Goal: Task Accomplishment & Management: Manage account settings

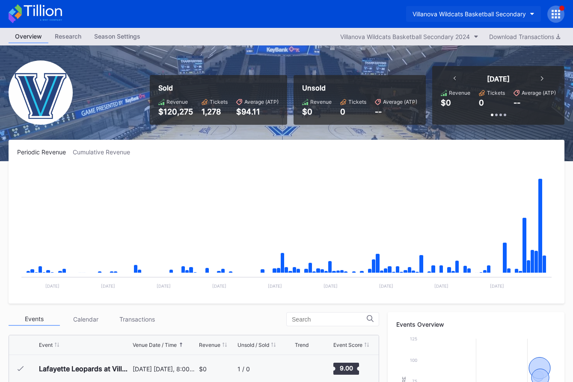
click at [468, 8] on button "Villanova Wildcats Basketball Secondary" at bounding box center [473, 14] width 135 height 16
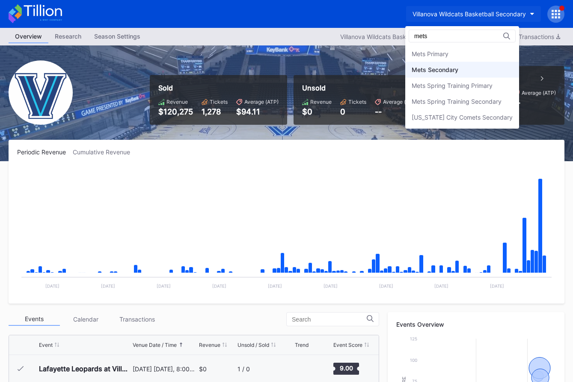
type input "mets"
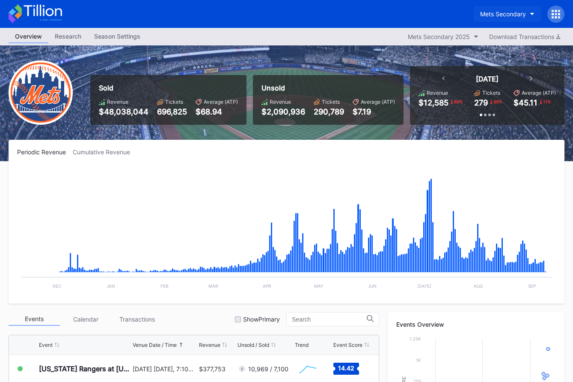
click at [484, 10] on div "Mets Secondary" at bounding box center [503, 13] width 46 height 7
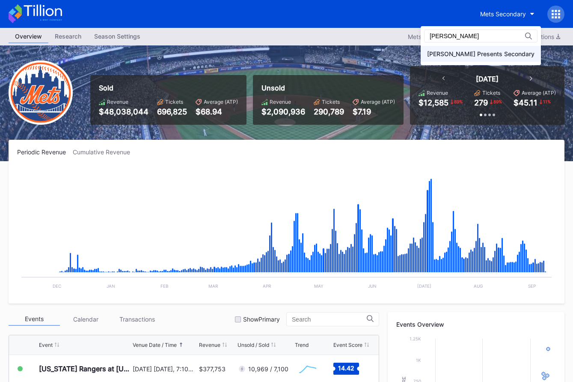
type input "danny"
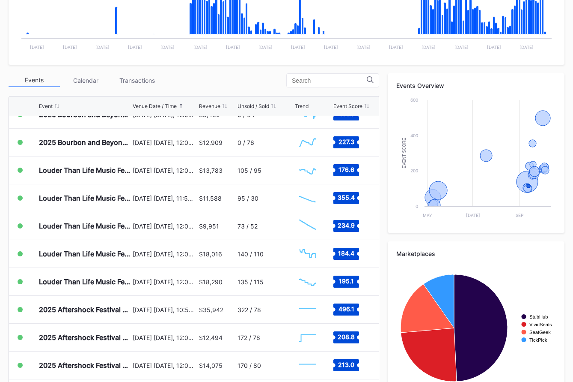
scroll to position [274, 0]
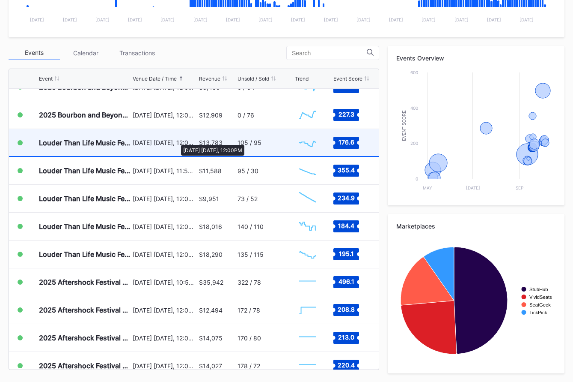
click at [177, 140] on div "[DATE] [DATE], 12:00PM" at bounding box center [165, 142] width 64 height 7
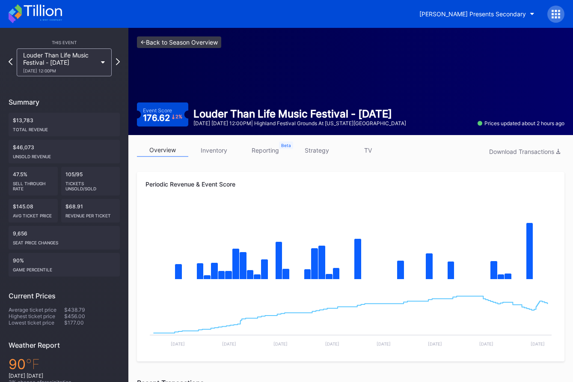
click at [206, 37] on link "<- Back to Season Overview" at bounding box center [179, 42] width 84 height 12
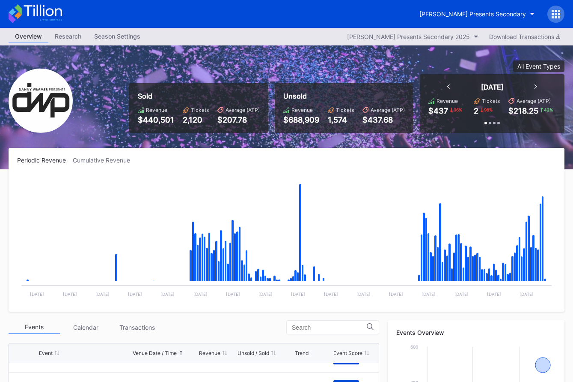
click at [42, 15] on icon at bounding box center [36, 13] width 54 height 19
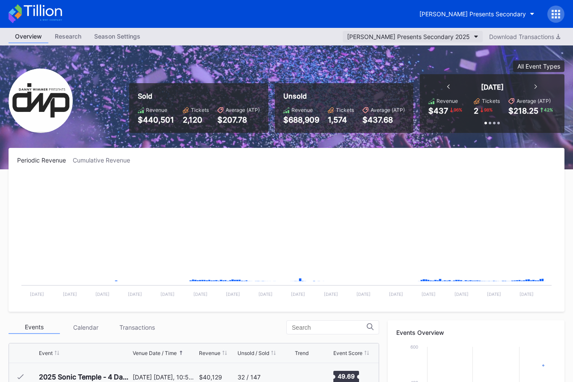
scroll to position [139, 0]
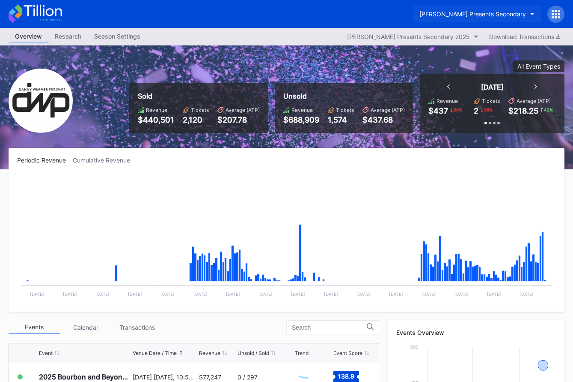
click at [487, 17] on div "[PERSON_NAME] Presents Secondary" at bounding box center [473, 13] width 107 height 7
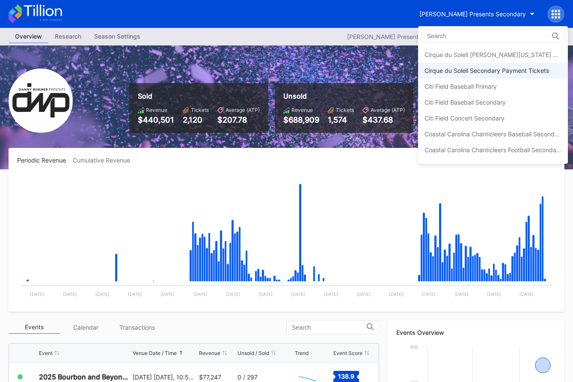
scroll to position [446, 0]
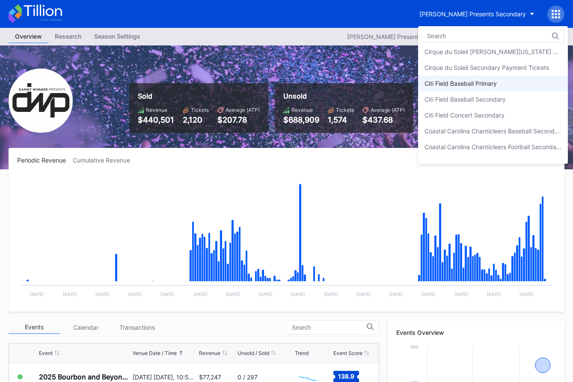
click at [490, 88] on div "Citi Field Baseball Primary" at bounding box center [493, 83] width 150 height 16
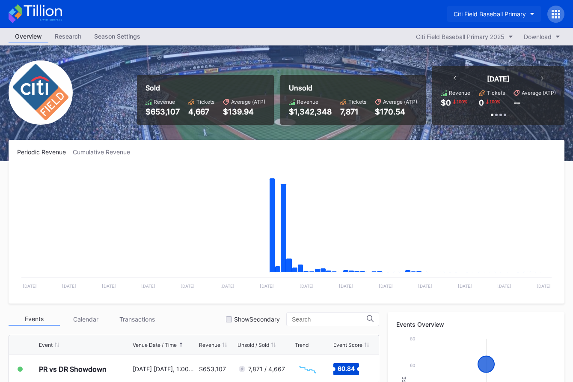
click at [488, 14] on div "Citi Field Baseball Primary" at bounding box center [490, 13] width 72 height 7
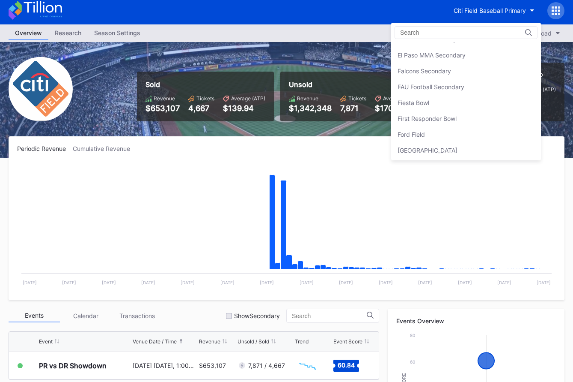
scroll to position [884, 0]
click at [441, 104] on div "Fiesta Bowl" at bounding box center [466, 101] width 150 height 16
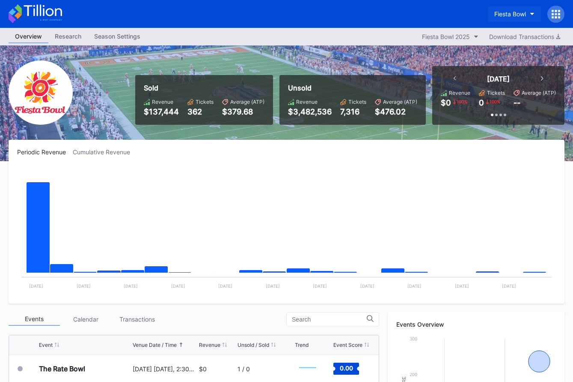
click at [502, 16] on div "Fiesta Bowl" at bounding box center [511, 13] width 32 height 7
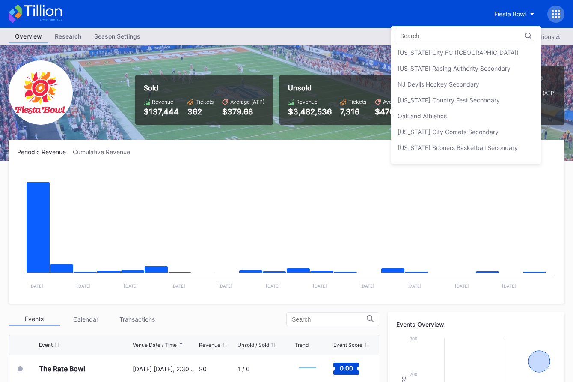
scroll to position [1669, 0]
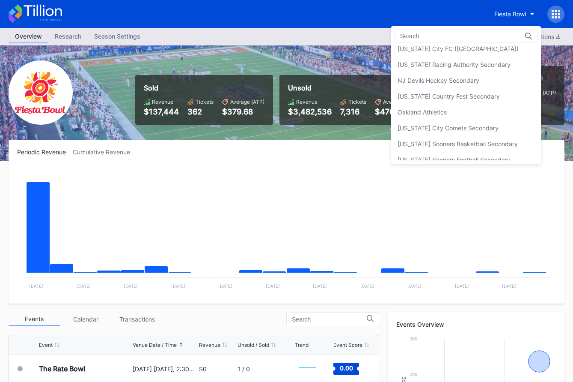
click at [469, 77] on div "NJ Devils Hockey Secondary" at bounding box center [439, 80] width 82 height 7
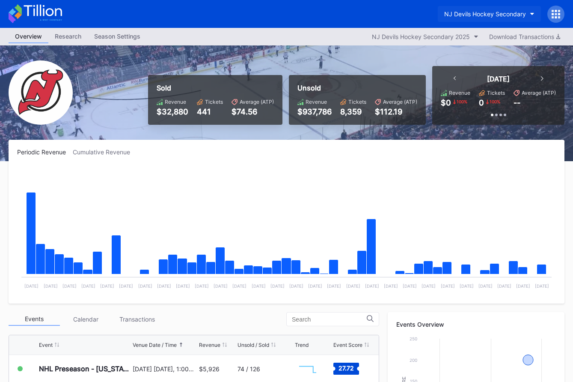
click at [486, 17] on div "NJ Devils Hockey Secondary" at bounding box center [485, 13] width 82 height 7
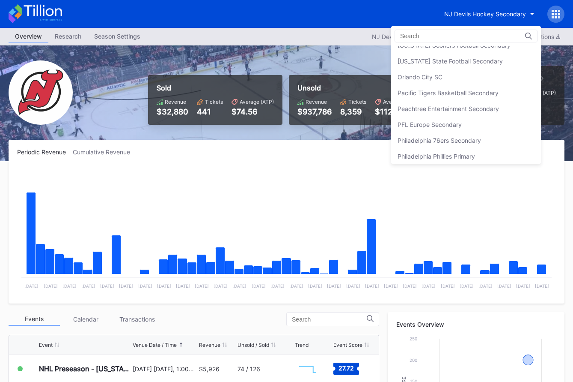
scroll to position [1785, 0]
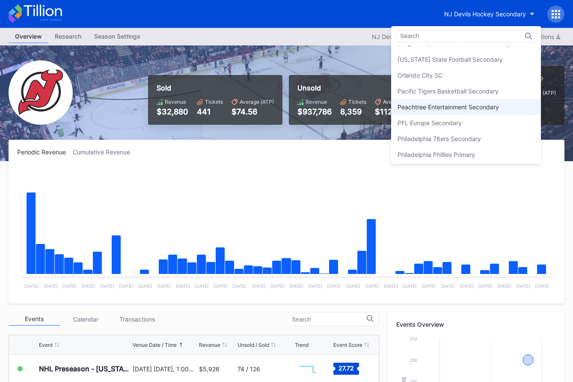
click at [469, 107] on div "Peachtree Entertainment Secondary" at bounding box center [448, 106] width 101 height 7
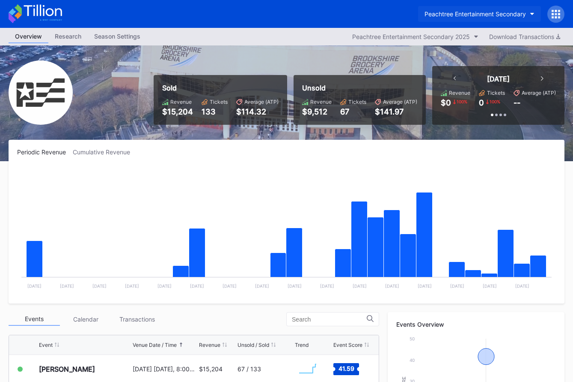
click at [500, 14] on div "Peachtree Entertainment Secondary" at bounding box center [475, 13] width 101 height 7
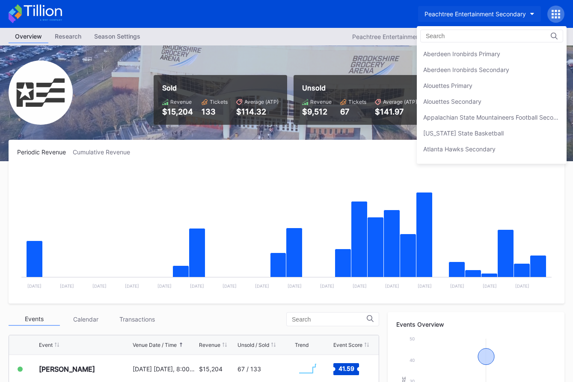
scroll to position [1838, 0]
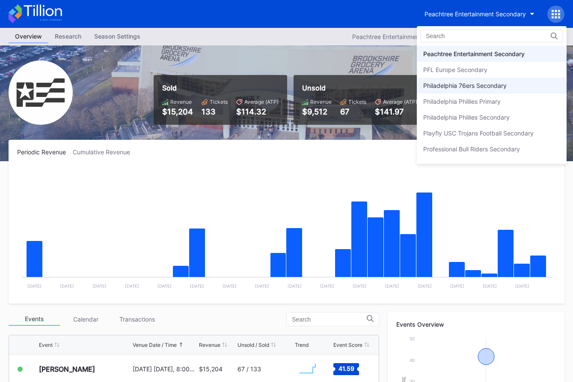
click at [503, 90] on div "Philadelphia 76ers Secondary" at bounding box center [492, 86] width 150 height 16
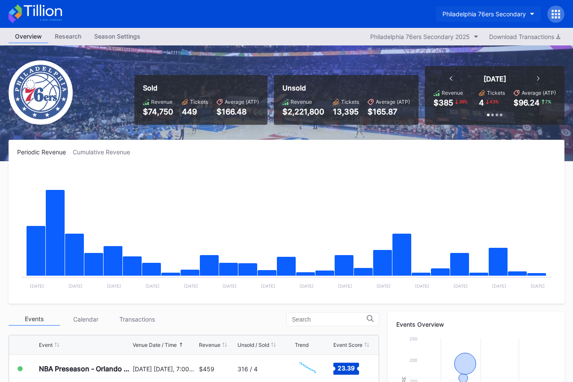
click at [507, 10] on div "Philadelphia 76ers Secondary" at bounding box center [485, 13] width 84 height 7
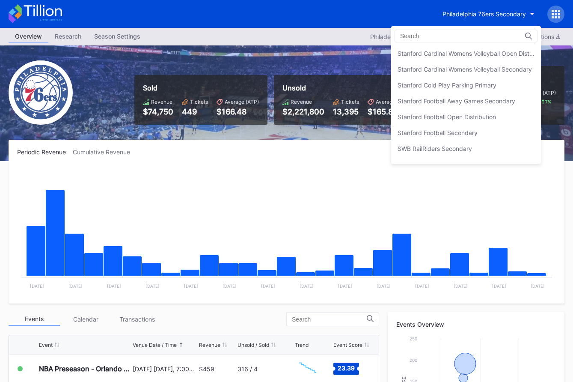
scroll to position [2616, 0]
click at [479, 120] on div "Stanford Football Open Distribution" at bounding box center [466, 116] width 150 height 16
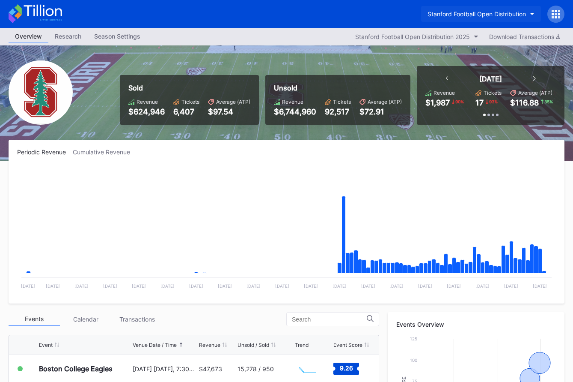
click at [477, 17] on div "Stanford Football Open Distribution" at bounding box center [477, 13] width 98 height 7
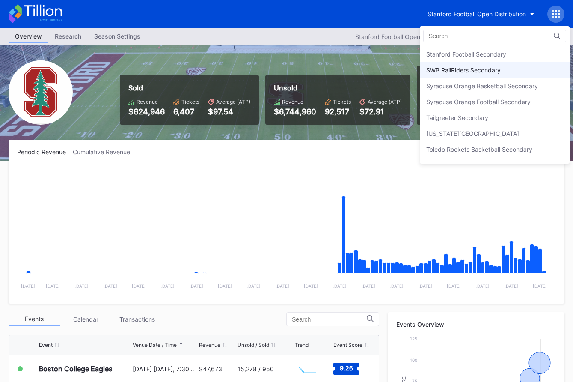
scroll to position [2694, 0]
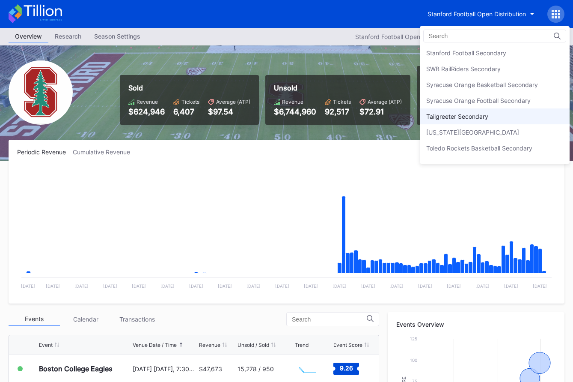
click at [469, 114] on div "Tailgreeter Secondary" at bounding box center [458, 116] width 62 height 7
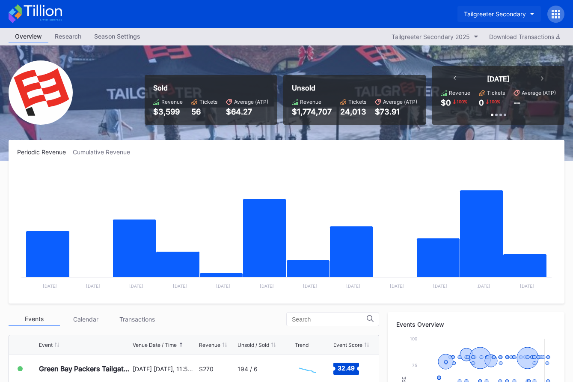
click at [505, 17] on div "Tailgreeter Secondary" at bounding box center [495, 13] width 62 height 7
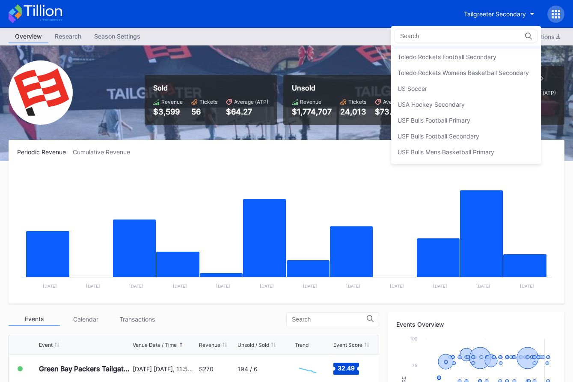
scroll to position [2825, 0]
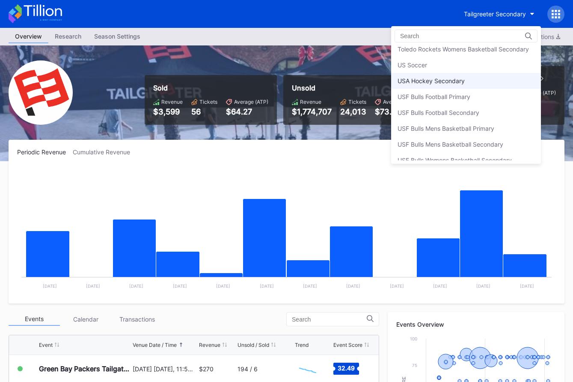
click at [471, 86] on div "USA Hockey Secondary" at bounding box center [466, 81] width 150 height 16
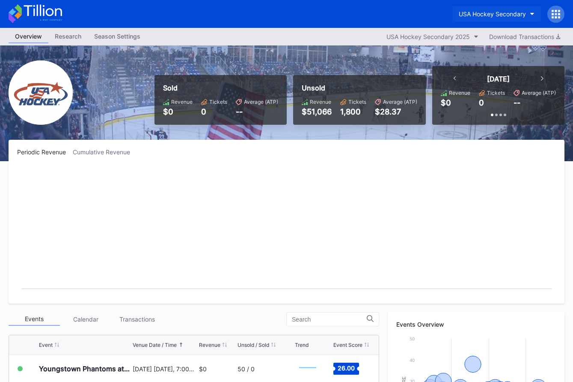
click at [495, 10] on div "USA Hockey Secondary" at bounding box center [492, 13] width 67 height 7
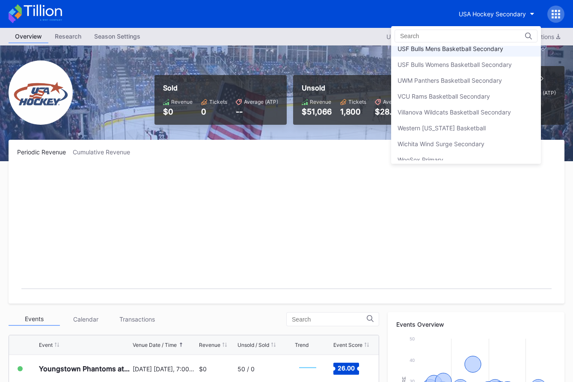
scroll to position [2921, 0]
click at [473, 119] on div "Villanova Wildcats Basketball Secondary" at bounding box center [466, 112] width 150 height 16
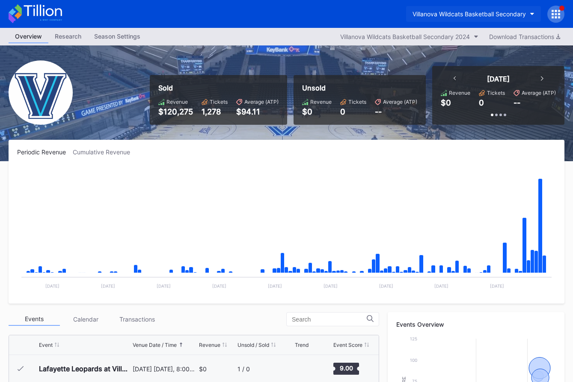
click at [471, 18] on button "Villanova Wildcats Basketball Secondary" at bounding box center [473, 14] width 135 height 16
click at [50, 16] on icon at bounding box center [43, 11] width 38 height 12
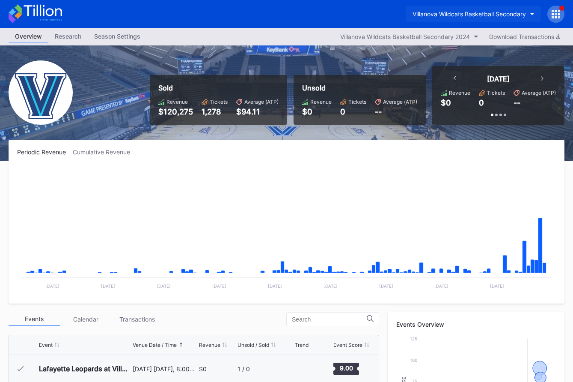
scroll to position [0, 0]
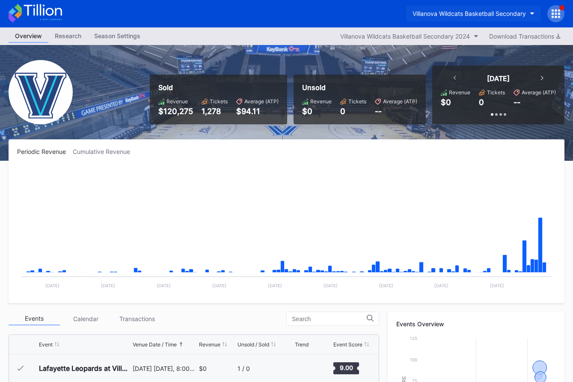
click at [432, 14] on div "Villanova Wildcats Basketball Secondary" at bounding box center [469, 13] width 113 height 7
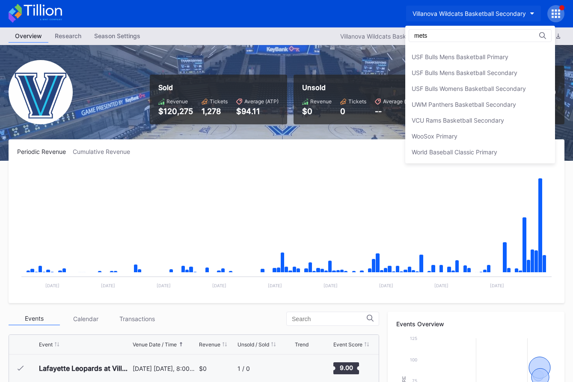
scroll to position [0, 0]
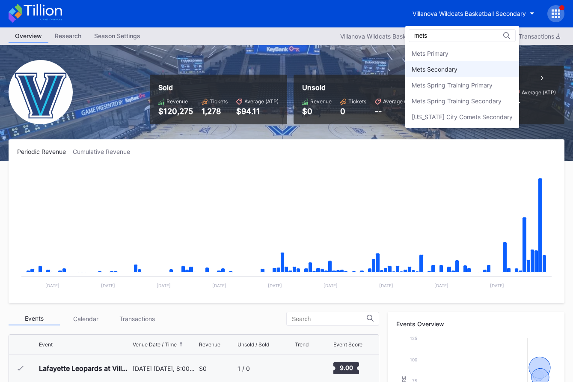
type input "mets"
click at [433, 75] on div "Mets Secondary" at bounding box center [463, 69] width 114 height 16
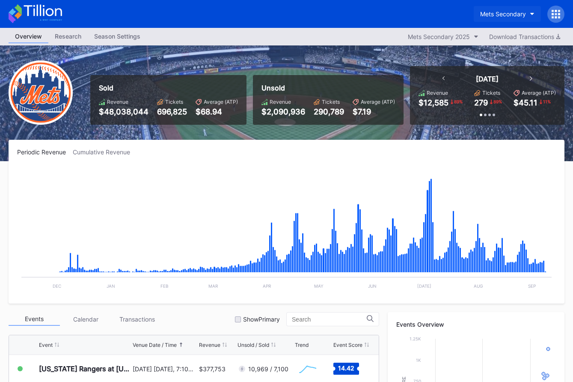
click at [516, 11] on div "Mets Secondary" at bounding box center [503, 13] width 46 height 7
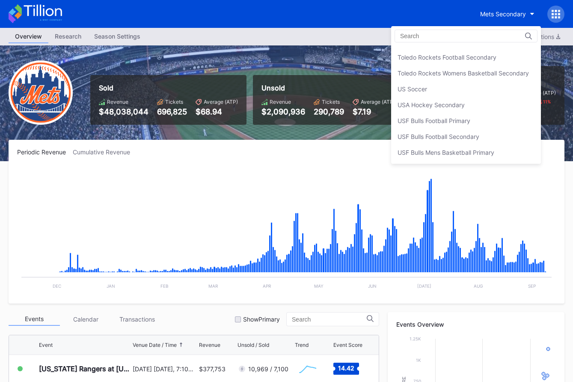
scroll to position [2809, 0]
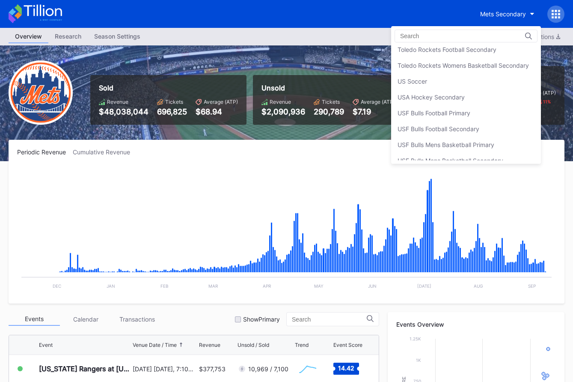
click at [486, 109] on div "USF Bulls Football Primary" at bounding box center [466, 113] width 150 height 16
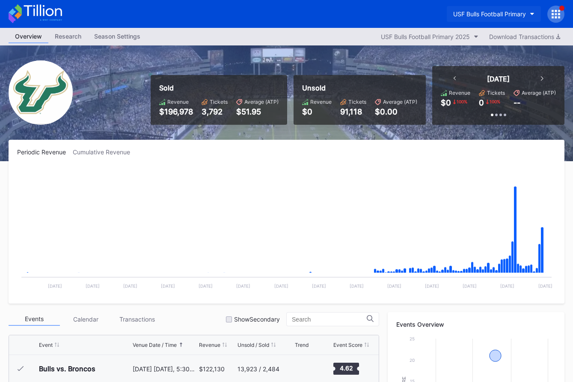
click at [462, 14] on div "USF Bulls Football Primary" at bounding box center [489, 13] width 73 height 7
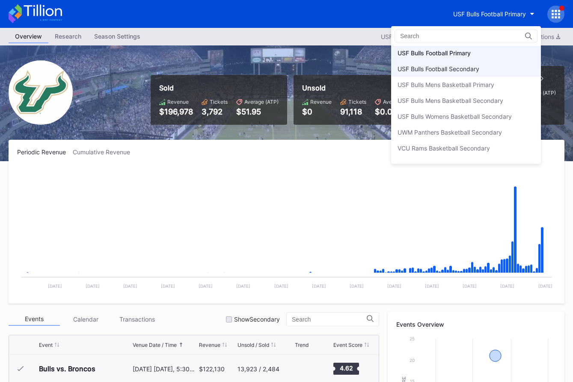
scroll to position [2872, 0]
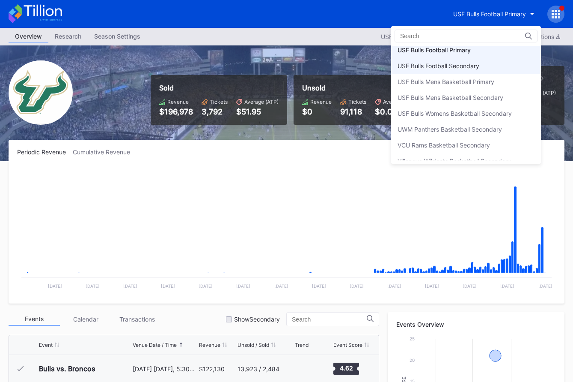
click at [461, 66] on div "USF Bulls Football Secondary" at bounding box center [439, 65] width 82 height 7
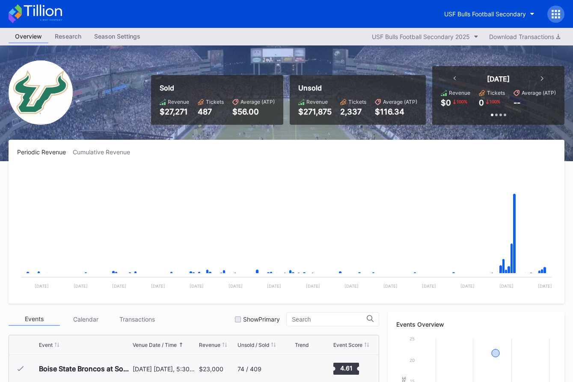
click at [56, 14] on icon at bounding box center [43, 11] width 38 height 12
click at [507, 18] on button "USF Bulls Football Secondary" at bounding box center [489, 14] width 103 height 16
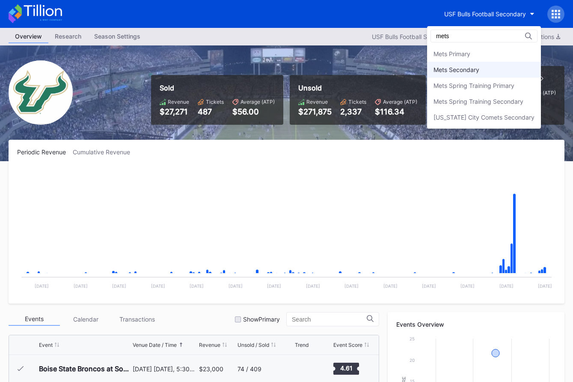
type input "mets"
click at [503, 71] on div "Mets Secondary" at bounding box center [484, 70] width 114 height 16
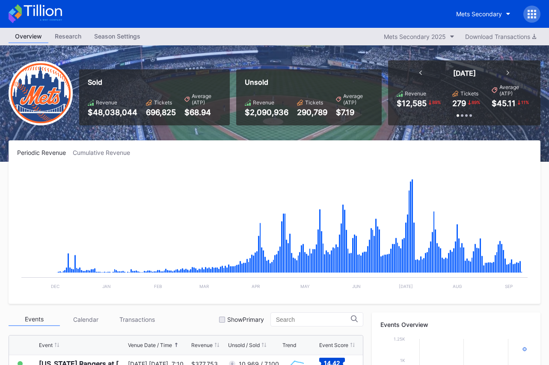
click at [45, 11] on icon at bounding box center [36, 13] width 54 height 19
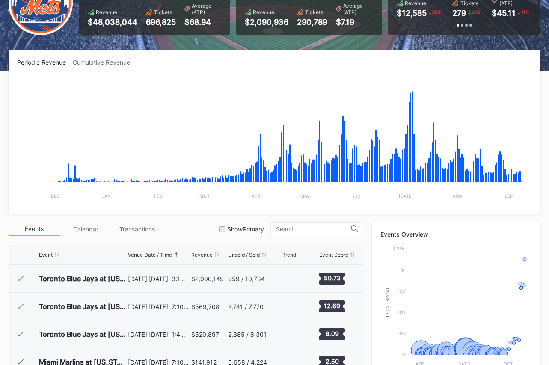
scroll to position [1976, 0]
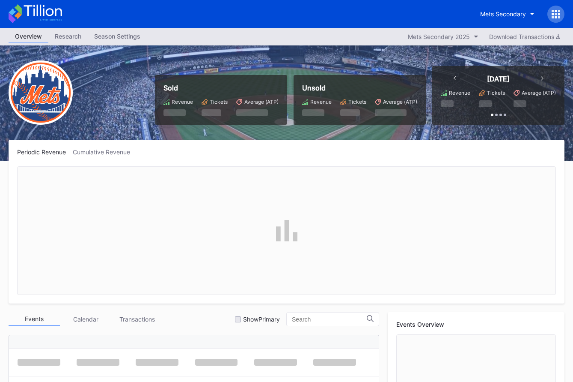
click at [555, 13] on icon at bounding box center [556, 14] width 2 height 2
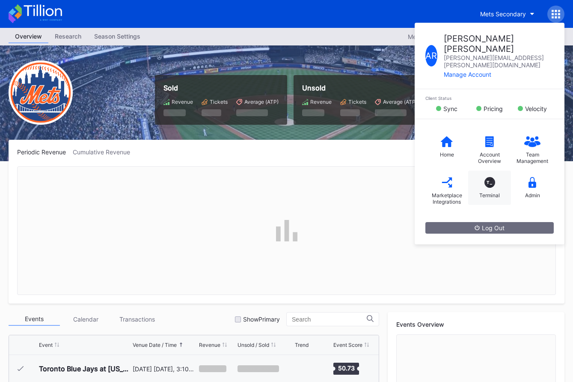
scroll to position [1976, 0]
click at [495, 170] on div "T_ Terminal" at bounding box center [489, 187] width 43 height 34
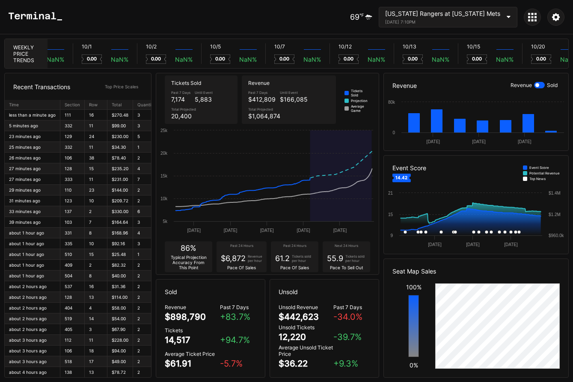
scroll to position [0, 5179]
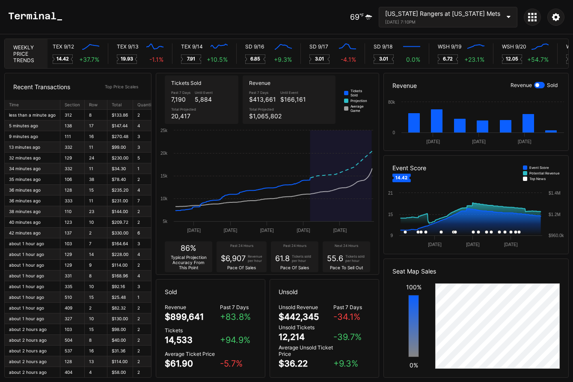
click at [429, 24] on div "September 12, 2025 7:10PM" at bounding box center [442, 21] width 115 height 5
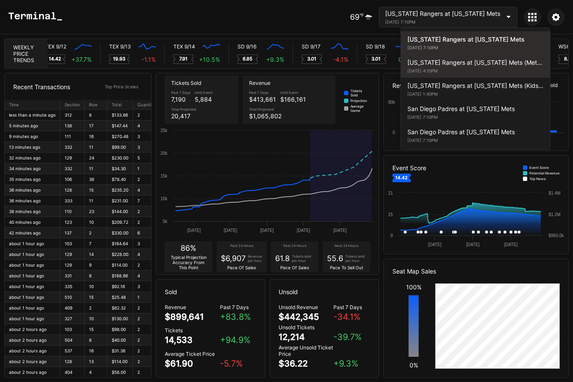
scroll to position [0, 4574]
click at [435, 71] on div "September 13, 2025 4:10PM" at bounding box center [476, 70] width 136 height 5
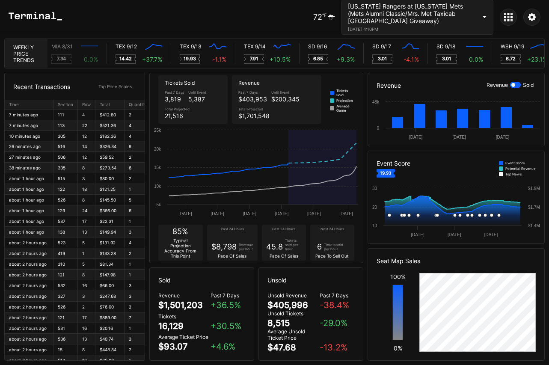
scroll to position [0, 4504]
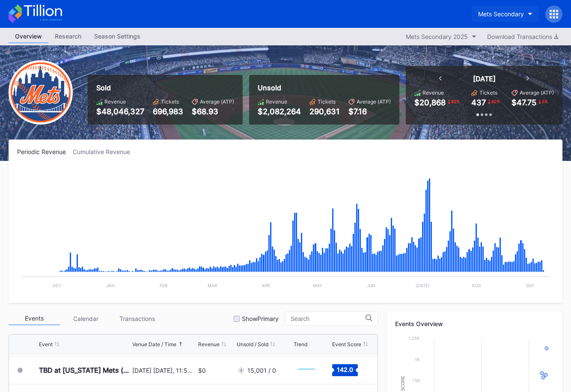
click at [506, 14] on div "Mets Secondary" at bounding box center [501, 13] width 46 height 7
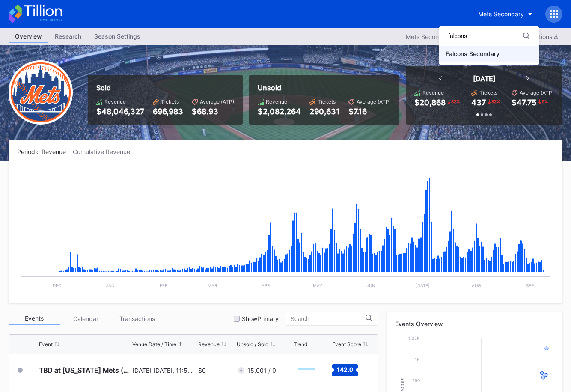
type input "falcons"
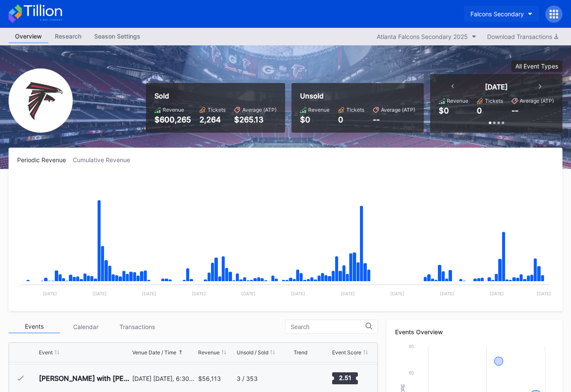
click at [484, 8] on button "Falcons Secondary" at bounding box center [501, 14] width 75 height 16
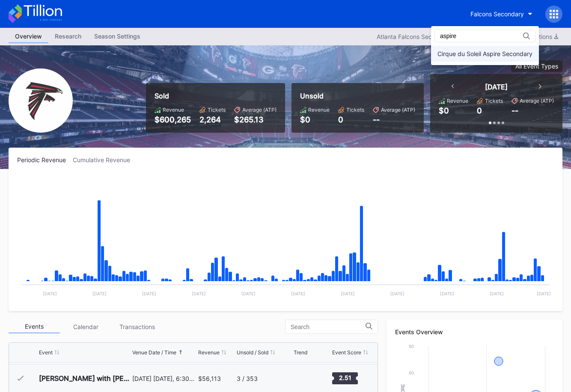
type input "aspire"
click at [485, 47] on div "Cirque du Soleil Aspire Secondary" at bounding box center [485, 54] width 108 height 16
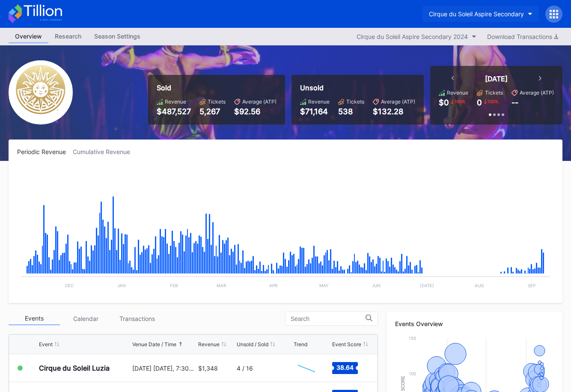
click at [479, 12] on div "Cirque du Soleil Aspire Secondary" at bounding box center [476, 13] width 95 height 7
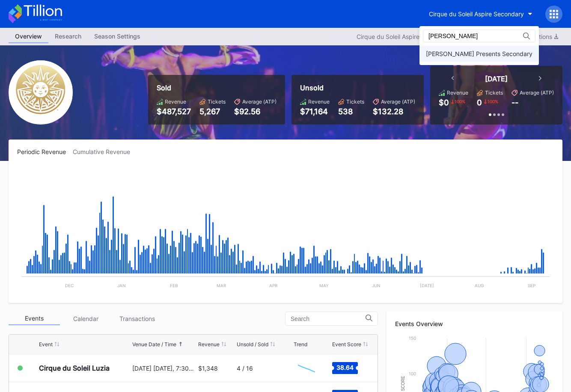
type input "danny"
click at [468, 51] on div "Danny Wimmer Presents Secondary" at bounding box center [479, 53] width 107 height 7
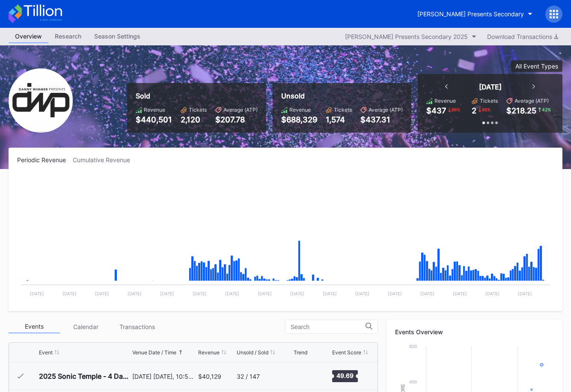
scroll to position [139, 0]
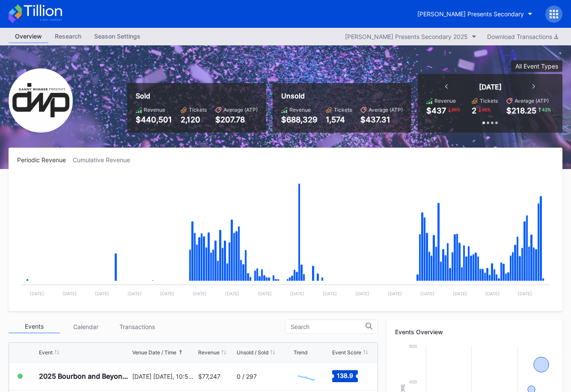
click at [554, 17] on icon at bounding box center [554, 17] width 2 height 2
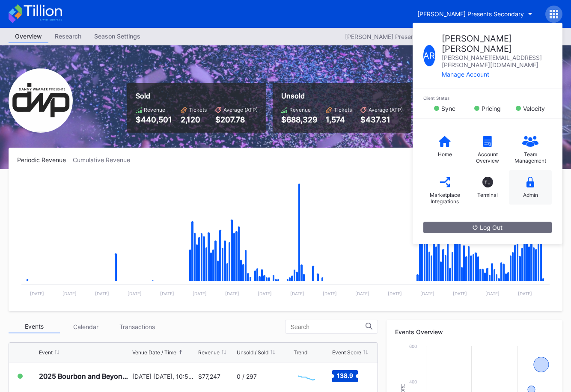
drag, startPoint x: 523, startPoint y: 190, endPoint x: 526, endPoint y: 180, distance: 9.9
click at [525, 182] on div "Home Account Overview Team Management Marketplace Integrations T_ Terminal Admin" at bounding box center [488, 170] width 150 height 103
click at [526, 192] on div "Admin" at bounding box center [530, 195] width 15 height 6
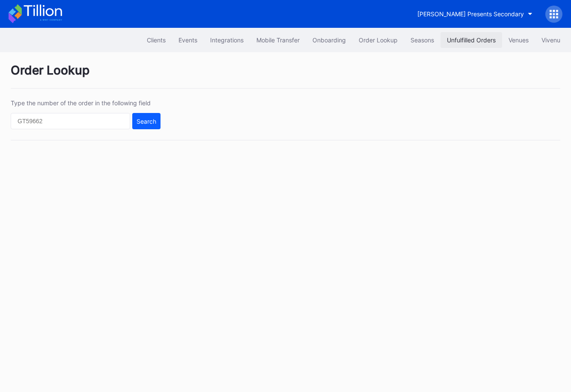
click at [467, 42] on div "Unfulfilled Orders" at bounding box center [471, 39] width 49 height 7
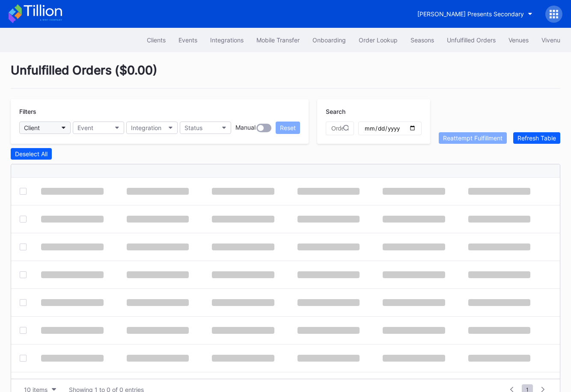
click at [60, 129] on button "Client" at bounding box center [44, 128] width 51 height 12
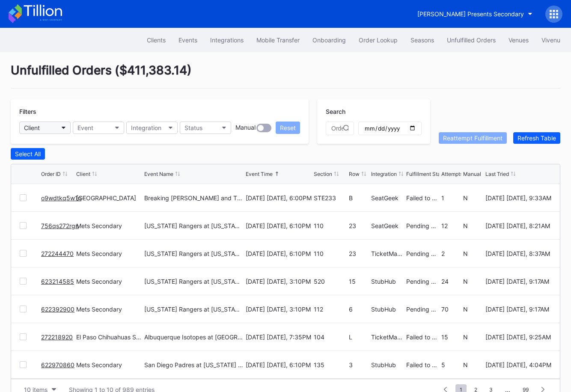
click at [47, 129] on button "Client" at bounding box center [44, 128] width 51 height 12
type input "danny"
click at [59, 159] on div "[PERSON_NAME] Presents Secondary" at bounding box center [78, 166] width 119 height 16
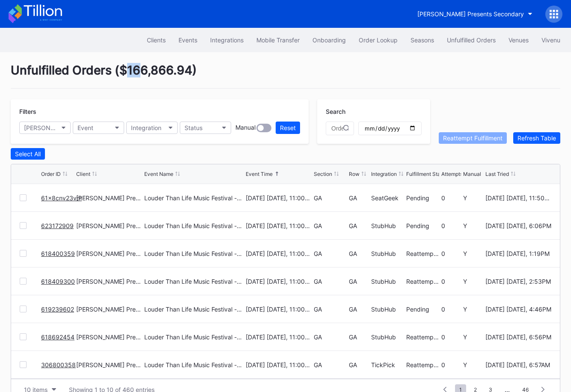
drag, startPoint x: 165, startPoint y: 70, endPoint x: 176, endPoint y: 70, distance: 10.7
click at [176, 70] on div "Unfulfilled Orders ( $166,866.94 )" at bounding box center [286, 76] width 550 height 26
click at [51, 11] on icon at bounding box center [36, 13] width 54 height 19
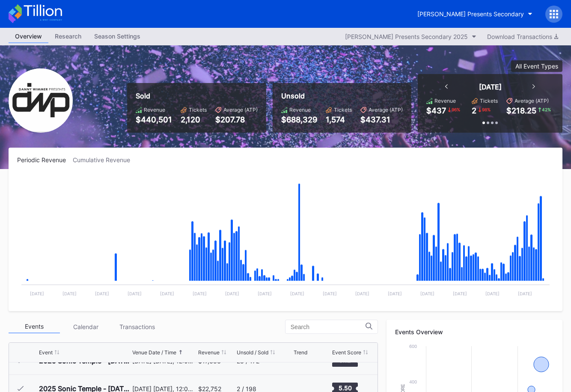
click at [548, 18] on div at bounding box center [554, 14] width 17 height 17
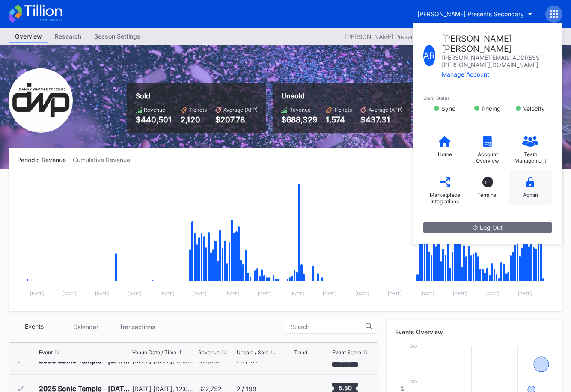
click at [517, 170] on div "Admin" at bounding box center [530, 187] width 43 height 34
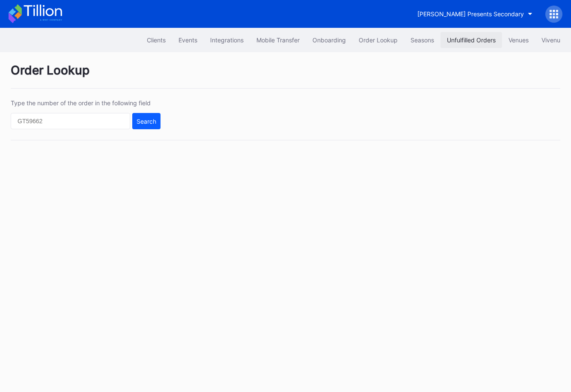
click at [473, 42] on div "Unfulfilled Orders" at bounding box center [471, 39] width 49 height 7
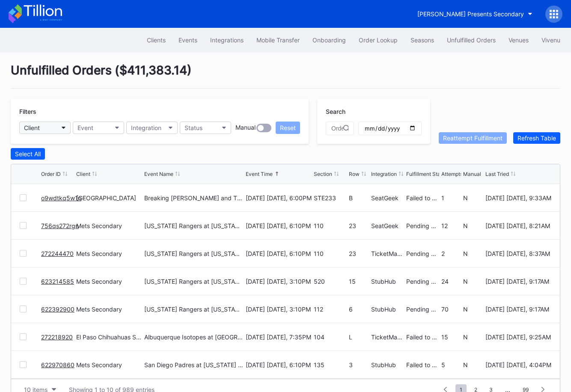
click at [51, 130] on button "Client" at bounding box center [44, 128] width 51 height 12
type input "fiesta"
click at [50, 163] on div "Fiesta Bowl" at bounding box center [42, 165] width 32 height 7
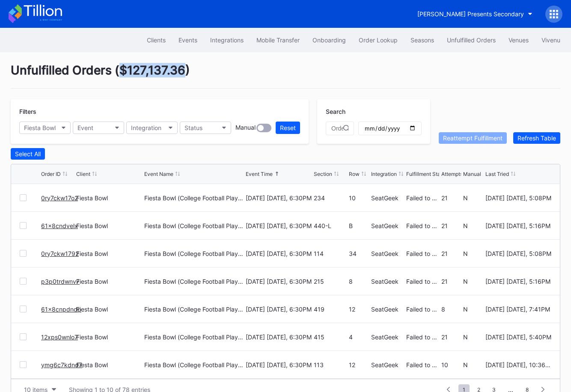
drag, startPoint x: 136, startPoint y: 70, endPoint x: 182, endPoint y: 71, distance: 45.4
click at [182, 71] on div "Unfulfilled Orders ( $127,137.36 )" at bounding box center [286, 76] width 550 height 26
copy div "$127,137.36"
drag, startPoint x: 42, startPoint y: 19, endPoint x: 86, endPoint y: 19, distance: 43.7
click at [42, 19] on icon at bounding box center [36, 13] width 54 height 19
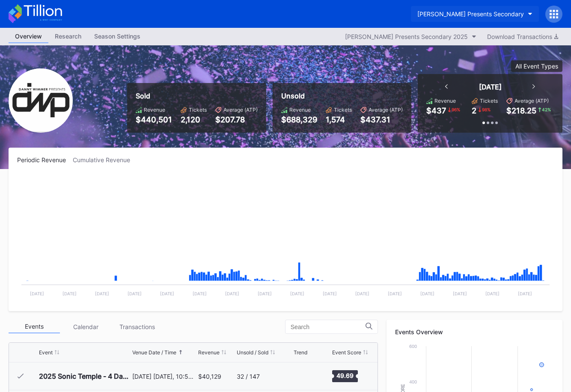
scroll to position [139, 0]
click at [484, 15] on div "[PERSON_NAME] Presents Secondary" at bounding box center [471, 13] width 107 height 7
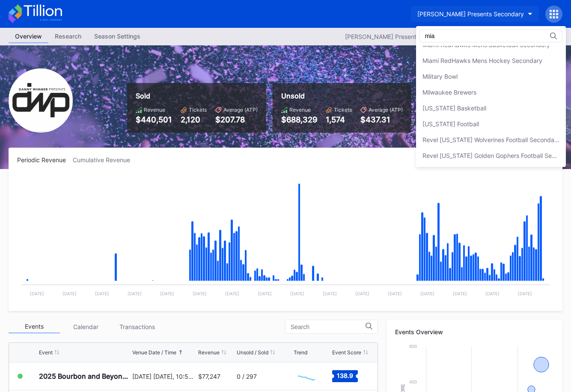
scroll to position [9, 0]
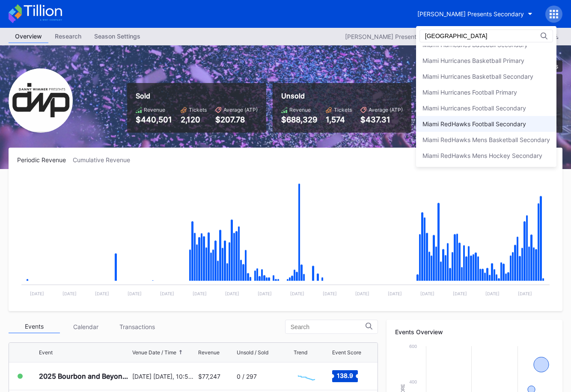
type input "miami"
click at [498, 119] on div "Miami RedHawks Football Secondary" at bounding box center [486, 124] width 140 height 16
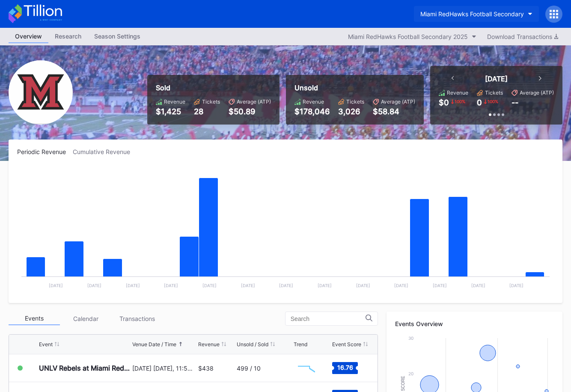
click at [468, 19] on button "Miami RedHawks Football Secondary" at bounding box center [476, 14] width 125 height 16
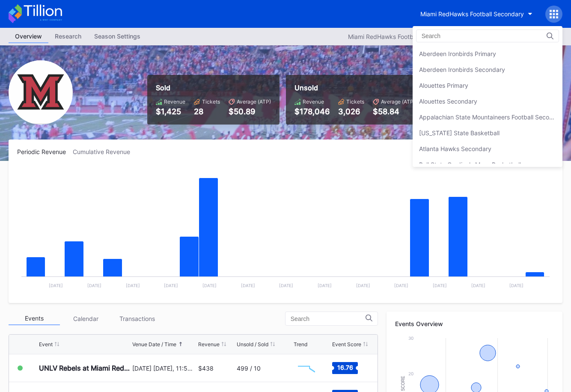
scroll to position [1474, 0]
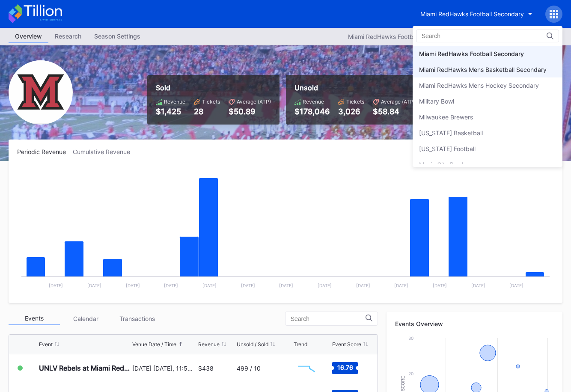
click at [464, 66] on div "Miami RedHawks Mens Basketball Secondary" at bounding box center [483, 69] width 128 height 7
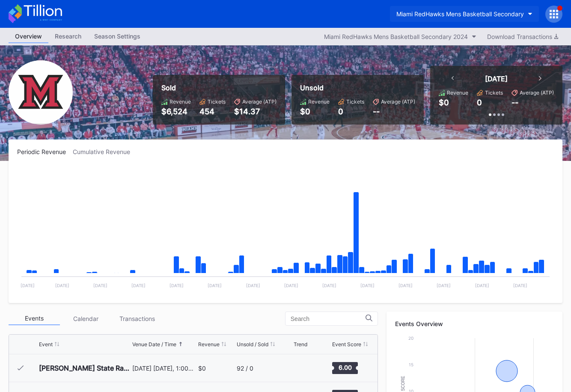
click at [485, 16] on div "Miami RedHawks Mens Basketball Secondary" at bounding box center [461, 13] width 128 height 7
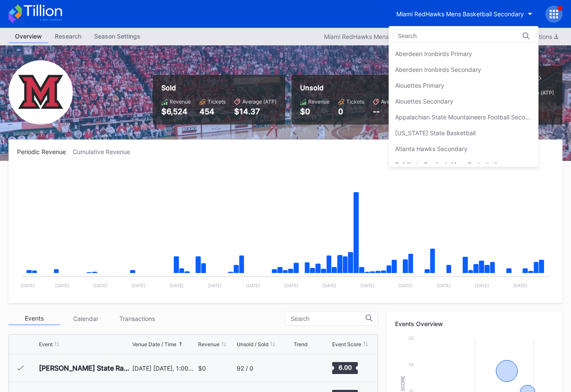
scroll to position [1489, 0]
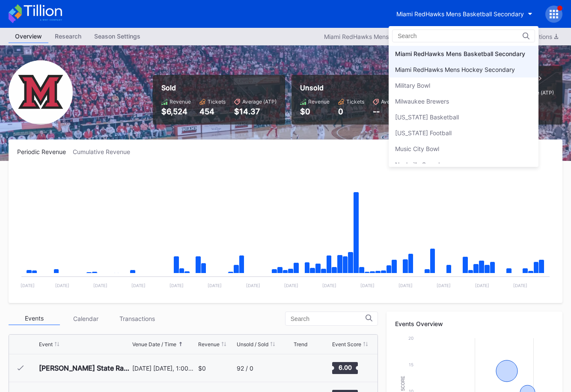
click at [472, 70] on div "Miami RedHawks Mens Hockey Secondary" at bounding box center [455, 69] width 120 height 7
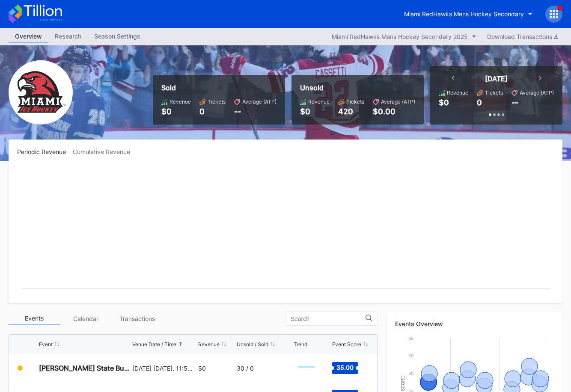
click at [551, 10] on icon at bounding box center [551, 11] width 2 height 2
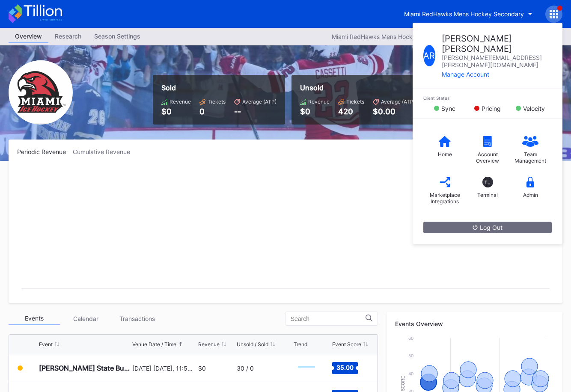
click at [310, 134] on div "Sold Revenue $0 Tickets 0 Average (ATP) -- Unsold Revenue $0 Tickets 420 Averag…" at bounding box center [285, 103] width 571 height 116
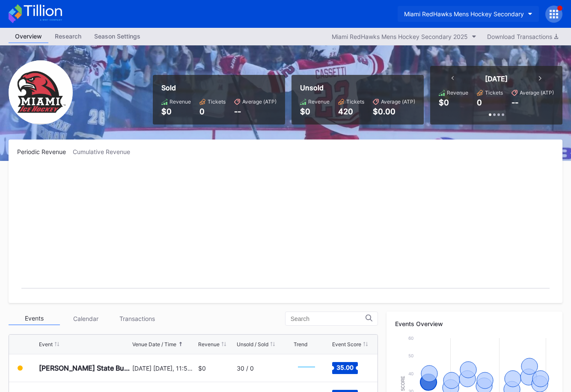
click at [490, 10] on div "Miami RedHawks Mens Hockey Secondary" at bounding box center [464, 13] width 120 height 7
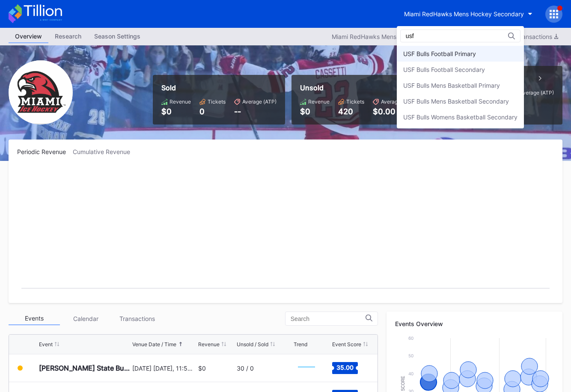
type input "usf"
click at [484, 47] on div "USF Bulls Football Primary" at bounding box center [460, 54] width 127 height 16
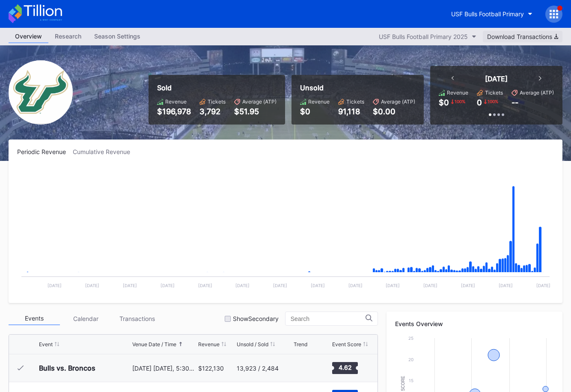
click at [526, 42] on button "Download Transactions" at bounding box center [523, 37] width 80 height 12
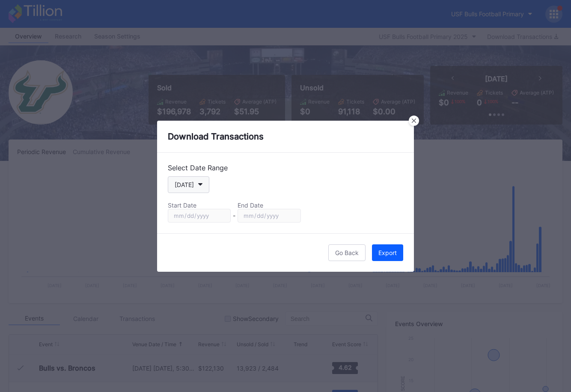
click at [193, 183] on button "[DATE]" at bounding box center [189, 184] width 42 height 17
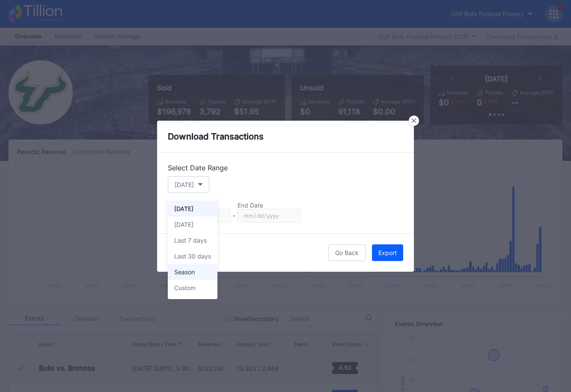
click at [197, 275] on div "Season" at bounding box center [193, 272] width 50 height 16
type input "2024-12-20"
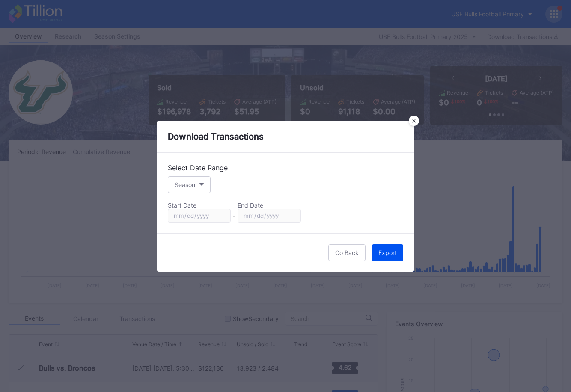
click at [393, 256] on div "Export" at bounding box center [388, 252] width 18 height 7
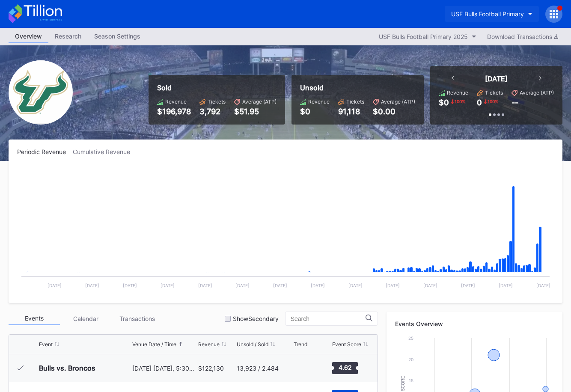
click at [462, 13] on div "USF Bulls Football Primary" at bounding box center [487, 13] width 73 height 7
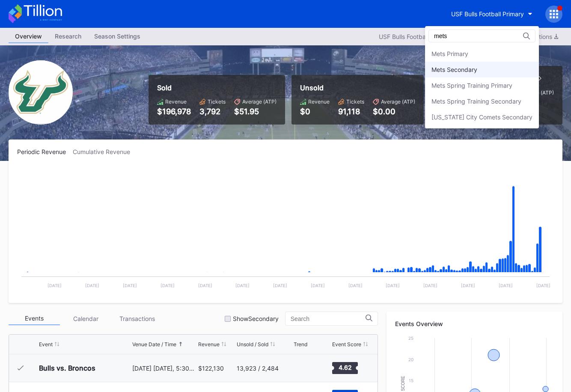
type input "mets"
click at [487, 68] on div "Mets Secondary" at bounding box center [482, 70] width 114 height 16
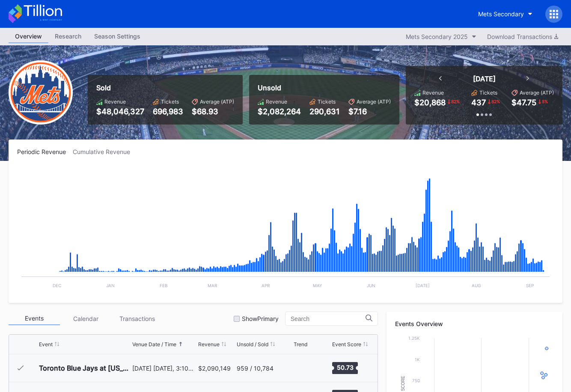
scroll to position [1976, 0]
click at [120, 158] on div "Periodic Revenue Cumulative Revenue Created with Highcharts 11.2.0 Chart title …" at bounding box center [286, 222] width 554 height 164
click at [119, 154] on div "Cumulative Revenue" at bounding box center [105, 151] width 64 height 7
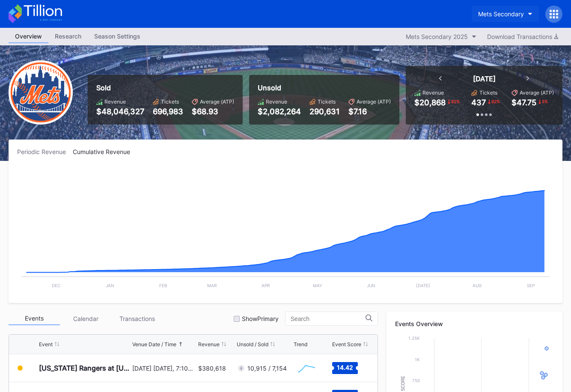
click at [504, 13] on div "Mets Secondary" at bounding box center [501, 13] width 46 height 7
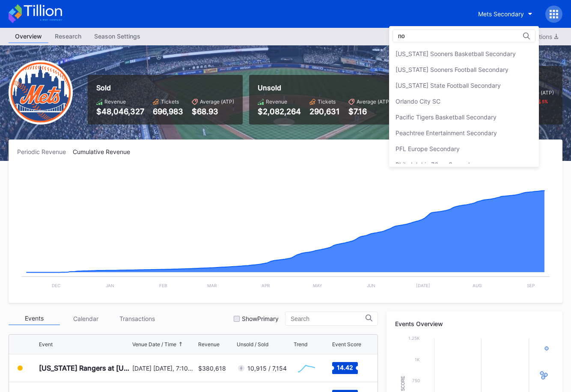
scroll to position [0, 0]
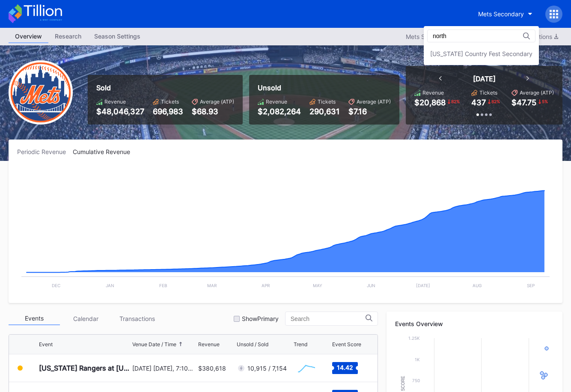
type input "north"
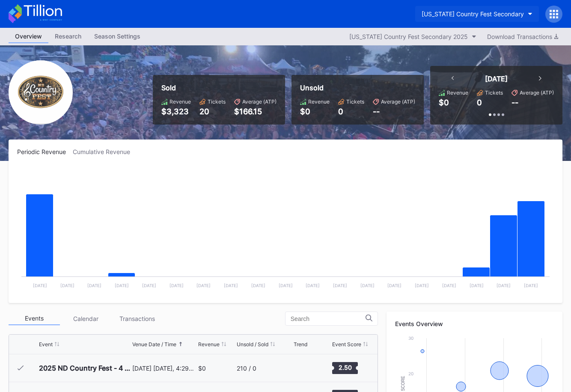
click at [472, 17] on div "North Dakota Country Fest Secondary" at bounding box center [473, 13] width 102 height 7
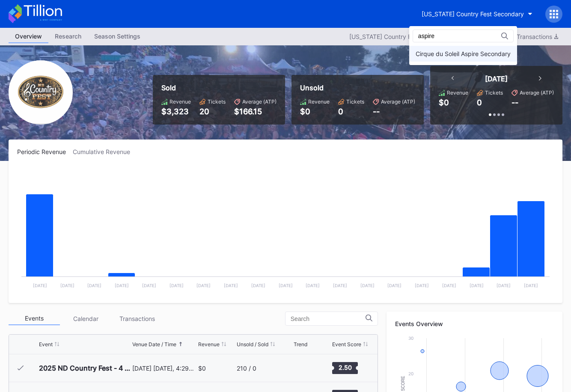
type input "aspire"
click at [467, 48] on div "Cirque du Soleil Aspire Secondary" at bounding box center [463, 54] width 108 height 16
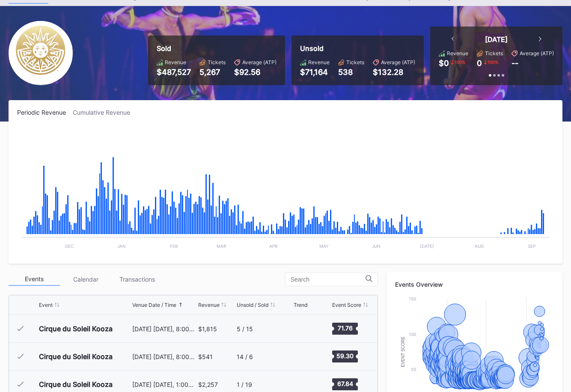
scroll to position [8545, 0]
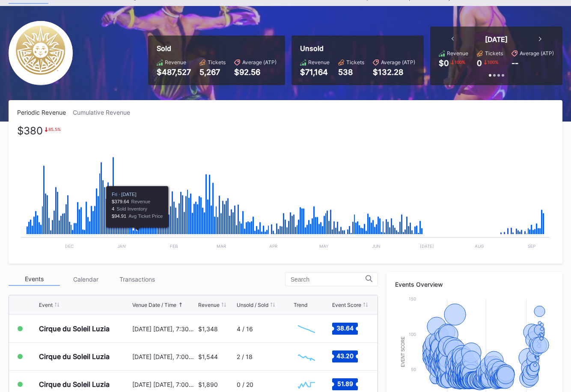
click at [103, 107] on div "Periodic Revenue Cumulative Revenue $380 85.5 % Created with Highcharts 11.2.0 …" at bounding box center [286, 182] width 554 height 164
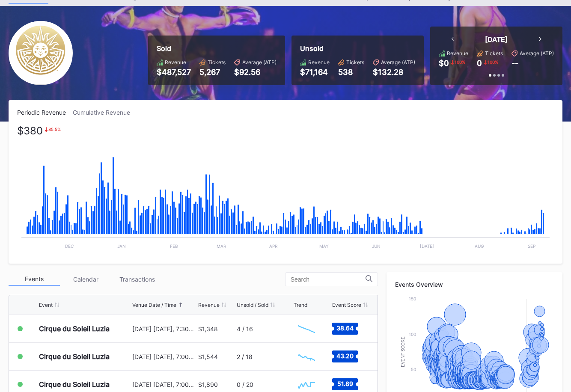
click at [119, 110] on div "Cumulative Revenue" at bounding box center [105, 112] width 64 height 7
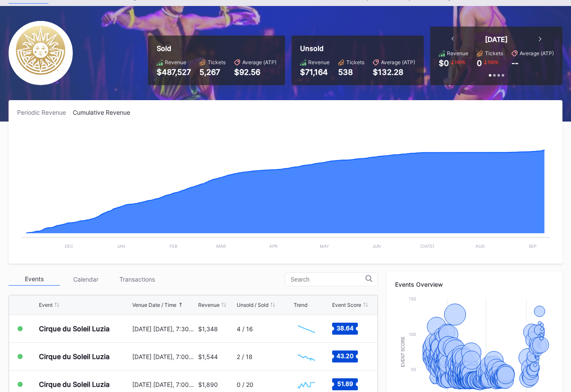
scroll to position [0, 0]
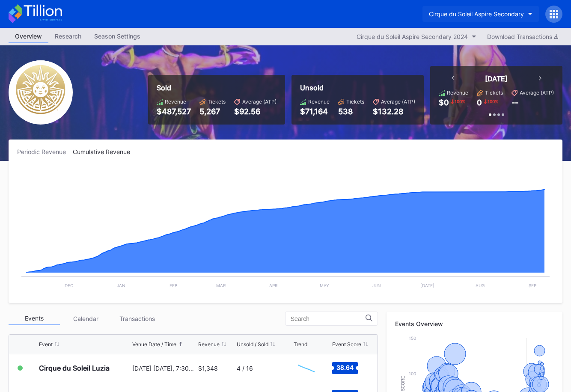
click at [475, 11] on div "Cirque du Soleil Aspire Secondary" at bounding box center [476, 13] width 95 height 7
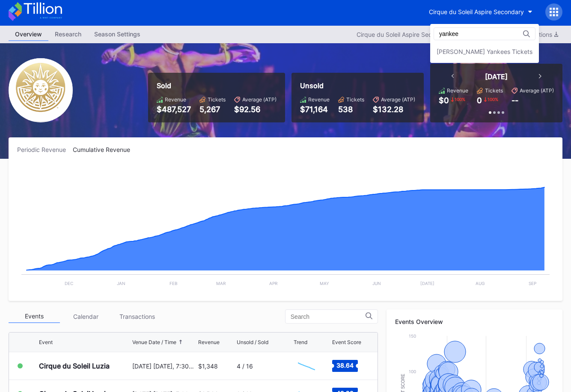
scroll to position [3, 0]
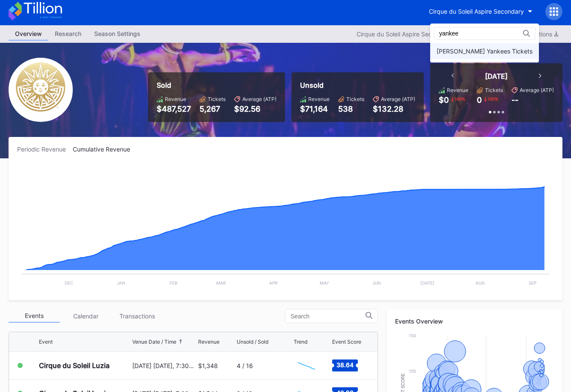
type input "yankee"
click at [475, 43] on div "Cohens Yankees Tickets" at bounding box center [484, 51] width 109 height 16
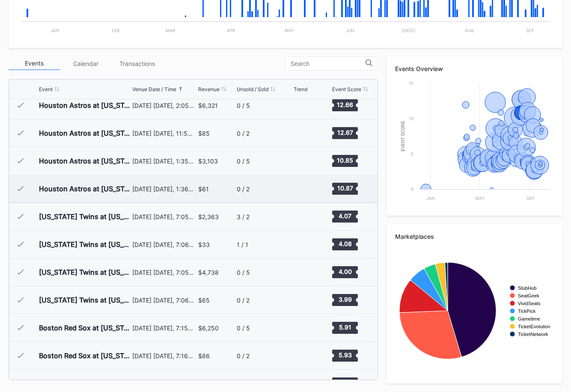
scroll to position [2792, 0]
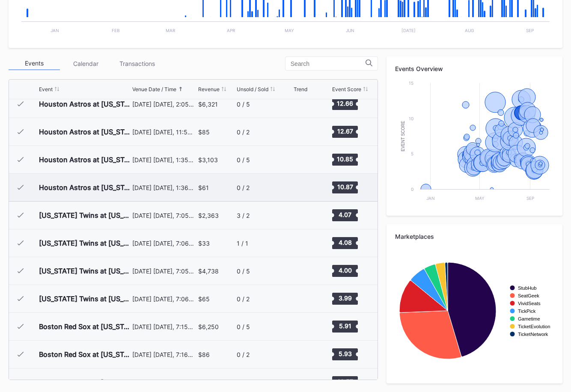
click at [166, 185] on div "August 10 Sunday, 1:36PM" at bounding box center [164, 187] width 64 height 7
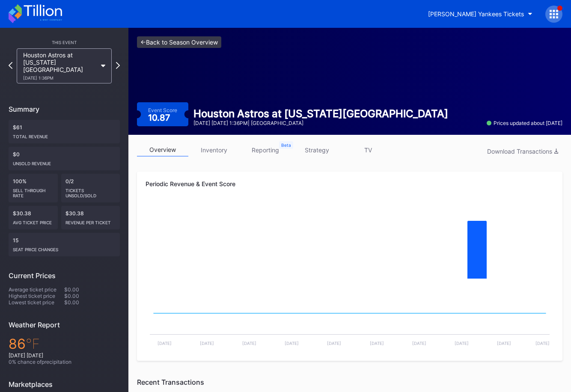
click at [166, 47] on link "<- Back to Season Overview" at bounding box center [179, 42] width 84 height 12
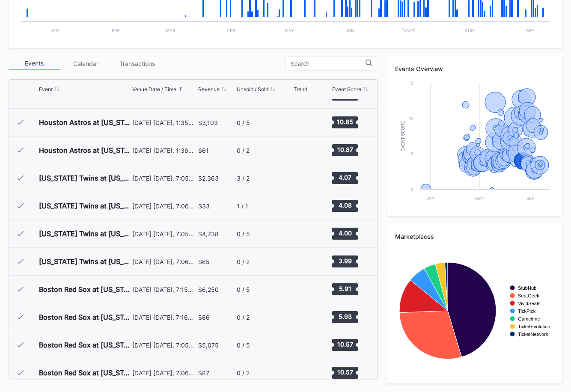
scroll to position [2798, 0]
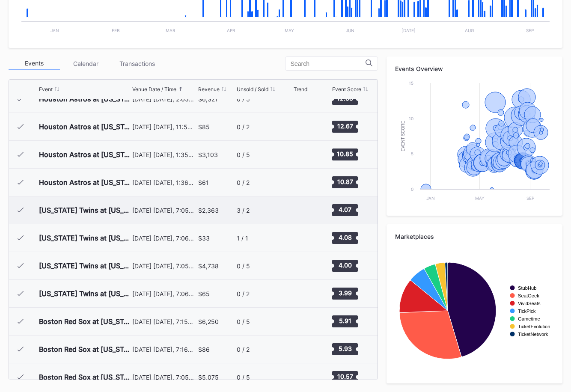
click at [209, 212] on div "$2,363" at bounding box center [208, 210] width 21 height 7
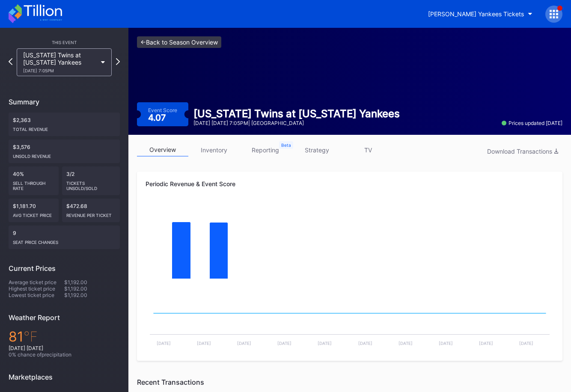
click at [209, 37] on link "<- Back to Season Overview" at bounding box center [179, 42] width 84 height 12
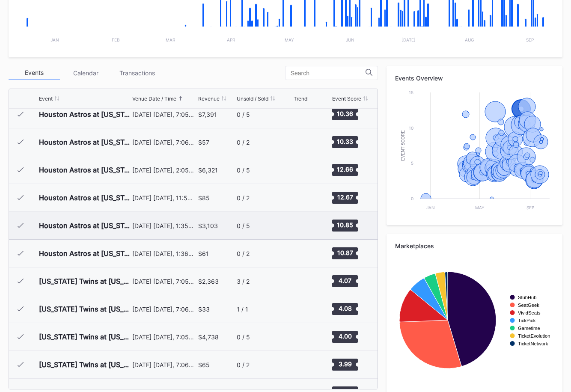
scroll to position [2787, 0]
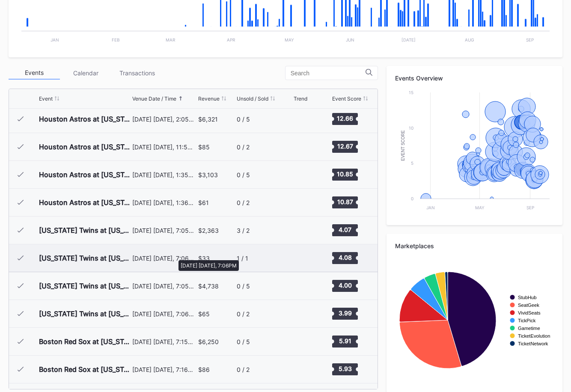
click at [174, 256] on div "August 11 Monday, 7:06PM" at bounding box center [164, 258] width 64 height 7
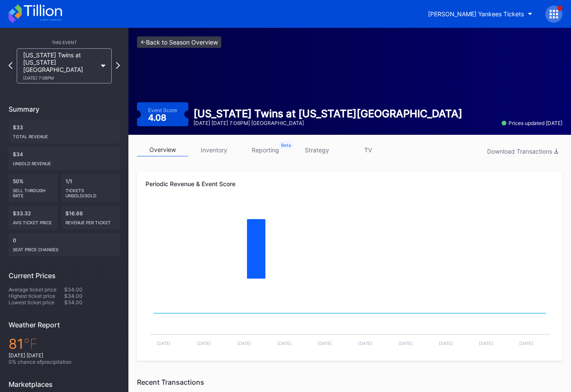
click at [189, 45] on link "<- Back to Season Overview" at bounding box center [179, 42] width 84 height 12
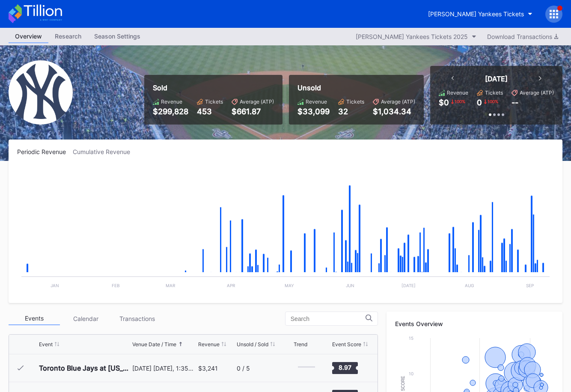
click at [51, 9] on icon at bounding box center [43, 11] width 38 height 12
click at [495, 14] on div "[PERSON_NAME] Yankees Tickets" at bounding box center [476, 13] width 96 height 7
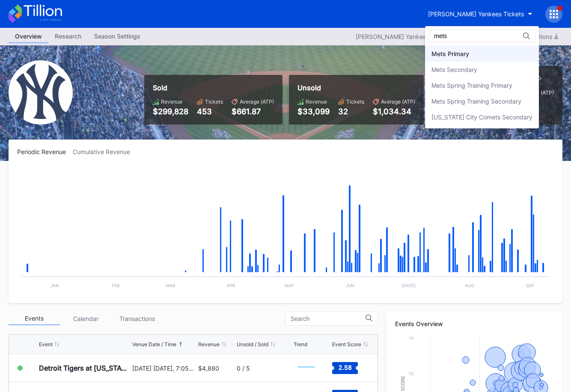
type input "mets"
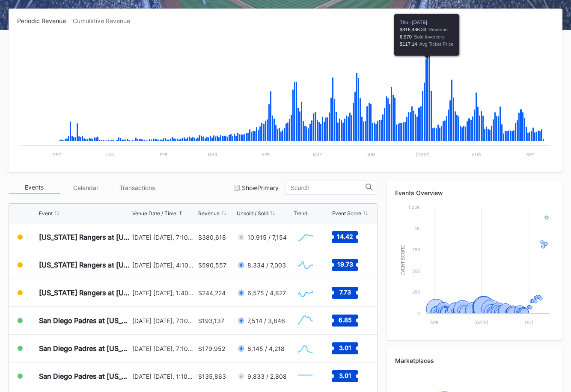
scroll to position [255, 0]
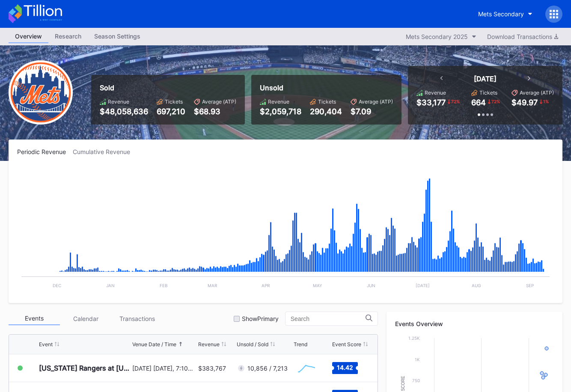
scroll to position [0, 0]
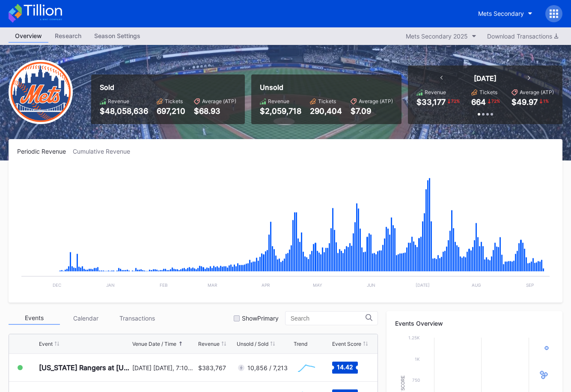
click at [114, 149] on div "Cumulative Revenue" at bounding box center [105, 151] width 64 height 7
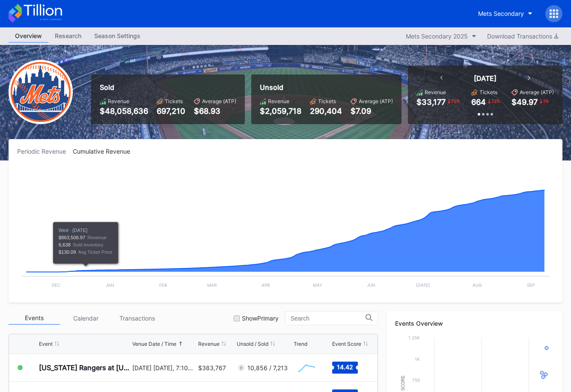
click at [37, 15] on icon at bounding box center [43, 10] width 38 height 12
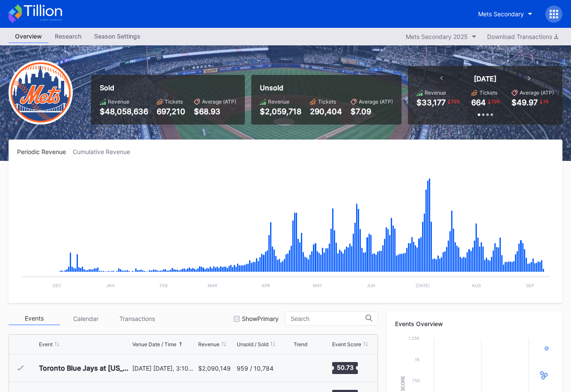
scroll to position [1976, 0]
click at [500, 12] on div "Mets Secondary" at bounding box center [501, 13] width 46 height 7
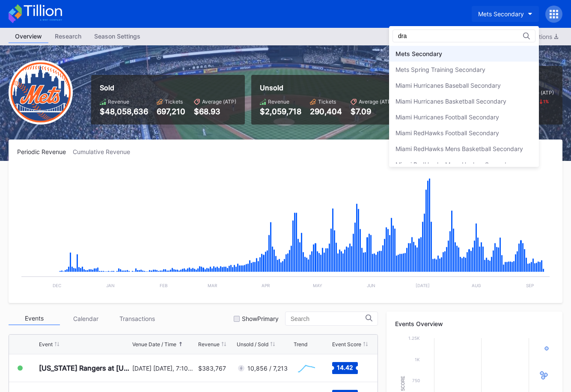
scroll to position [0, 0]
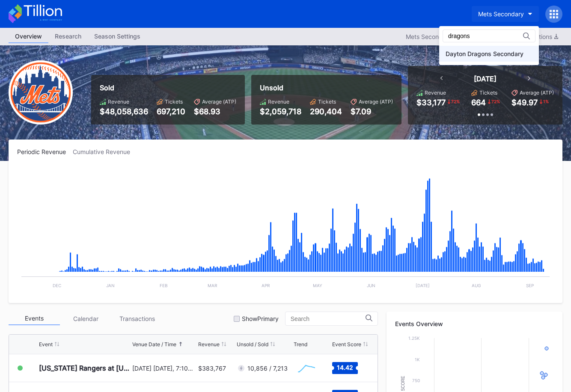
type input "dragons"
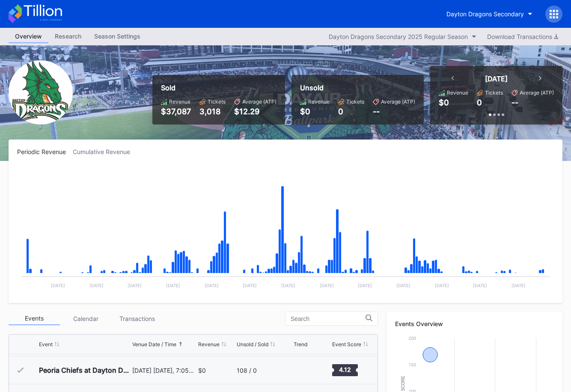
click at [101, 153] on div "Cumulative Revenue" at bounding box center [105, 151] width 64 height 7
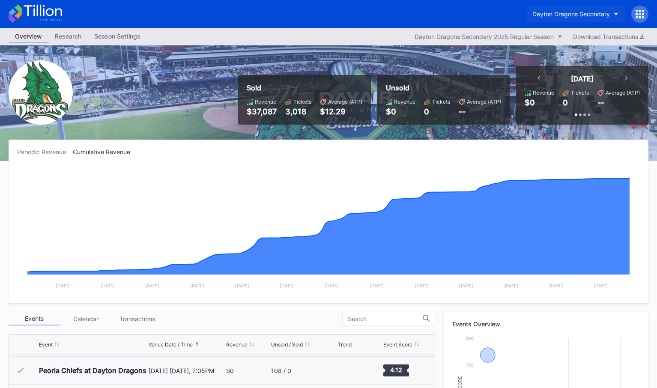
click at [571, 8] on button "Dayton Dragons Secondary" at bounding box center [575, 14] width 99 height 16
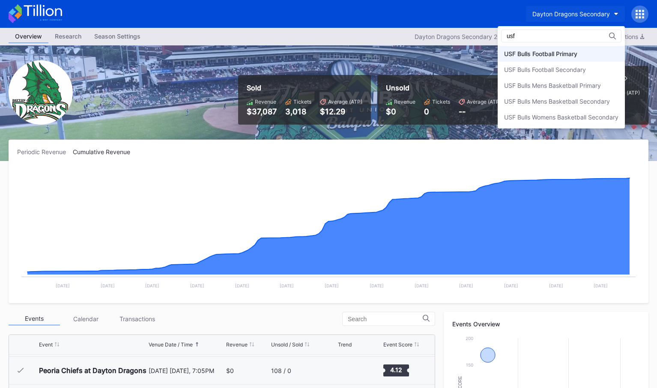
type input "usf"
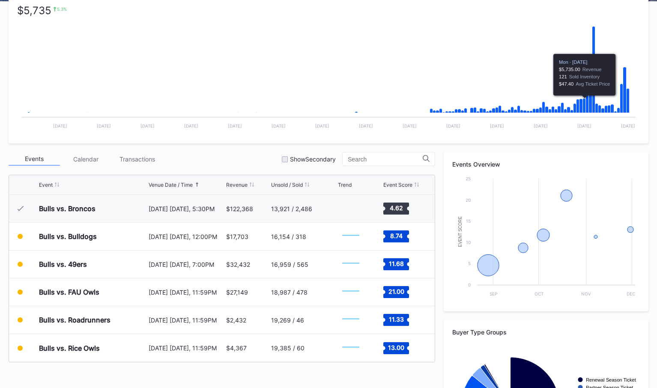
scroll to position [152, 0]
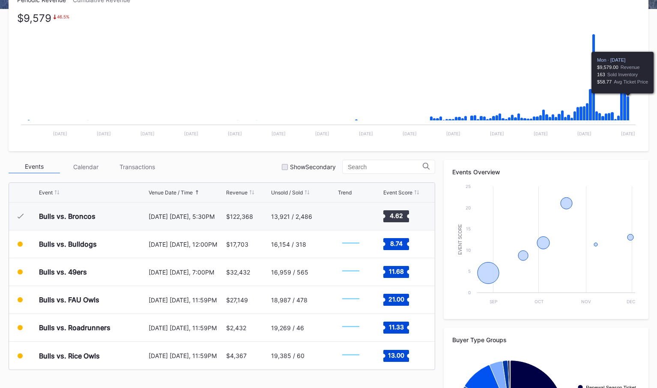
click at [630, 114] on rect "Chart title" at bounding box center [328, 78] width 623 height 128
click at [628, 115] on icon "Chart title" at bounding box center [627, 108] width 3 height 24
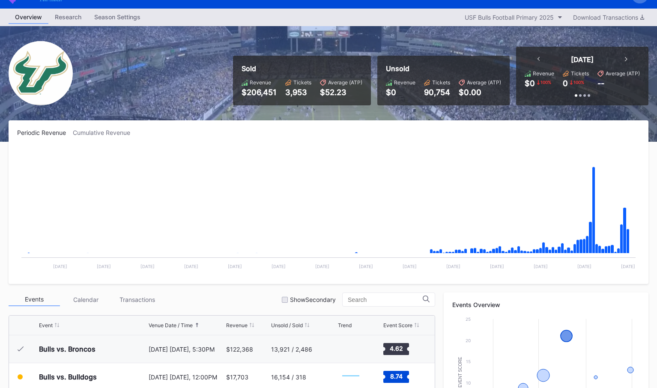
scroll to position [0, 0]
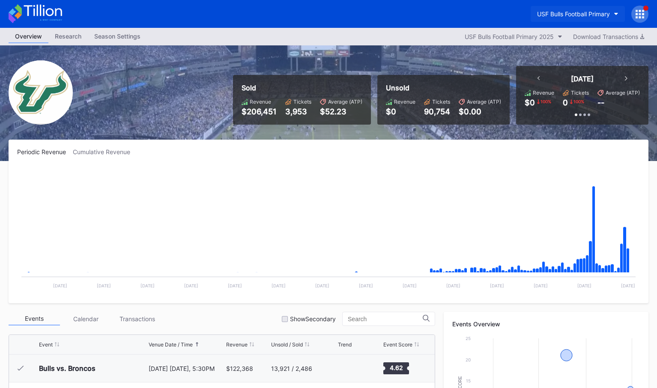
click at [596, 15] on div "USF Bulls Football Primary" at bounding box center [573, 13] width 73 height 7
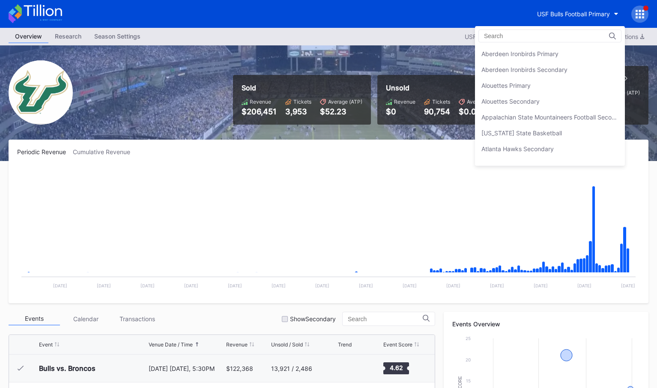
scroll to position [2868, 0]
drag, startPoint x: 563, startPoint y: 66, endPoint x: 459, endPoint y: 105, distance: 110.2
click at [563, 66] on div "USF Bulls Football Secondary" at bounding box center [522, 69] width 82 height 7
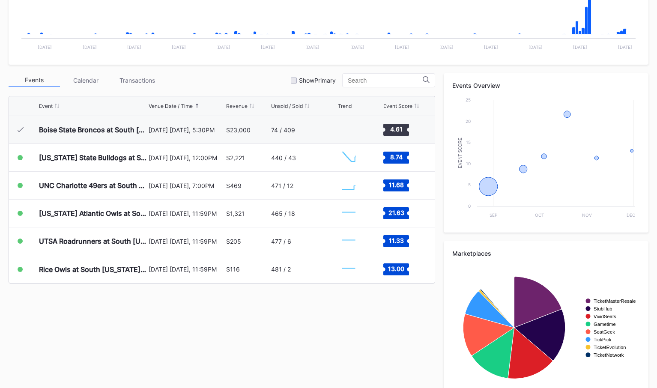
scroll to position [260, 0]
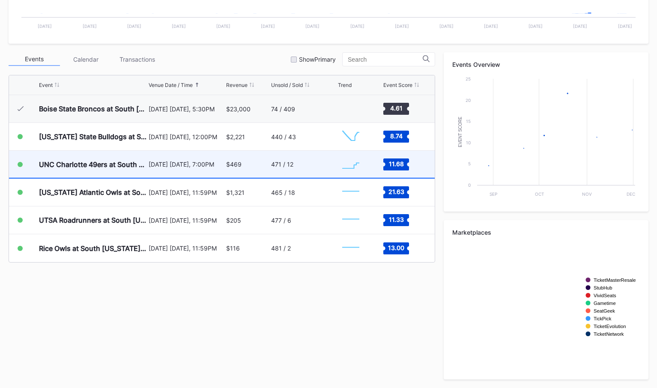
click at [316, 170] on div "471 / 12" at bounding box center [303, 164] width 65 height 27
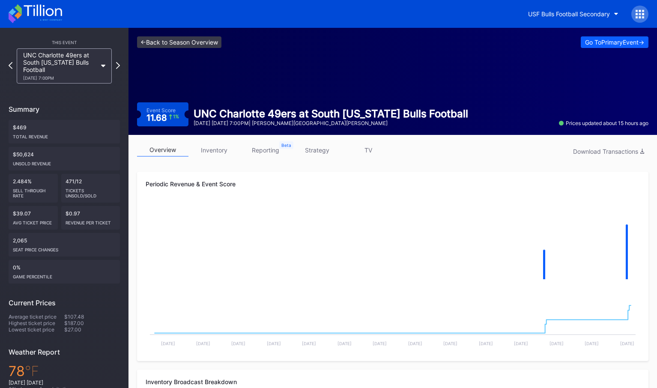
click at [171, 39] on link "<- Back to Season Overview" at bounding box center [179, 42] width 84 height 12
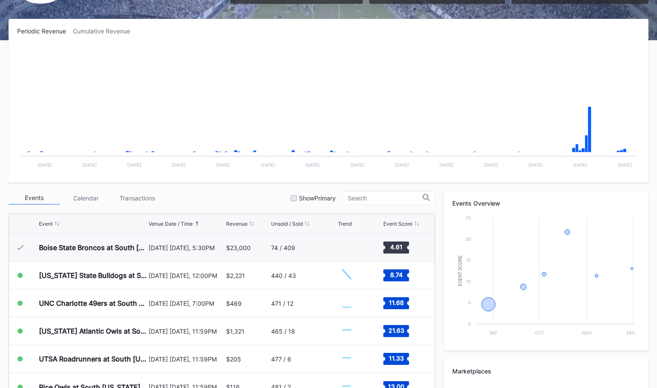
scroll to position [260, 0]
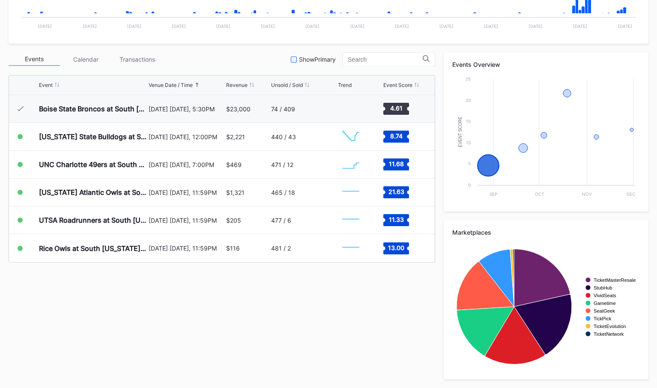
click at [308, 58] on div "Show Primary" at bounding box center [317, 59] width 37 height 7
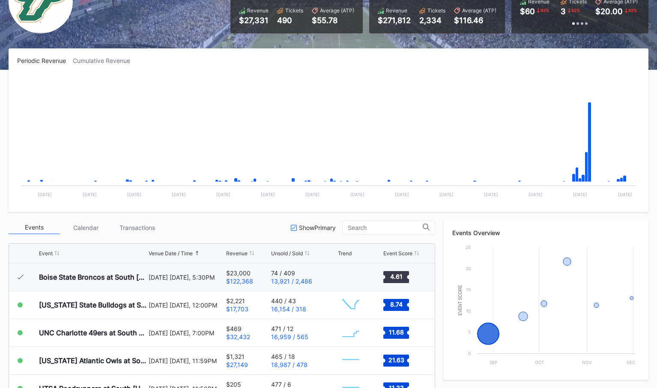
scroll to position [0, 0]
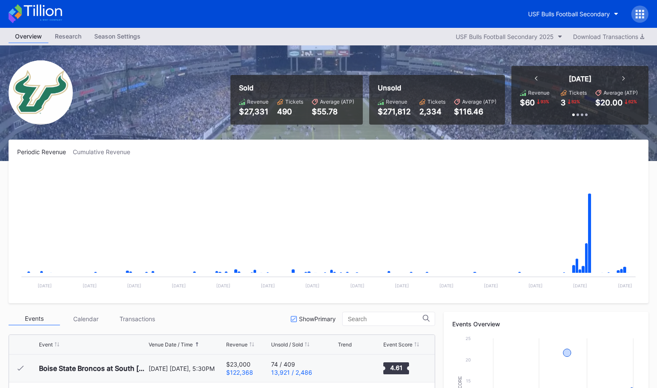
click at [561, 23] on div "USF Bulls Football Secondary" at bounding box center [328, 14] width 657 height 28
click at [560, 18] on button "USF Bulls Football Secondary" at bounding box center [573, 14] width 103 height 16
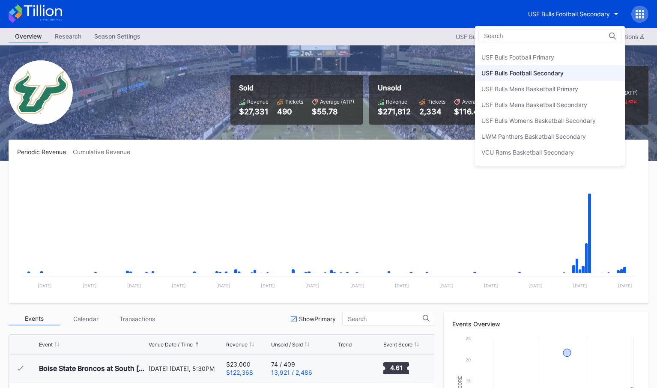
scroll to position [2863, 0]
click at [554, 58] on div "USF Bulls Football Primary" at bounding box center [517, 58] width 73 height 7
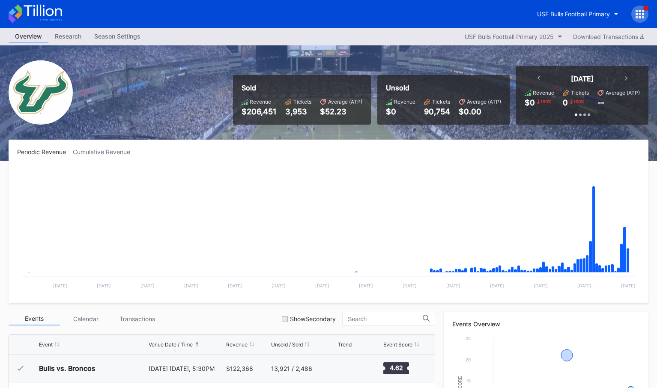
click at [41, 9] on icon at bounding box center [43, 11] width 38 height 12
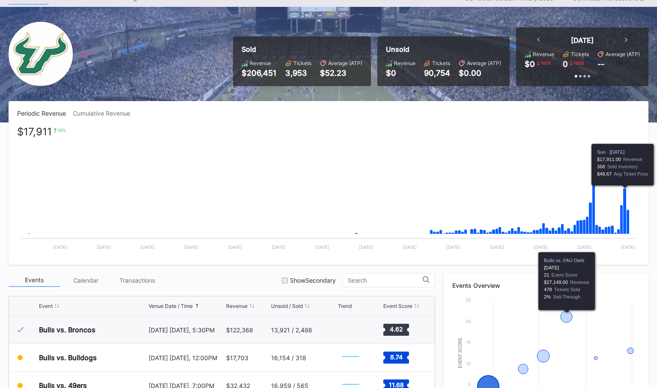
scroll to position [36, 0]
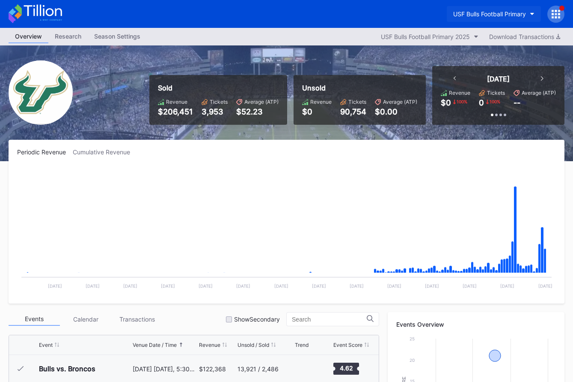
click at [516, 6] on button "USF Bulls Football Primary" at bounding box center [494, 14] width 94 height 16
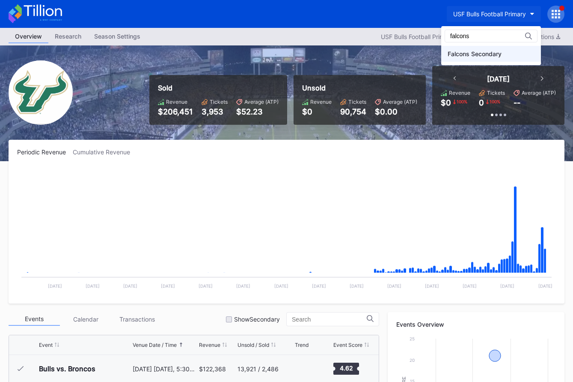
type input "falcons"
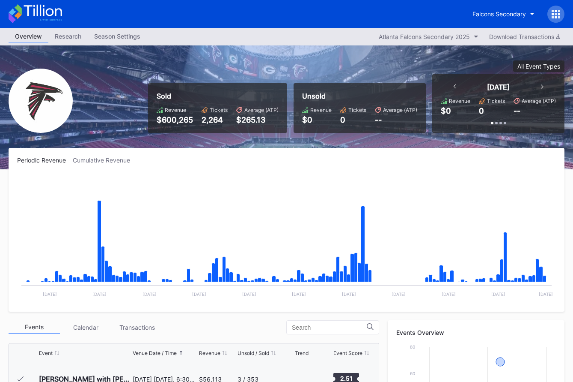
click at [100, 153] on div "Periodic Revenue Cumulative Revenue Created with Highcharts 11.2.0 Chart title …" at bounding box center [287, 230] width 556 height 164
click at [102, 155] on div "Periodic Revenue Cumulative Revenue Created with Highcharts 11.2.0 Chart title …" at bounding box center [287, 230] width 556 height 164
click at [107, 159] on div "Cumulative Revenue" at bounding box center [105, 159] width 64 height 7
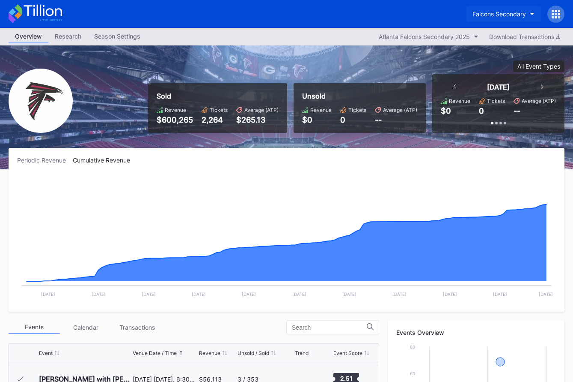
click at [512, 11] on div "Falcons Secondary" at bounding box center [500, 13] width 54 height 7
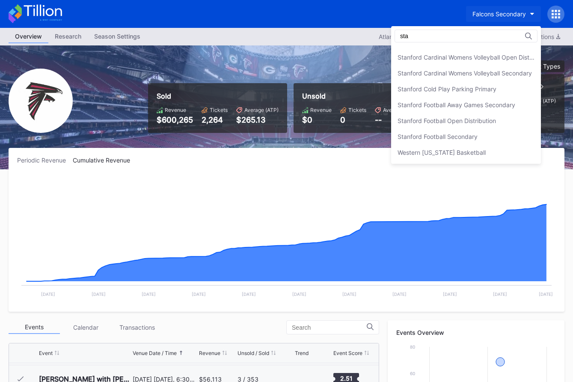
scroll to position [92, 0]
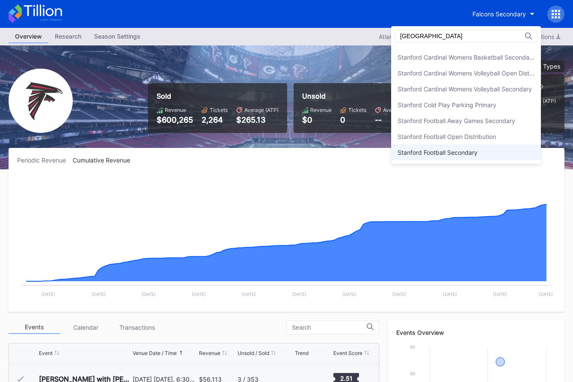
type input "[GEOGRAPHIC_DATA]"
click at [471, 159] on div "Stanford Football Secondary" at bounding box center [466, 152] width 150 height 16
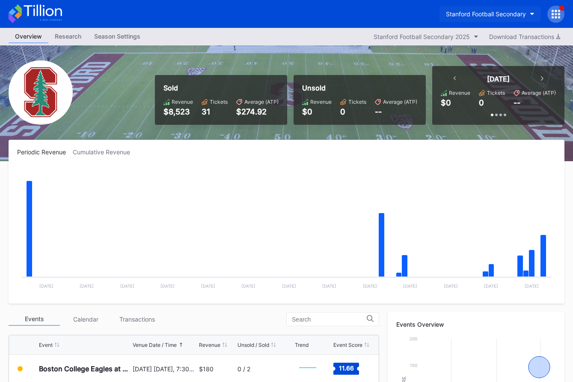
click at [507, 15] on div "Stanford Football Secondary" at bounding box center [486, 13] width 80 height 7
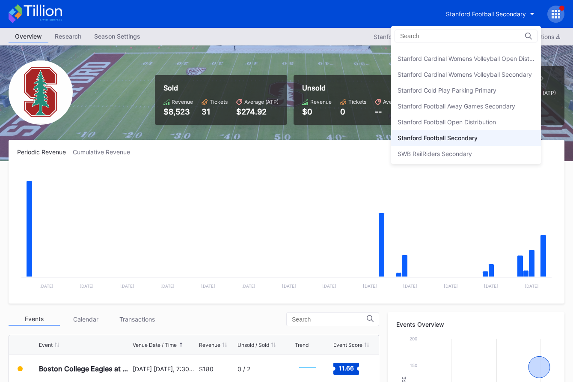
scroll to position [2609, 0]
click at [482, 71] on div "Stanford Cardinal Womens Volleyball Secondary" at bounding box center [465, 74] width 134 height 7
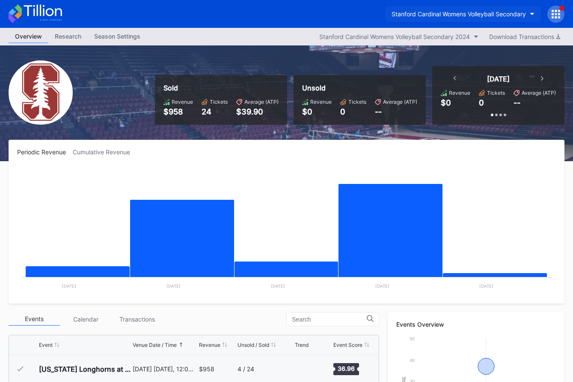
click at [482, 18] on button "Stanford Cardinal Womens Volleyball Secondary" at bounding box center [463, 14] width 156 height 16
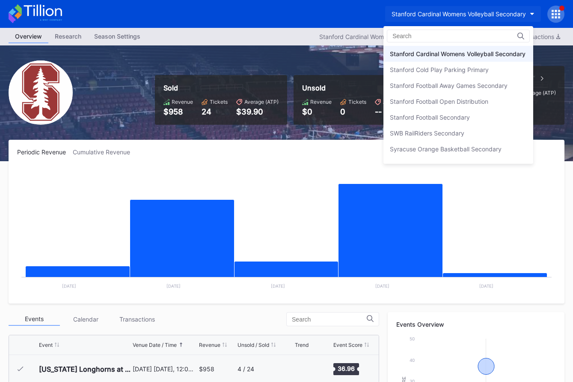
scroll to position [2610, 0]
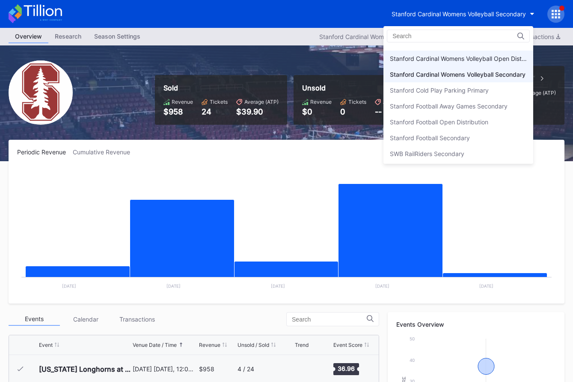
click at [486, 55] on div "Stanford Cardinal Womens Volleyball Open Distribution" at bounding box center [458, 58] width 137 height 7
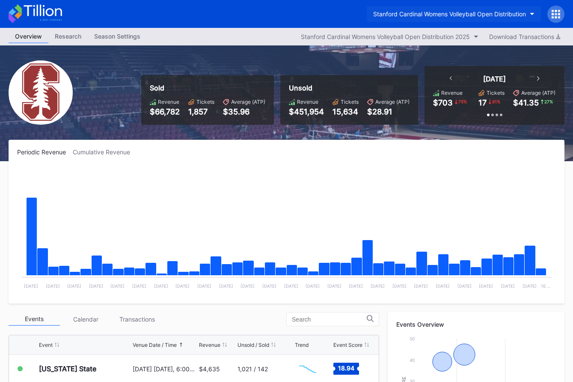
click at [474, 9] on button "Stanford Cardinal Womens Volleyball Open Distribution" at bounding box center [454, 14] width 174 height 16
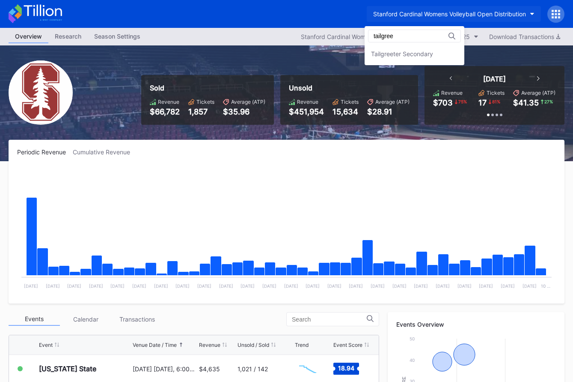
type input "tailgree"
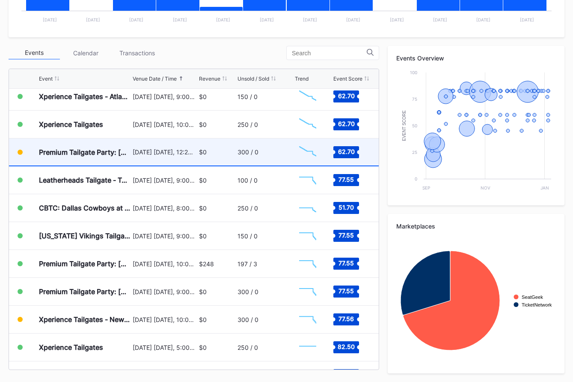
scroll to position [315, 0]
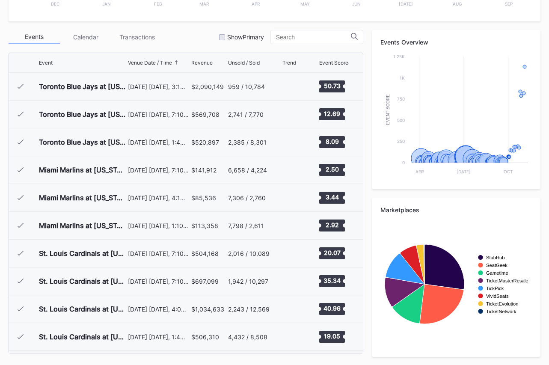
scroll to position [1976, 0]
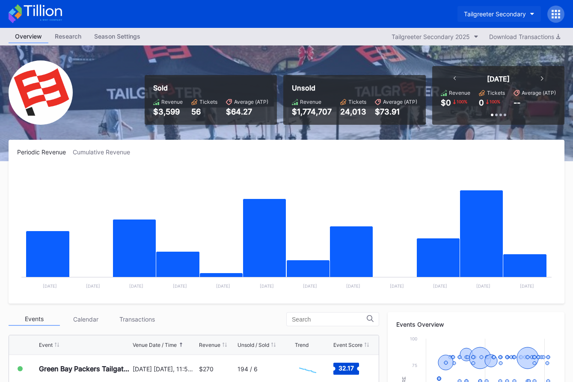
click at [183, 9] on button "Tailgreeter Secondary" at bounding box center [500, 14] width 84 height 16
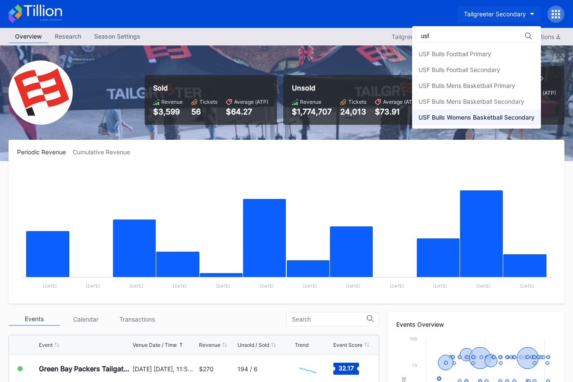
type input "usf"
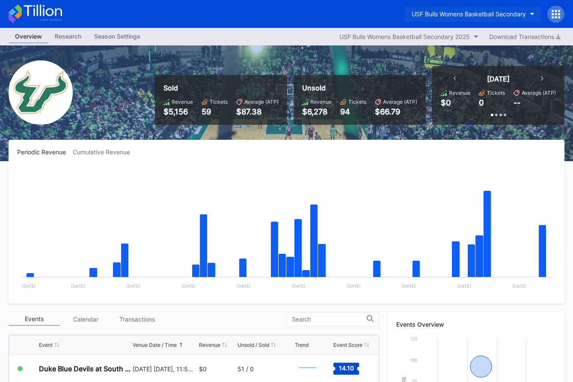
click at [183, 16] on div "USF Bulls Womens Basketball Secondary" at bounding box center [469, 13] width 114 height 7
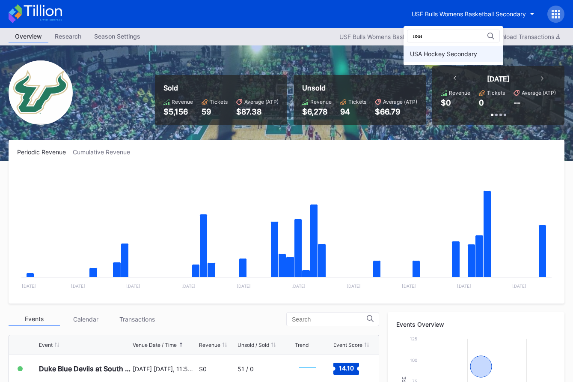
type input "usa"
click at [183, 47] on div "USA Hockey Secondary" at bounding box center [454, 54] width 100 height 16
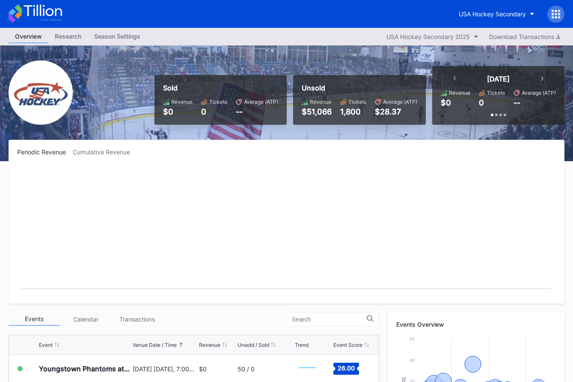
click at [49, 6] on icon at bounding box center [36, 13] width 54 height 19
click at [57, 18] on icon at bounding box center [36, 13] width 54 height 19
click at [183, 14] on div "USA Hockey Secondary" at bounding box center [492, 13] width 67 height 7
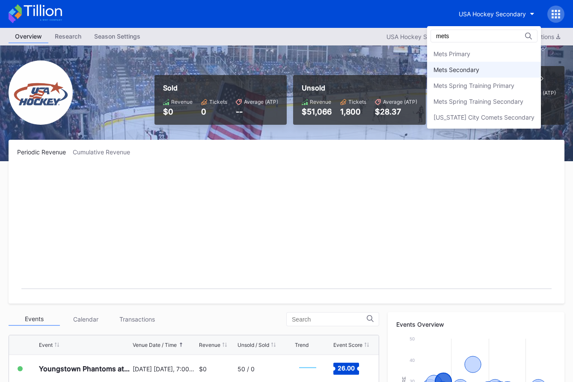
type input "mets"
click at [183, 69] on div "Mets Secondary" at bounding box center [457, 69] width 46 height 7
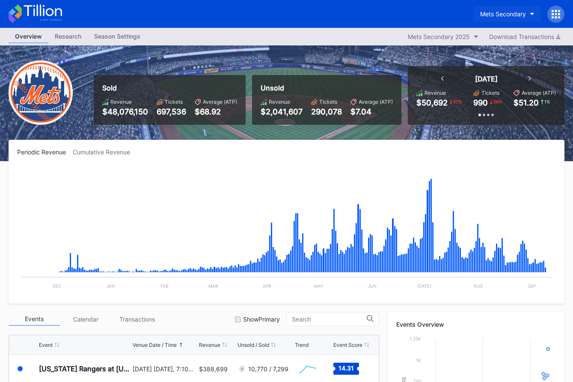
click at [183, 16] on button "Mets Secondary" at bounding box center [507, 14] width 67 height 16
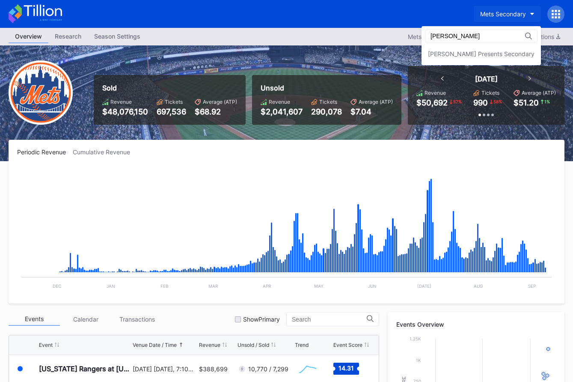
scroll to position [6, 0]
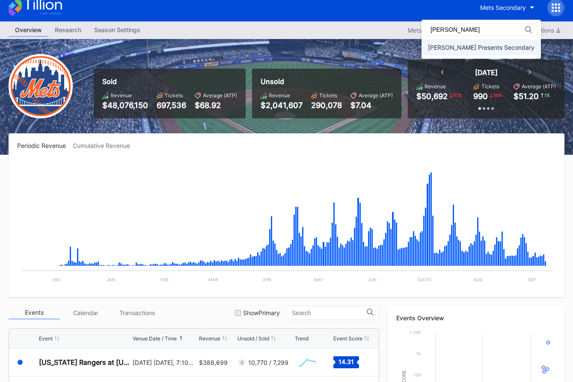
type input "danny"
click at [183, 41] on div "[PERSON_NAME] Presents Secondary" at bounding box center [481, 47] width 119 height 16
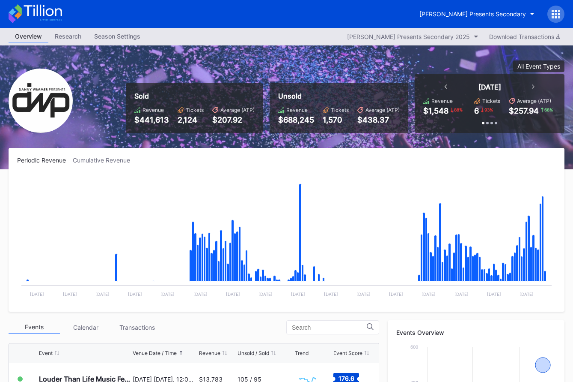
click at [124, 162] on div "Cumulative Revenue" at bounding box center [105, 159] width 64 height 7
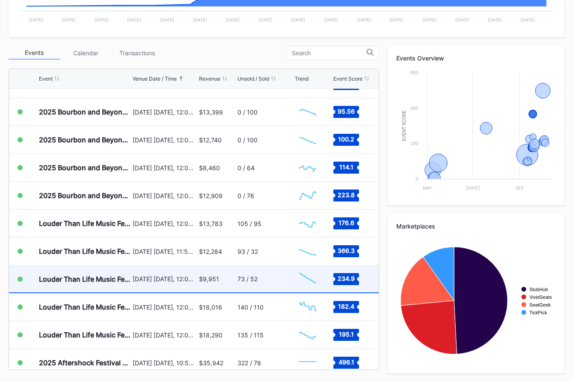
scroll to position [153, 0]
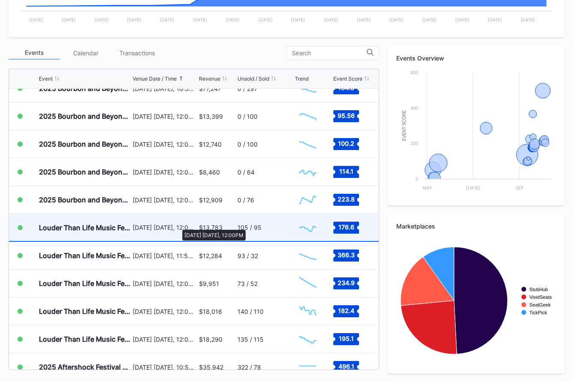
click at [178, 225] on div "[DATE] [DATE], 12:00PM" at bounding box center [165, 227] width 64 height 7
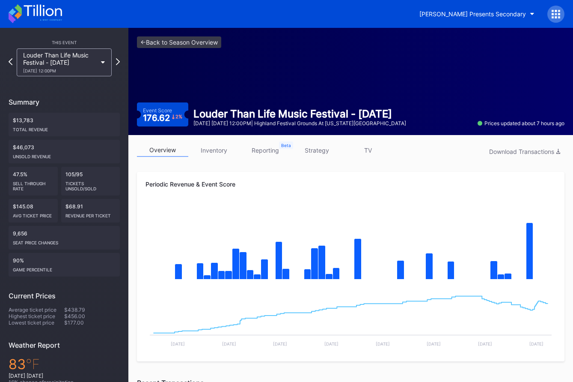
click at [183, 152] on link "strategy" at bounding box center [316, 149] width 51 height 13
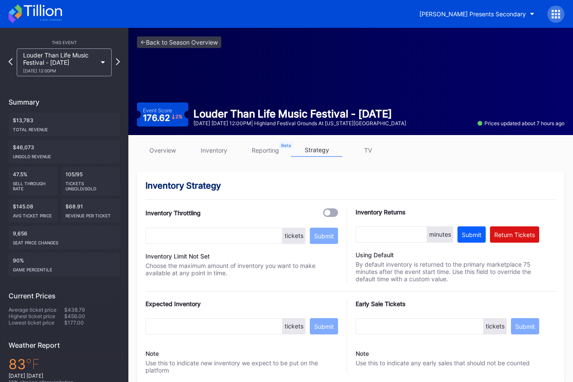
scroll to position [570, 0]
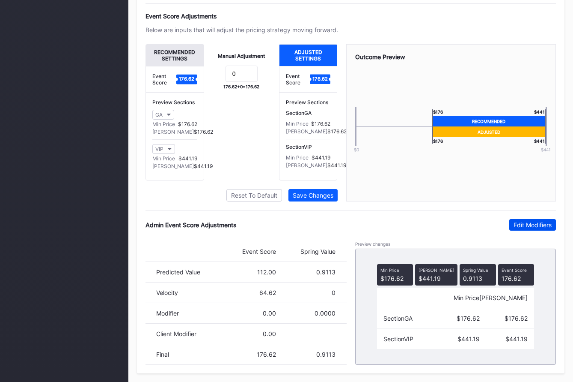
click at [183, 225] on div "Edit Modifiers" at bounding box center [533, 224] width 38 height 7
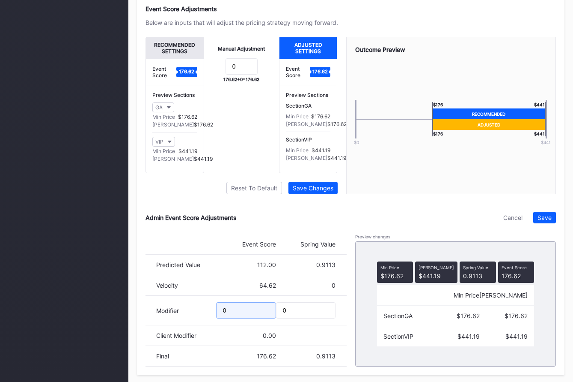
click at [183, 315] on input "0" at bounding box center [246, 310] width 60 height 16
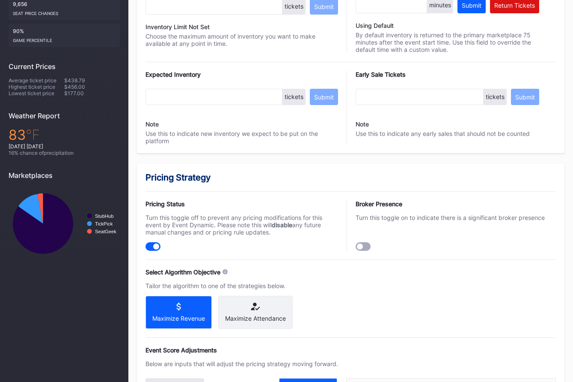
scroll to position [0, 0]
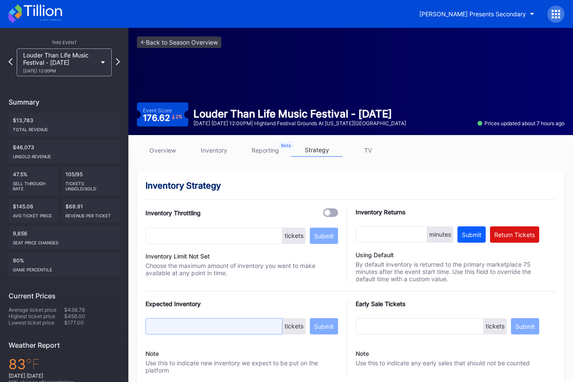
click at [183, 325] on input "text" at bounding box center [214, 326] width 137 height 16
type input "1000"
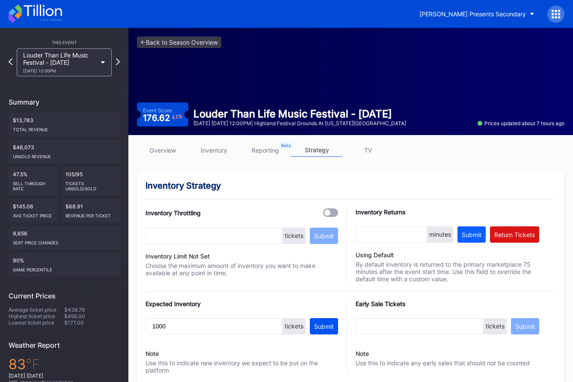
click at [183, 331] on button "Submit" at bounding box center [324, 326] width 28 height 16
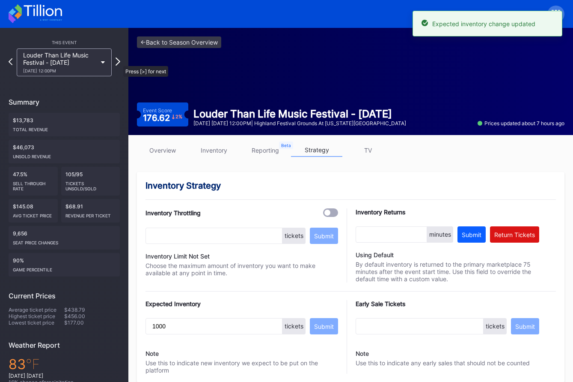
click at [117, 60] on icon at bounding box center [118, 61] width 5 height 8
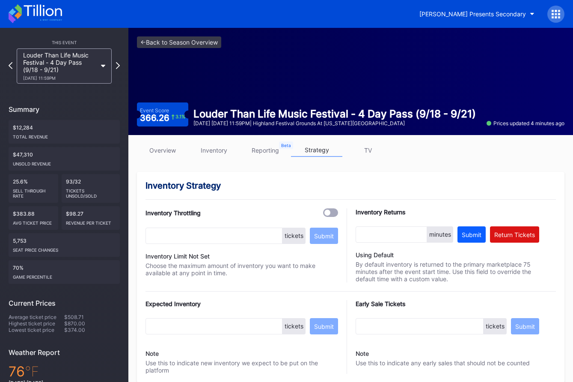
scroll to position [52, 0]
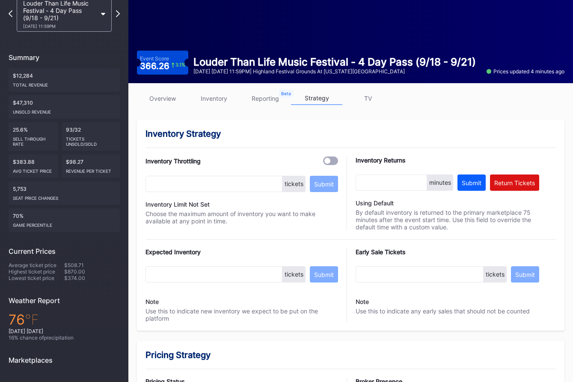
click at [183, 283] on div "Expected Inventory tickets Submit Note Use this to indicate new inventory we ex…" at bounding box center [242, 285] width 193 height 74
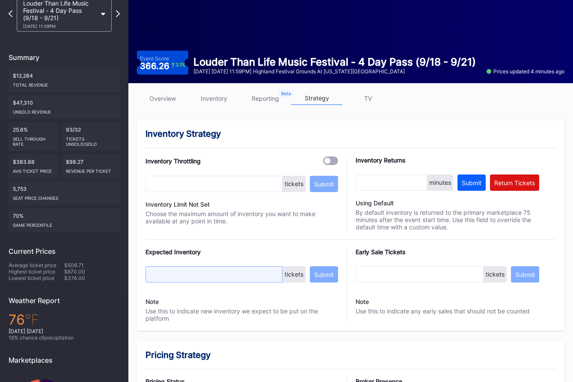
click at [183, 277] on input "text" at bounding box center [214, 274] width 137 height 16
type input "1000"
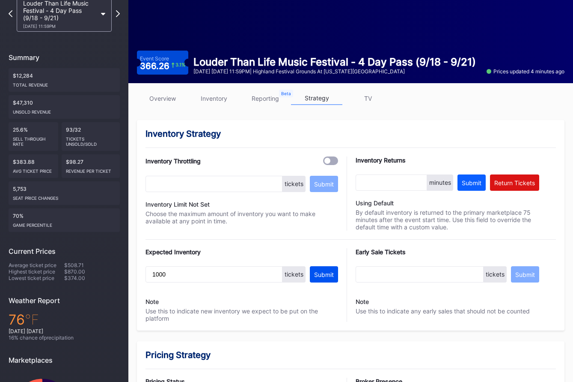
click at [183, 277] on div "Submit" at bounding box center [324, 274] width 20 height 7
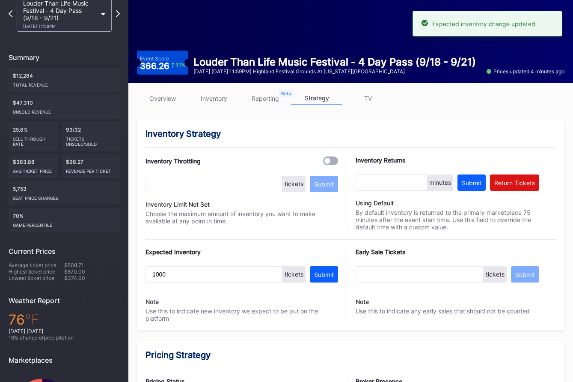
scroll to position [51, 0]
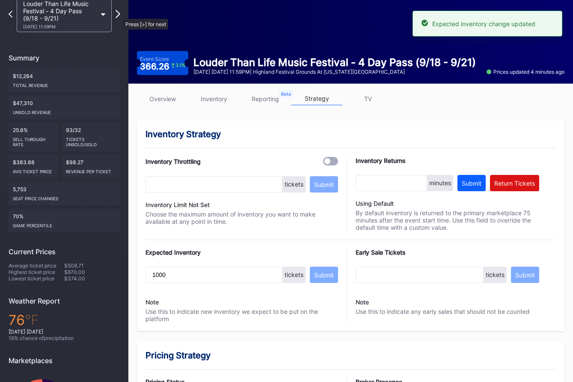
click at [119, 15] on icon at bounding box center [118, 14] width 5 height 8
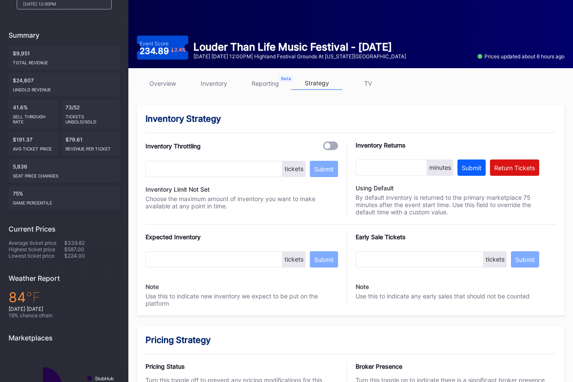
scroll to position [68, 0]
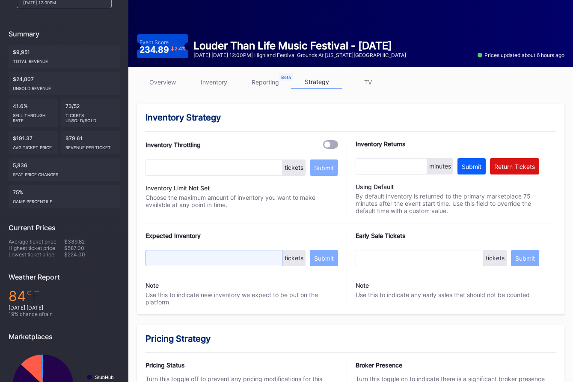
click at [183, 257] on input "text" at bounding box center [214, 258] width 137 height 16
type input "1000"
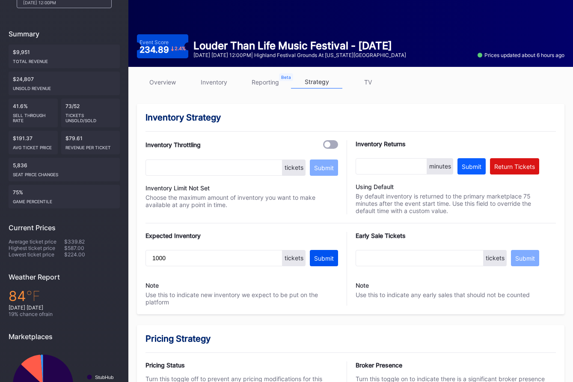
click at [183, 259] on div "Submit" at bounding box center [324, 257] width 20 height 7
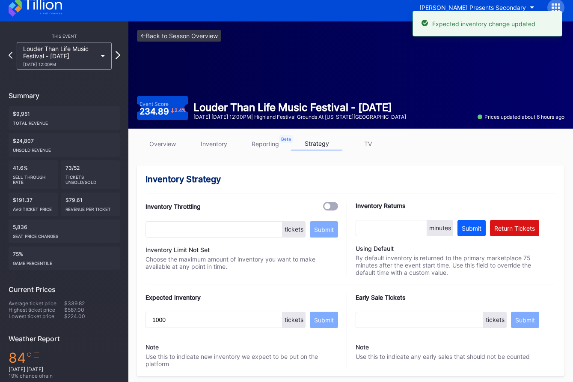
scroll to position [7, 0]
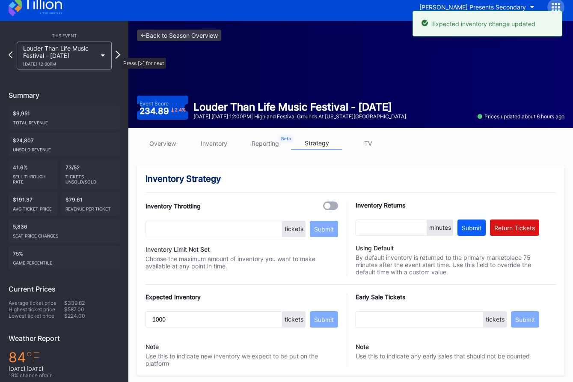
click at [117, 54] on icon at bounding box center [118, 55] width 5 height 8
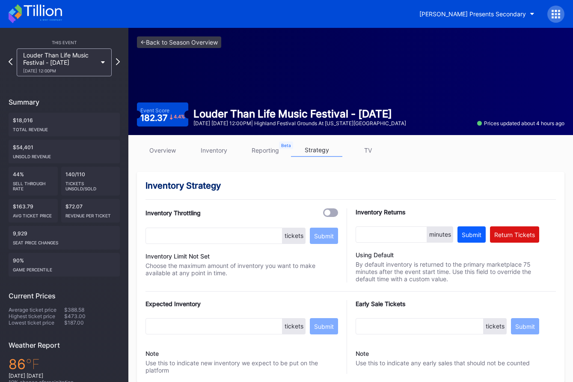
scroll to position [47, 0]
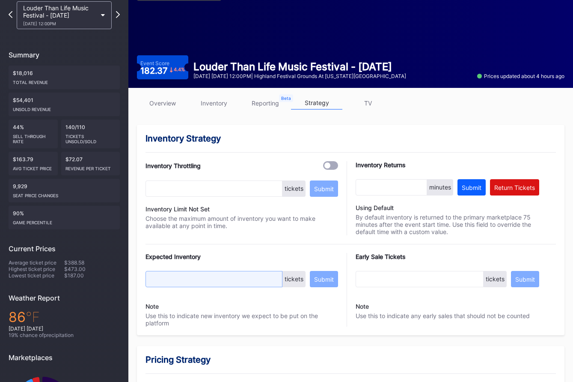
click at [183, 276] on input "text" at bounding box center [214, 279] width 137 height 16
type input "1000"
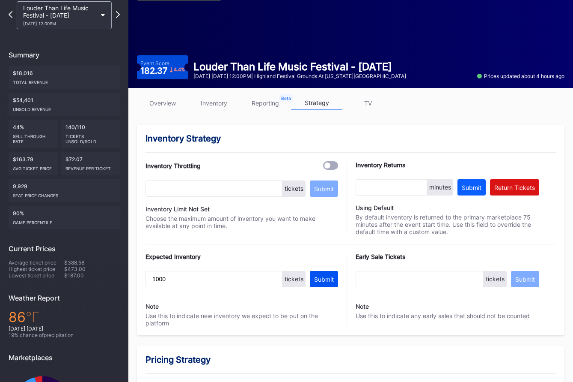
click at [183, 283] on button "Submit" at bounding box center [324, 279] width 28 height 16
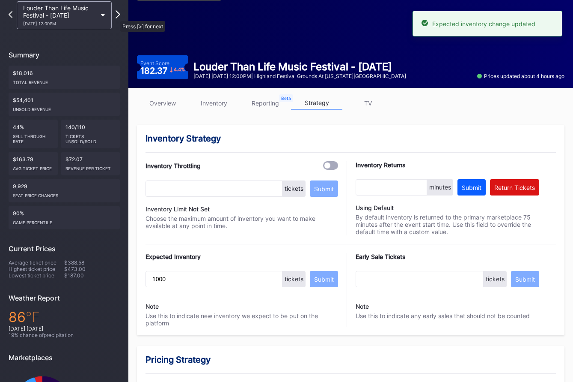
click at [116, 17] on icon at bounding box center [118, 14] width 5 height 8
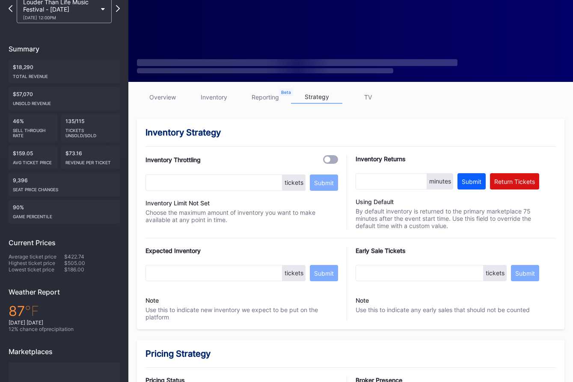
scroll to position [54, 0]
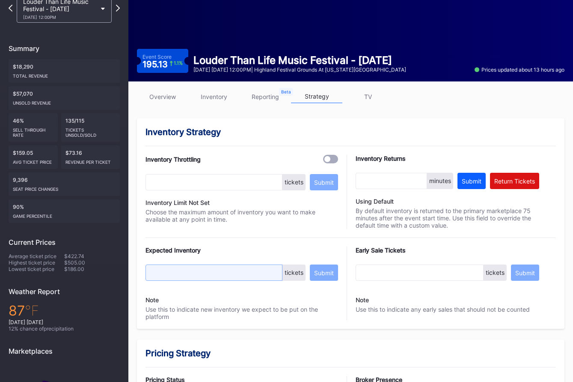
click at [183, 268] on input "text" at bounding box center [214, 272] width 137 height 16
type input "1000"
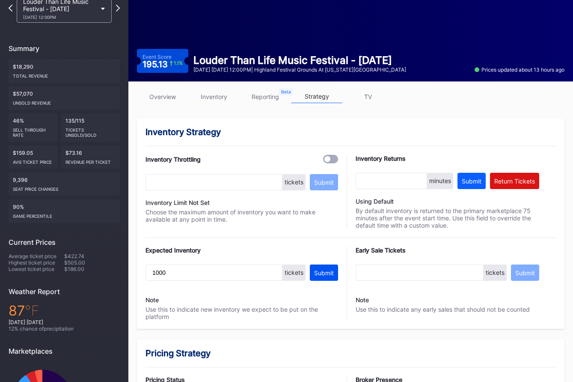
click at [183, 276] on button "Submit" at bounding box center [324, 272] width 28 height 16
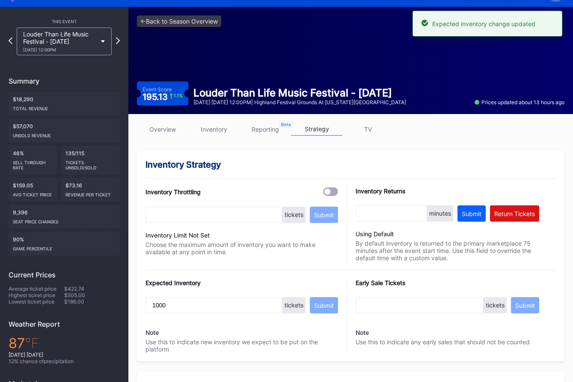
scroll to position [0, 0]
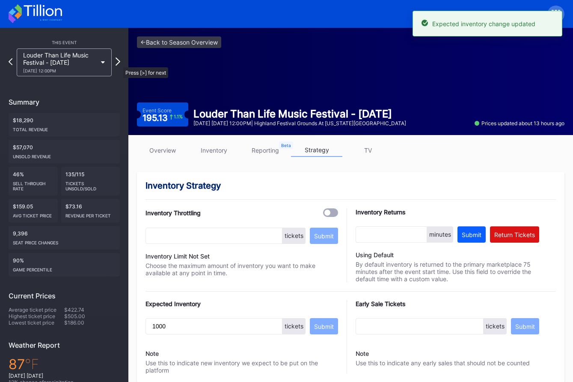
click at [119, 63] on icon at bounding box center [118, 61] width 5 height 8
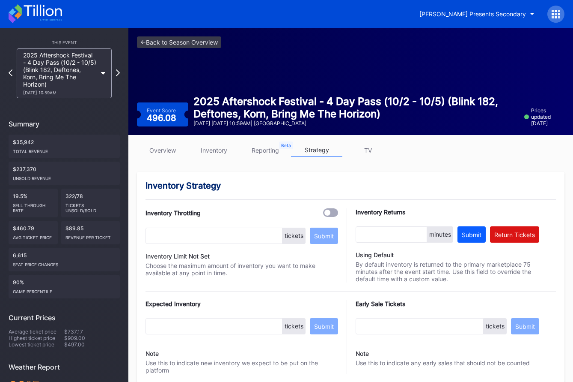
click at [60, 80] on div "2025 Aftershock Festival - 4 Day Pass (10/2 - 10/5) (Blink 182, Deftones, Korn,…" at bounding box center [60, 73] width 74 height 44
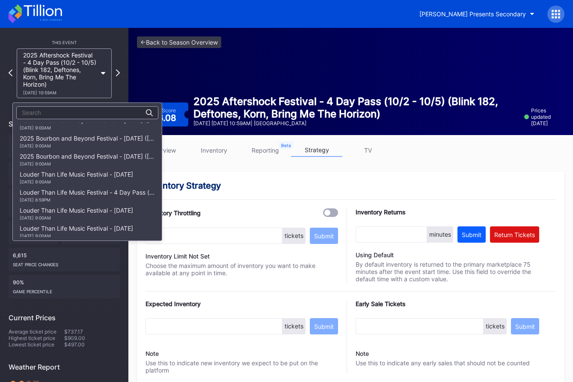
scroll to position [129, 0]
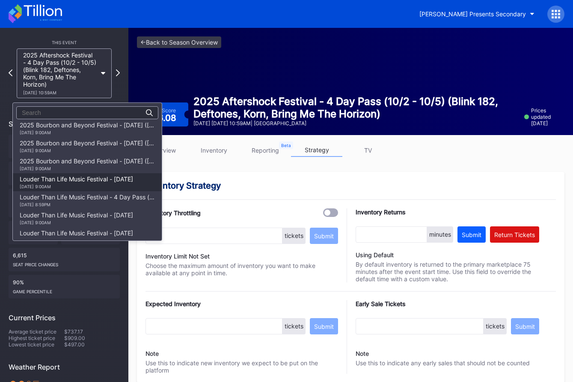
click at [73, 180] on div "Louder Than Life Music Festival - Thursday 9/18 Thursday 9:00AM" at bounding box center [76, 182] width 113 height 14
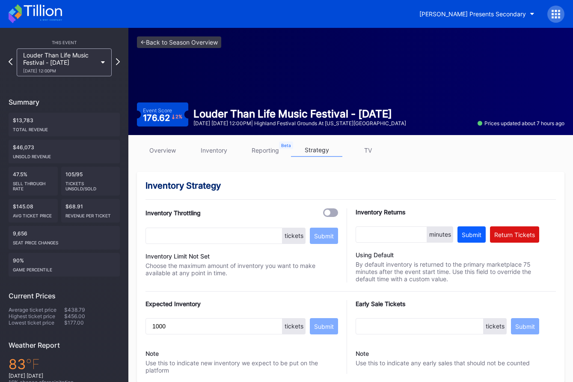
click at [158, 152] on link "overview" at bounding box center [162, 149] width 51 height 13
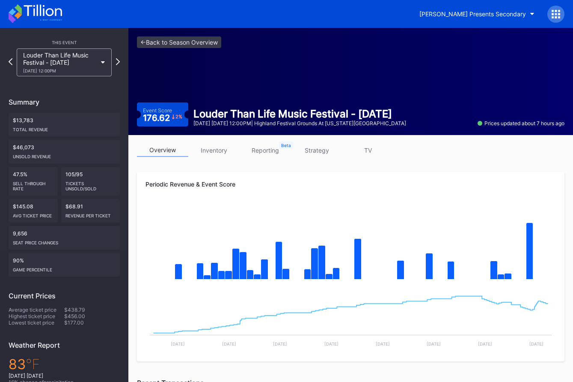
click at [183, 152] on link "strategy" at bounding box center [316, 149] width 51 height 13
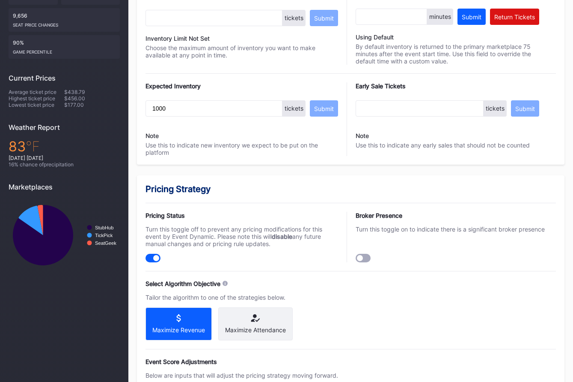
scroll to position [570, 0]
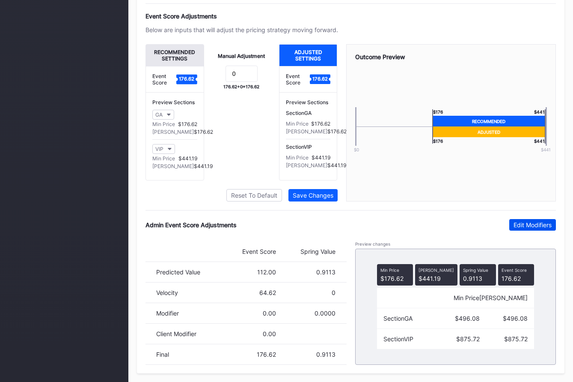
click at [183, 223] on div "Edit Modifiers" at bounding box center [533, 224] width 38 height 7
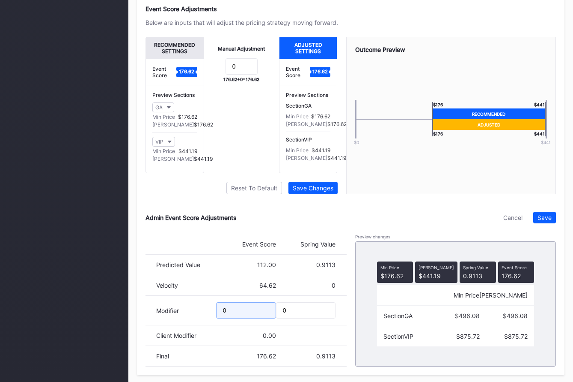
click at [183, 314] on input "0" at bounding box center [246, 310] width 60 height 16
drag, startPoint x: 227, startPoint y: 317, endPoint x: 235, endPoint y: 318, distance: 7.8
click at [183, 318] on input "-10" at bounding box center [246, 310] width 60 height 16
type input "-11.75"
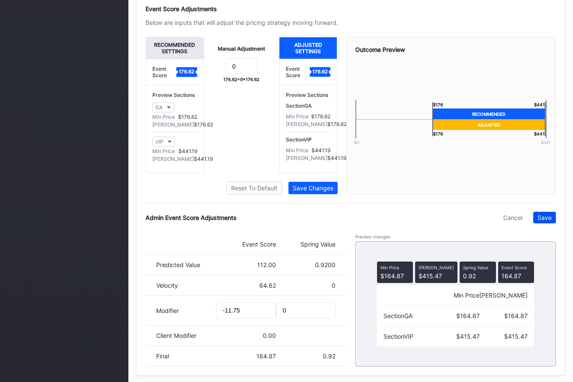
click at [183, 221] on div "Save" at bounding box center [545, 217] width 14 height 7
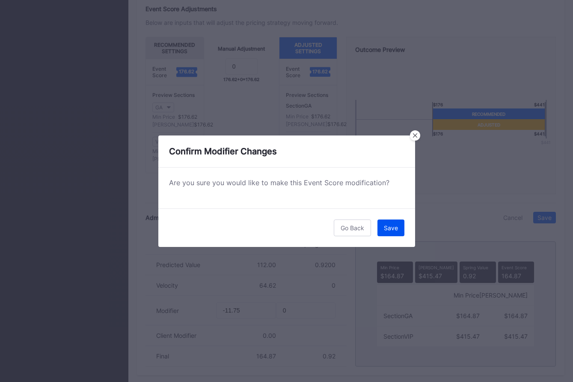
click at [183, 224] on div "Save" at bounding box center [391, 227] width 14 height 7
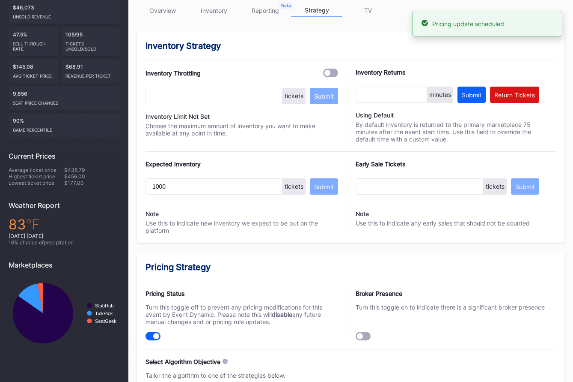
scroll to position [0, 0]
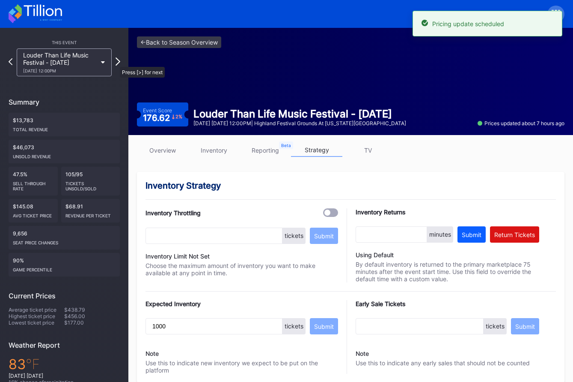
click at [116, 63] on icon at bounding box center [118, 61] width 5 height 8
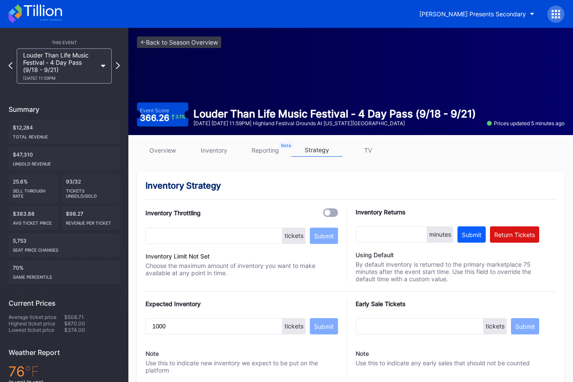
click at [158, 148] on link "overview" at bounding box center [162, 149] width 51 height 13
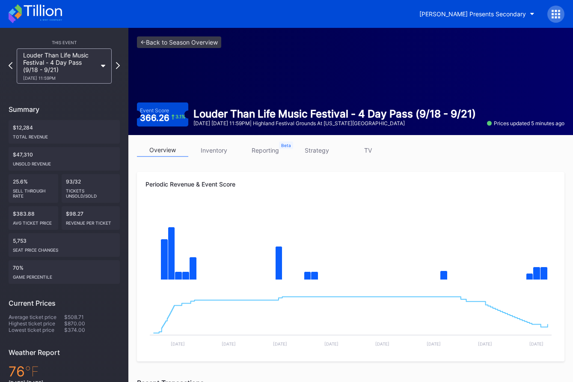
click at [183, 150] on link "strategy" at bounding box center [316, 149] width 51 height 13
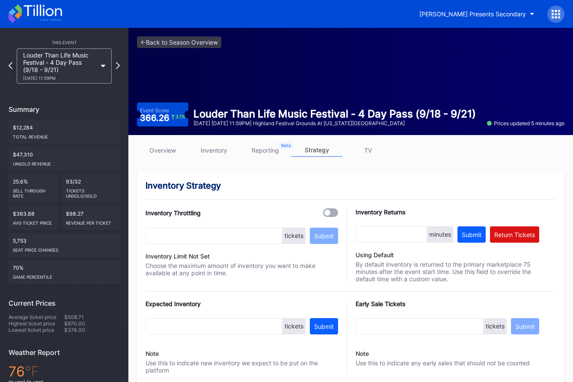
type input "1000"
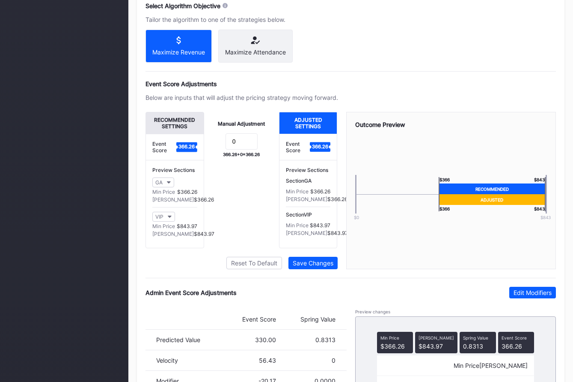
scroll to position [570, 0]
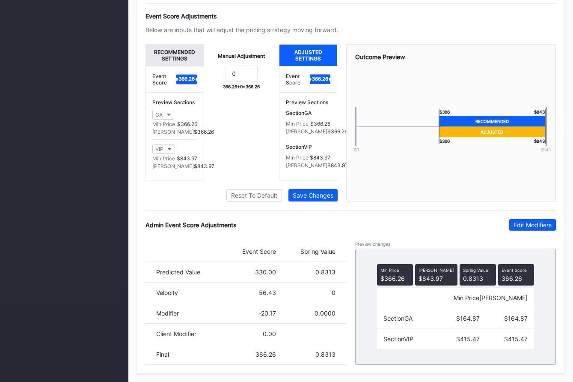
drag, startPoint x: 532, startPoint y: 228, endPoint x: 332, endPoint y: 303, distance: 213.4
click at [183, 229] on button "Edit Modifiers" at bounding box center [533, 225] width 47 height 12
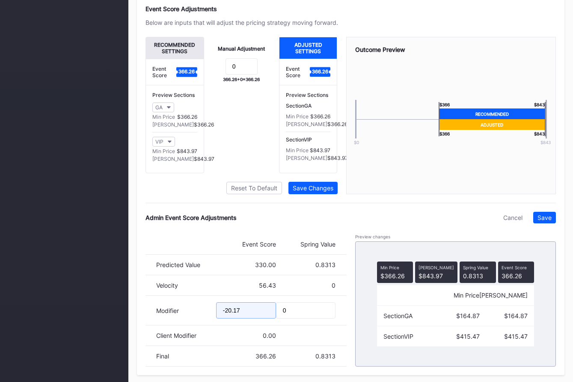
click at [183, 318] on input "-20.17" at bounding box center [246, 310] width 60 height 16
type input "-30.78"
click at [183, 221] on div "Save" at bounding box center [545, 217] width 14 height 7
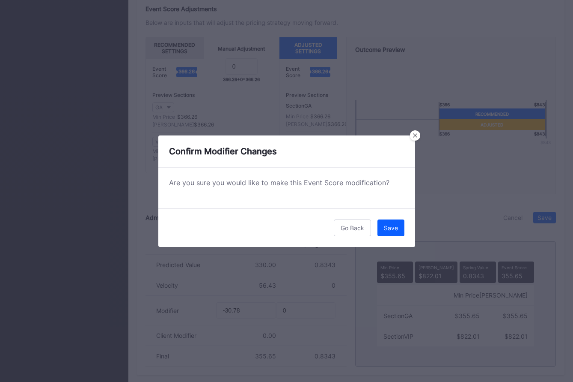
click at [183, 226] on div "Save" at bounding box center [391, 227] width 14 height 7
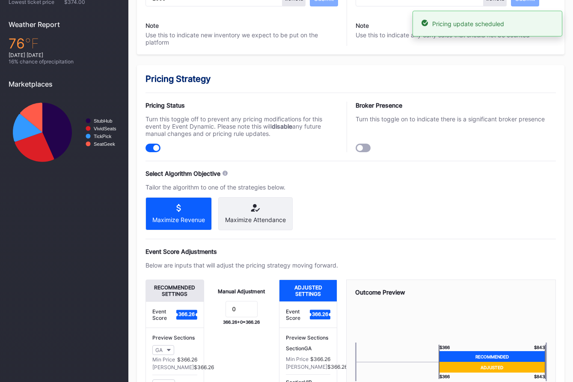
scroll to position [0, 0]
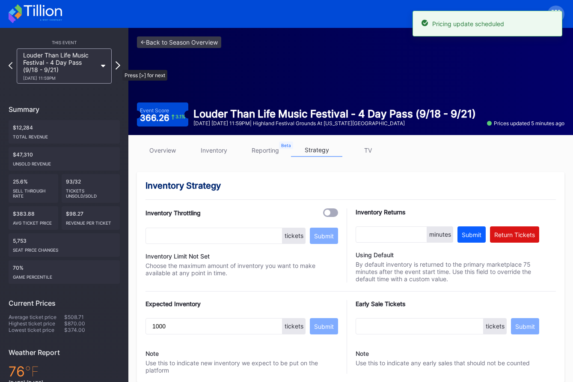
click at [118, 66] on icon at bounding box center [118, 65] width 5 height 8
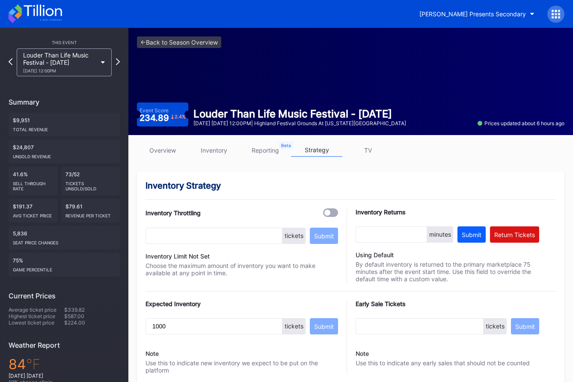
click at [173, 152] on link "overview" at bounding box center [162, 149] width 51 height 13
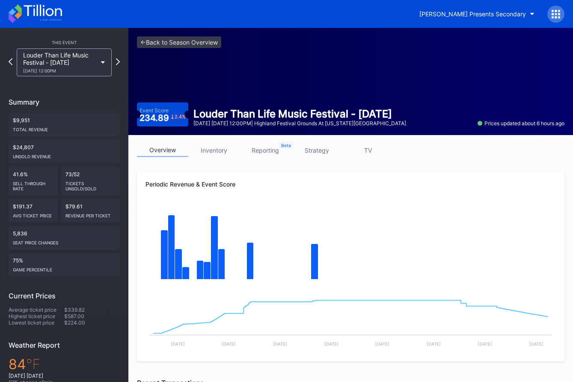
click at [183, 154] on link "strategy" at bounding box center [316, 149] width 51 height 13
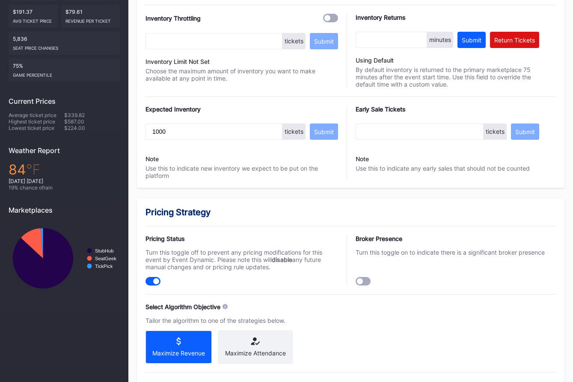
scroll to position [570, 0]
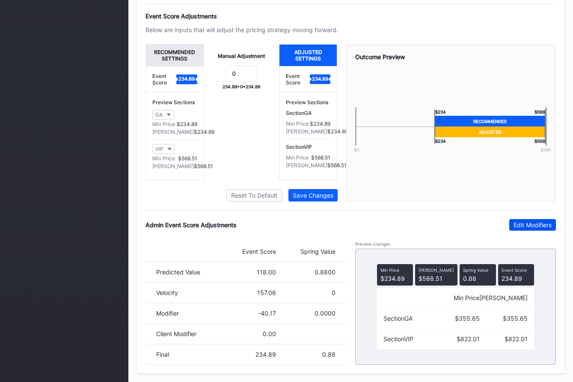
click at [183, 222] on div "Edit Modifiers" at bounding box center [533, 224] width 38 height 7
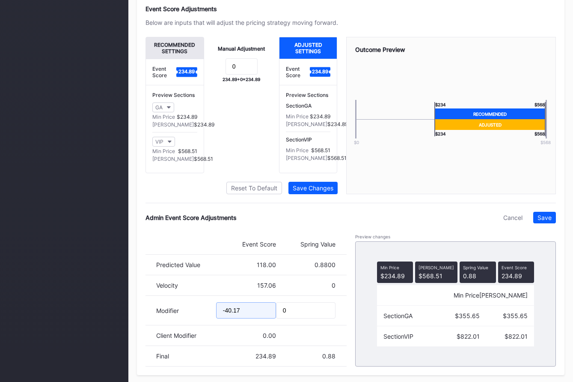
click at [183, 318] on input "-40.17" at bounding box center [246, 310] width 60 height 16
click at [183, 318] on input "-60.17" at bounding box center [246, 310] width 60 height 16
drag, startPoint x: 234, startPoint y: 318, endPoint x: 246, endPoint y: 318, distance: 12.0
click at [183, 318] on input "-60.17" at bounding box center [246, 310] width 60 height 16
type input "-60.78"
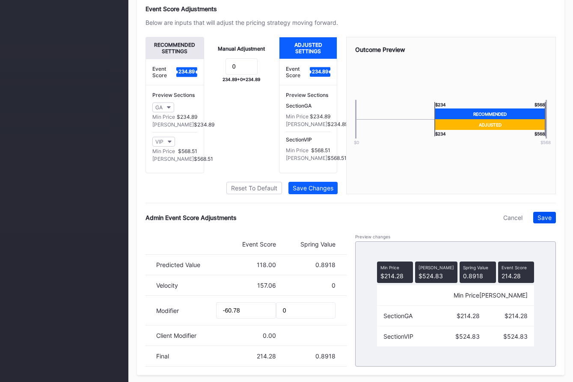
click at [183, 221] on div "Save" at bounding box center [545, 217] width 14 height 7
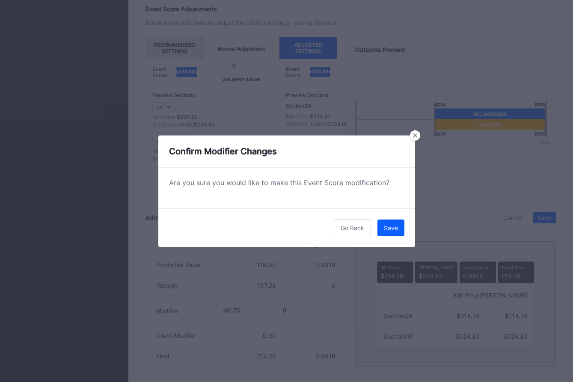
click at [183, 228] on button "Save" at bounding box center [391, 227] width 27 height 17
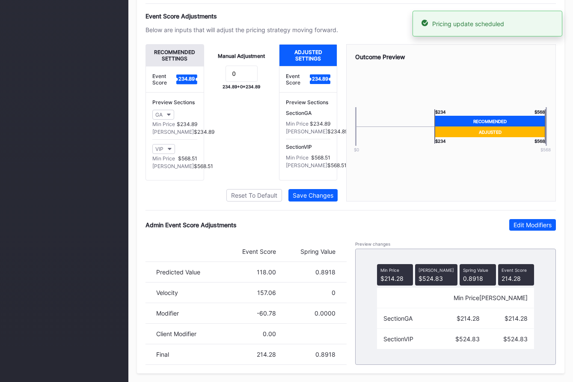
scroll to position [0, 0]
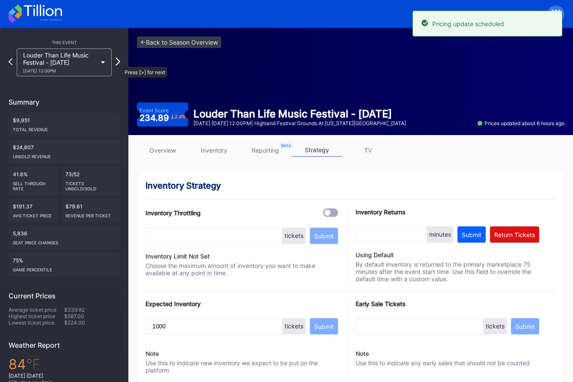
click at [118, 63] on icon at bounding box center [118, 61] width 5 height 8
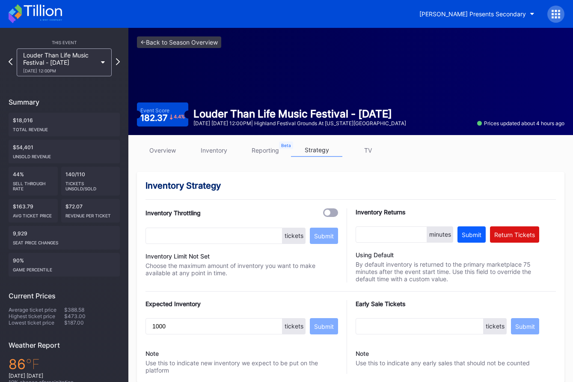
click at [153, 151] on link "overview" at bounding box center [162, 149] width 51 height 13
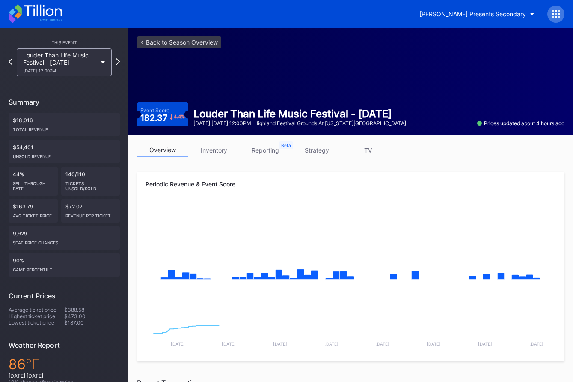
scroll to position [67, 0]
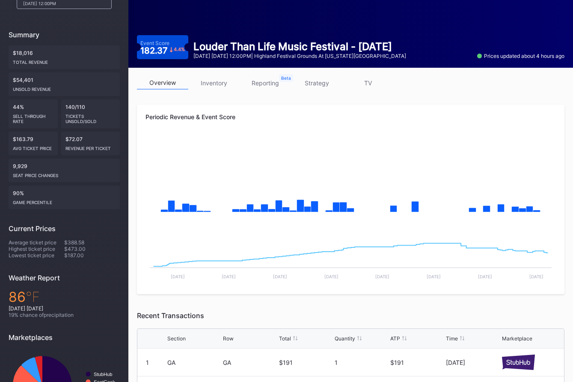
drag, startPoint x: 323, startPoint y: 83, endPoint x: 358, endPoint y: 145, distance: 70.9
click at [183, 83] on link "strategy" at bounding box center [316, 82] width 51 height 13
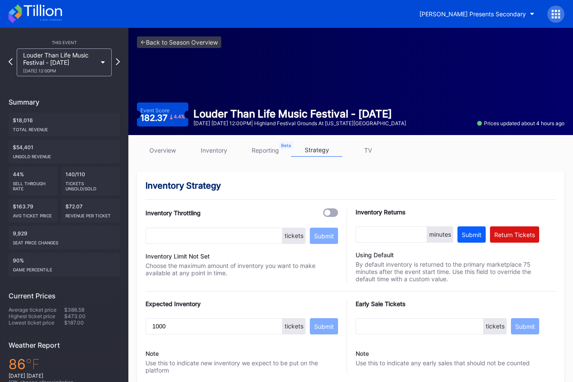
scroll to position [570, 0]
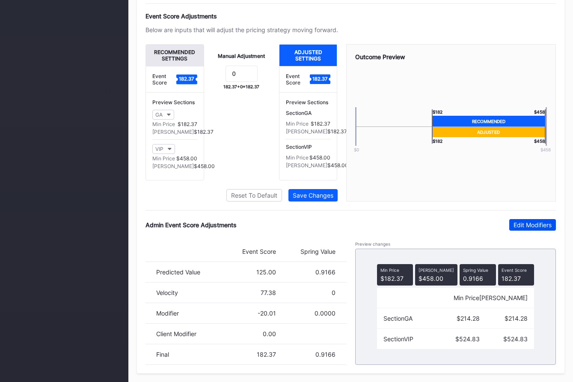
click at [183, 219] on button "Edit Modifiers" at bounding box center [533, 225] width 47 height 12
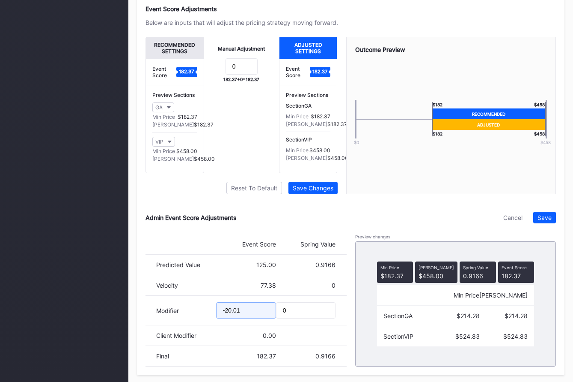
click at [183, 318] on input "-20.01" at bounding box center [246, 310] width 60 height 16
click at [183, 316] on input "-30.01" at bounding box center [246, 310] width 60 height 16
drag, startPoint x: 234, startPoint y: 317, endPoint x: 250, endPoint y: 318, distance: 15.9
click at [183, 318] on input "-30.01" at bounding box center [246, 310] width 60 height 16
type input "-30.47"
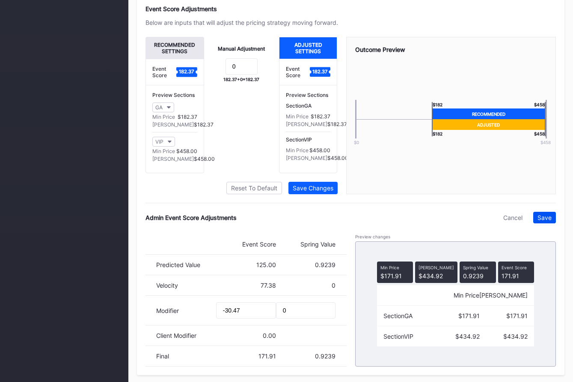
click at [183, 221] on div "Save" at bounding box center [545, 217] width 14 height 7
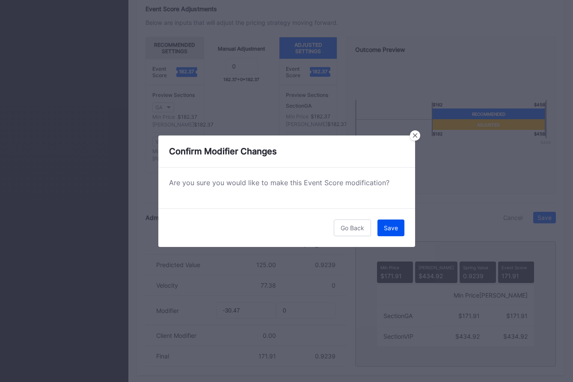
click at [183, 227] on div "Save" at bounding box center [391, 227] width 14 height 7
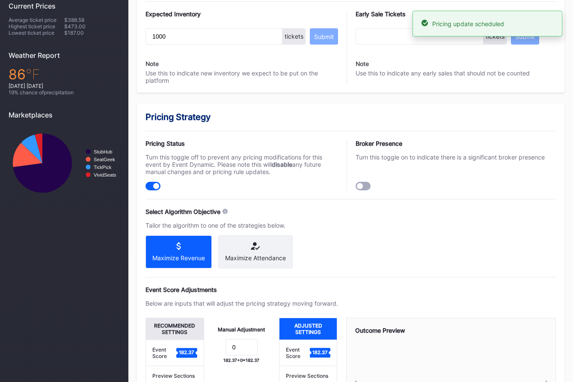
scroll to position [0, 0]
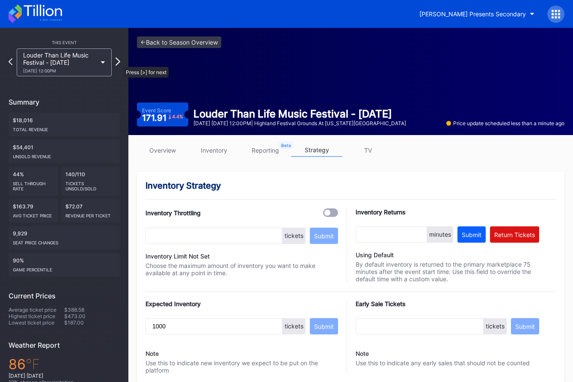
click at [119, 63] on icon at bounding box center [118, 61] width 5 height 8
click at [151, 154] on link "overview" at bounding box center [162, 149] width 51 height 13
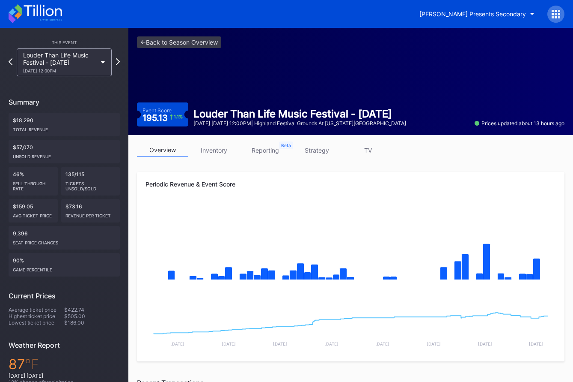
drag, startPoint x: 319, startPoint y: 149, endPoint x: 331, endPoint y: 162, distance: 17.9
click at [319, 149] on link "strategy" at bounding box center [316, 149] width 51 height 13
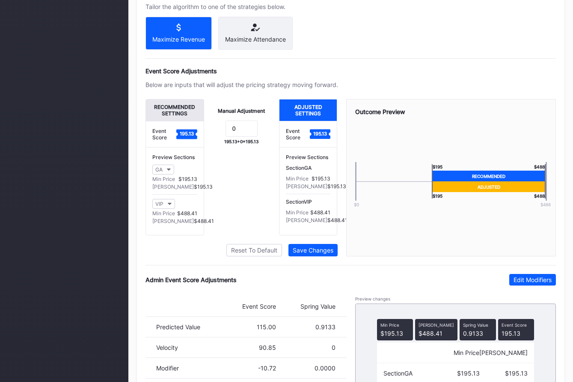
scroll to position [570, 0]
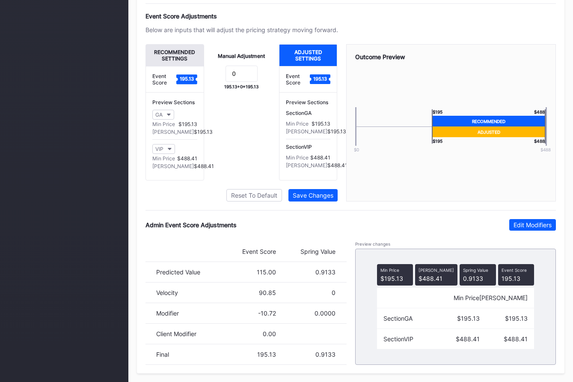
drag, startPoint x: 540, startPoint y: 224, endPoint x: 256, endPoint y: 328, distance: 303.3
click at [539, 224] on div "Edit Modifiers" at bounding box center [533, 224] width 38 height 7
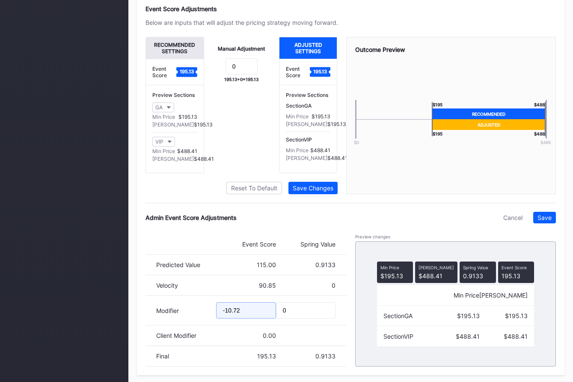
click at [226, 318] on input "-10.72" at bounding box center [246, 310] width 60 height 16
drag, startPoint x: 235, startPoint y: 319, endPoint x: 263, endPoint y: 319, distance: 28.7
click at [263, 318] on input "-20.72" at bounding box center [246, 310] width 60 height 16
type input "-20.89"
click at [540, 231] on div "Admin Event Score Adjustments Cancel Save Event Score Spring Value Predicted Va…" at bounding box center [351, 289] width 411 height 155
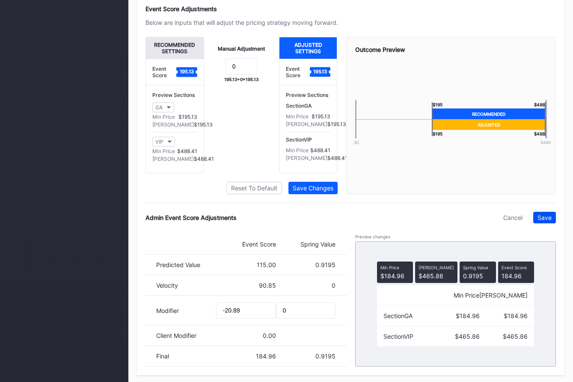
click at [551, 221] on div "Save" at bounding box center [545, 217] width 14 height 7
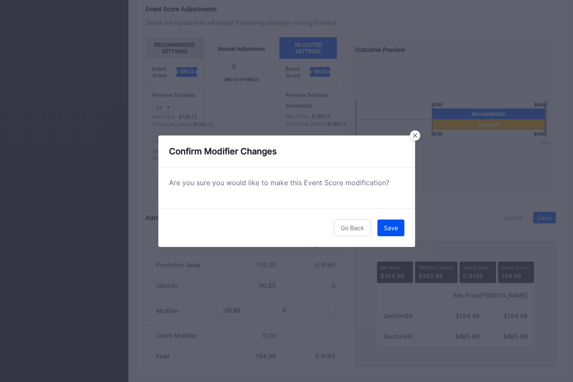
click at [379, 225] on button "Save" at bounding box center [391, 227] width 27 height 17
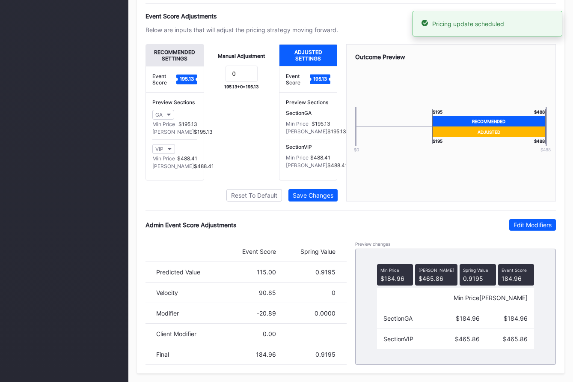
scroll to position [0, 0]
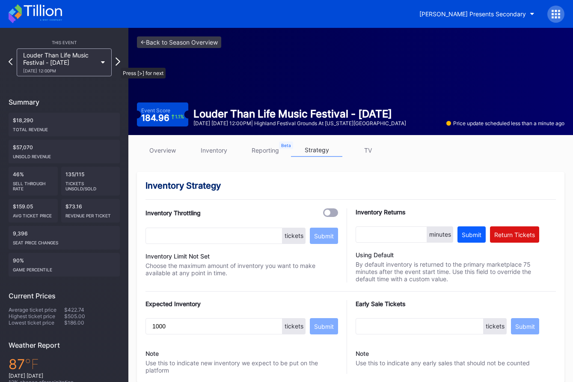
click at [116, 63] on icon at bounding box center [118, 61] width 5 height 8
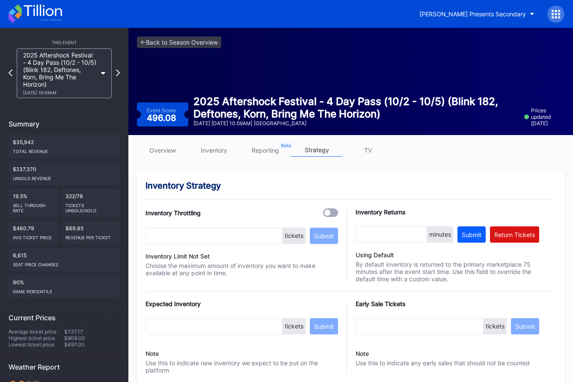
click at [171, 154] on link "overview" at bounding box center [162, 149] width 51 height 13
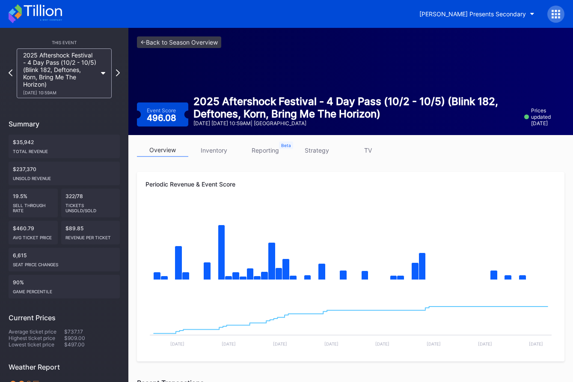
click at [323, 149] on link "strategy" at bounding box center [316, 149] width 51 height 13
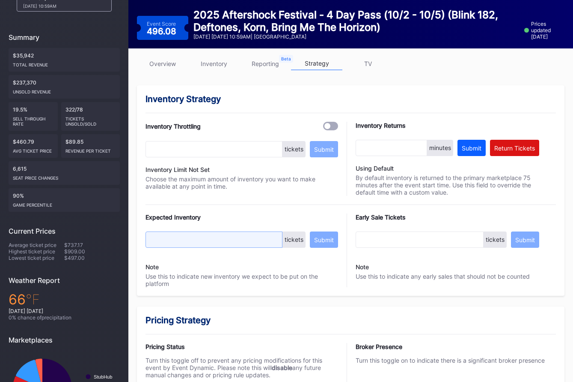
click at [189, 244] on input "text" at bounding box center [214, 239] width 137 height 16
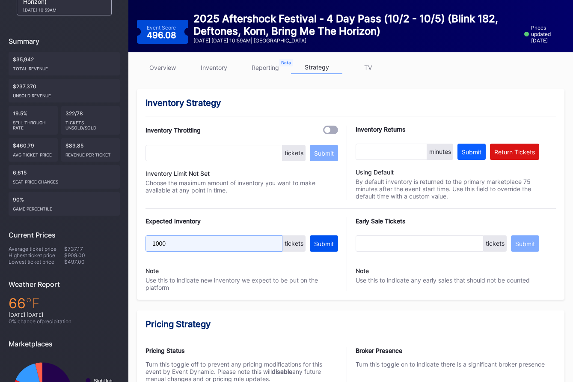
type input "1000"
click at [334, 247] on button "Submit" at bounding box center [324, 243] width 28 height 16
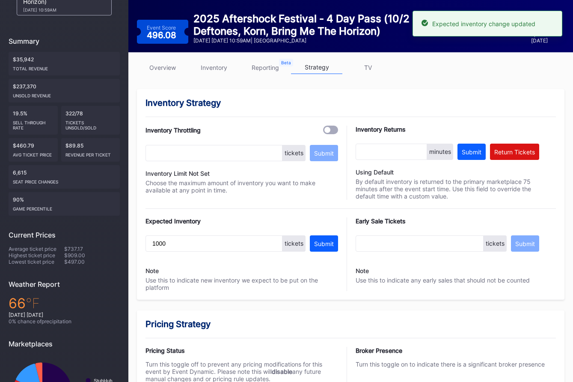
scroll to position [0, 0]
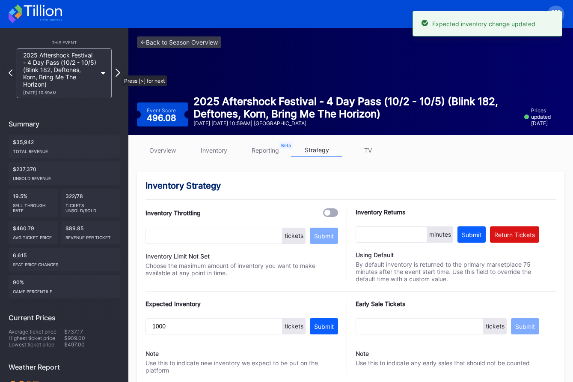
click at [118, 71] on icon at bounding box center [118, 73] width 5 height 8
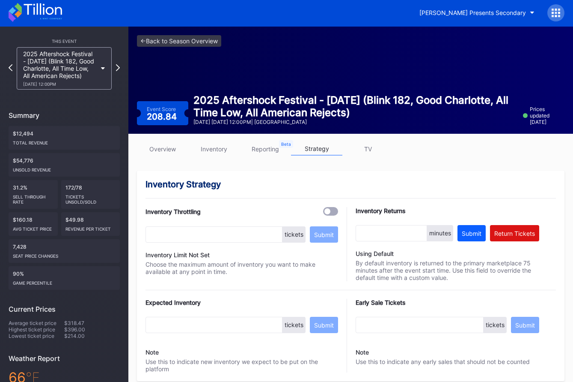
scroll to position [75, 0]
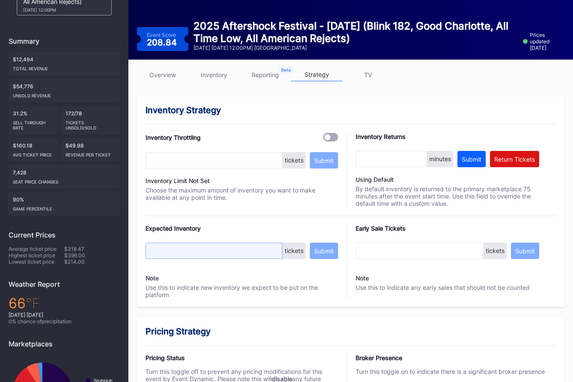
drag, startPoint x: 192, startPoint y: 247, endPoint x: 198, endPoint y: 248, distance: 6.1
click at [193, 247] on input "text" at bounding box center [214, 250] width 137 height 16
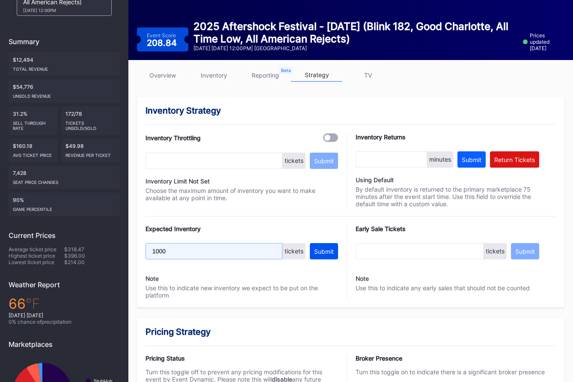
type input "1000"
click at [327, 254] on div "Submit" at bounding box center [324, 251] width 20 height 7
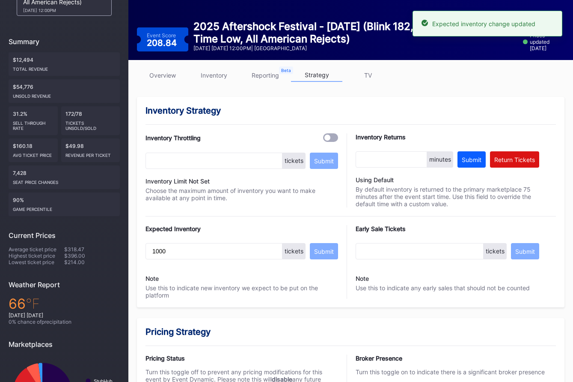
scroll to position [0, 0]
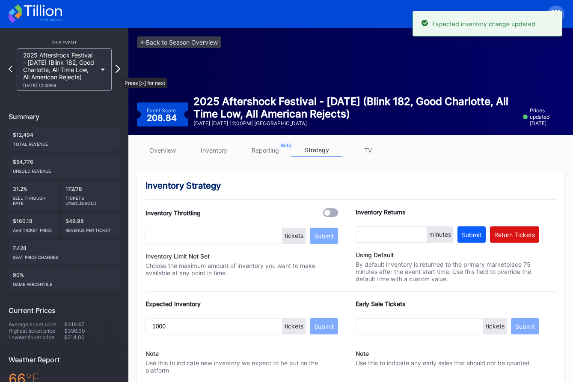
click at [118, 72] on icon at bounding box center [118, 69] width 5 height 8
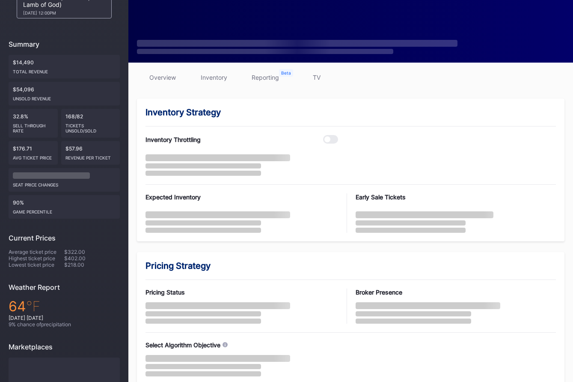
scroll to position [99, 0]
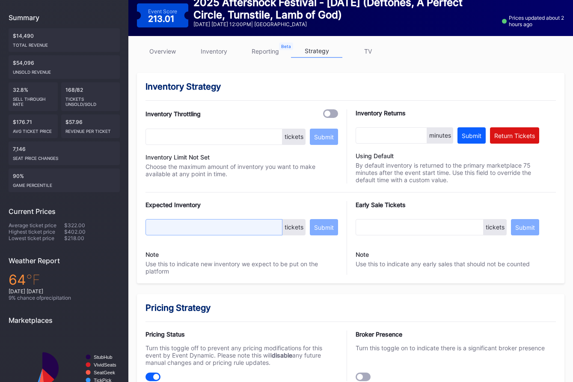
drag, startPoint x: 193, startPoint y: 222, endPoint x: 258, endPoint y: 233, distance: 65.5
click at [193, 222] on input "text" at bounding box center [214, 227] width 137 height 16
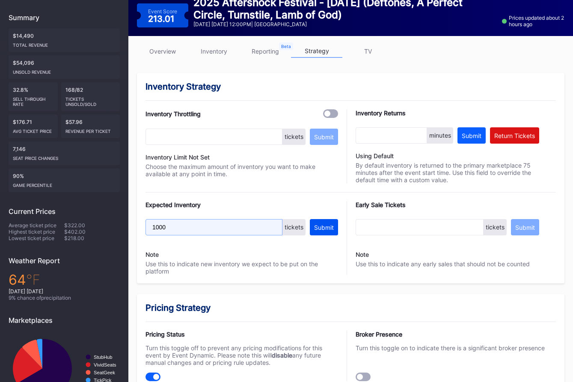
type input "1000"
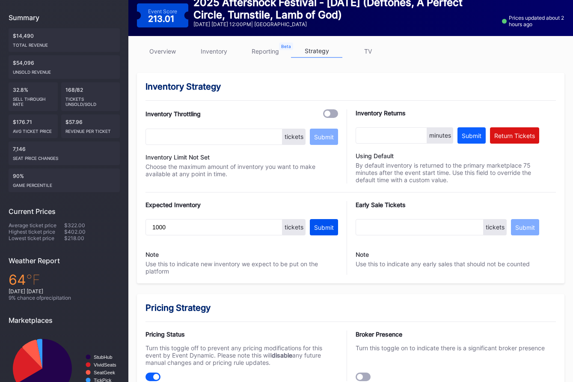
click at [325, 233] on button "Submit" at bounding box center [324, 227] width 28 height 16
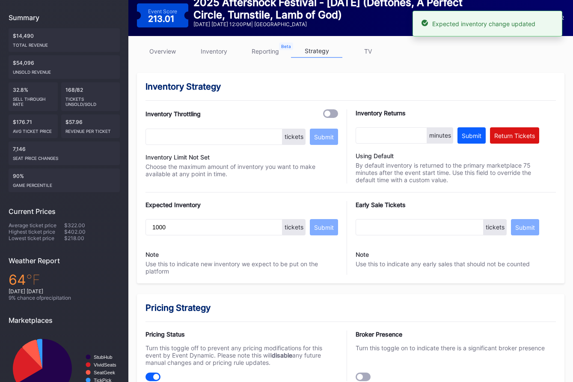
scroll to position [0, 0]
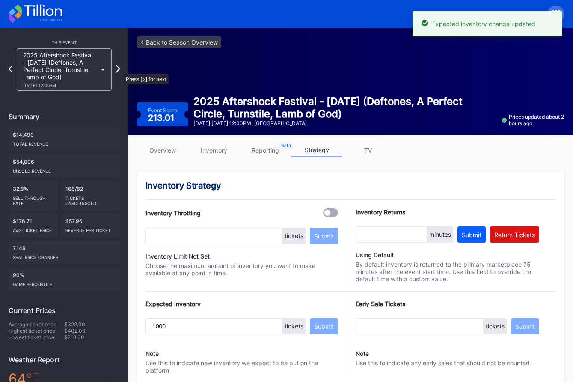
click at [119, 69] on icon at bounding box center [118, 69] width 5 height 8
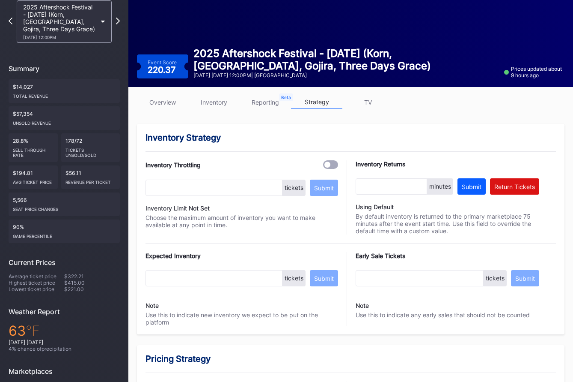
scroll to position [54, 0]
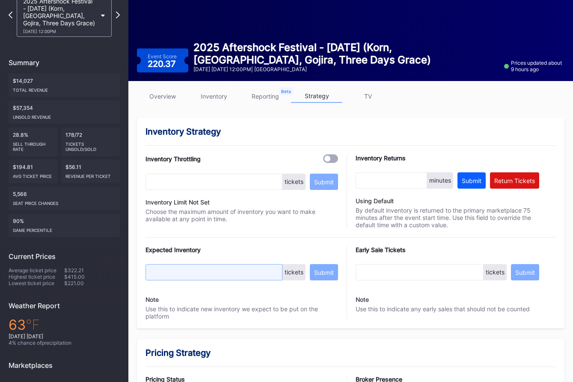
drag, startPoint x: 212, startPoint y: 274, endPoint x: 242, endPoint y: 276, distance: 30.5
click at [212, 274] on input "text" at bounding box center [214, 272] width 137 height 16
type input "1000"
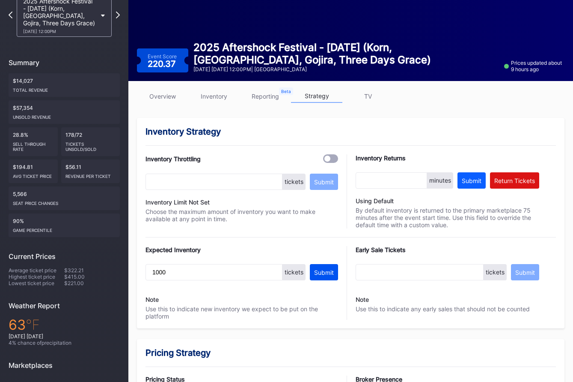
click at [328, 271] on div "Submit" at bounding box center [324, 271] width 20 height 7
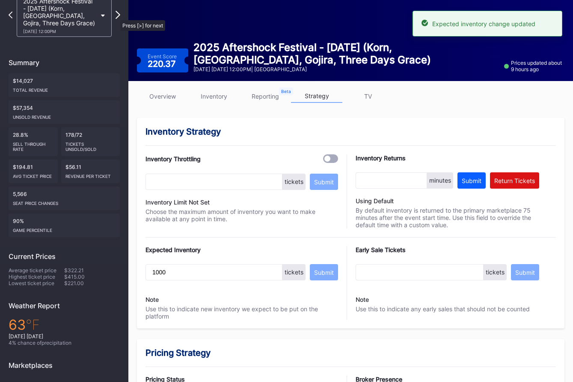
click at [116, 16] on icon at bounding box center [118, 15] width 5 height 8
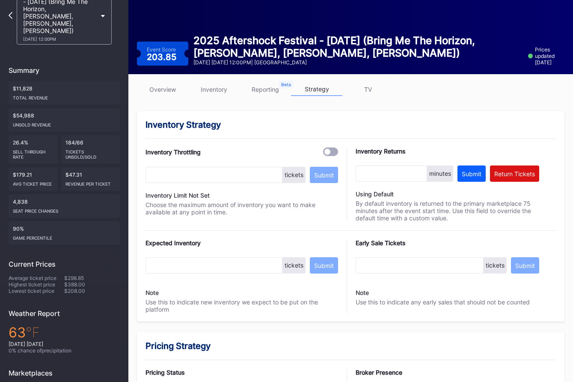
scroll to position [119, 0]
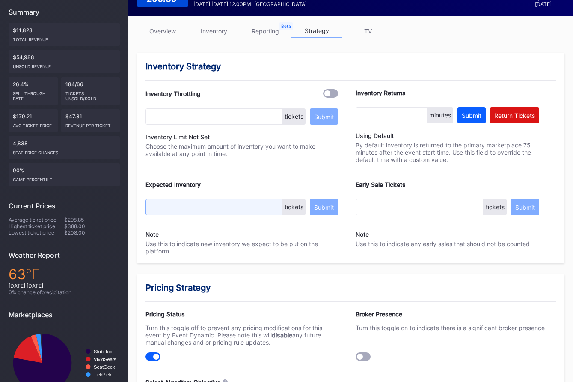
click at [197, 205] on input "text" at bounding box center [214, 207] width 137 height 16
type input "1000"
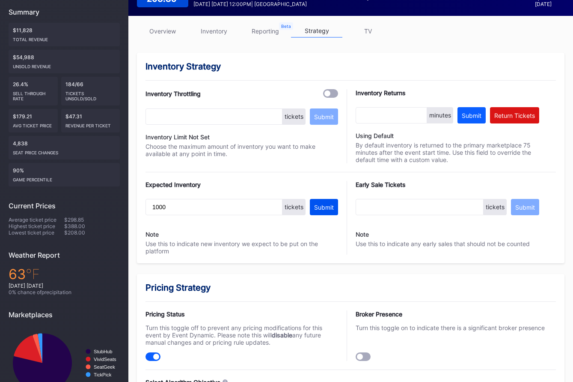
click at [329, 207] on div "Submit" at bounding box center [324, 206] width 20 height 7
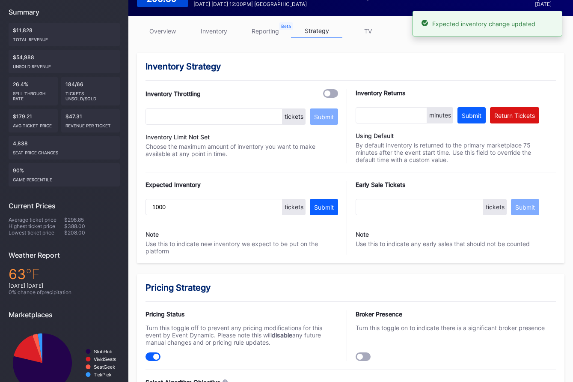
scroll to position [0, 0]
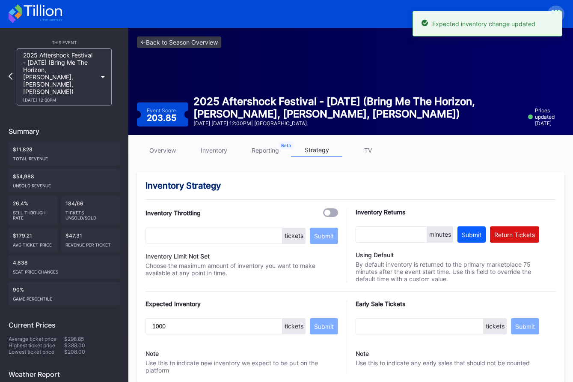
click at [59, 78] on div "2025 Aftershock Festival - Sunday (Bring Me The Horizon, Rob Zombie, Marilyn Ma…" at bounding box center [60, 76] width 74 height 51
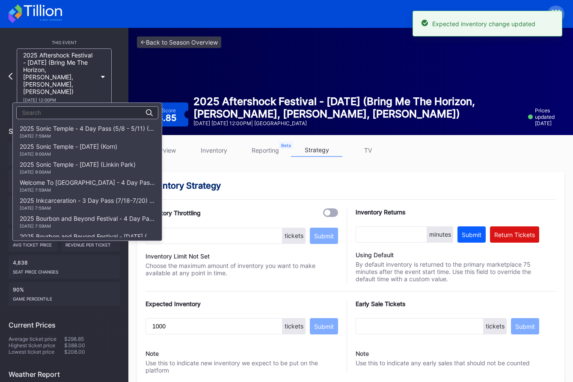
scroll to position [245, 0]
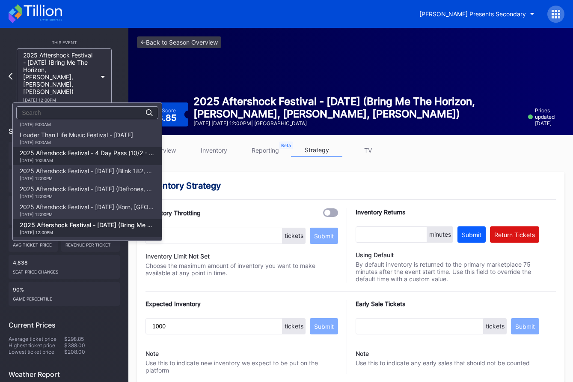
click at [81, 159] on div "10/2 Thursday 10:59AM" at bounding box center [87, 160] width 135 height 5
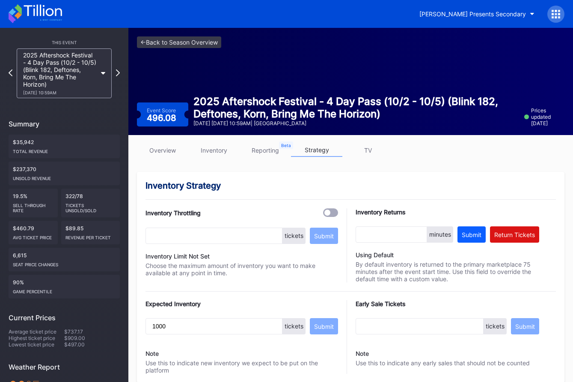
click at [167, 149] on link "overview" at bounding box center [162, 149] width 51 height 13
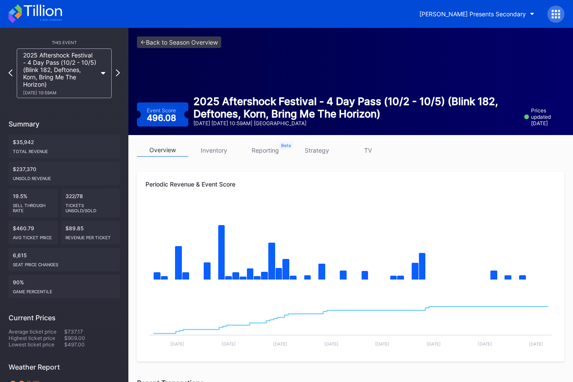
click at [316, 149] on link "strategy" at bounding box center [316, 149] width 51 height 13
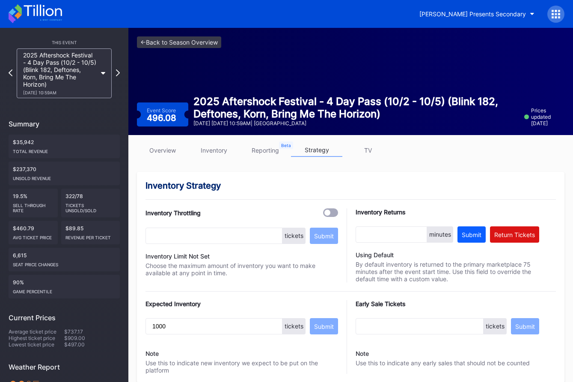
scroll to position [570, 0]
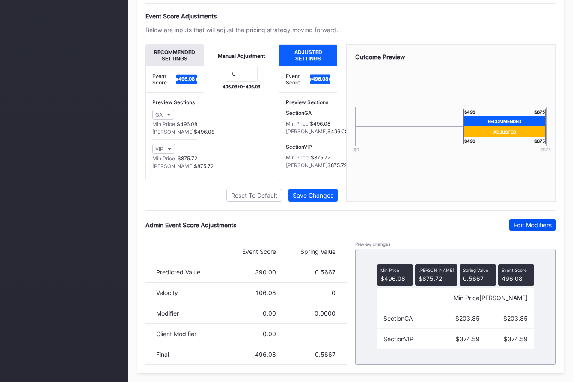
drag, startPoint x: 523, startPoint y: 218, endPoint x: 516, endPoint y: 223, distance: 9.3
click at [523, 218] on div "Pricing Strategy Pricing Status Turn this toggle off to prevent any pricing mod…" at bounding box center [351, 101] width 428 height 543
drag, startPoint x: 529, startPoint y: 227, endPoint x: 425, endPoint y: 264, distance: 110.7
click at [522, 230] on button "Edit Modifiers" at bounding box center [533, 225] width 47 height 12
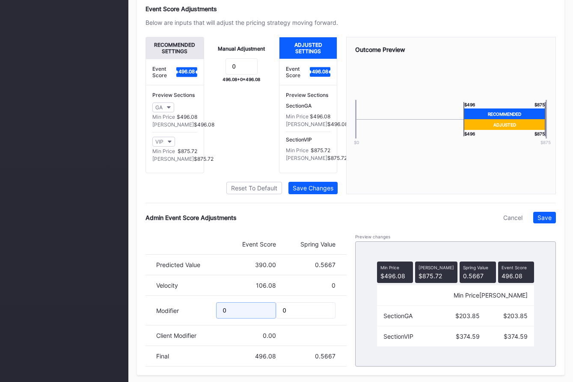
click at [222, 318] on input "0" at bounding box center [246, 310] width 60 height 16
type input "-10.79"
click at [546, 221] on div "Save" at bounding box center [545, 217] width 14 height 7
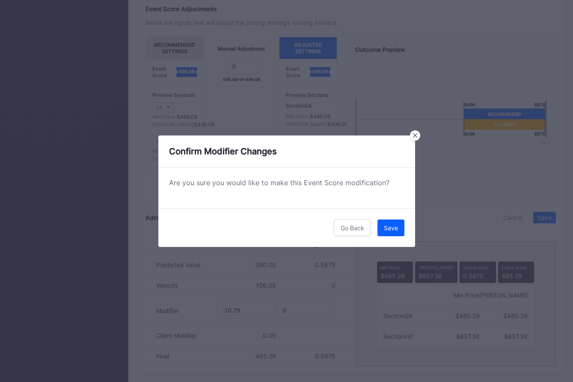
click at [385, 226] on div "Save" at bounding box center [391, 227] width 14 height 7
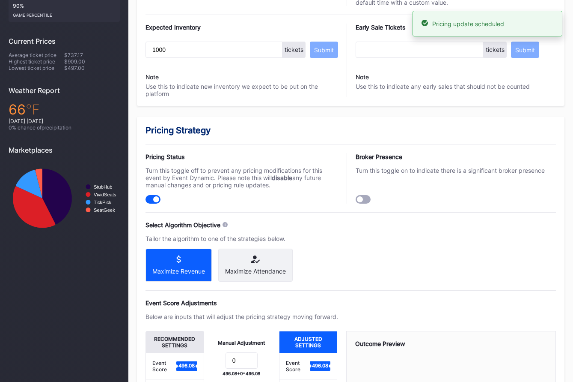
scroll to position [0, 0]
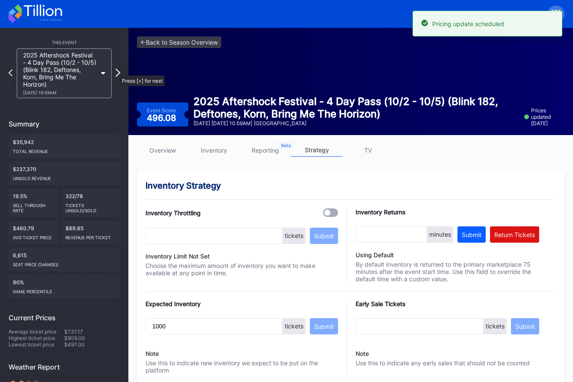
click at [116, 71] on icon at bounding box center [118, 73] width 5 height 8
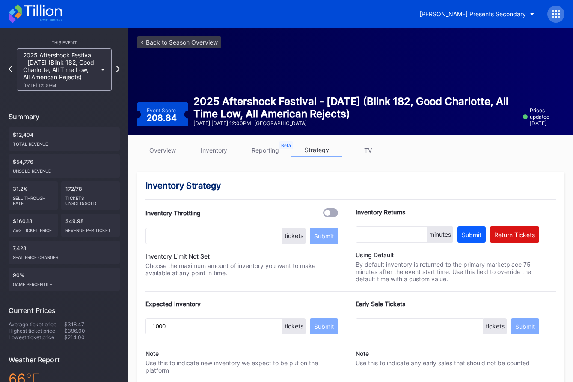
click at [162, 151] on link "overview" at bounding box center [162, 149] width 51 height 13
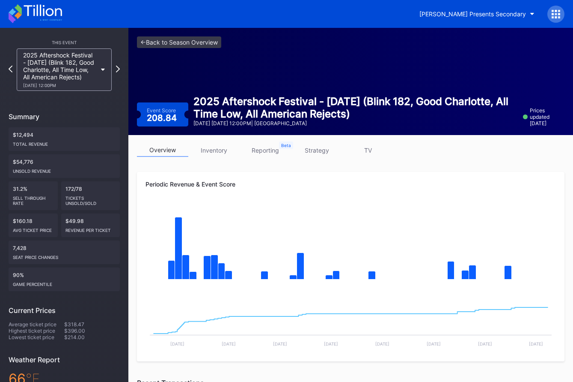
click at [325, 154] on link "strategy" at bounding box center [316, 149] width 51 height 13
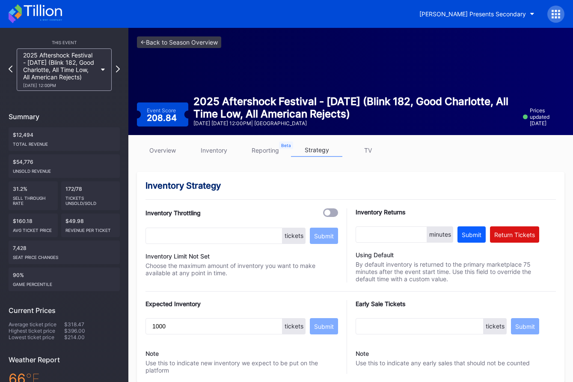
scroll to position [570, 0]
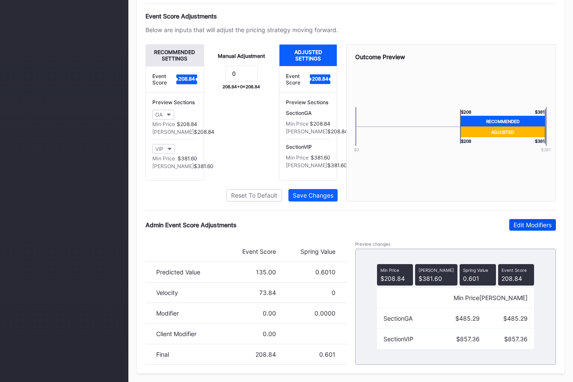
click at [537, 230] on button "Edit Modifiers" at bounding box center [533, 225] width 47 height 12
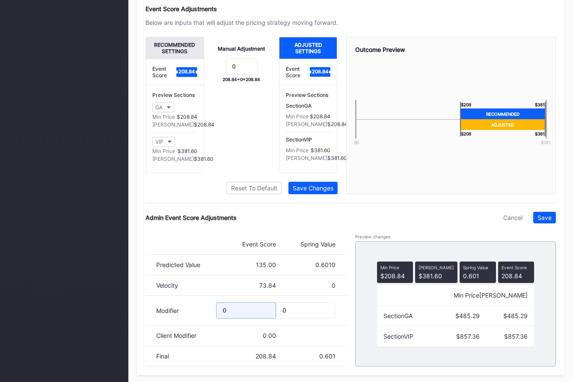
click at [235, 318] on input "0" at bounding box center [246, 310] width 60 height 16
type input "-10.67"
click at [548, 221] on div "Save" at bounding box center [545, 217] width 14 height 7
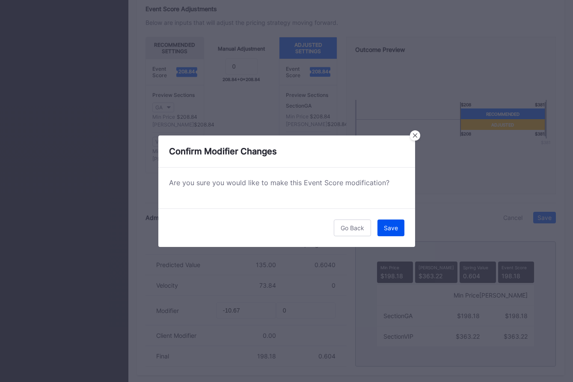
click at [383, 224] on button "Save" at bounding box center [391, 227] width 27 height 17
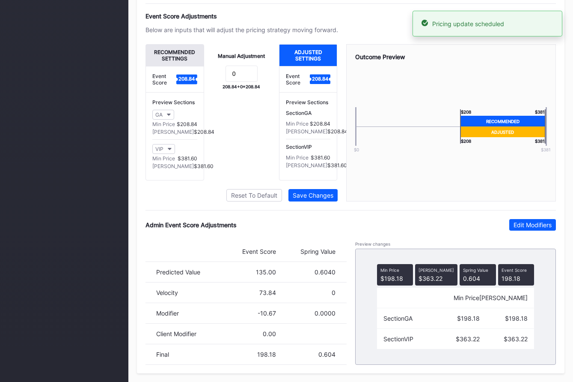
scroll to position [0, 0]
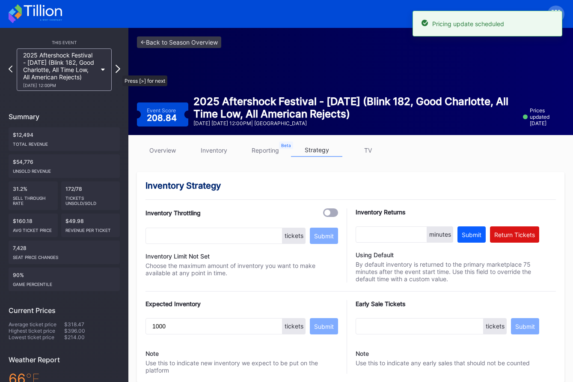
click at [118, 71] on icon at bounding box center [118, 69] width 5 height 8
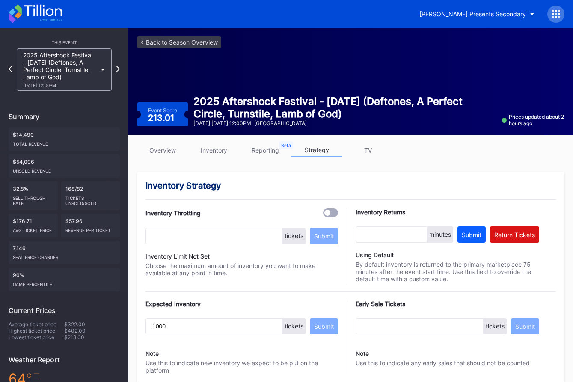
click at [153, 151] on link "overview" at bounding box center [162, 149] width 51 height 13
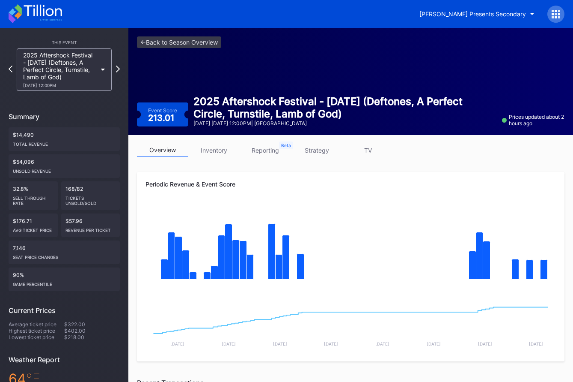
drag, startPoint x: 316, startPoint y: 152, endPoint x: 342, endPoint y: 171, distance: 31.6
click at [317, 153] on link "strategy" at bounding box center [316, 149] width 51 height 13
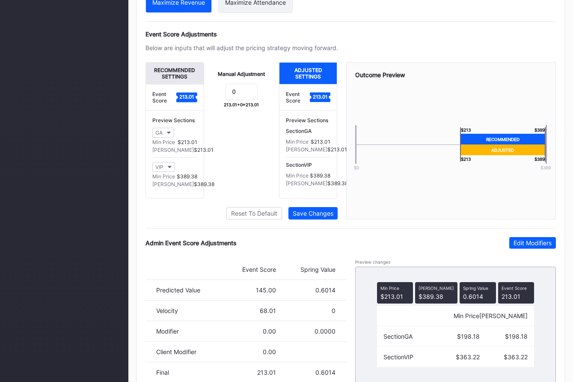
scroll to position [570, 0]
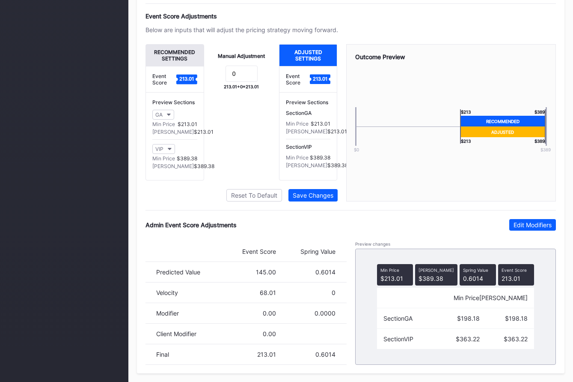
drag, startPoint x: 515, startPoint y: 222, endPoint x: 308, endPoint y: 329, distance: 233.1
click at [514, 221] on div "Edit Modifiers" at bounding box center [533, 224] width 38 height 7
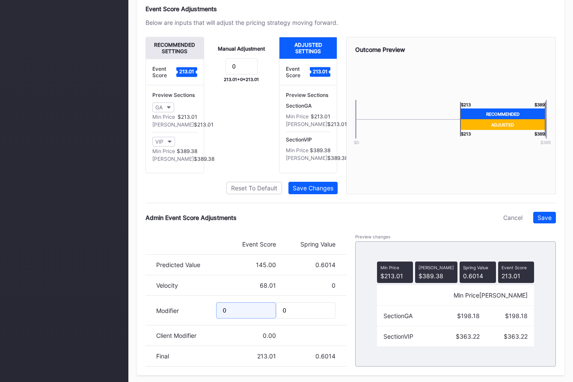
click at [228, 318] on input "0" at bounding box center [246, 310] width 60 height 16
click at [229, 318] on input "0" at bounding box center [246, 310] width 60 height 16
type input "-10.78"
click at [544, 223] on button "Save" at bounding box center [545, 218] width 23 height 12
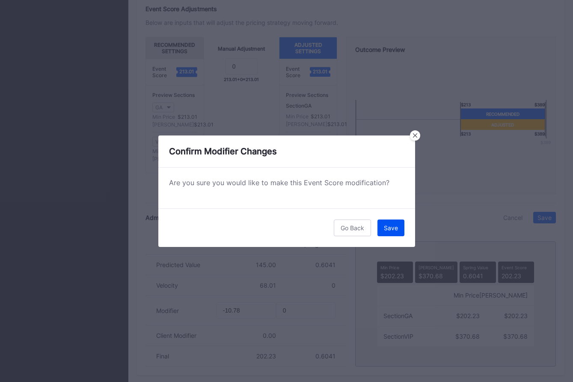
click at [382, 227] on button "Save" at bounding box center [391, 227] width 27 height 17
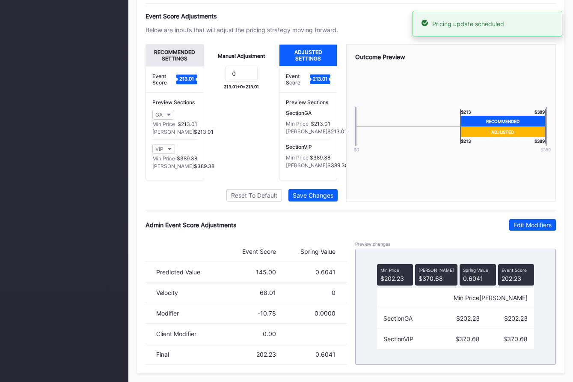
scroll to position [0, 0]
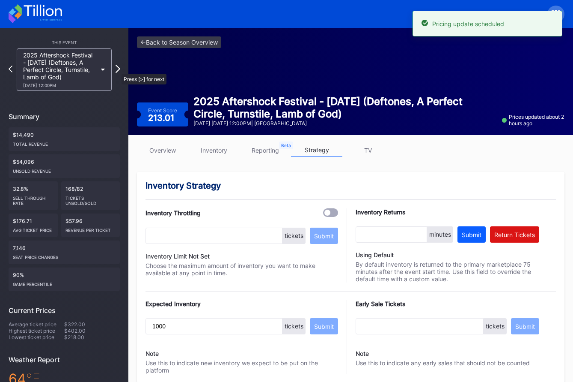
click at [117, 69] on icon at bounding box center [118, 69] width 5 height 8
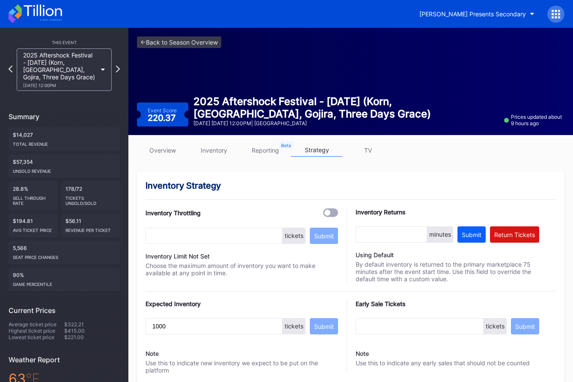
click at [168, 151] on link "overview" at bounding box center [162, 149] width 51 height 13
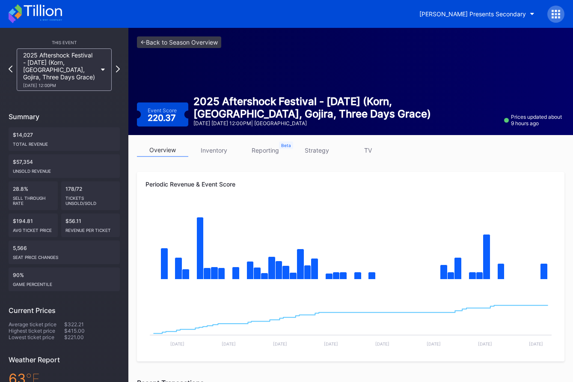
click at [314, 152] on link "strategy" at bounding box center [316, 149] width 51 height 13
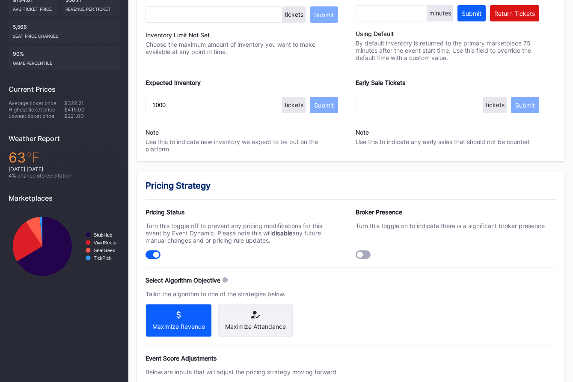
scroll to position [570, 0]
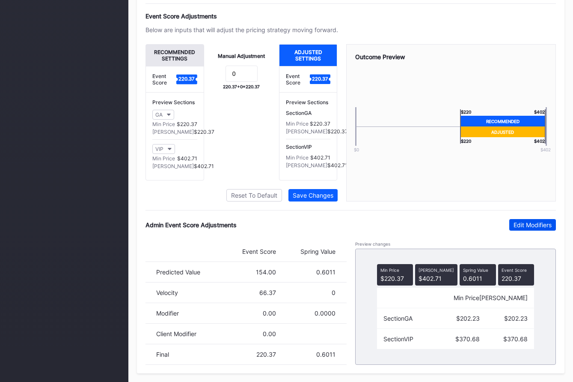
drag, startPoint x: 531, startPoint y: 218, endPoint x: 528, endPoint y: 227, distance: 9.8
click at [531, 218] on div "Pricing Strategy Pricing Status Turn this toggle off to prevent any pricing mod…" at bounding box center [351, 101] width 428 height 543
drag, startPoint x: 534, startPoint y: 225, endPoint x: 277, endPoint y: 331, distance: 278.4
click at [533, 226] on div "Edit Modifiers" at bounding box center [533, 224] width 38 height 7
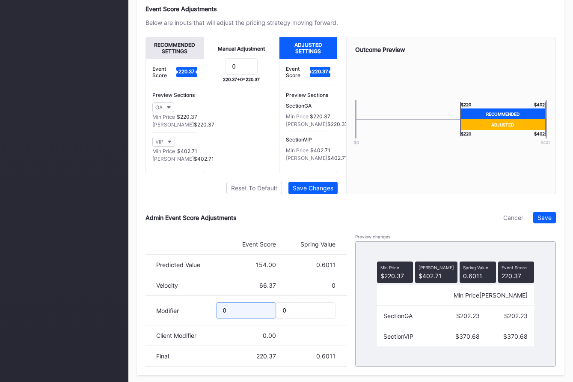
click at [256, 318] on input "0" at bounding box center [246, 310] width 60 height 16
type input "-10.31"
click at [546, 221] on div "Save" at bounding box center [545, 217] width 14 height 7
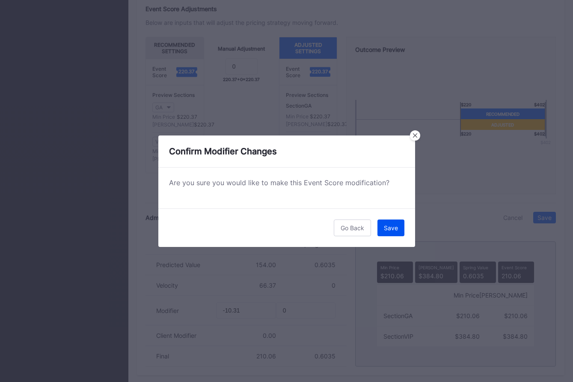
click at [395, 222] on button "Save" at bounding box center [391, 227] width 27 height 17
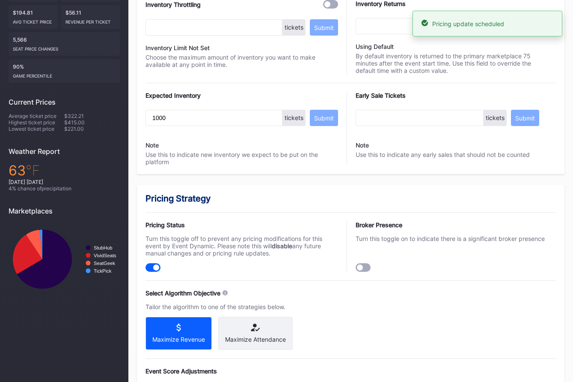
scroll to position [0, 0]
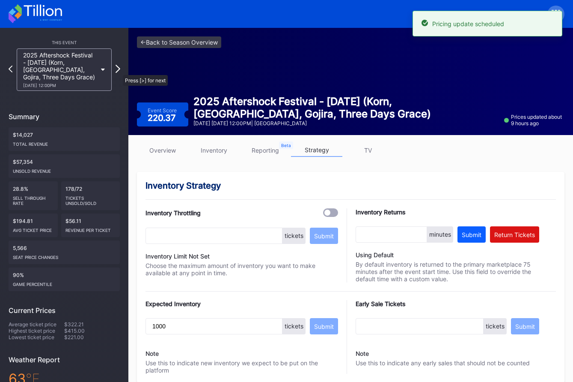
click at [119, 71] on icon at bounding box center [118, 69] width 5 height 8
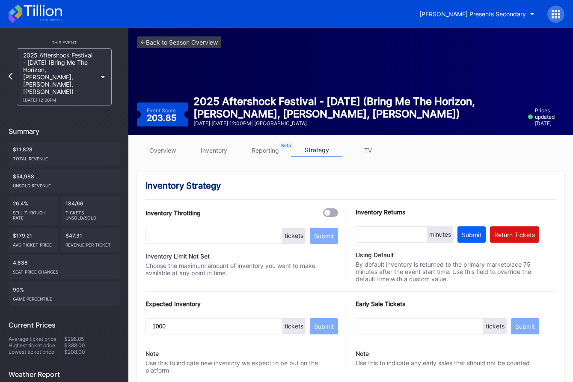
click at [172, 151] on link "overview" at bounding box center [162, 149] width 51 height 13
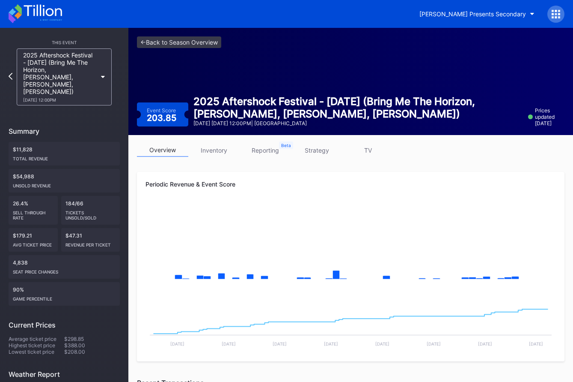
click at [317, 154] on link "strategy" at bounding box center [316, 149] width 51 height 13
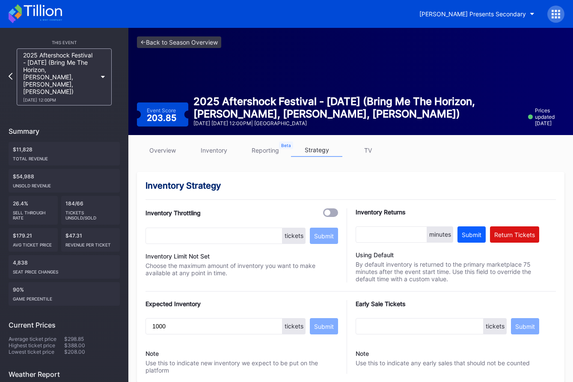
scroll to position [570, 0]
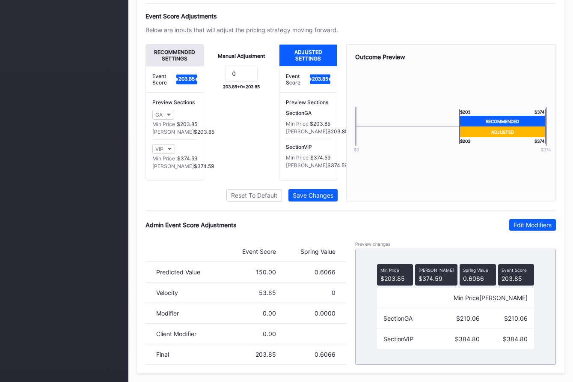
drag, startPoint x: 522, startPoint y: 218, endPoint x: 484, endPoint y: 260, distance: 57.0
click at [522, 219] on button "Edit Modifiers" at bounding box center [533, 225] width 47 height 12
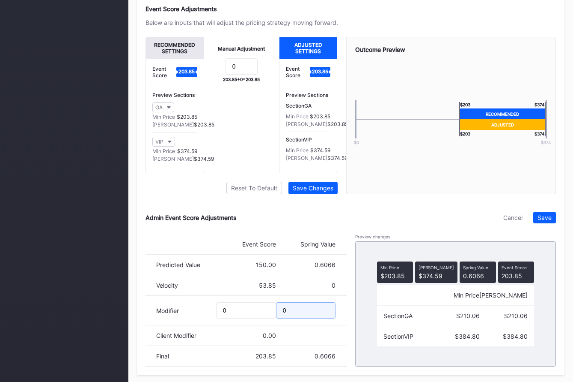
click at [305, 318] on input "0" at bounding box center [306, 310] width 60 height 16
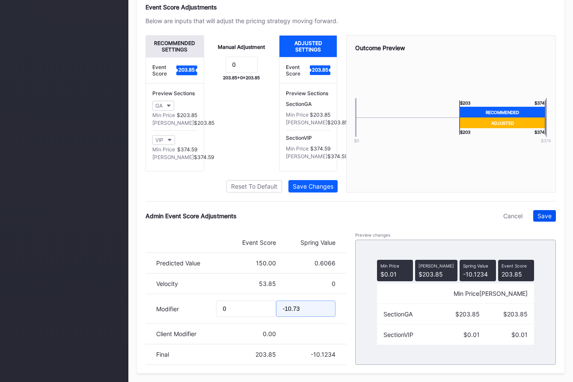
type input "-10.73"
click at [545, 221] on button "Save" at bounding box center [545, 216] width 23 height 12
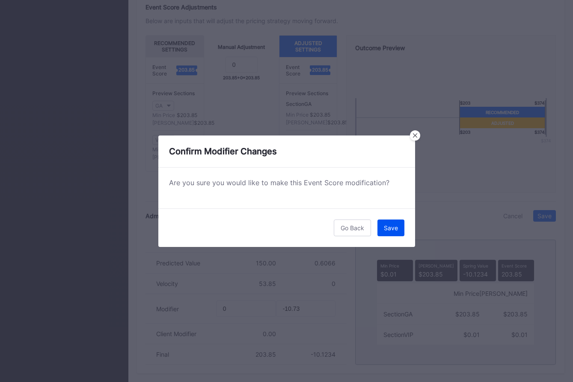
click at [399, 229] on button "Save" at bounding box center [391, 227] width 27 height 17
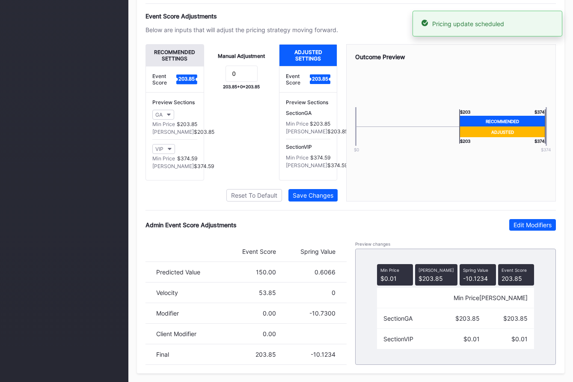
scroll to position [0, 0]
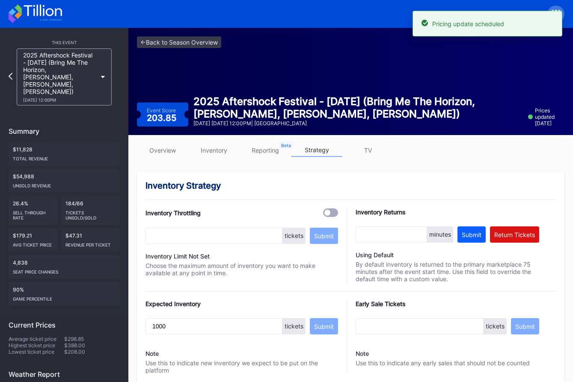
click at [173, 149] on link "overview" at bounding box center [162, 149] width 51 height 13
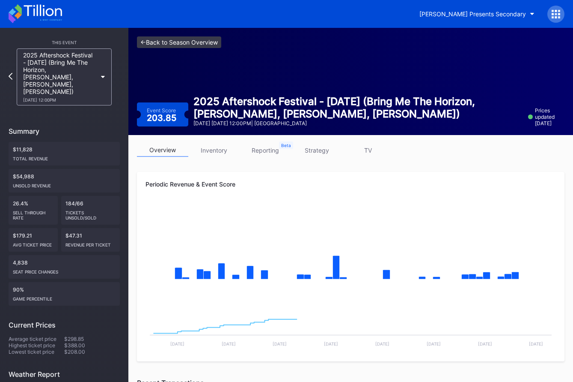
click at [204, 42] on link "<- Back to Season Overview" at bounding box center [179, 42] width 84 height 12
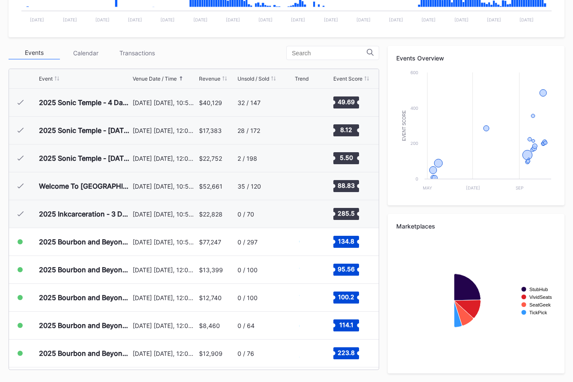
scroll to position [139, 0]
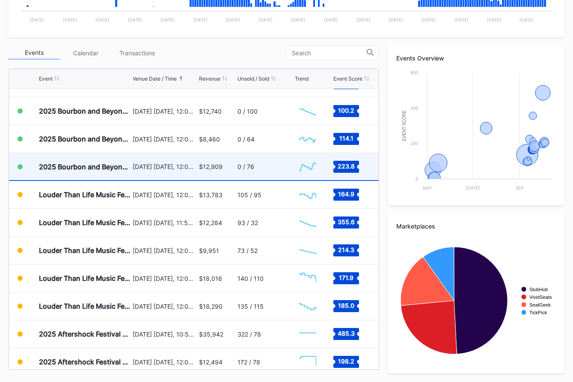
scroll to position [187, 0]
click at [138, 215] on div "[DATE] [DATE], 11:59PM" at bounding box center [165, 221] width 64 height 27
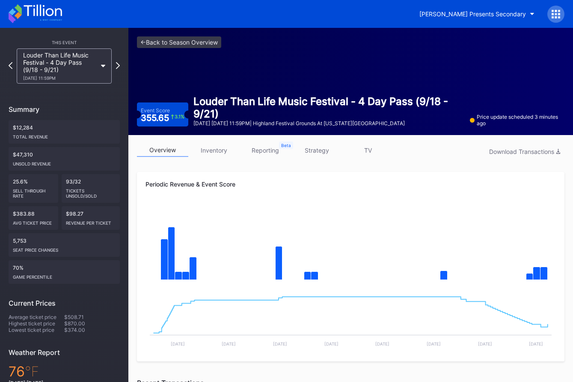
click at [320, 150] on link "strategy" at bounding box center [316, 149] width 51 height 13
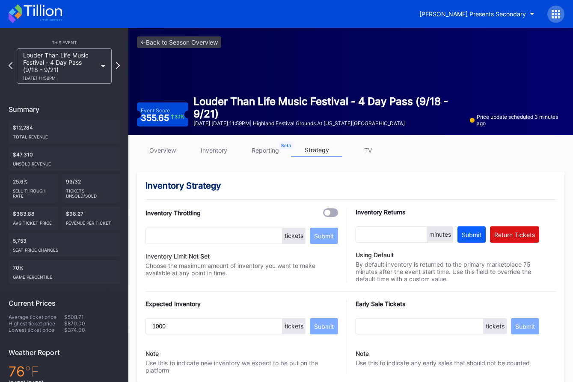
click at [151, 148] on link "overview" at bounding box center [162, 149] width 51 height 13
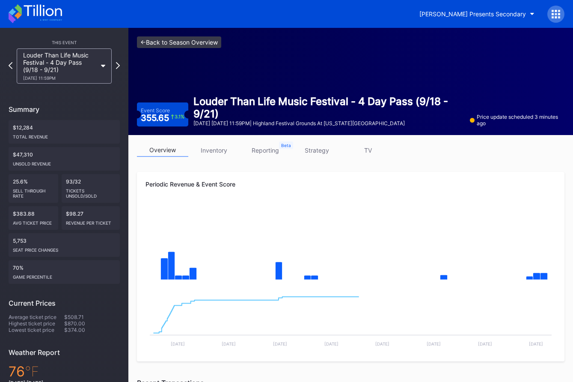
click at [190, 41] on link "<- Back to Season Overview" at bounding box center [179, 42] width 84 height 12
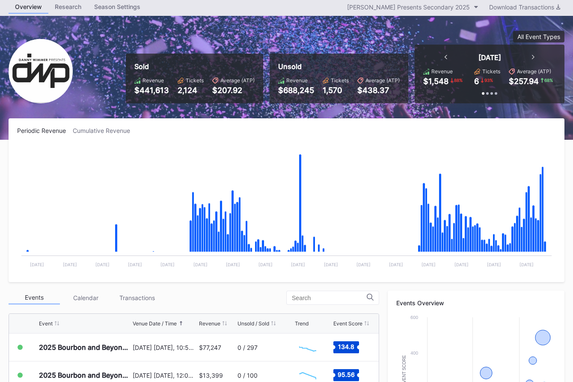
scroll to position [35, 0]
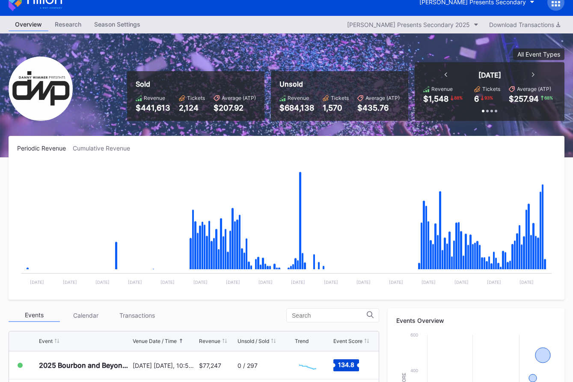
scroll to position [14, 0]
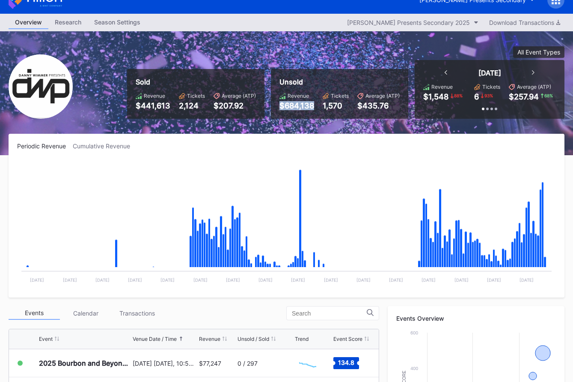
drag, startPoint x: 280, startPoint y: 104, endPoint x: 314, endPoint y: 105, distance: 34.7
click at [314, 105] on div "Revenue $684,138 Tickets 1,570 Average (ATP) $435.76" at bounding box center [340, 101] width 120 height 18
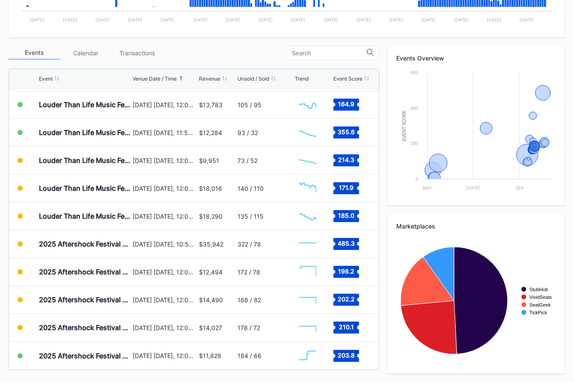
scroll to position [274, 0]
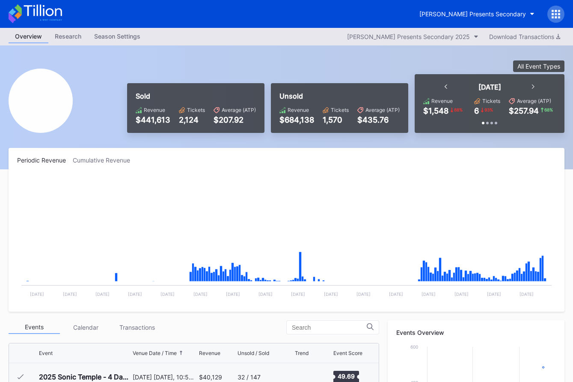
scroll to position [139, 0]
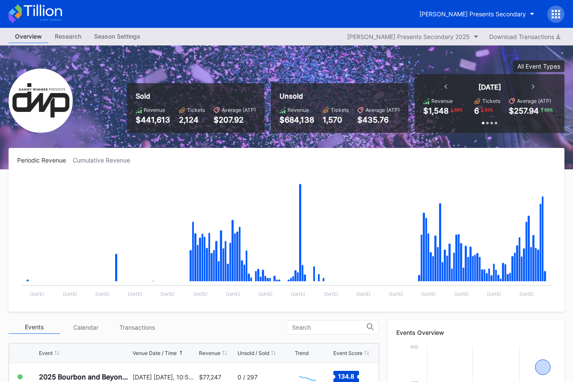
click at [48, 10] on icon at bounding box center [43, 11] width 38 height 12
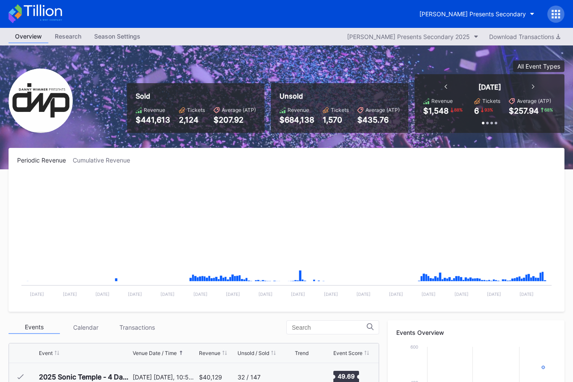
scroll to position [139, 0]
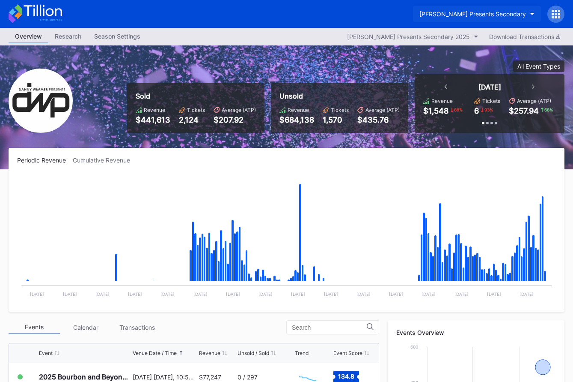
click at [431, 15] on div "[PERSON_NAME] Presents Secondary" at bounding box center [473, 13] width 107 height 7
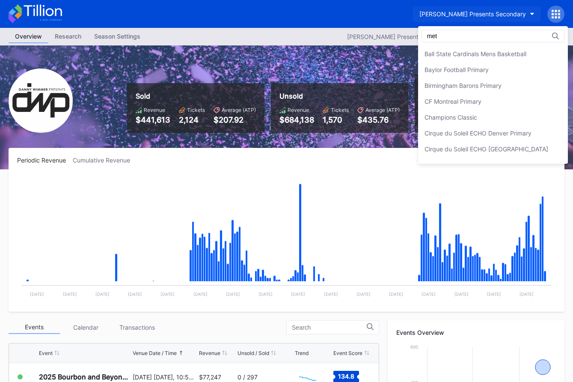
scroll to position [0, 0]
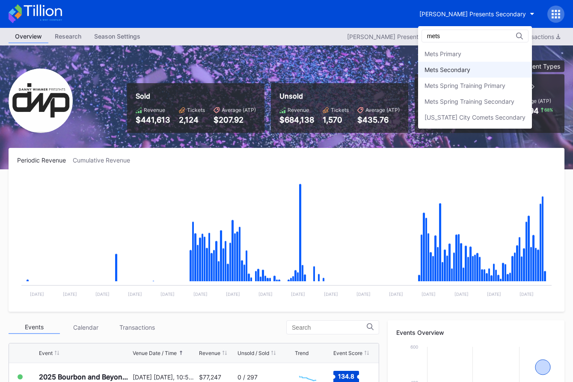
type input "mets"
click at [444, 66] on div "Mets Secondary" at bounding box center [448, 69] width 46 height 7
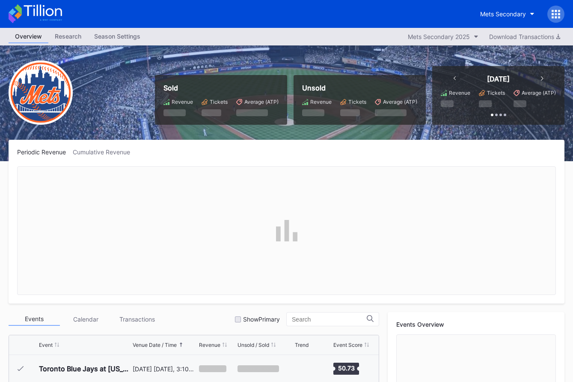
scroll to position [1976, 0]
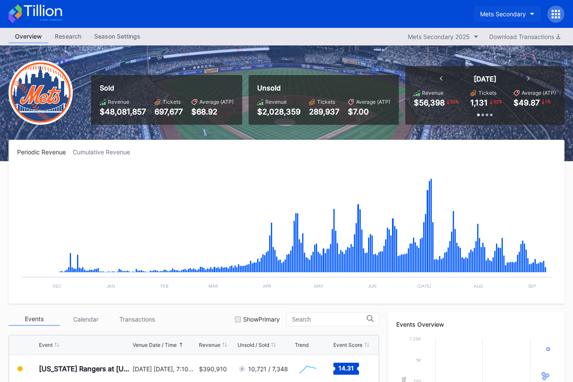
drag, startPoint x: 465, startPoint y: 12, endPoint x: 487, endPoint y: 13, distance: 22.3
click at [474, 11] on div "Mets Secondary" at bounding box center [286, 14] width 573 height 28
click at [487, 13] on div "Mets Secondary" at bounding box center [503, 13] width 46 height 7
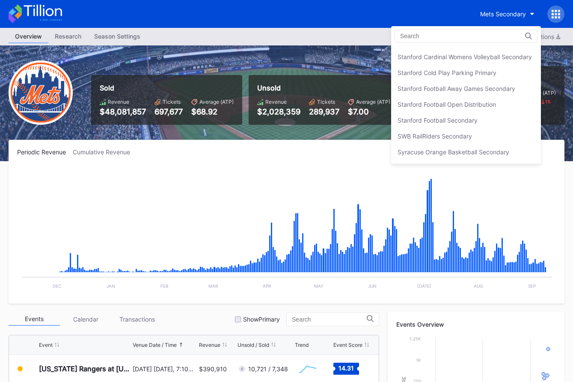
scroll to position [2622, 0]
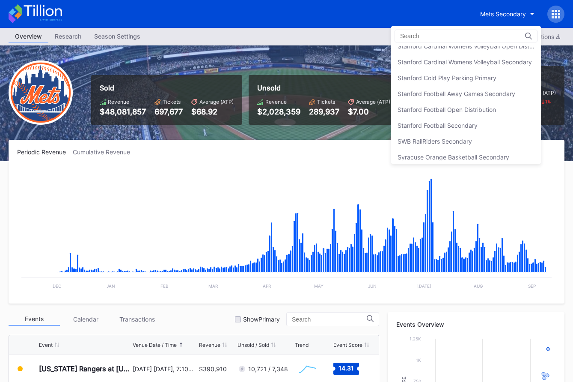
click at [450, 104] on div "Stanford Football Open Distribution" at bounding box center [466, 109] width 150 height 16
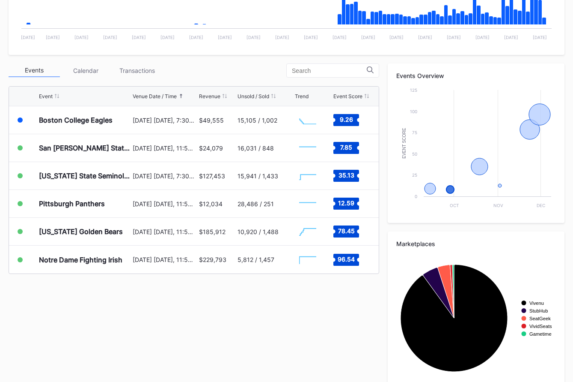
scroll to position [247, 0]
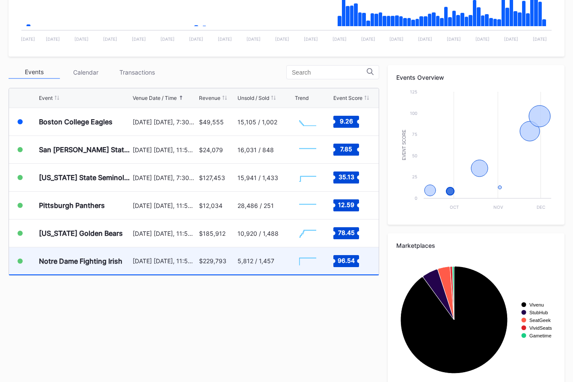
click at [254, 267] on div "5,812 / 1,457" at bounding box center [265, 260] width 55 height 27
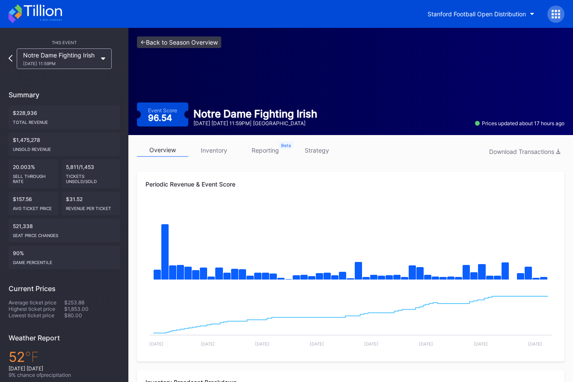
click at [203, 43] on link "<- Back to Season Overview" at bounding box center [179, 42] width 84 height 12
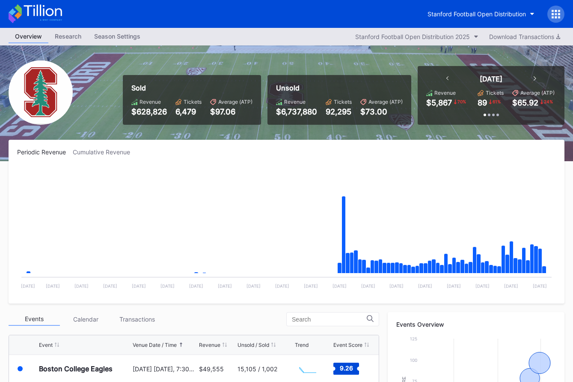
click at [51, 8] on icon at bounding box center [36, 13] width 54 height 19
click at [45, 15] on icon at bounding box center [36, 13] width 54 height 19
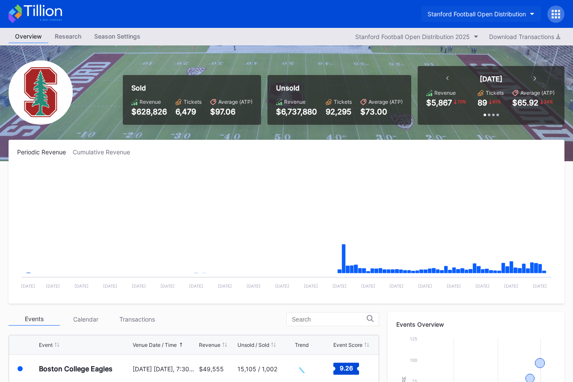
click at [480, 12] on div "Stanford Football Open Distribution" at bounding box center [477, 13] width 98 height 7
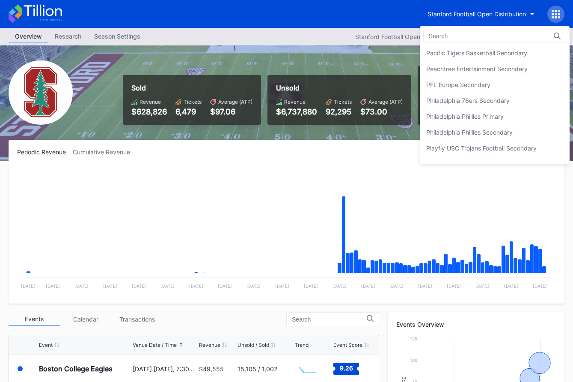
scroll to position [1815, 0]
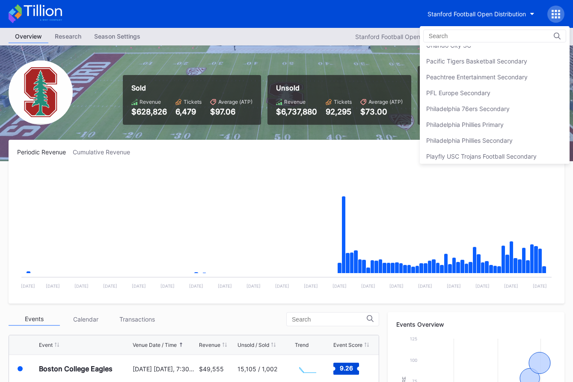
click at [473, 101] on div "Philadelphia 76ers Secondary" at bounding box center [495, 109] width 150 height 16
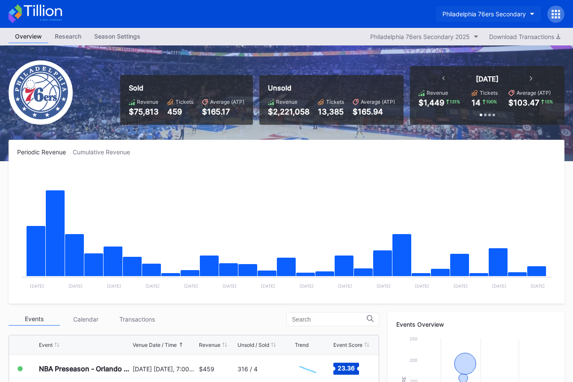
click at [450, 14] on div "Philadelphia 76ers Secondary" at bounding box center [485, 13] width 84 height 7
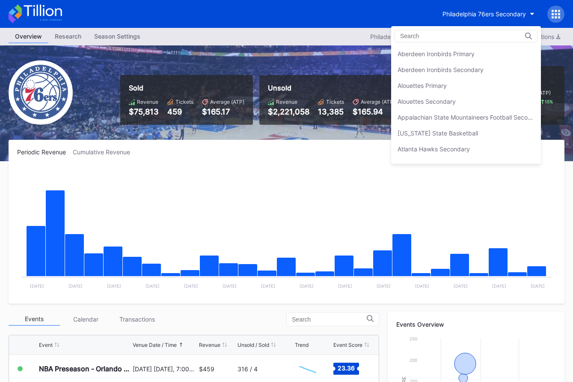
scroll to position [1870, 0]
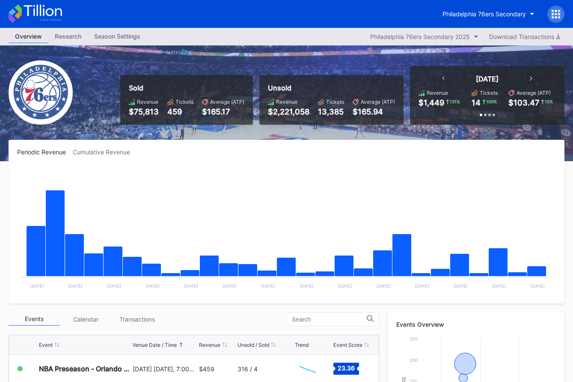
click at [52, 13] on icon at bounding box center [36, 13] width 54 height 19
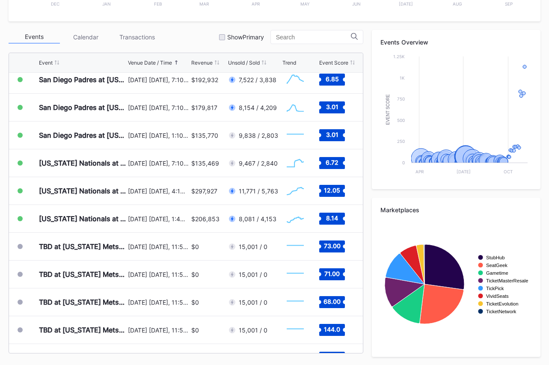
scroll to position [2070, 0]
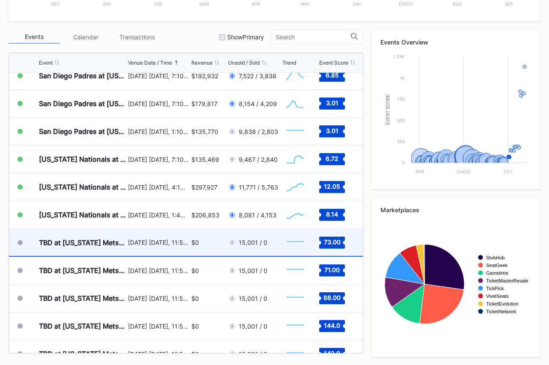
click at [188, 248] on div "[DATE] [DATE], 11:59PM" at bounding box center [158, 242] width 61 height 27
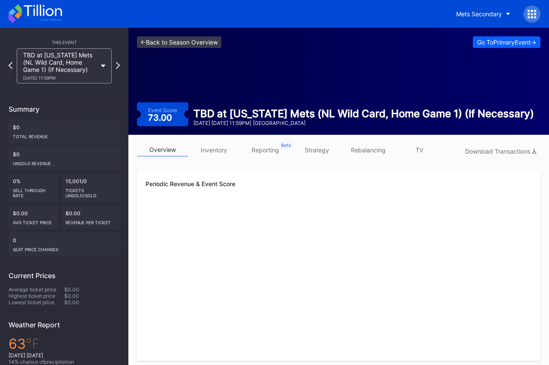
click at [178, 40] on link "<- Back to Season Overview" at bounding box center [179, 42] width 84 height 12
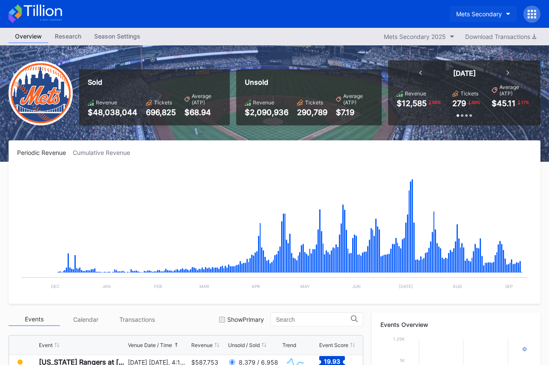
click at [477, 10] on div "Mets Secondary" at bounding box center [479, 13] width 46 height 7
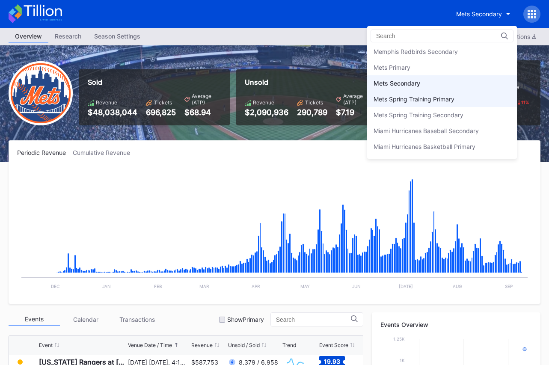
scroll to position [1315, 0]
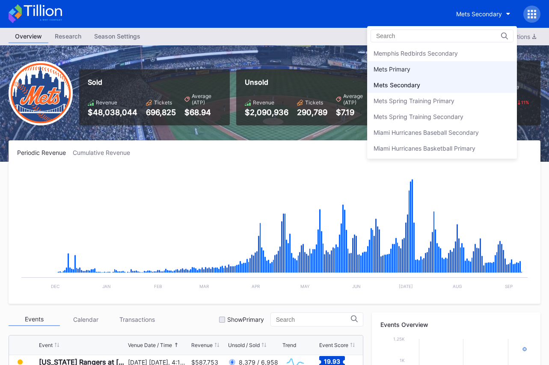
click at [446, 66] on div "Mets Primary" at bounding box center [442, 69] width 150 height 16
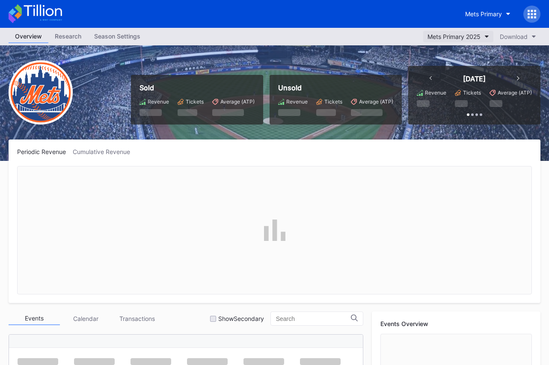
click at [449, 33] on div "Mets Primary 2025" at bounding box center [454, 36] width 53 height 7
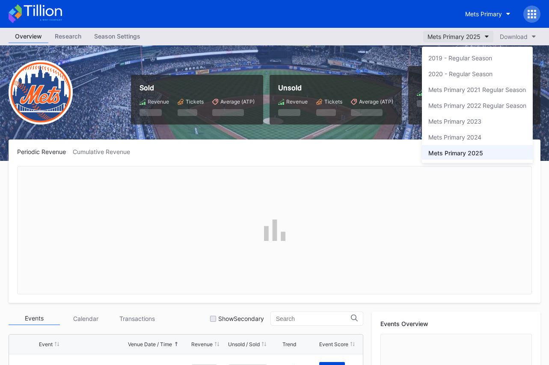
scroll to position [1, 0]
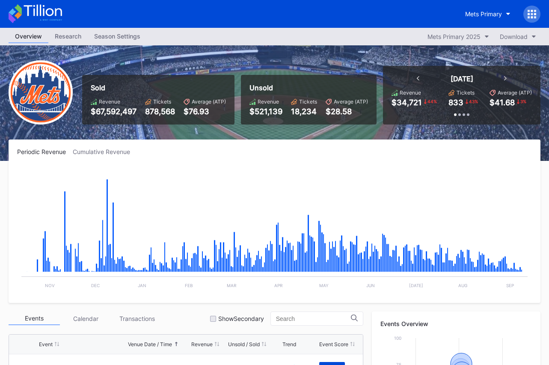
click at [474, 14] on div "Mets Primary" at bounding box center [483, 13] width 37 height 7
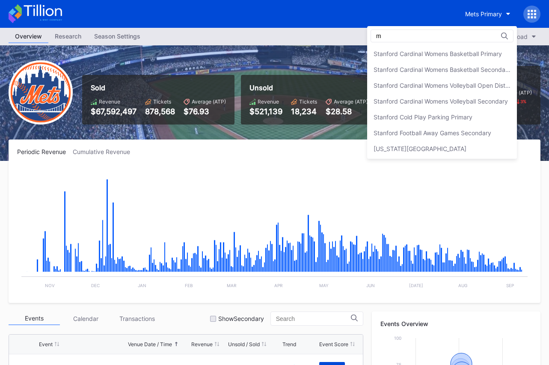
scroll to position [0, 0]
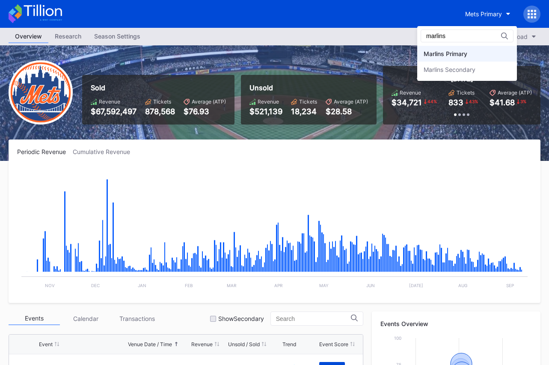
type input "marlins"
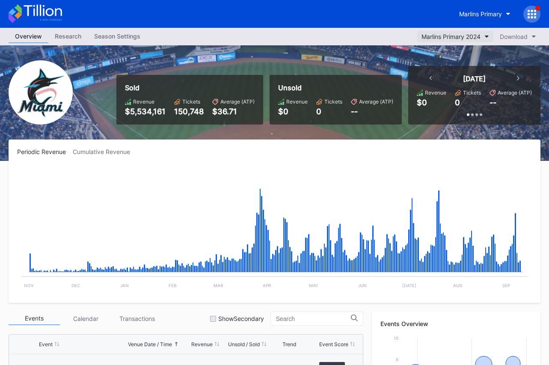
click at [451, 37] on div "Marlins Primary 2024" at bounding box center [451, 36] width 59 height 7
click at [468, 15] on div "Marlins Primary" at bounding box center [480, 13] width 43 height 7
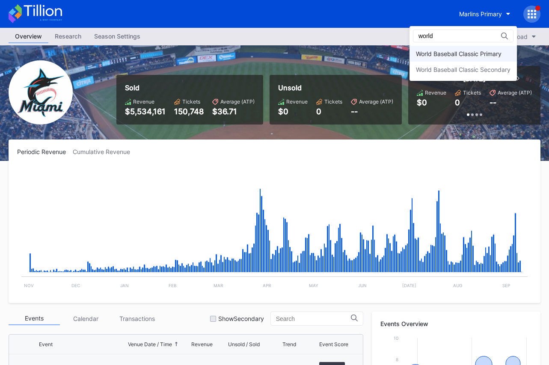
type input "world"
click at [459, 58] on div "World Baseball Classic Primary" at bounding box center [463, 54] width 107 height 16
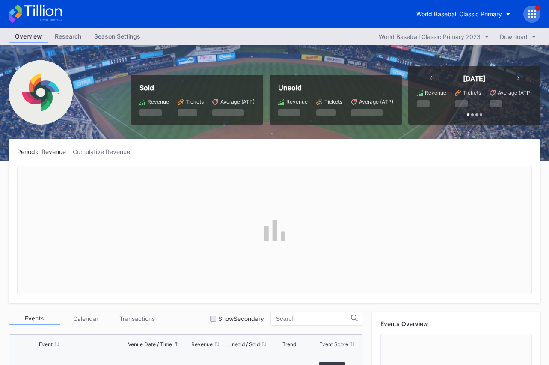
click at [441, 26] on div "World Baseball Classic Primary" at bounding box center [274, 14] width 549 height 28
click at [439, 32] on button "World Baseball Classic Primary 2023" at bounding box center [434, 37] width 119 height 12
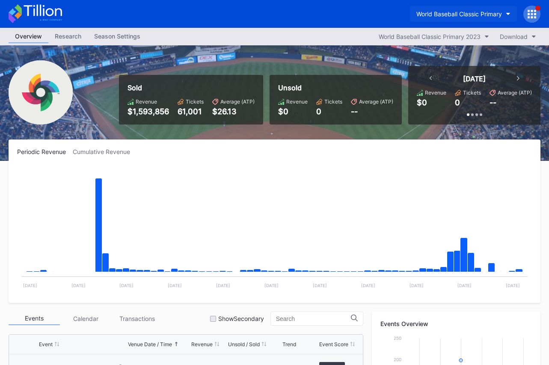
click at [449, 13] on div "World Baseball Classic Primary" at bounding box center [460, 13] width 86 height 7
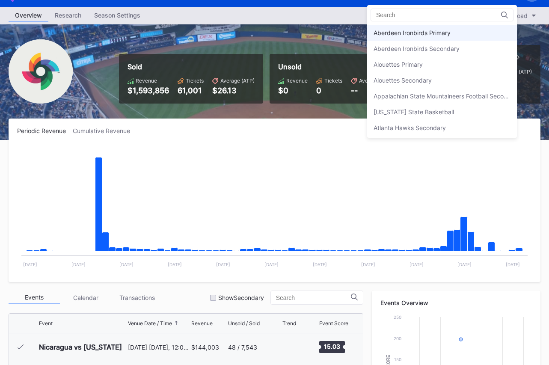
scroll to position [21, 0]
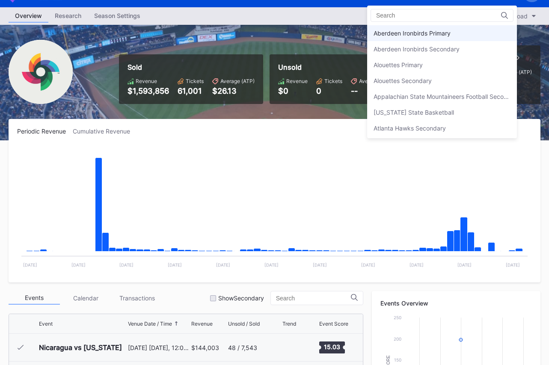
click at [430, 35] on div "Aberdeen Ironbirds Primary" at bounding box center [412, 33] width 77 height 7
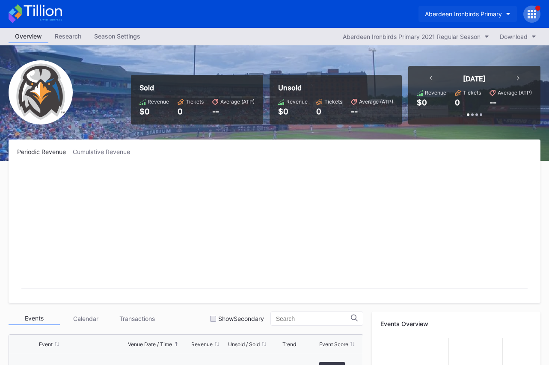
click at [472, 8] on button "Aberdeen Ironbirds Primary" at bounding box center [468, 14] width 98 height 16
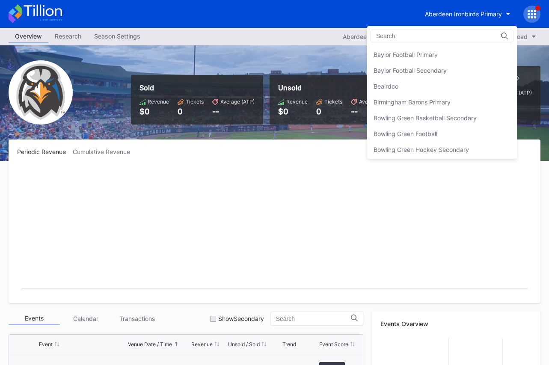
scroll to position [126, 0]
click at [430, 102] on div "Birmingham Barons Primary" at bounding box center [412, 101] width 77 height 7
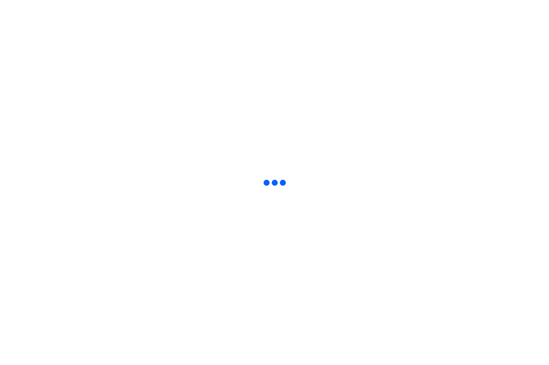
click at [430, 3] on html at bounding box center [274, 1] width 549 height 3
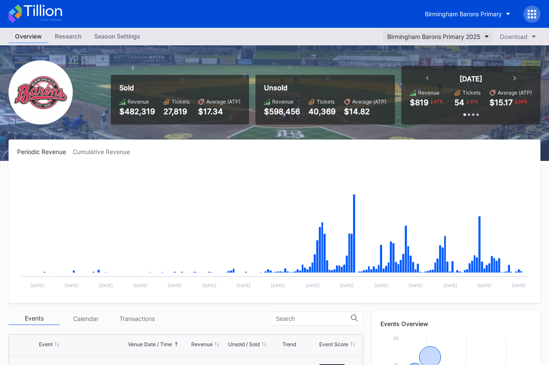
click at [433, 36] on div "Birmingham Barons Primary 2025" at bounding box center [434, 36] width 93 height 7
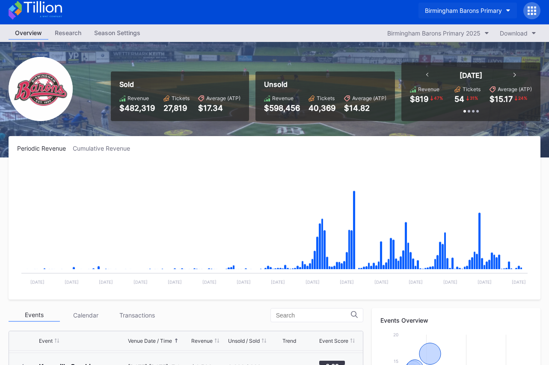
click at [473, 12] on div "Birmingham Barons Primary" at bounding box center [463, 10] width 77 height 7
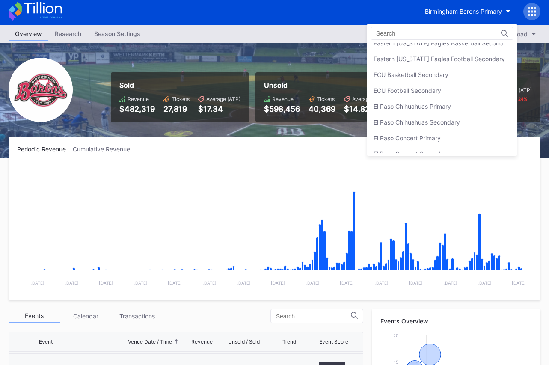
scroll to position [701, 0]
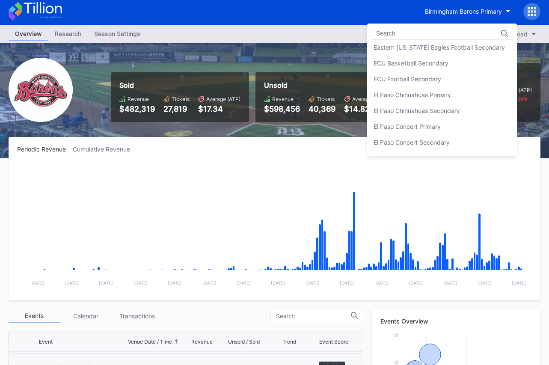
click at [436, 93] on div "El Paso Chihuahuas Primary" at bounding box center [413, 94] width 78 height 7
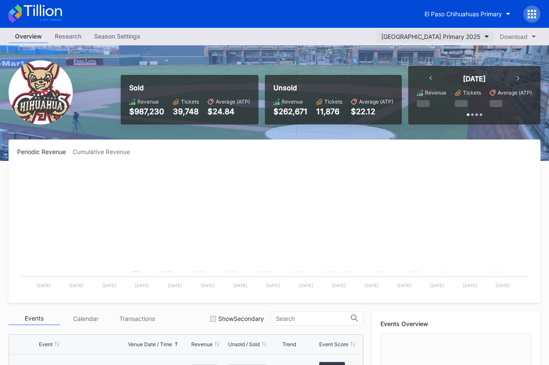
click at [440, 38] on div "El Paso Chihuahuas Primary 2025" at bounding box center [431, 36] width 99 height 7
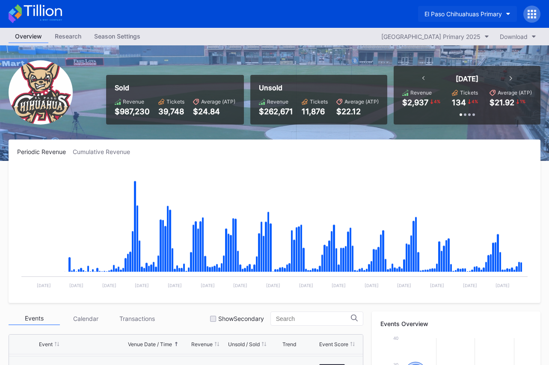
click at [462, 11] on div "El Paso Chihuahuas Primary" at bounding box center [464, 13] width 78 height 7
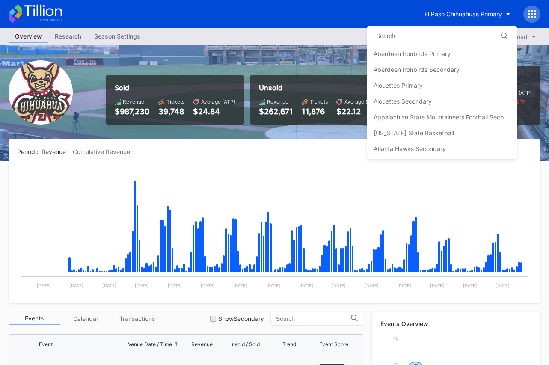
scroll to position [745, 0]
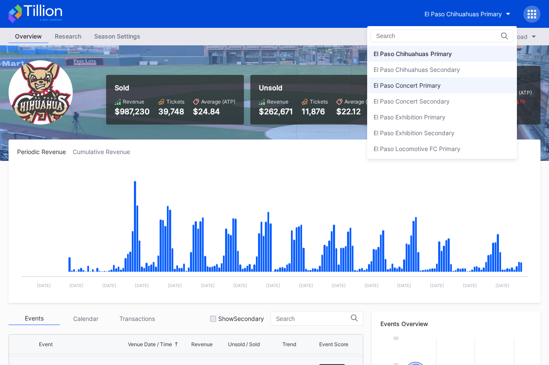
click at [454, 84] on div "El Paso Concert Primary" at bounding box center [442, 86] width 150 height 16
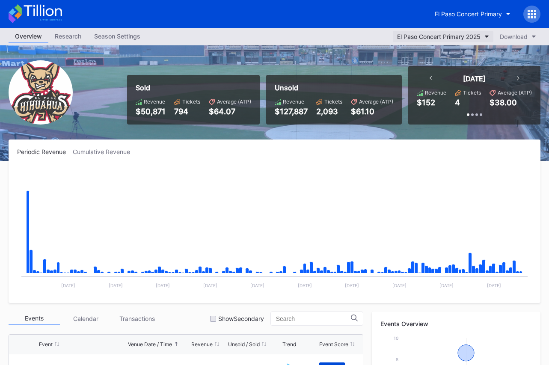
click at [456, 39] on div "El Paso Concert Primary 2025" at bounding box center [439, 36] width 84 height 7
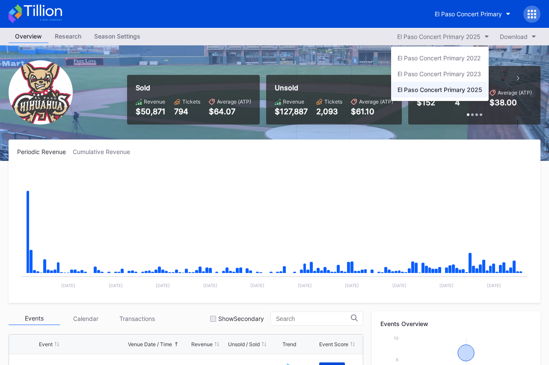
drag, startPoint x: 461, startPoint y: 17, endPoint x: 455, endPoint y: 55, distance: 38.1
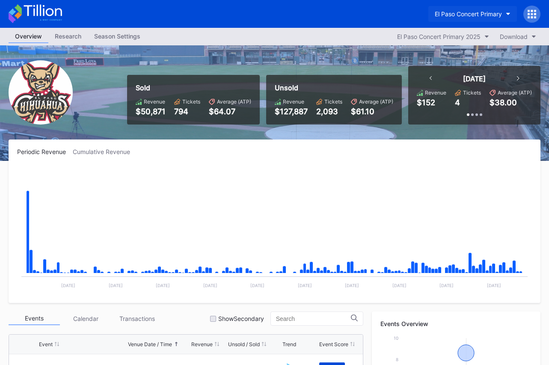
click at [450, 16] on div "El Paso Concert Primary" at bounding box center [468, 13] width 67 height 7
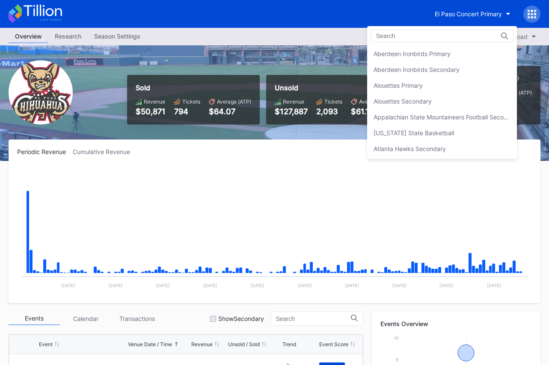
scroll to position [776, 0]
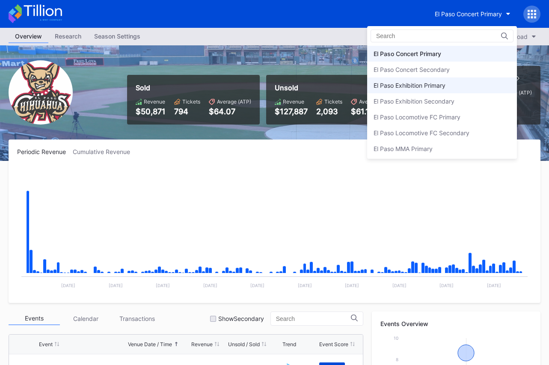
click at [441, 87] on div "El Paso Exhibition Primary" at bounding box center [410, 85] width 72 height 7
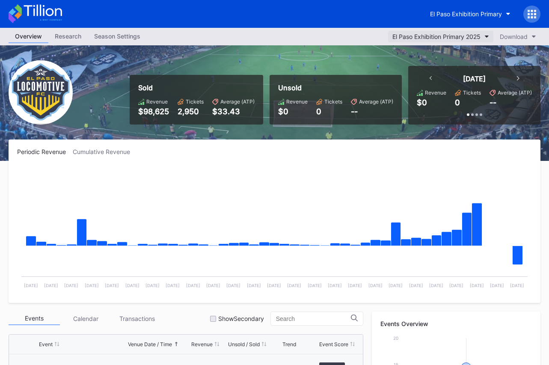
click at [446, 36] on div "El Paso Exhibition Primary 2025" at bounding box center [437, 36] width 88 height 7
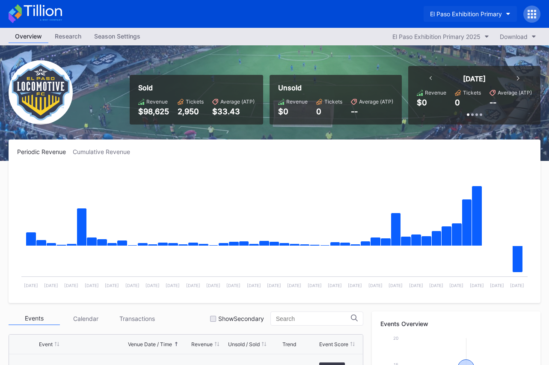
click at [460, 13] on div "El Paso Exhibition Primary" at bounding box center [466, 13] width 72 height 7
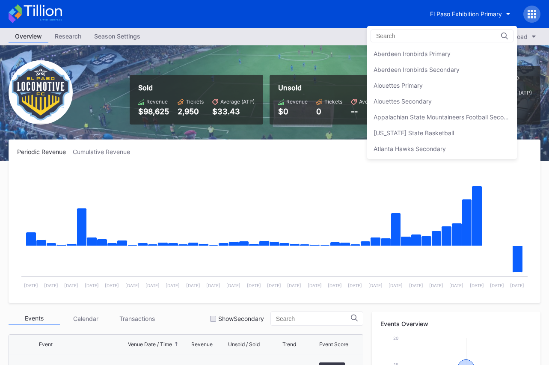
scroll to position [808, 0]
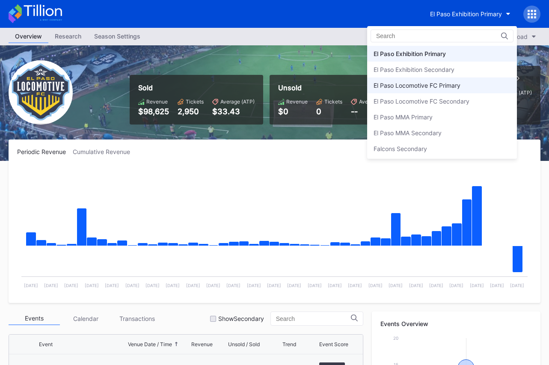
click at [451, 87] on div "El Paso Locomotive FC Primary" at bounding box center [417, 85] width 87 height 7
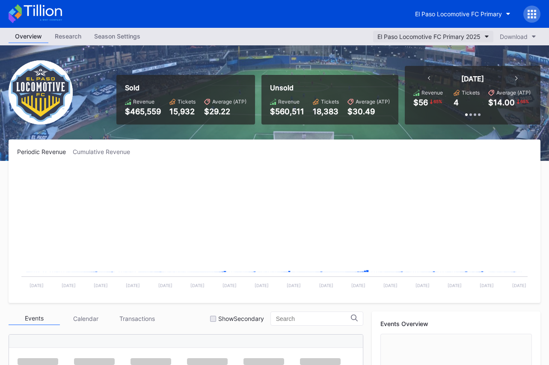
click at [434, 34] on div "El Paso Locomotive FC Primary 2025" at bounding box center [429, 36] width 103 height 7
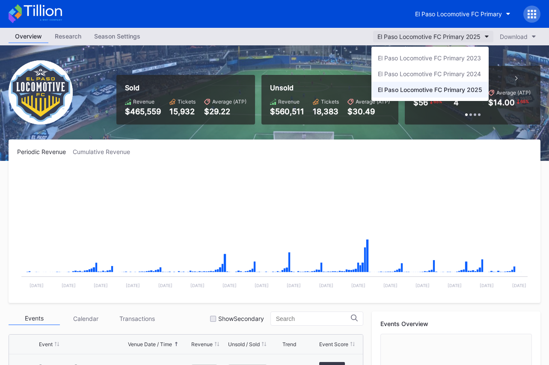
scroll to position [221, 0]
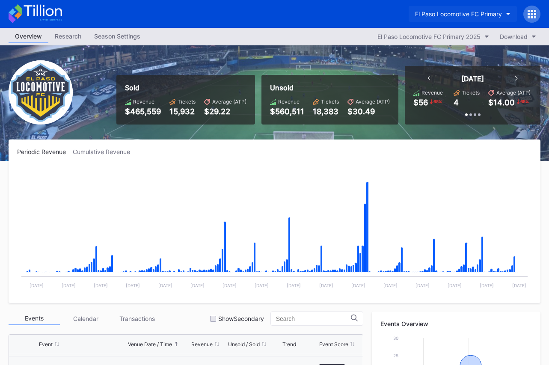
click at [441, 13] on div "El Paso Locomotive FC Primary" at bounding box center [458, 13] width 87 height 7
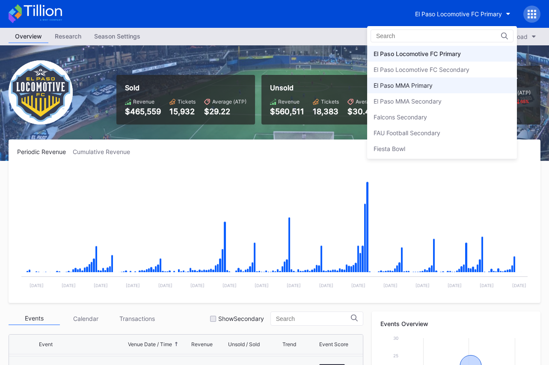
scroll to position [840, 0]
click at [437, 87] on div "El Paso MMA Primary" at bounding box center [442, 85] width 150 height 16
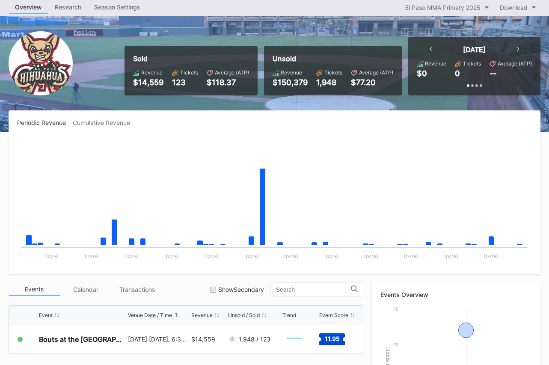
scroll to position [18, 0]
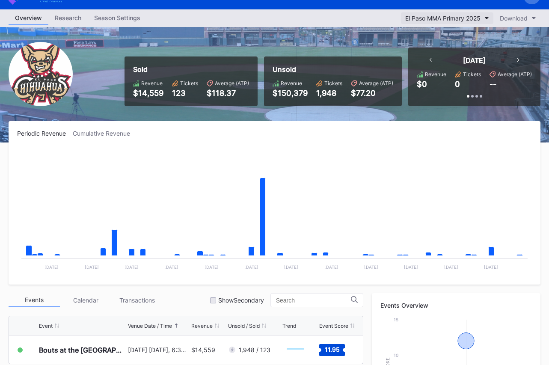
click at [434, 16] on div "El Paso MMA Primary 2025" at bounding box center [443, 18] width 75 height 7
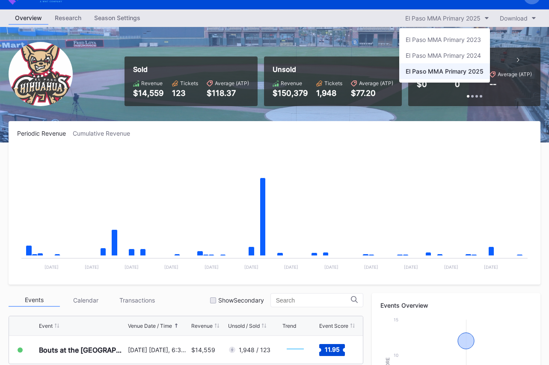
scroll to position [0, 0]
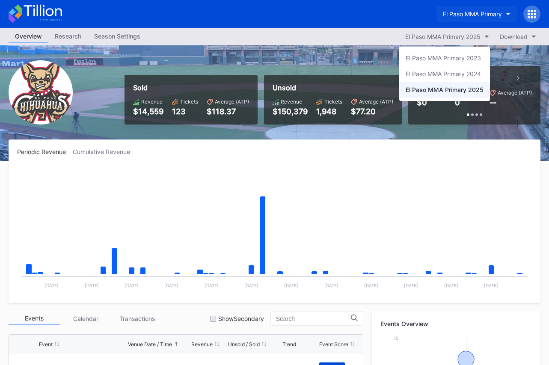
drag, startPoint x: 458, startPoint y: 18, endPoint x: 459, endPoint y: 13, distance: 4.6
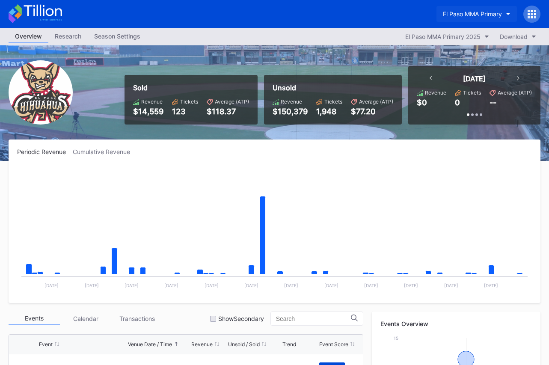
click at [459, 13] on div "El Paso MMA Primary" at bounding box center [472, 13] width 59 height 7
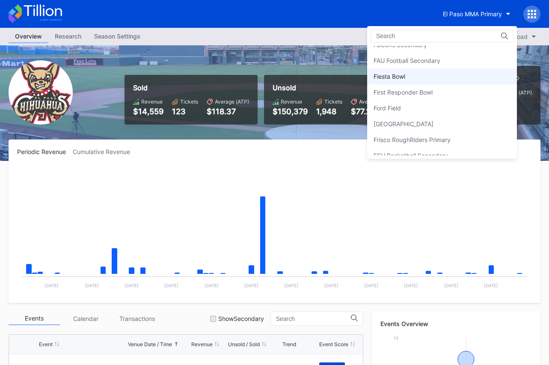
scroll to position [920, 0]
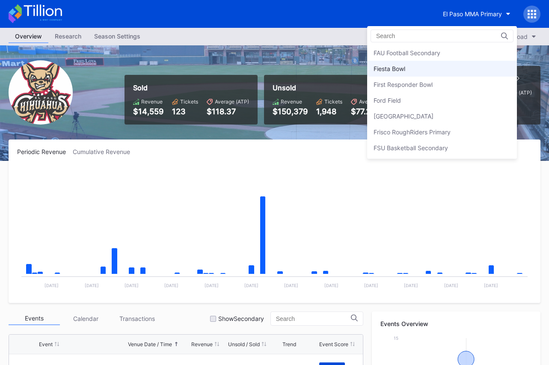
click at [438, 111] on div "Fredericksburg Nationals Primary" at bounding box center [442, 116] width 150 height 16
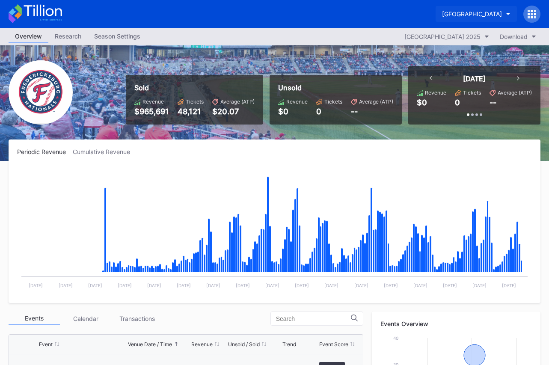
click at [438, 18] on button "Fredericksburg Nationals Primary" at bounding box center [476, 14] width 81 height 16
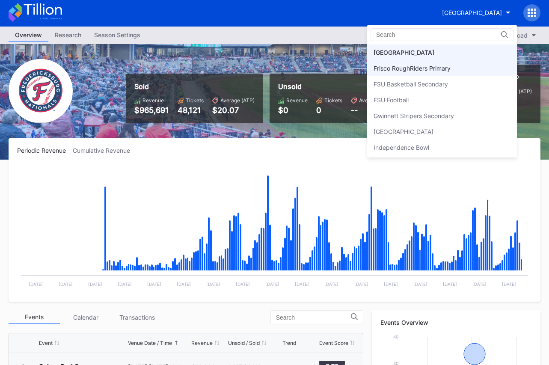
scroll to position [984, 0]
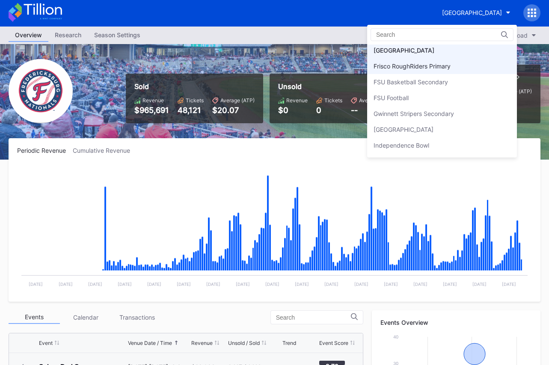
click at [428, 66] on div "Frisco RoughRiders Primary" at bounding box center [412, 66] width 77 height 7
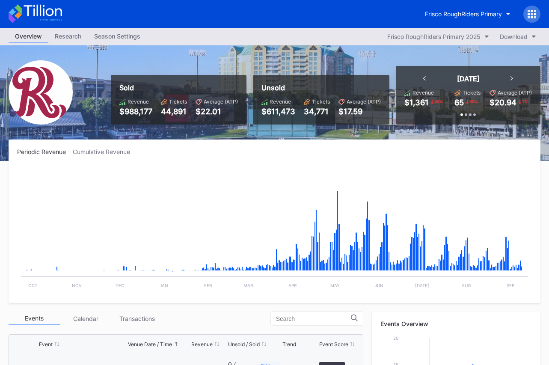
scroll to position [1640, 0]
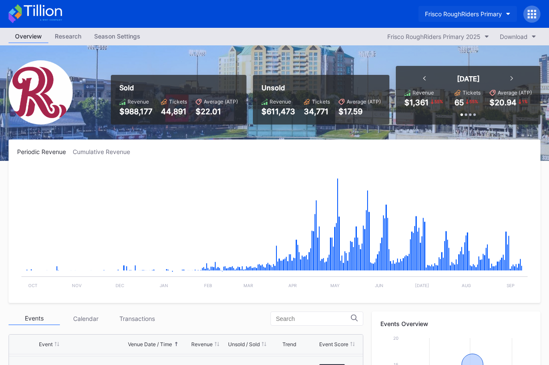
click at [436, 18] on button "Frisco RoughRiders Primary" at bounding box center [468, 14] width 98 height 16
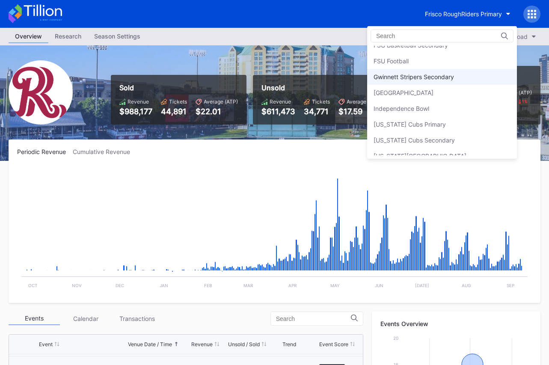
scroll to position [1027, 0]
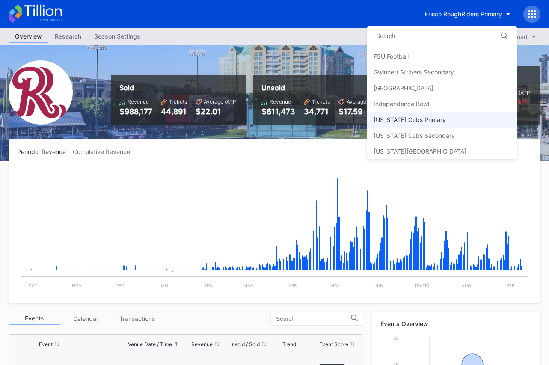
click at [426, 113] on div "Iowa Cubs Primary" at bounding box center [442, 120] width 150 height 16
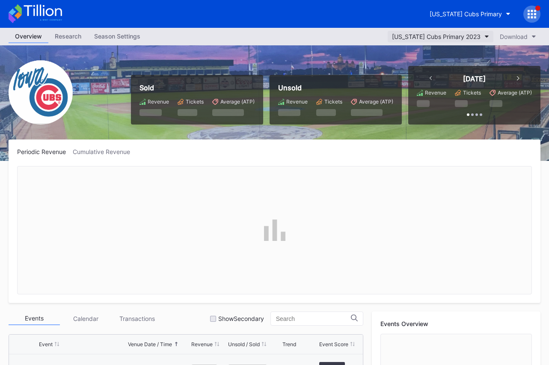
click at [452, 36] on div "Iowa Cubs Primary 2023" at bounding box center [436, 36] width 89 height 7
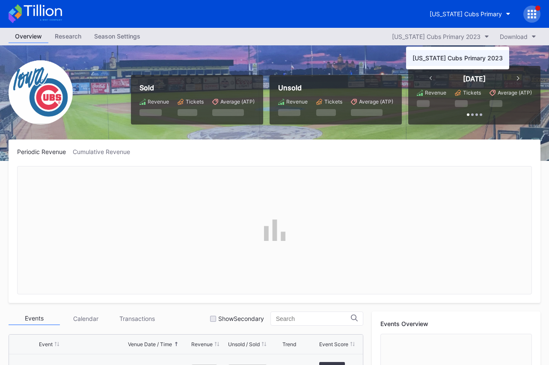
drag, startPoint x: 432, startPoint y: 144, endPoint x: 538, endPoint y: 243, distance: 145.1
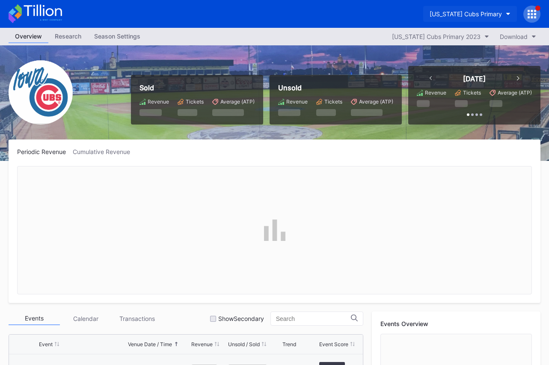
click at [469, 14] on div "Iowa Cubs Primary" at bounding box center [466, 13] width 72 height 7
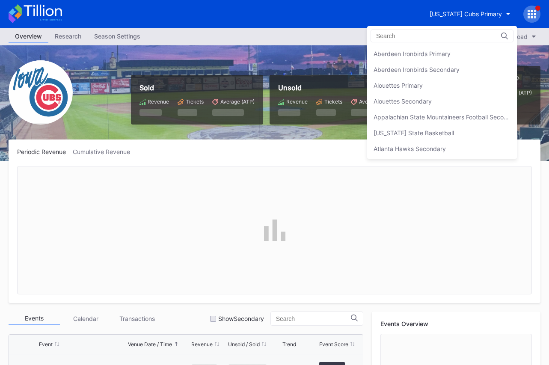
scroll to position [1093, 0]
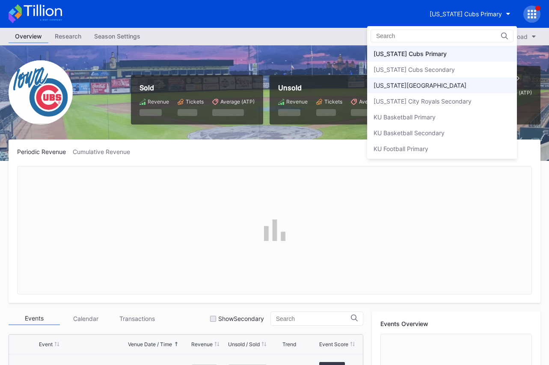
click at [427, 92] on div "Kansas City Royals Primary" at bounding box center [442, 86] width 150 height 16
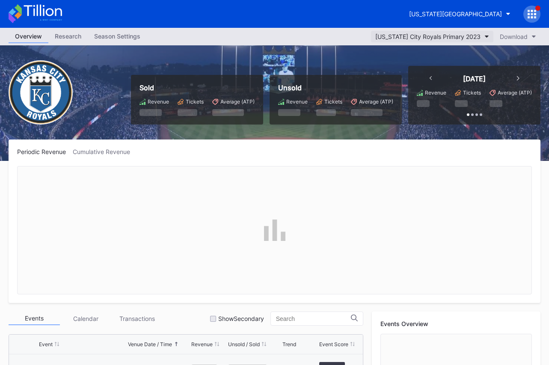
click at [437, 42] on button "Kansas City Royals Primary 2023" at bounding box center [432, 37] width 122 height 12
click at [449, 16] on div "Kansas City Royals Primary" at bounding box center [455, 13] width 93 height 7
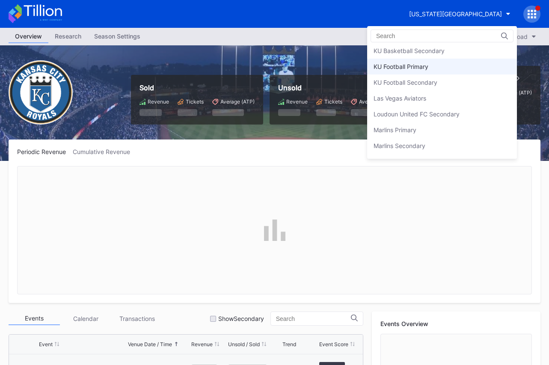
scroll to position [1195, 0]
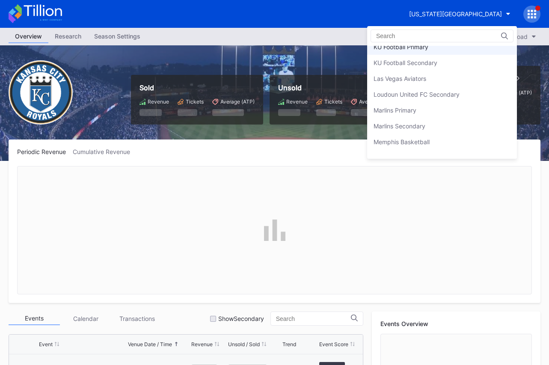
click at [420, 111] on div "Marlins Primary" at bounding box center [442, 110] width 150 height 16
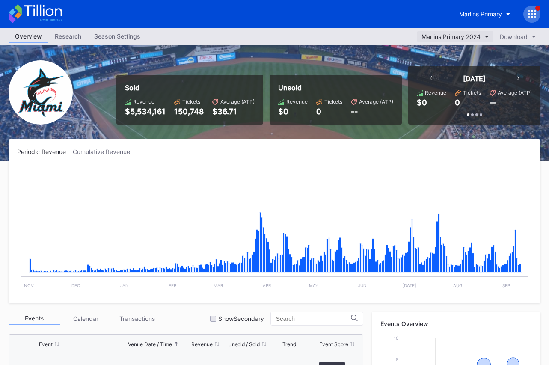
click at [451, 39] on div "Marlins Primary 2024" at bounding box center [451, 36] width 59 height 7
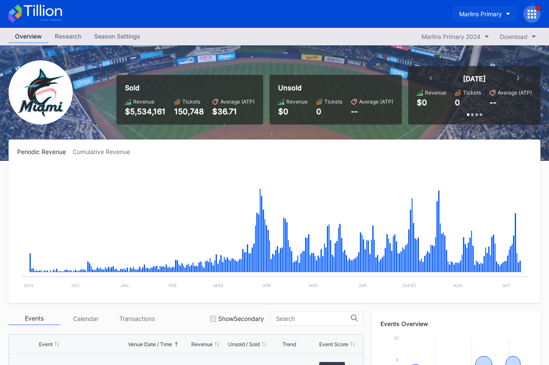
click at [477, 15] on div "Marlins Primary" at bounding box center [480, 13] width 43 height 7
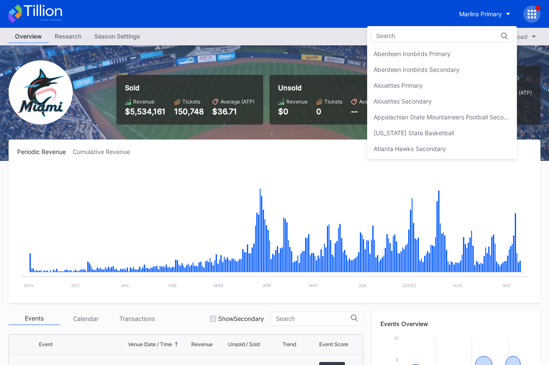
scroll to position [1252, 0]
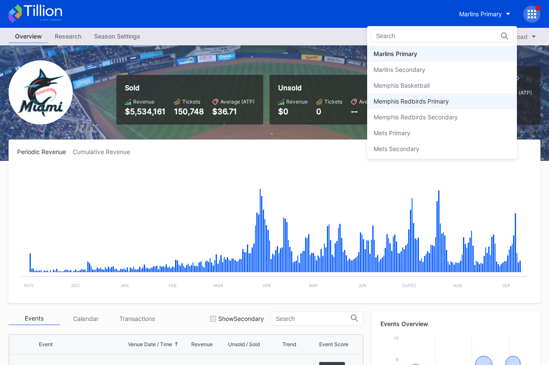
click at [433, 95] on div "Memphis Redbirds Primary" at bounding box center [442, 101] width 150 height 16
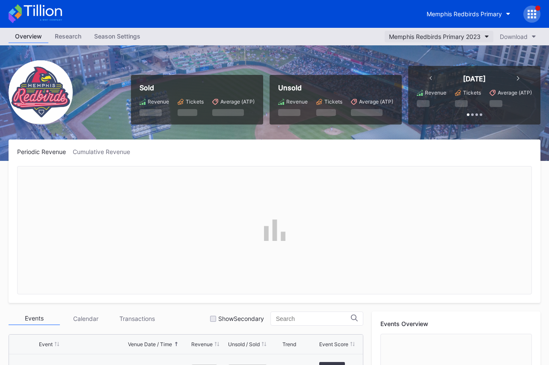
scroll to position [1807, 0]
click at [435, 38] on div "Memphis Redbirds Primary 2023" at bounding box center [435, 36] width 92 height 7
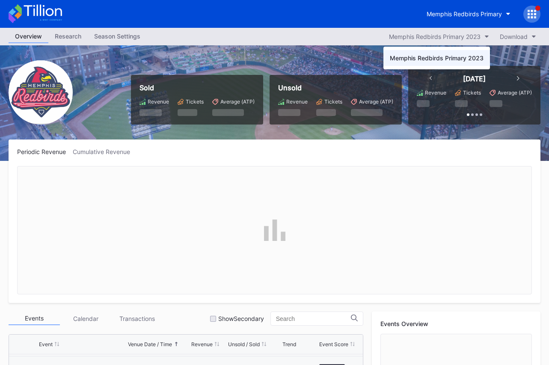
drag, startPoint x: 430, startPoint y: 174, endPoint x: 529, endPoint y: 239, distance: 117.9
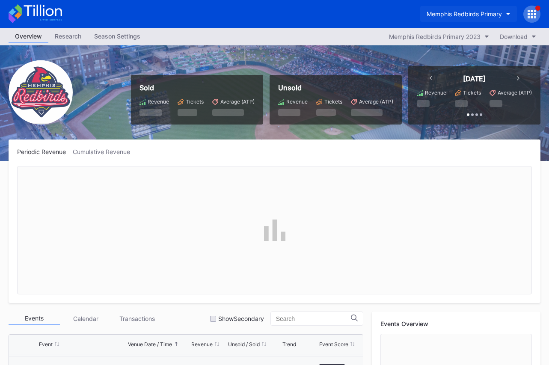
click at [464, 15] on div "Memphis Redbirds Primary" at bounding box center [464, 13] width 75 height 7
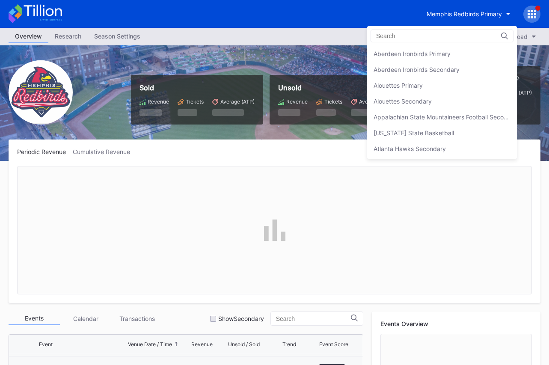
scroll to position [1299, 0]
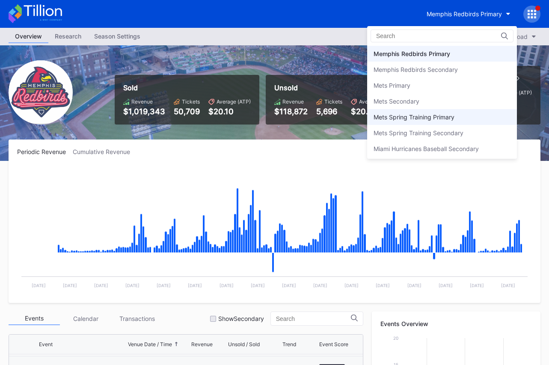
click at [454, 111] on div "Mets Spring Training Primary" at bounding box center [442, 117] width 150 height 16
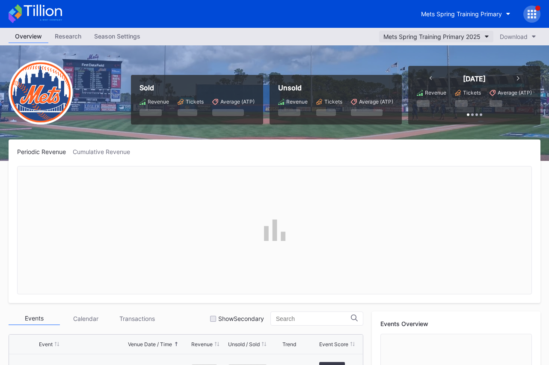
click at [445, 34] on div "Mets Spring Training Primary 2025" at bounding box center [432, 36] width 97 height 7
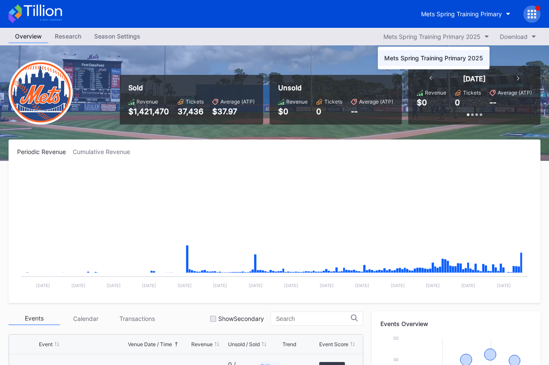
drag, startPoint x: 333, startPoint y: 89, endPoint x: 486, endPoint y: 20, distance: 168.1
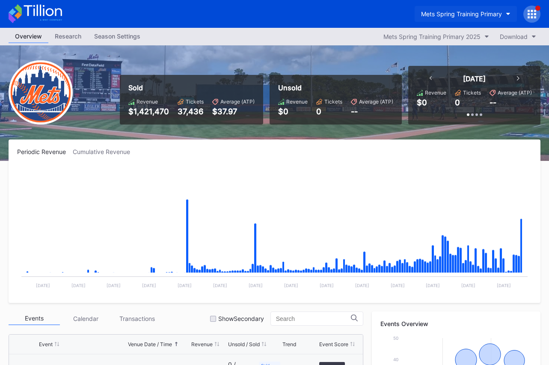
click at [490, 11] on div "Mets Spring Training Primary" at bounding box center [461, 13] width 81 height 7
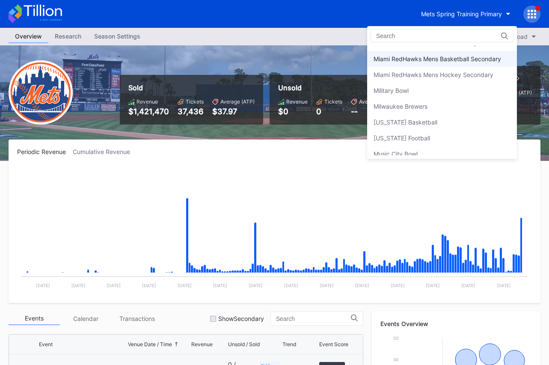
scroll to position [1508, 0]
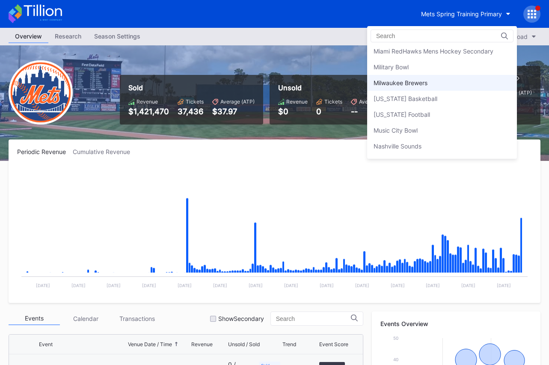
click at [412, 88] on div "Milwaukee Brewers" at bounding box center [442, 83] width 150 height 16
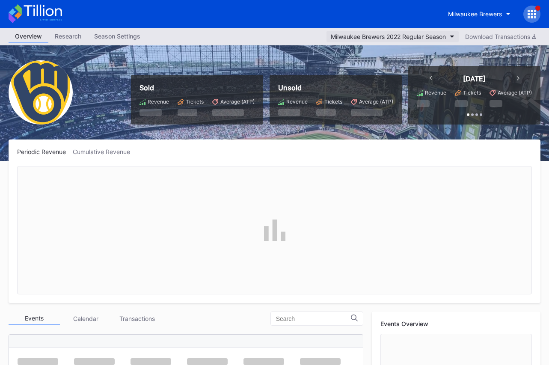
click at [438, 36] on div "Milwaukee Brewers 2022 Regular Season" at bounding box center [388, 36] width 115 height 7
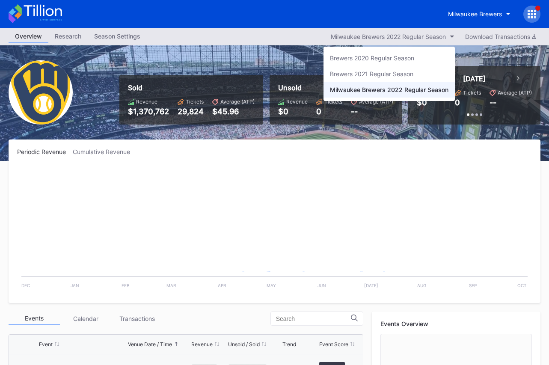
scroll to position [2503, 0]
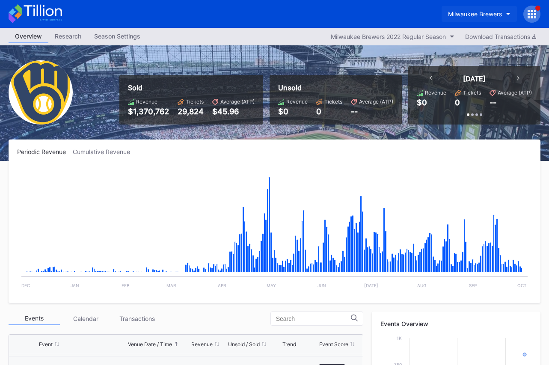
click at [480, 13] on div "Milwaukee Brewers" at bounding box center [475, 13] width 54 height 7
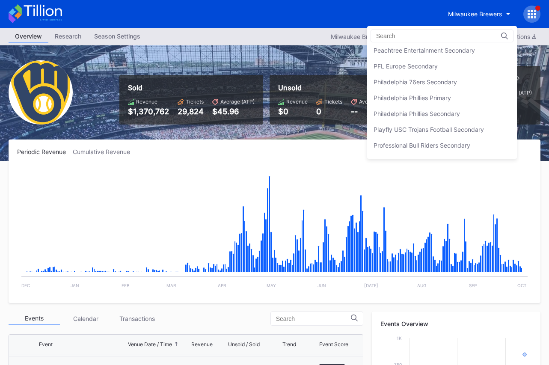
scroll to position [1842, 0]
click at [430, 90] on div "Philadelphia Phillies Primary" at bounding box center [442, 97] width 150 height 16
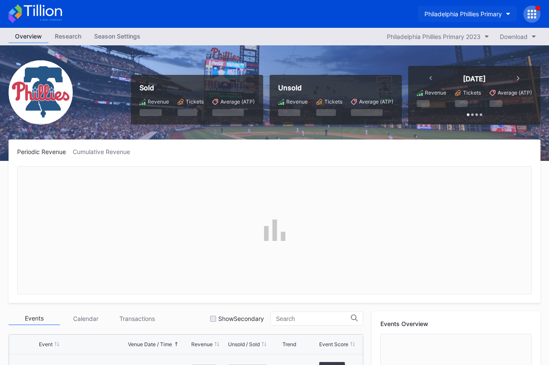
click at [448, 15] on div "Philadelphia Phillies Primary" at bounding box center [464, 13] width 78 height 7
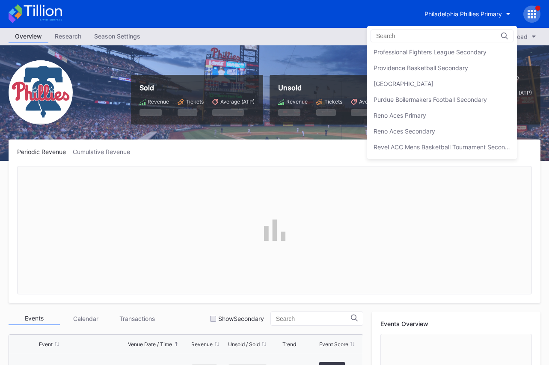
scroll to position [1963, 0]
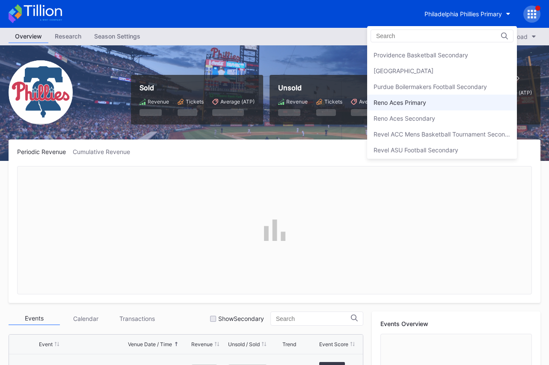
click at [451, 99] on div "Reno Aces Primary" at bounding box center [442, 103] width 150 height 16
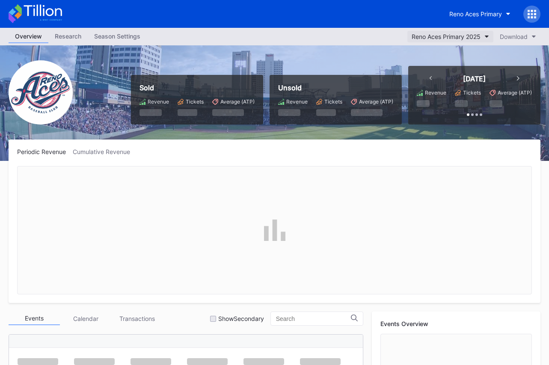
click at [445, 31] on button "Reno Aces Primary 2025" at bounding box center [451, 37] width 86 height 12
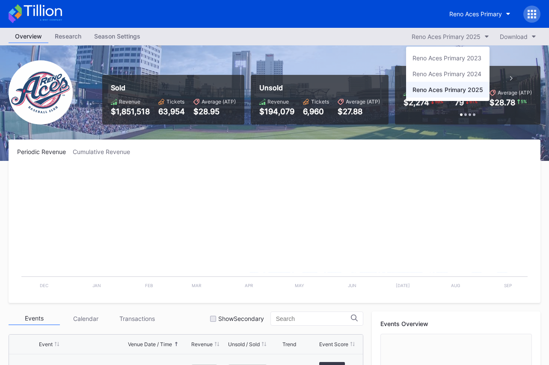
scroll to position [1807, 0]
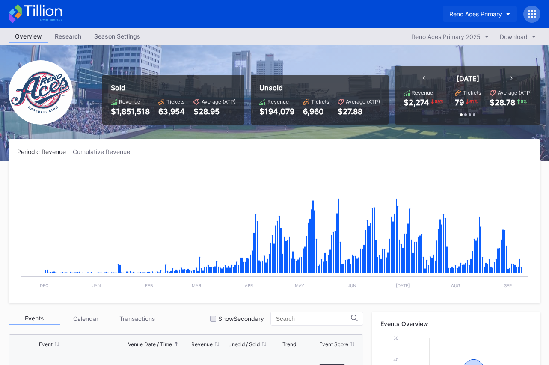
click at [465, 13] on div "Reno Aces Primary" at bounding box center [476, 13] width 53 height 7
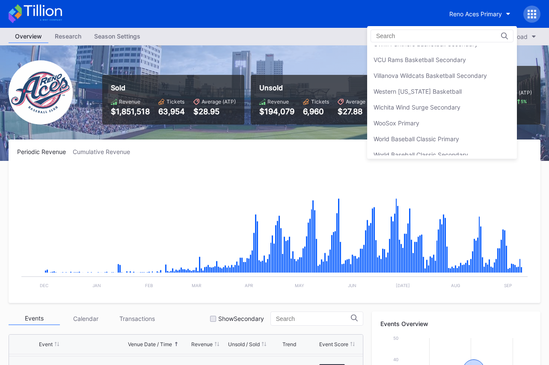
scroll to position [2957, 0]
click at [446, 119] on div "WooSox Primary" at bounding box center [442, 123] width 150 height 16
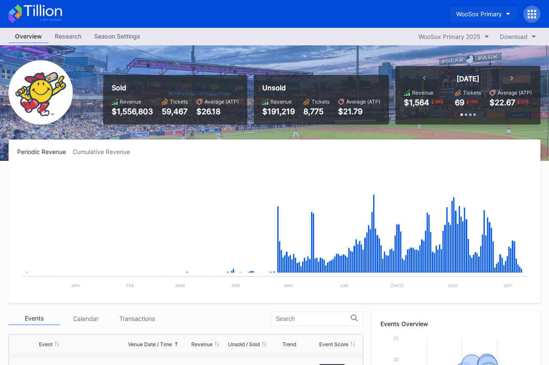
click at [506, 10] on button "WooSox Primary" at bounding box center [483, 14] width 67 height 16
click at [54, 16] on icon at bounding box center [36, 13] width 54 height 19
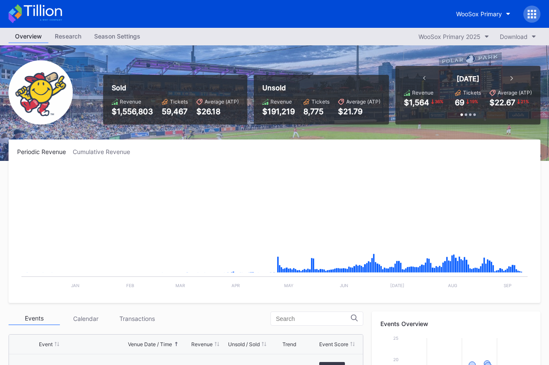
scroll to position [889, 0]
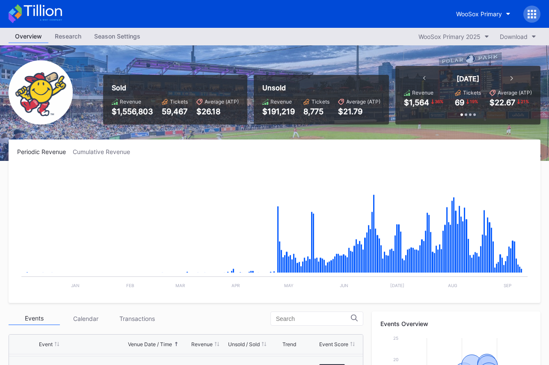
click at [51, 10] on icon at bounding box center [36, 13] width 54 height 19
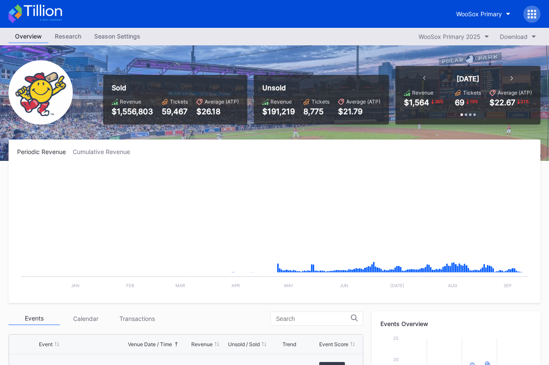
scroll to position [889, 0]
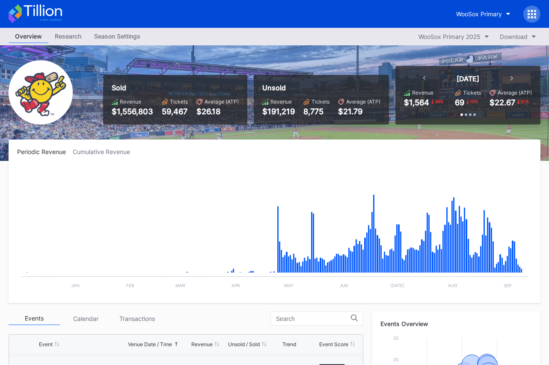
click at [40, 8] on icon at bounding box center [43, 11] width 38 height 12
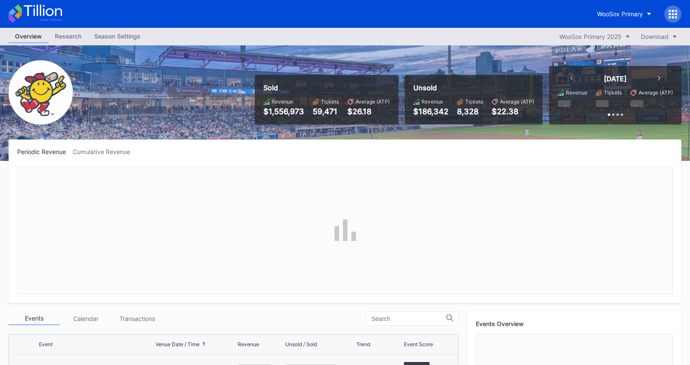
scroll to position [889, 0]
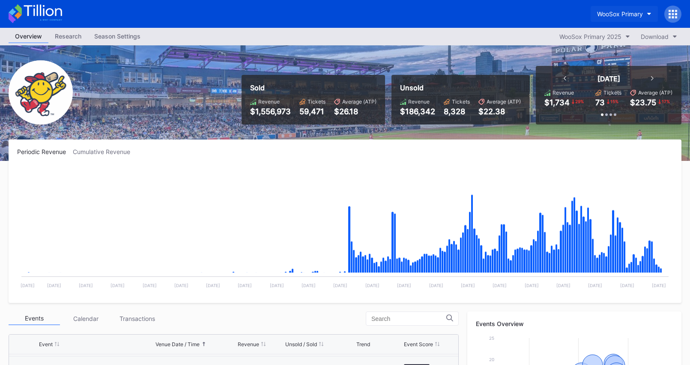
click at [605, 15] on div "WooSox Primary" at bounding box center [620, 13] width 46 height 7
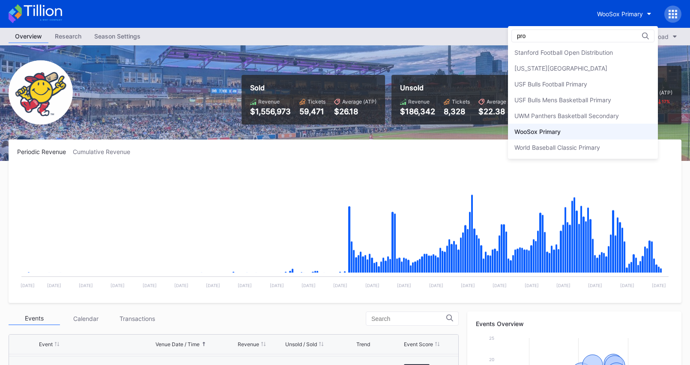
scroll to position [0, 0]
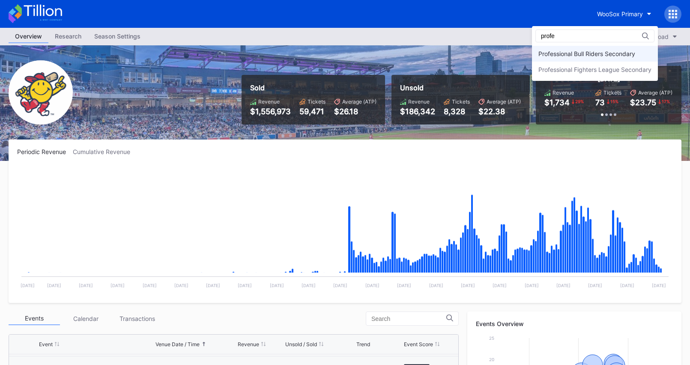
type input "profe"
click at [588, 52] on div "Professional Bull Riders Secondary" at bounding box center [586, 53] width 97 height 7
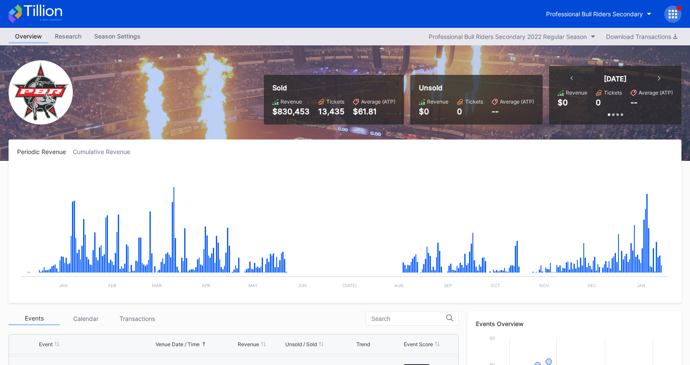
scroll to position [282, 0]
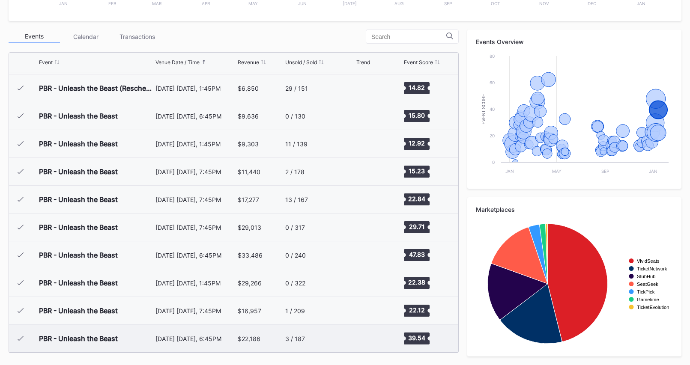
click at [285, 335] on div "3 / 187" at bounding box center [295, 338] width 20 height 7
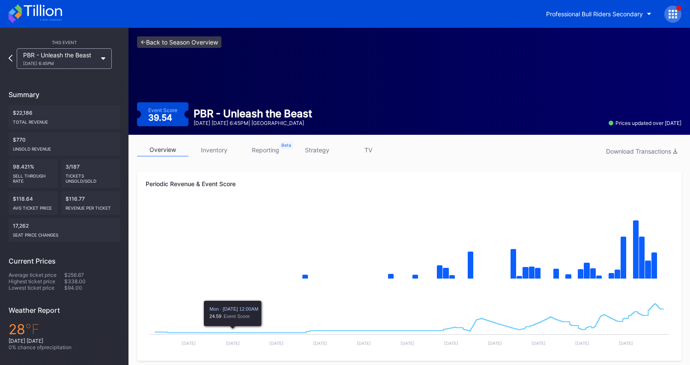
click at [194, 41] on link "<- Back to Season Overview" at bounding box center [179, 42] width 84 height 12
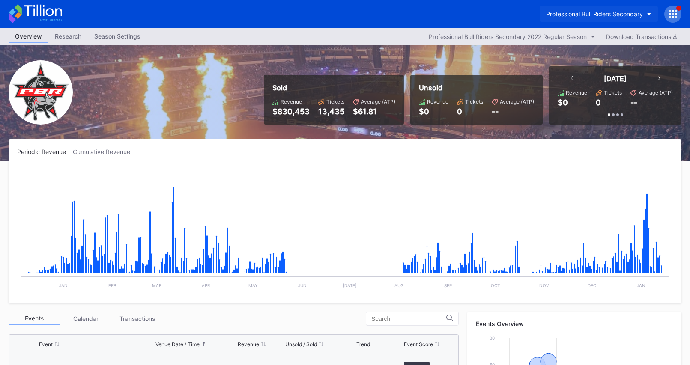
click at [573, 15] on div "Professional Bull Riders Secondary" at bounding box center [594, 13] width 97 height 7
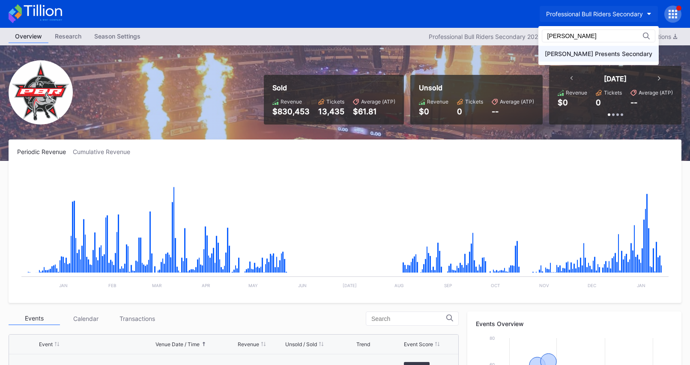
type input "[PERSON_NAME]"
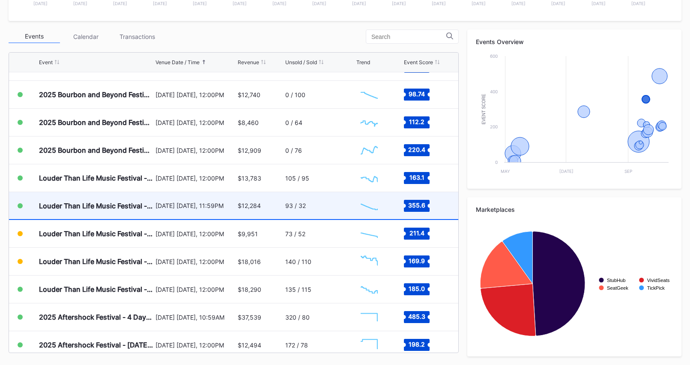
scroll to position [186, 0]
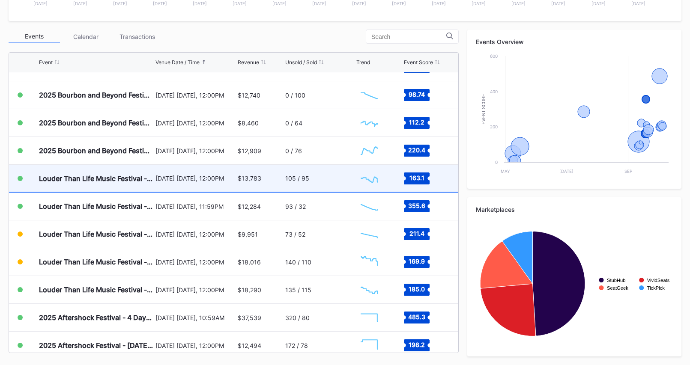
click at [244, 191] on div "$13,783" at bounding box center [261, 178] width 46 height 27
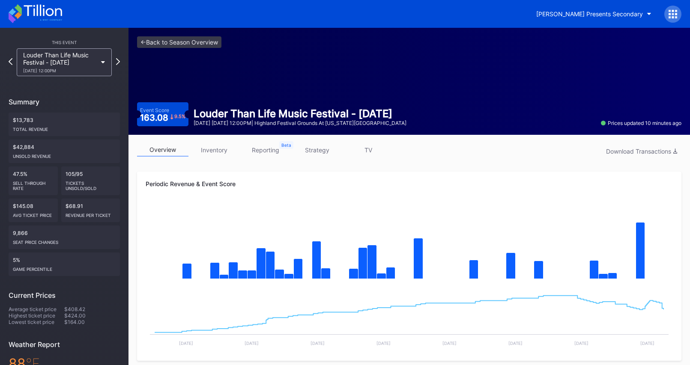
click at [317, 149] on link "strategy" at bounding box center [316, 149] width 51 height 13
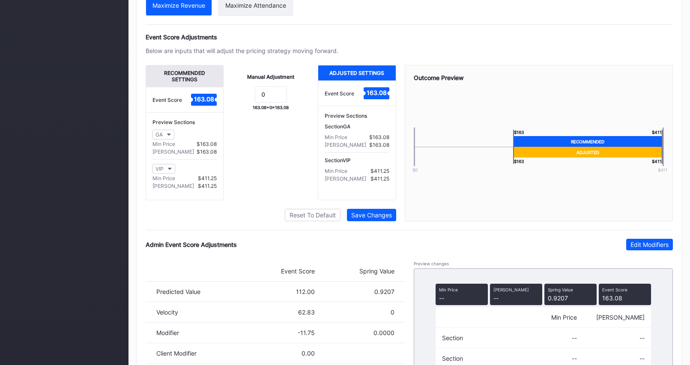
scroll to position [545, 0]
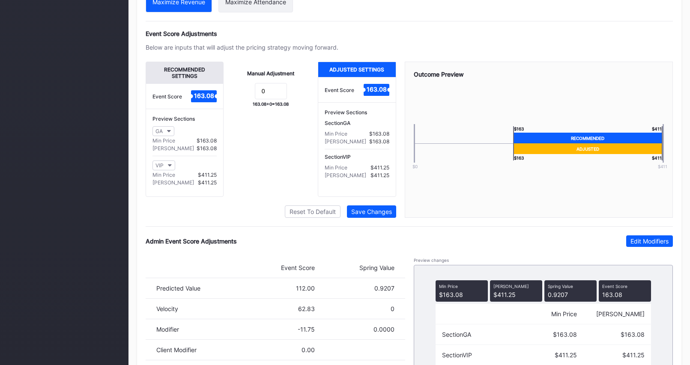
drag, startPoint x: 667, startPoint y: 244, endPoint x: 485, endPoint y: 287, distance: 186.6
click at [666, 244] on button "Edit Modifiers" at bounding box center [649, 242] width 47 height 12
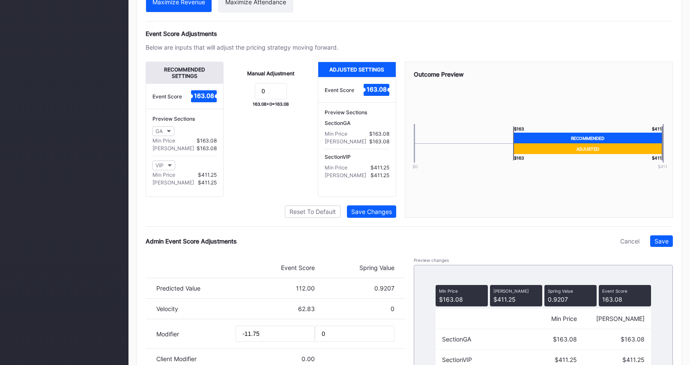
scroll to position [594, 0]
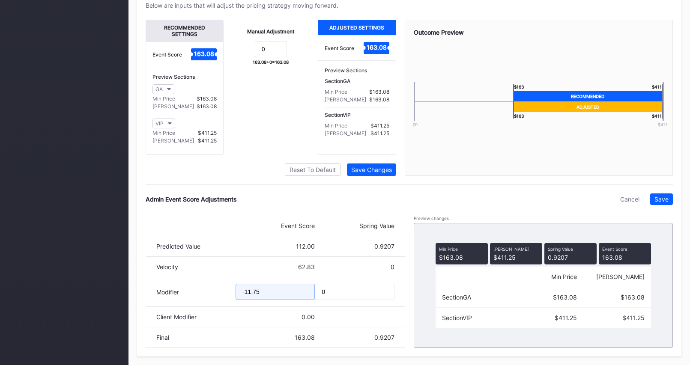
click at [248, 292] on input "-11.75" at bounding box center [275, 292] width 79 height 16
type input "-19.75"
click at [668, 197] on div "Save" at bounding box center [661, 199] width 14 height 7
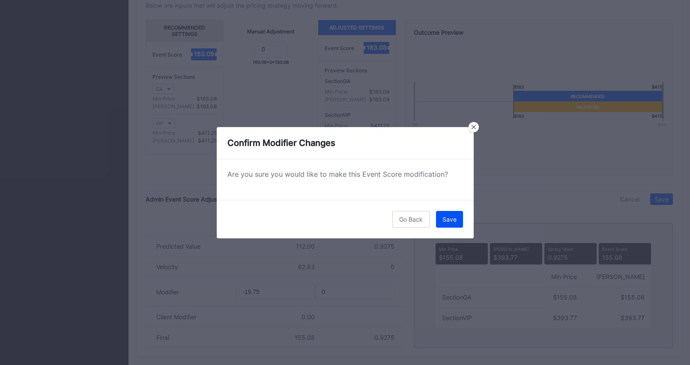
click at [457, 217] on button "Save" at bounding box center [449, 219] width 27 height 17
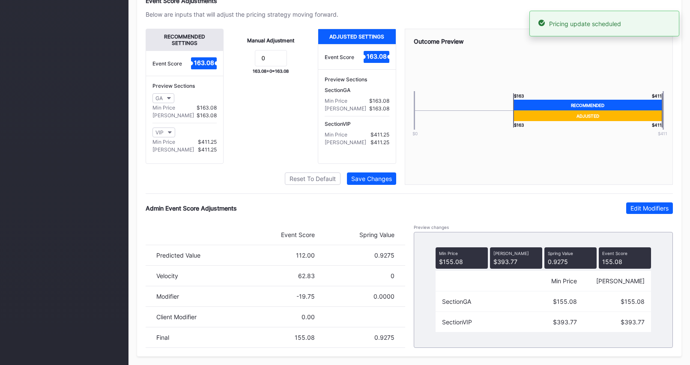
scroll to position [0, 0]
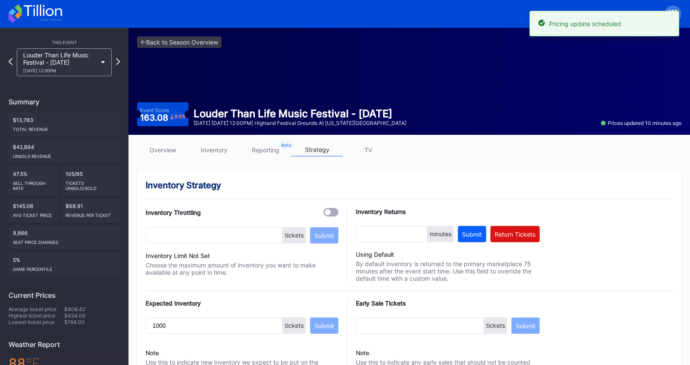
click at [153, 149] on link "overview" at bounding box center [162, 149] width 51 height 13
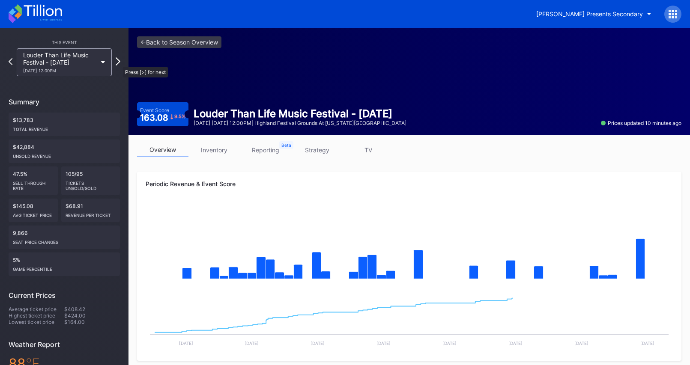
click at [119, 63] on icon at bounding box center [118, 61] width 5 height 8
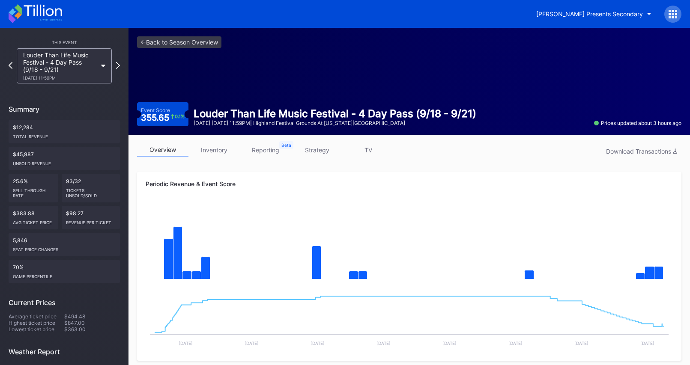
click at [120, 68] on div "This Event Louder Than Life Music Festival - 4 Day Pass (9/18 - 9/21) [DATE] 11…" at bounding box center [64, 267] width 128 height 478
click at [120, 65] on div "This Event Louder Than Life Music Festival - 4 Day Pass (9/18 - 9/21) [DATE] 11…" at bounding box center [64, 267] width 128 height 478
click at [117, 64] on icon at bounding box center [118, 65] width 5 height 8
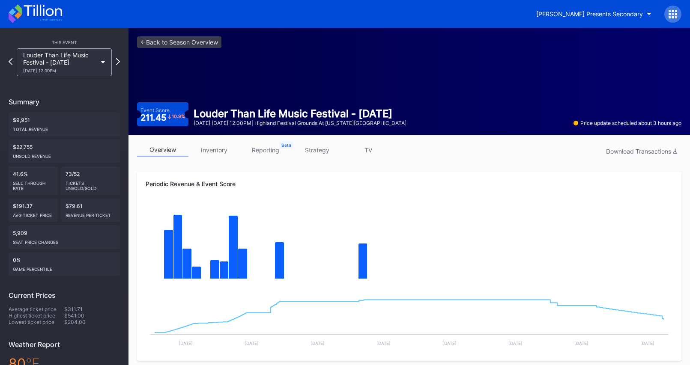
drag, startPoint x: 330, startPoint y: 152, endPoint x: 335, endPoint y: 151, distance: 5.7
click at [330, 152] on link "strategy" at bounding box center [316, 149] width 51 height 13
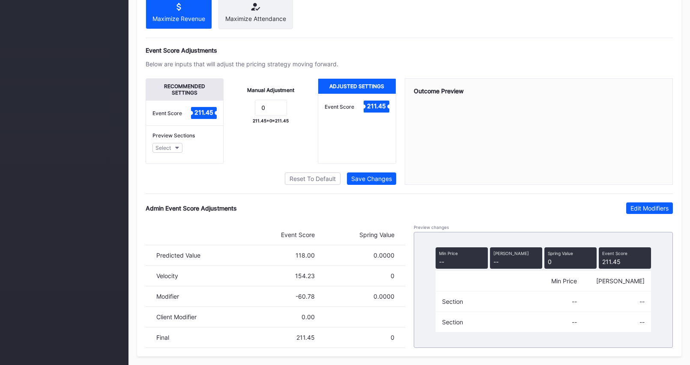
scroll to position [585, 0]
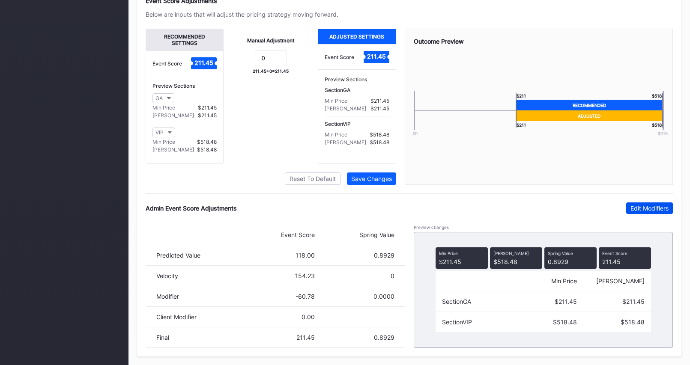
click at [653, 209] on div "Edit Modifiers" at bounding box center [649, 208] width 38 height 7
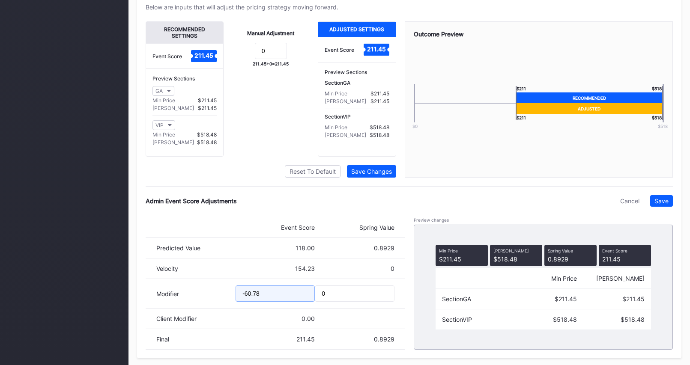
click at [247, 301] on input "-60.78" at bounding box center [275, 294] width 79 height 16
type input "-80.78"
click at [658, 205] on div "Save" at bounding box center [661, 200] width 14 height 7
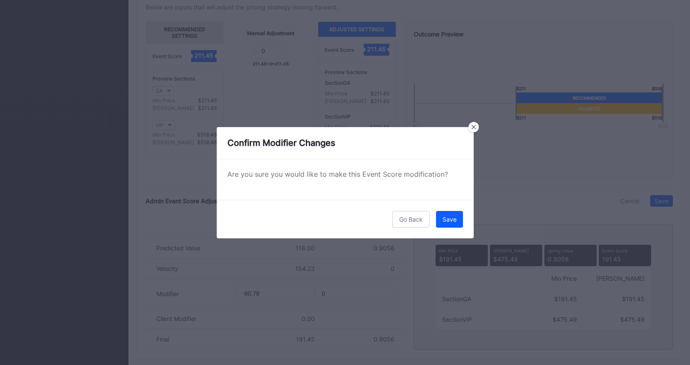
click at [443, 215] on button "Save" at bounding box center [449, 219] width 27 height 17
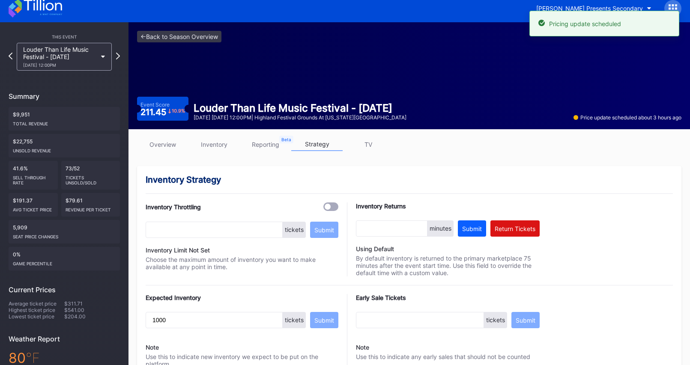
scroll to position [0, 0]
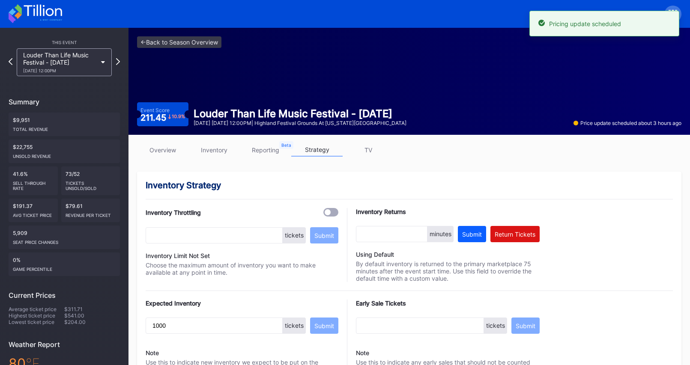
click at [166, 147] on link "overview" at bounding box center [162, 149] width 51 height 13
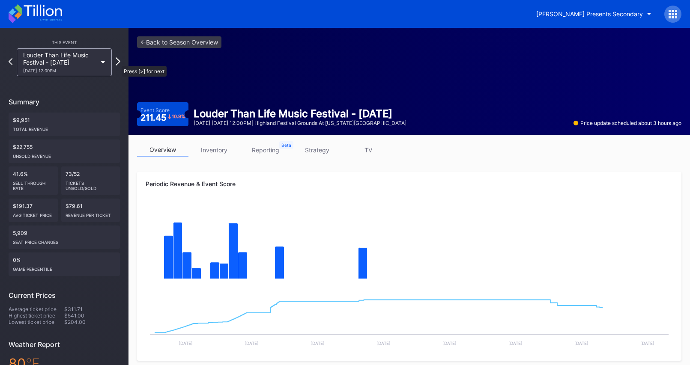
click at [117, 62] on icon at bounding box center [118, 61] width 5 height 8
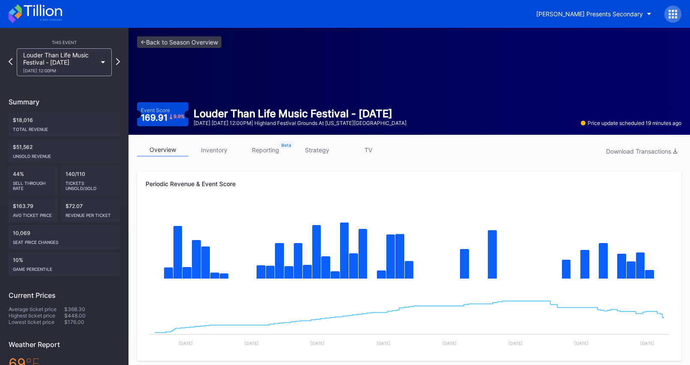
click at [340, 148] on link "strategy" at bounding box center [316, 149] width 51 height 13
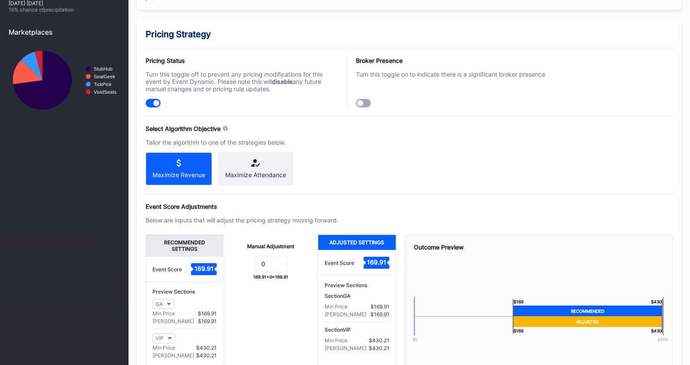
scroll to position [585, 0]
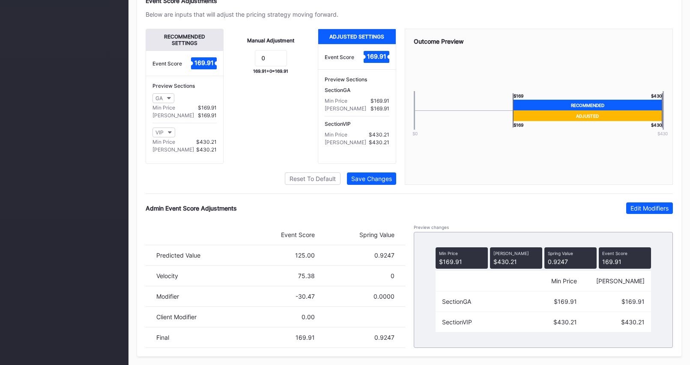
click at [638, 206] on div "Edit Modifiers" at bounding box center [649, 208] width 38 height 7
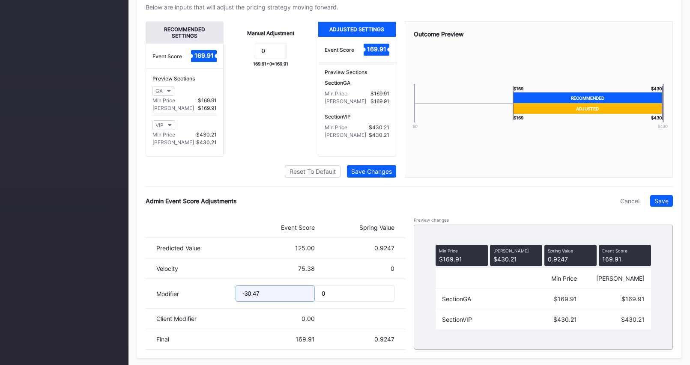
click at [248, 301] on input "-30.47" at bounding box center [275, 294] width 79 height 16
type input "-38.47"
click at [669, 207] on button "Save" at bounding box center [661, 201] width 23 height 12
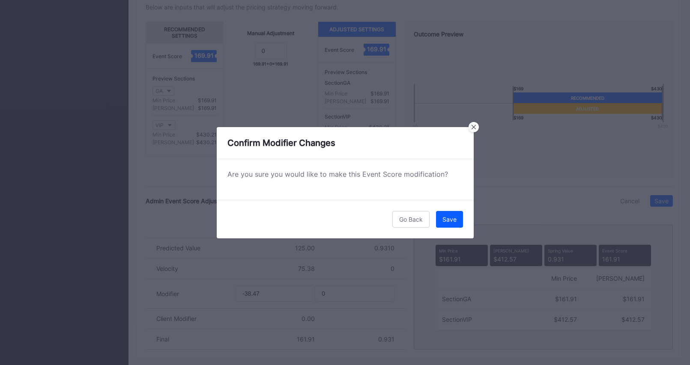
click at [434, 215] on div "Go Back Save" at bounding box center [345, 219] width 257 height 39
click at [443, 217] on div "Save" at bounding box center [449, 219] width 14 height 7
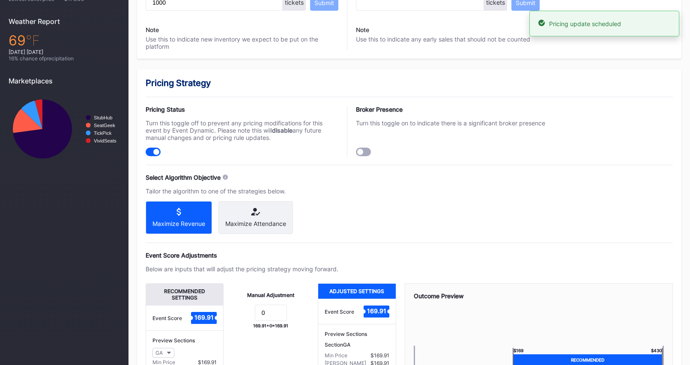
scroll to position [0, 0]
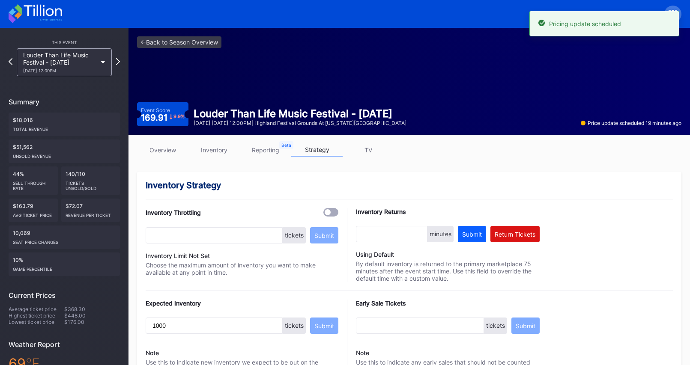
click at [160, 147] on link "overview" at bounding box center [162, 149] width 51 height 13
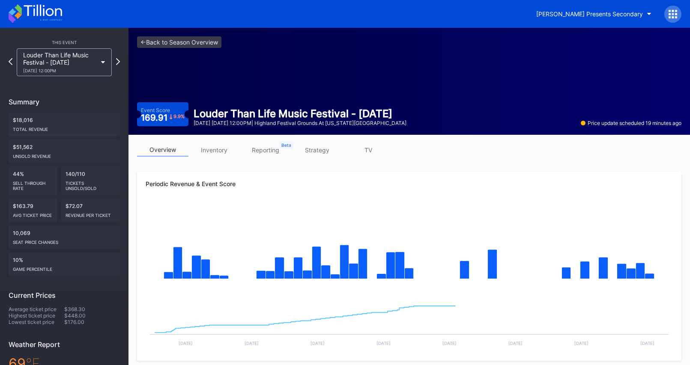
click at [120, 63] on div "This Event Louder Than Life Music Festival - [DATE] [DATE] 12:00PM Summary $18,…" at bounding box center [64, 263] width 128 height 471
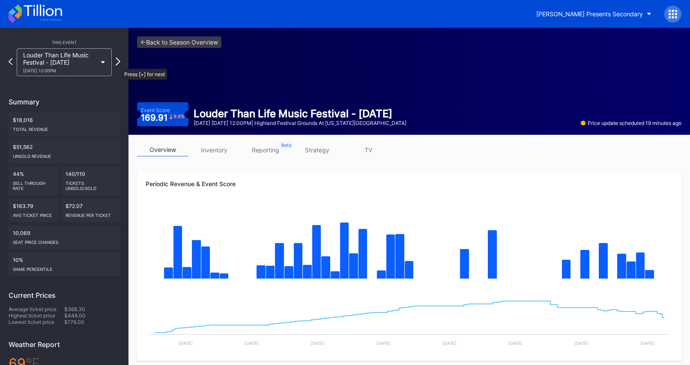
click at [118, 65] on icon at bounding box center [118, 61] width 5 height 8
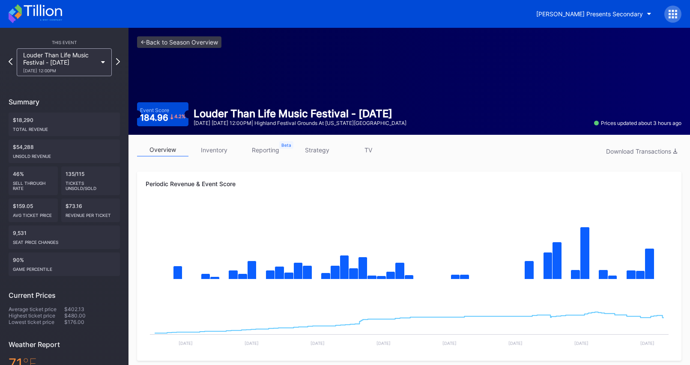
click at [328, 155] on link "strategy" at bounding box center [316, 149] width 51 height 13
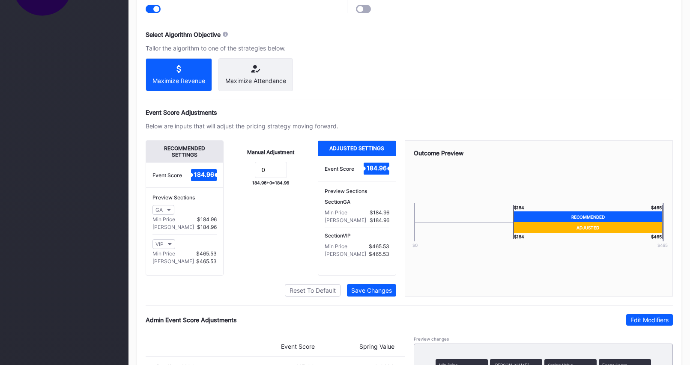
scroll to position [585, 0]
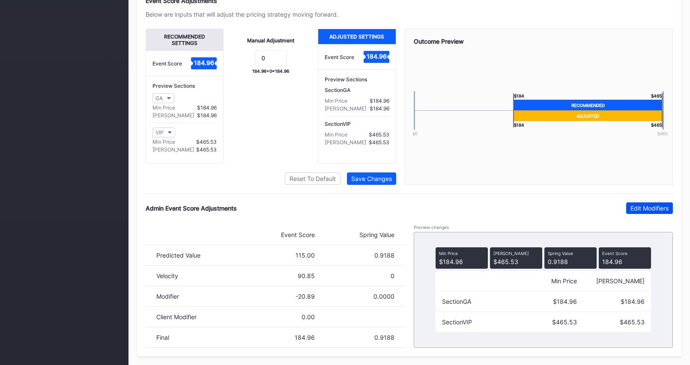
drag, startPoint x: 636, startPoint y: 209, endPoint x: 496, endPoint y: 282, distance: 158.0
click at [636, 209] on div "Edit Modifiers" at bounding box center [649, 208] width 38 height 7
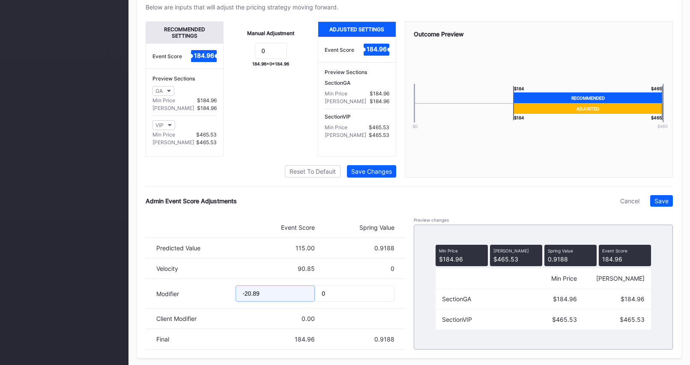
click at [249, 302] on input "-20.89" at bounding box center [275, 294] width 79 height 16
type input "-26.89"
click at [665, 205] on div "Save" at bounding box center [661, 200] width 14 height 7
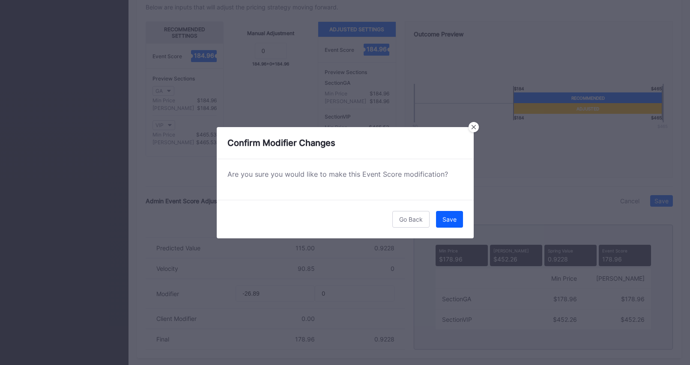
click at [450, 219] on div "Save" at bounding box center [449, 219] width 14 height 7
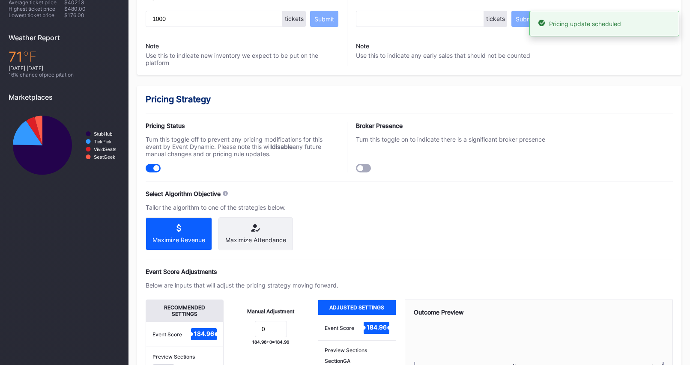
scroll to position [0, 0]
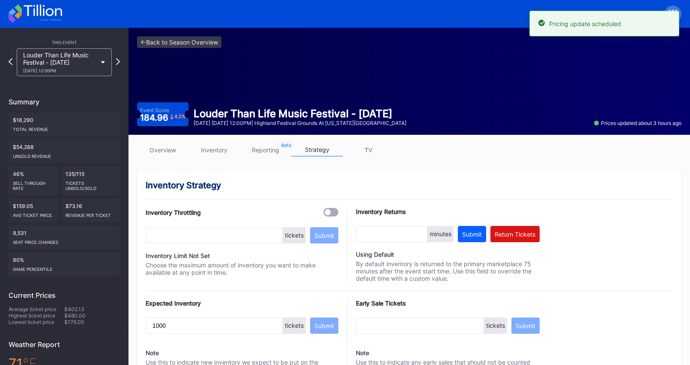
click at [179, 159] on div "overview inventory reporting strategy TV" at bounding box center [409, 152] width 544 height 18
click at [177, 154] on link "overview" at bounding box center [162, 149] width 51 height 13
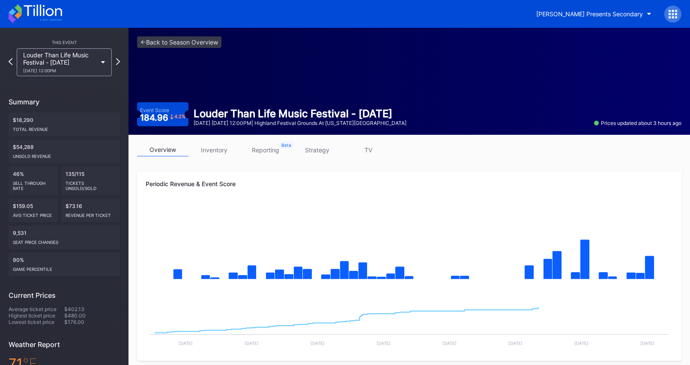
scroll to position [7, 0]
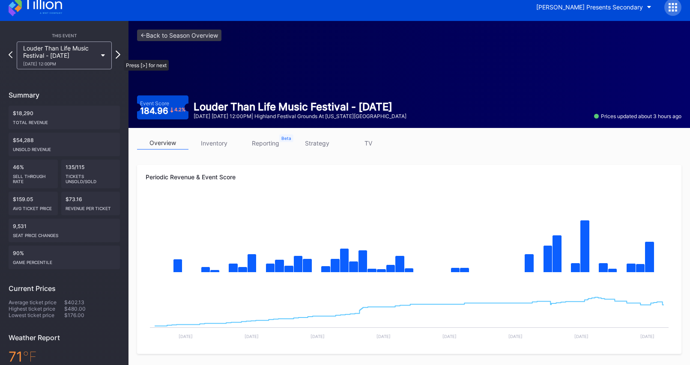
click at [119, 55] on icon at bounding box center [118, 55] width 5 height 8
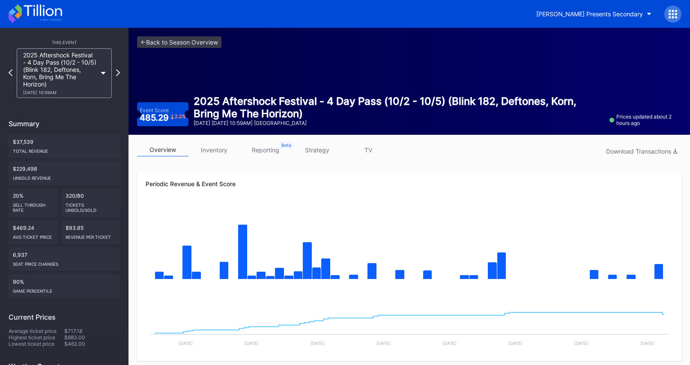
click at [324, 155] on link "strategy" at bounding box center [316, 149] width 51 height 13
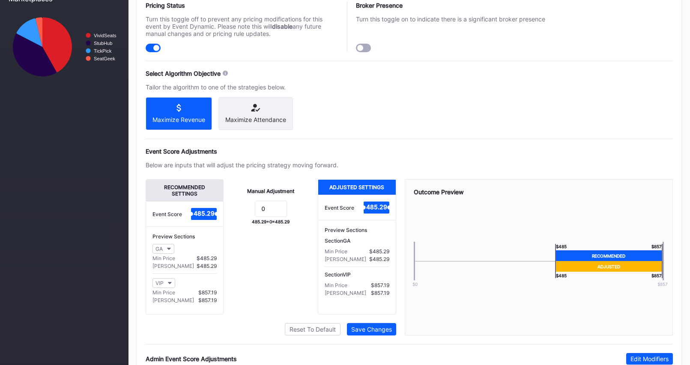
scroll to position [585, 0]
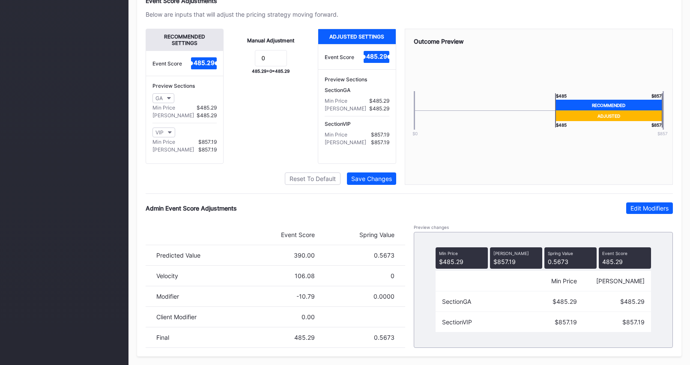
drag, startPoint x: 637, startPoint y: 206, endPoint x: 438, endPoint y: 285, distance: 213.7
click at [637, 207] on div "Edit Modifiers" at bounding box center [649, 208] width 38 height 7
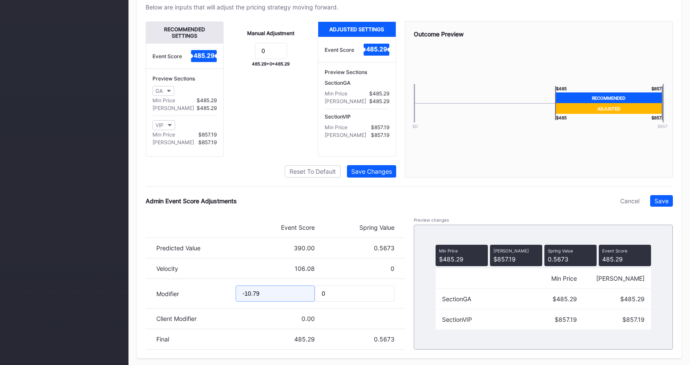
drag, startPoint x: 251, startPoint y: 302, endPoint x: 260, endPoint y: 302, distance: 9.8
click at [251, 302] on input "-10.79" at bounding box center [275, 294] width 79 height 16
type input "-19.79"
click at [659, 205] on div "Save" at bounding box center [661, 200] width 14 height 7
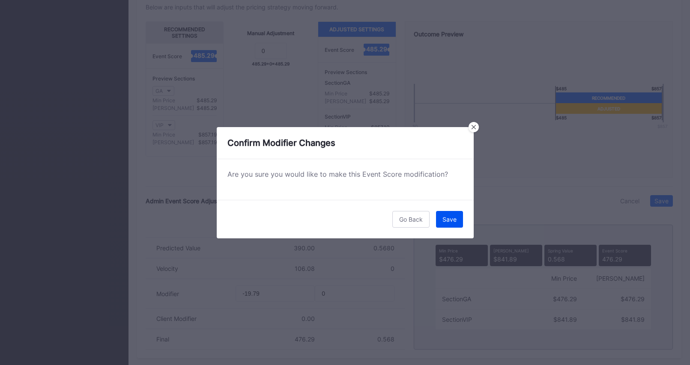
click at [438, 214] on button "Save" at bounding box center [449, 219] width 27 height 17
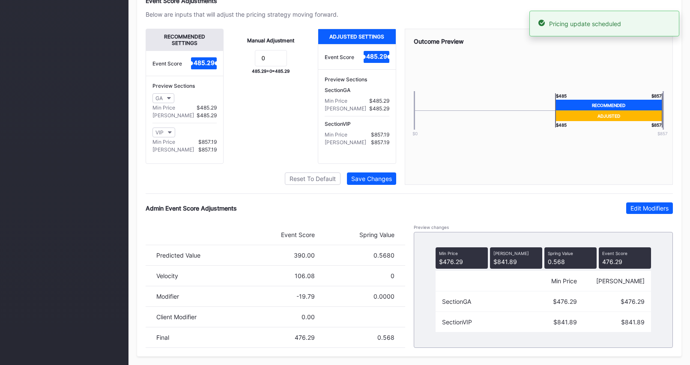
scroll to position [0, 0]
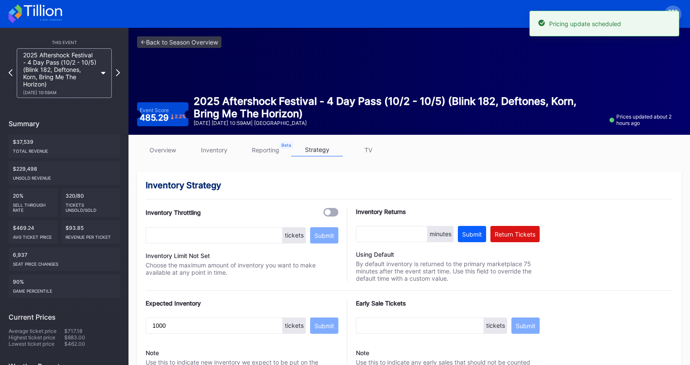
click at [164, 153] on link "overview" at bounding box center [162, 149] width 51 height 13
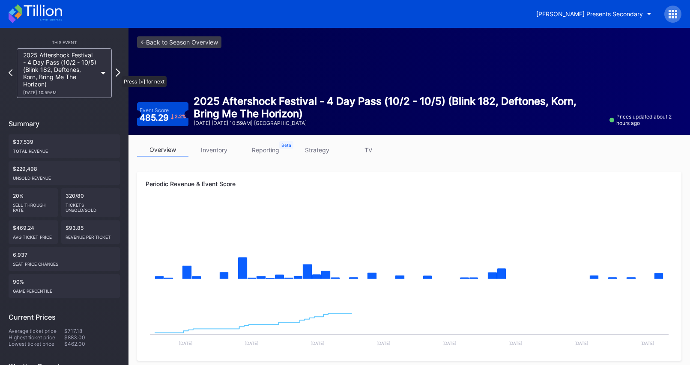
click at [117, 72] on icon at bounding box center [118, 73] width 5 height 8
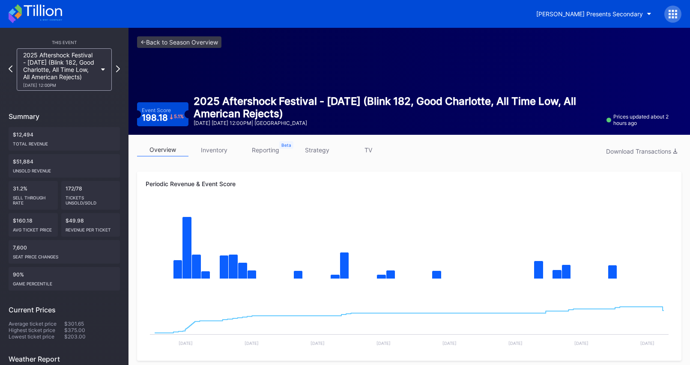
click at [330, 153] on link "strategy" at bounding box center [316, 149] width 51 height 13
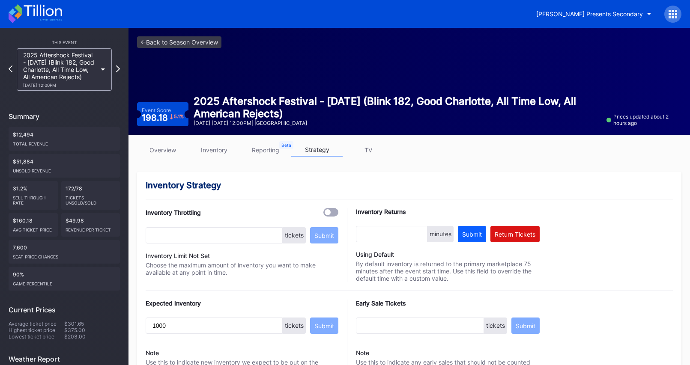
scroll to position [585, 0]
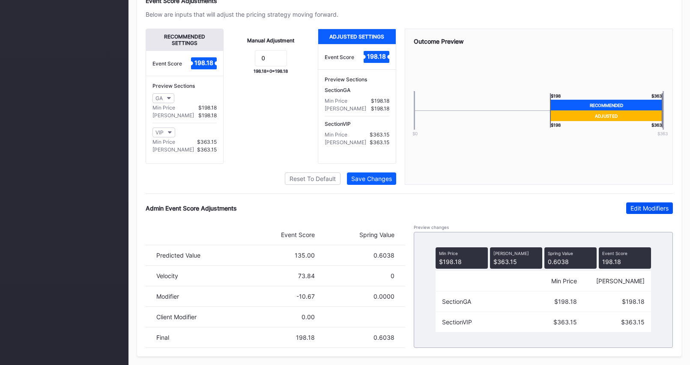
click at [636, 203] on button "Edit Modifiers" at bounding box center [649, 209] width 47 height 12
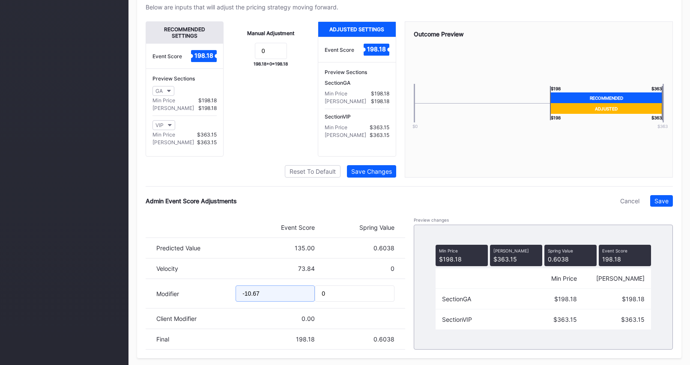
click at [248, 301] on input "-10.67" at bounding box center [275, 294] width 79 height 16
type input "-19.67"
click at [668, 214] on div "Admin Event Score Adjustments Cancel Save Event Score Spring Value Predicted Va…" at bounding box center [409, 272] width 527 height 155
click at [666, 205] on div "Save" at bounding box center [661, 200] width 14 height 7
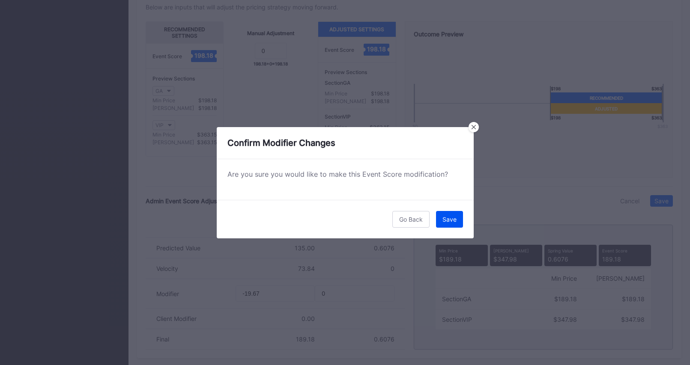
click at [454, 216] on div "Save" at bounding box center [449, 219] width 14 height 7
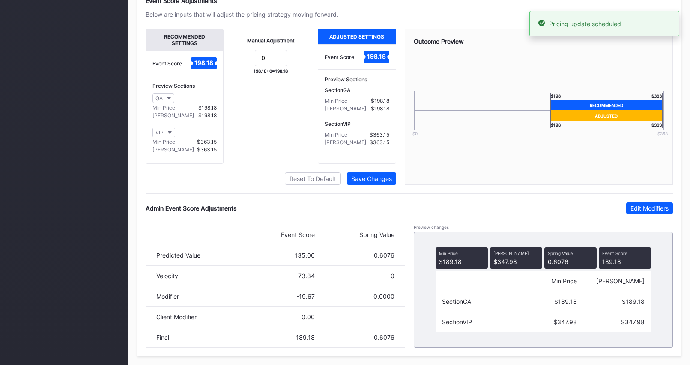
scroll to position [0, 0]
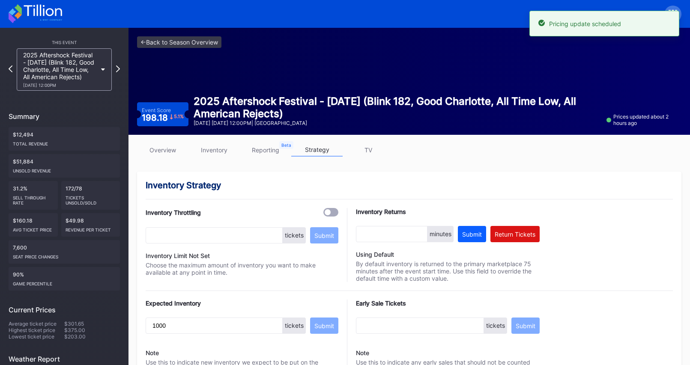
click at [175, 156] on link "overview" at bounding box center [162, 149] width 51 height 13
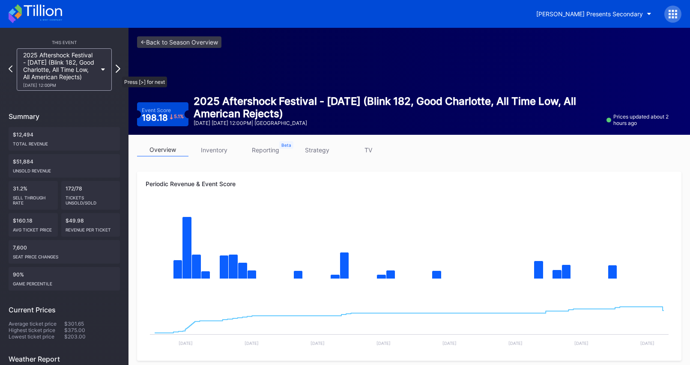
click at [118, 72] on icon at bounding box center [118, 69] width 5 height 8
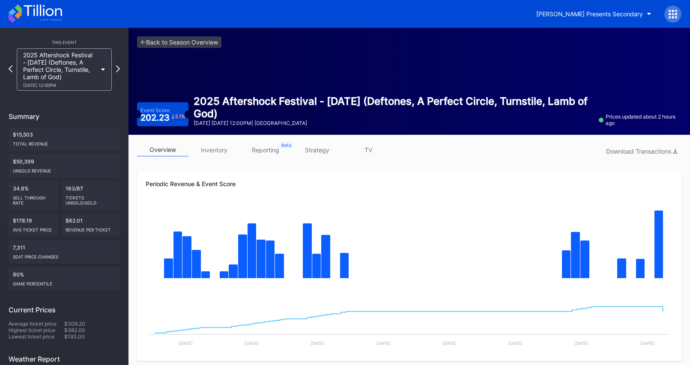
click at [322, 148] on link "strategy" at bounding box center [316, 149] width 51 height 13
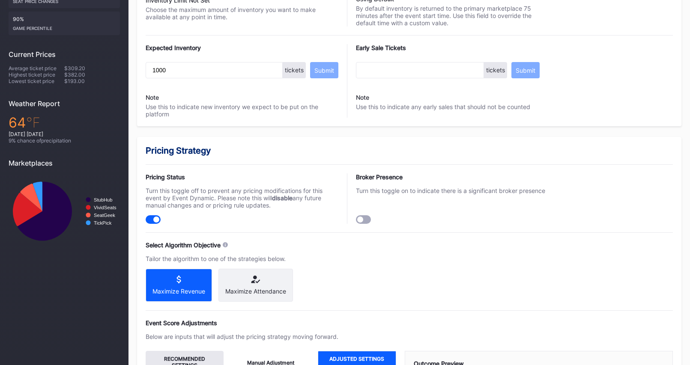
scroll to position [585, 0]
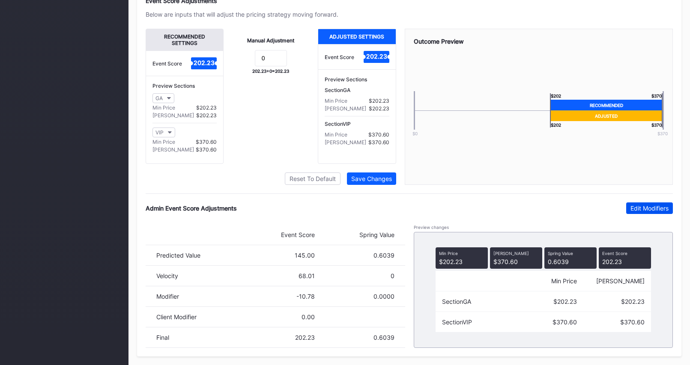
drag, startPoint x: 631, startPoint y: 211, endPoint x: 436, endPoint y: 259, distance: 200.7
click at [631, 211] on div "Edit Modifiers" at bounding box center [649, 208] width 38 height 7
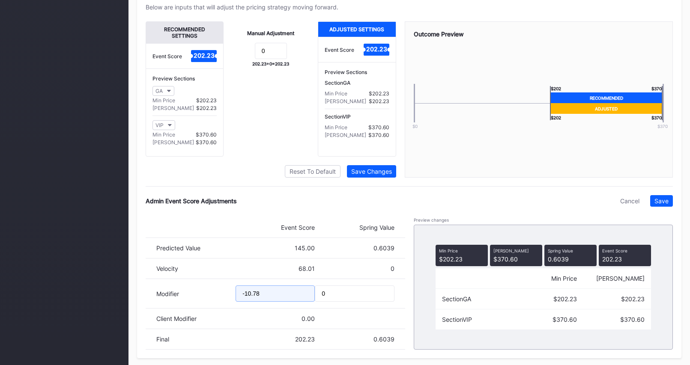
click at [250, 298] on input "-10.78" at bounding box center [275, 294] width 79 height 16
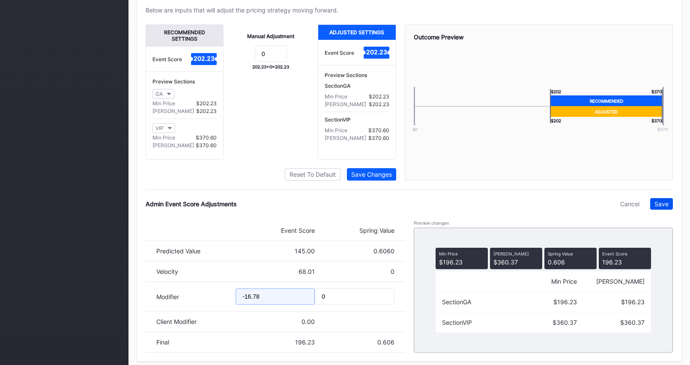
type input "-16.78"
click at [664, 208] on div "Save" at bounding box center [661, 203] width 14 height 7
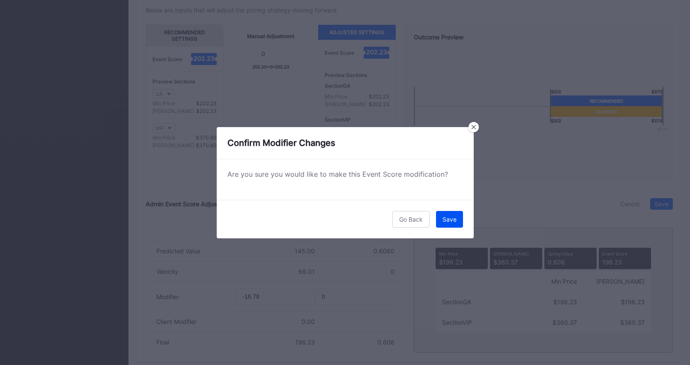
click at [448, 223] on button "Save" at bounding box center [449, 219] width 27 height 17
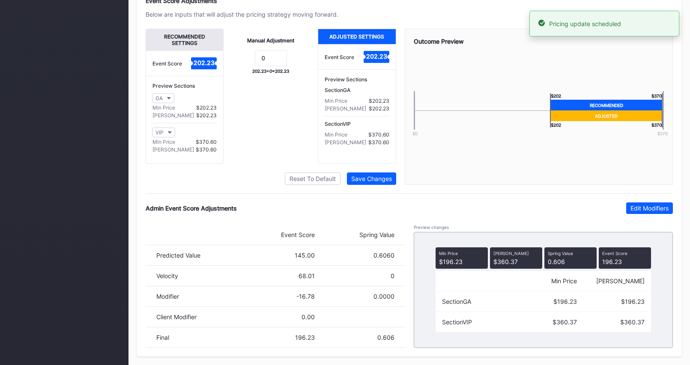
scroll to position [0, 0]
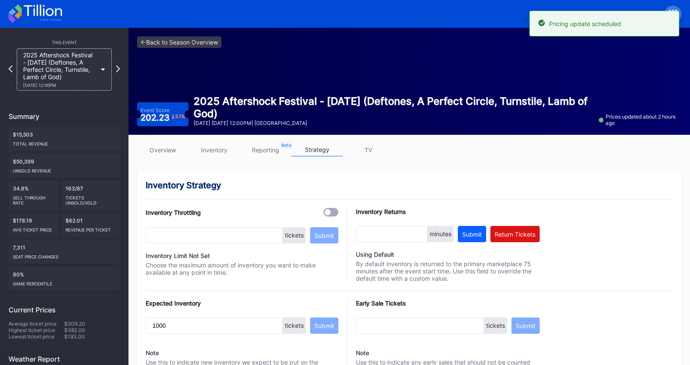
click at [162, 154] on link "overview" at bounding box center [162, 149] width 51 height 13
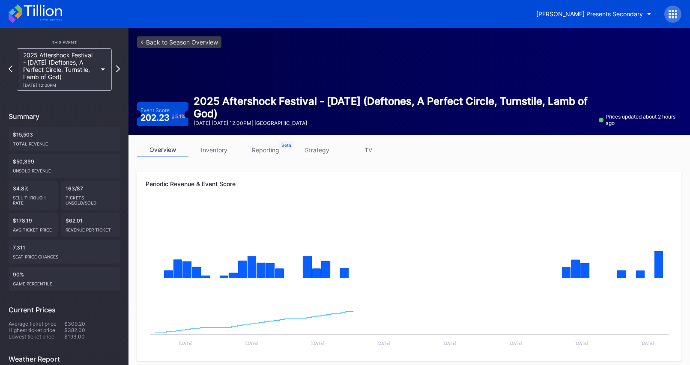
scroll to position [0, 0]
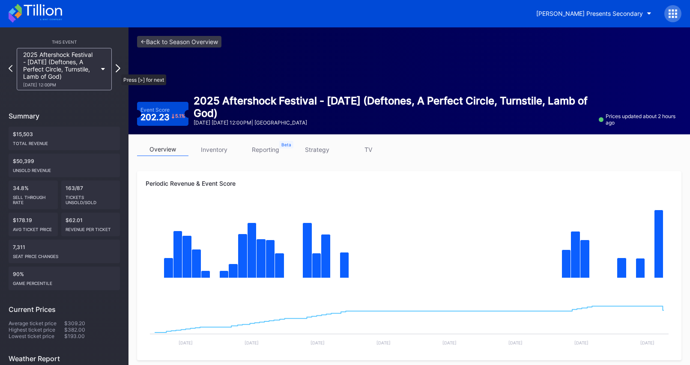
click at [117, 70] on icon at bounding box center [118, 68] width 5 height 8
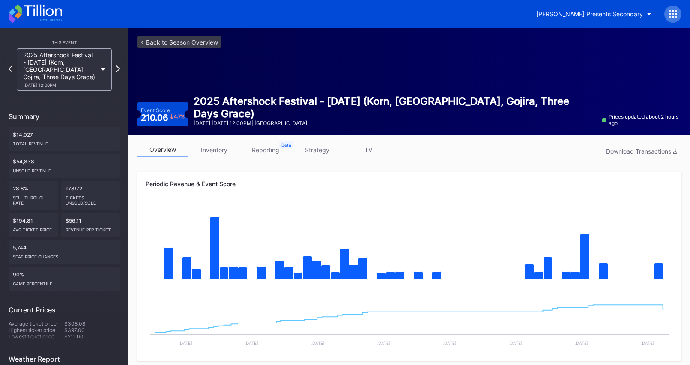
click at [325, 152] on link "strategy" at bounding box center [316, 149] width 51 height 13
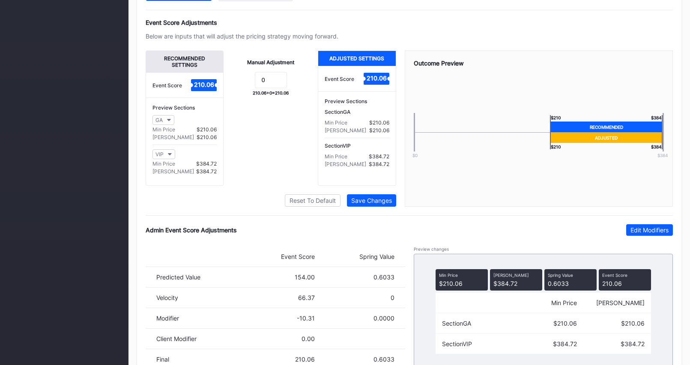
scroll to position [558, 0]
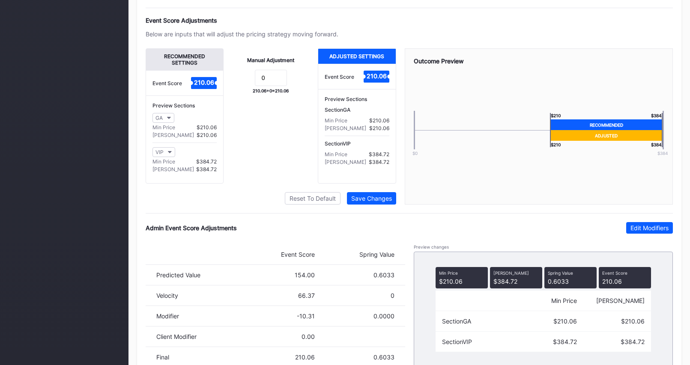
drag, startPoint x: 646, startPoint y: 238, endPoint x: 327, endPoint y: 341, distance: 335.7
click at [645, 232] on div "Edit Modifiers" at bounding box center [649, 227] width 38 height 7
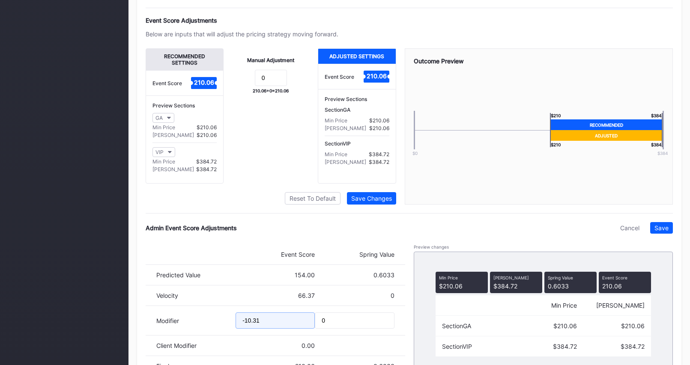
click at [250, 328] on input "-10.31" at bounding box center [275, 321] width 79 height 16
type input "-18.31"
click at [664, 232] on div "Save" at bounding box center [661, 227] width 14 height 7
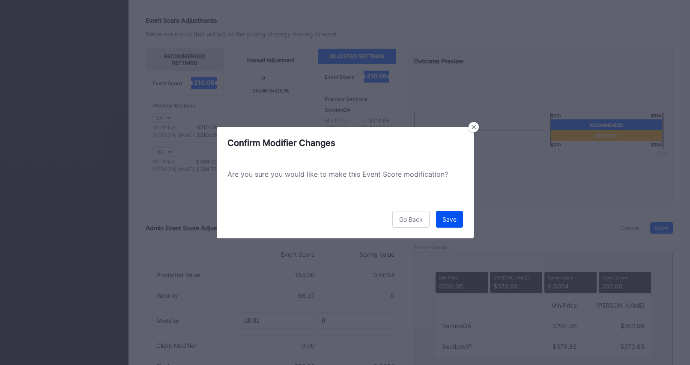
click at [457, 218] on button "Save" at bounding box center [449, 219] width 27 height 17
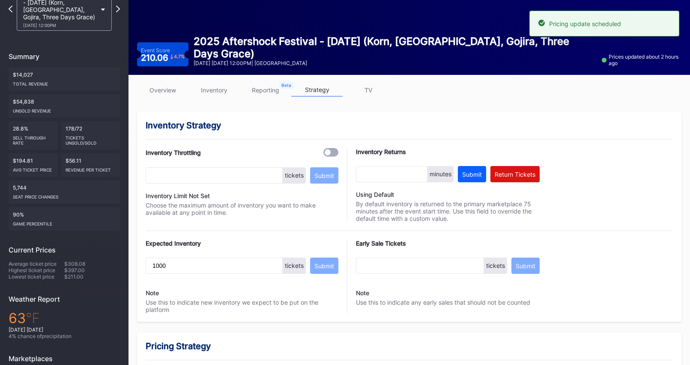
scroll to position [0, 0]
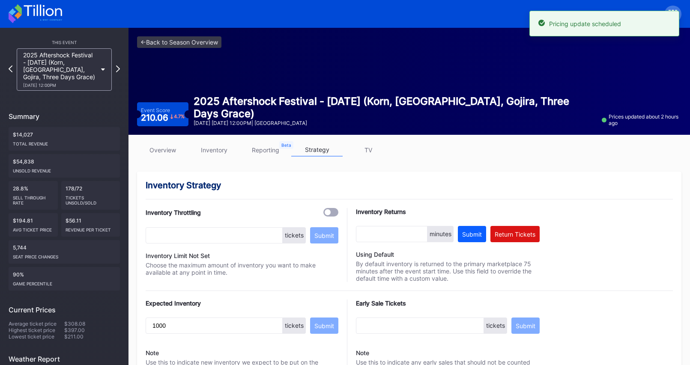
click at [155, 148] on link "overview" at bounding box center [162, 149] width 51 height 13
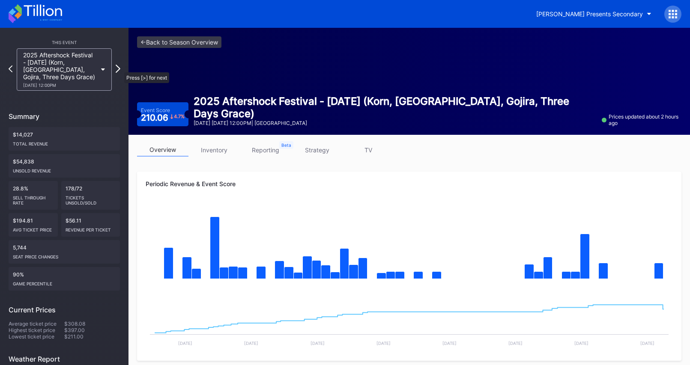
click at [120, 68] on icon at bounding box center [118, 69] width 5 height 8
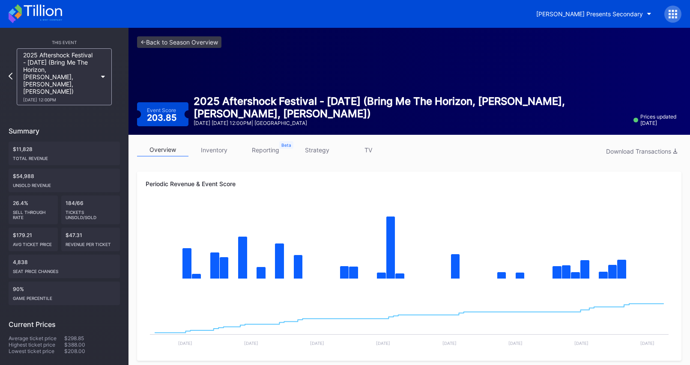
click at [322, 148] on link "strategy" at bounding box center [316, 149] width 51 height 13
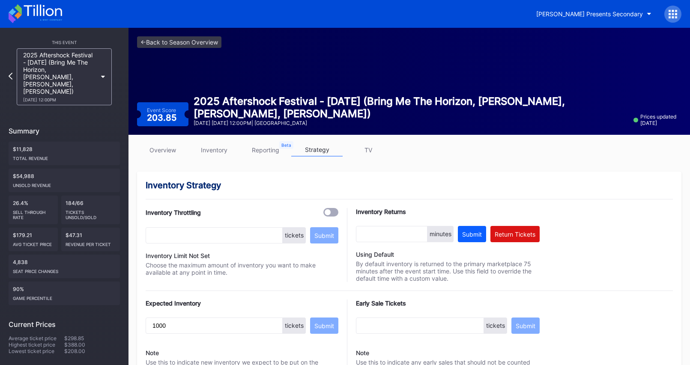
scroll to position [585, 0]
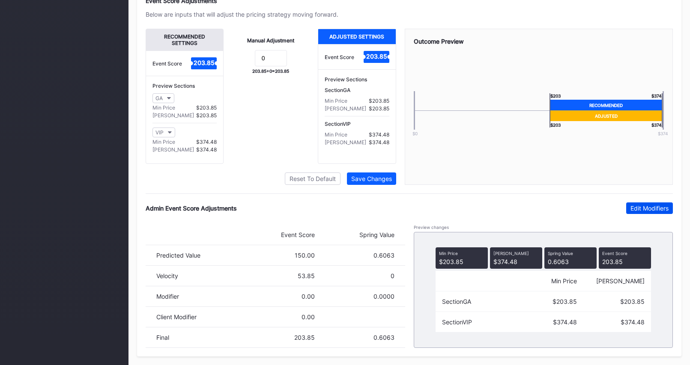
click at [637, 209] on div "Edit Modifiers" at bounding box center [649, 208] width 38 height 7
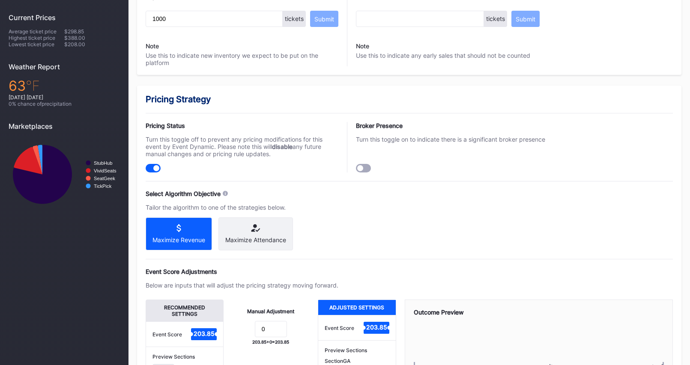
scroll to position [0, 0]
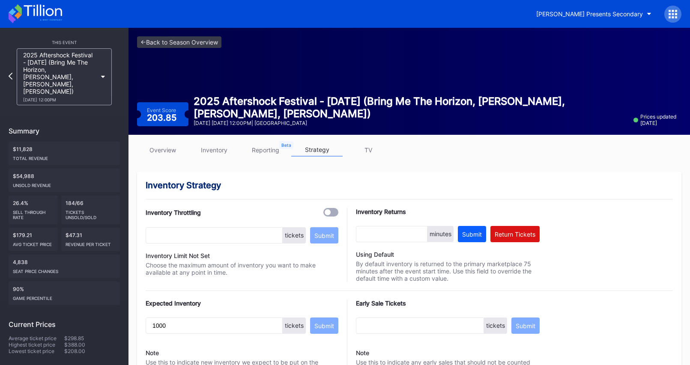
click at [172, 150] on link "overview" at bounding box center [162, 149] width 51 height 13
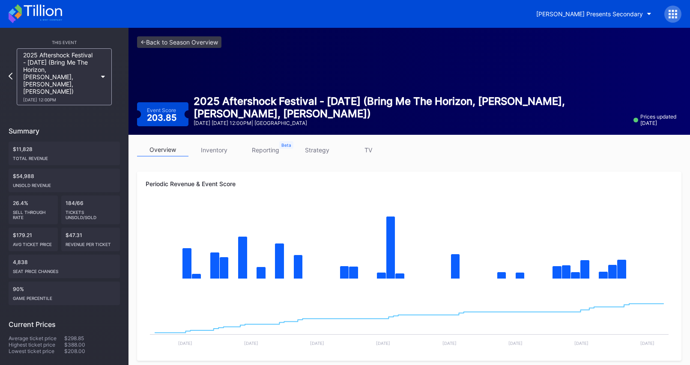
click at [324, 150] on link "strategy" at bounding box center [316, 149] width 51 height 13
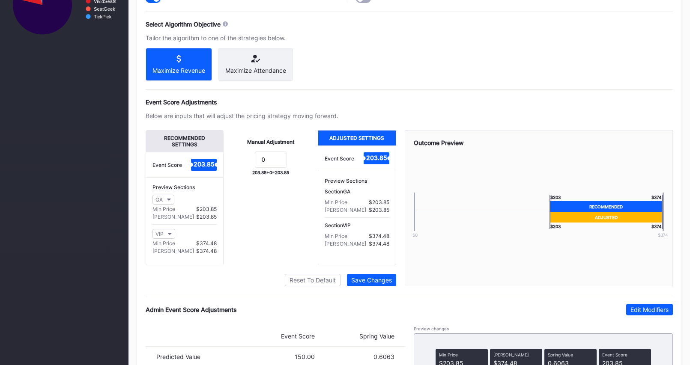
scroll to position [585, 0]
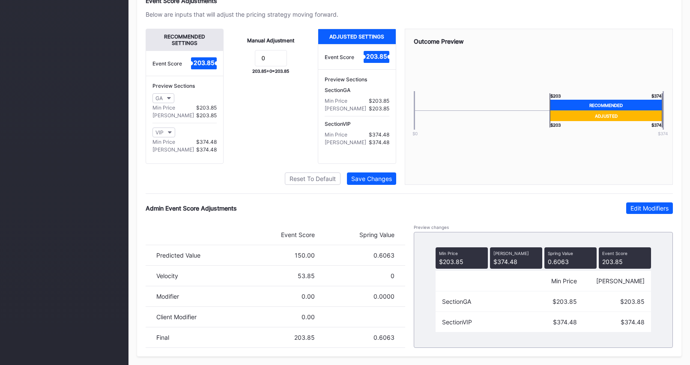
drag, startPoint x: 657, startPoint y: 206, endPoint x: 353, endPoint y: 330, distance: 328.1
click at [656, 207] on div "Edit Modifiers" at bounding box center [649, 208] width 38 height 7
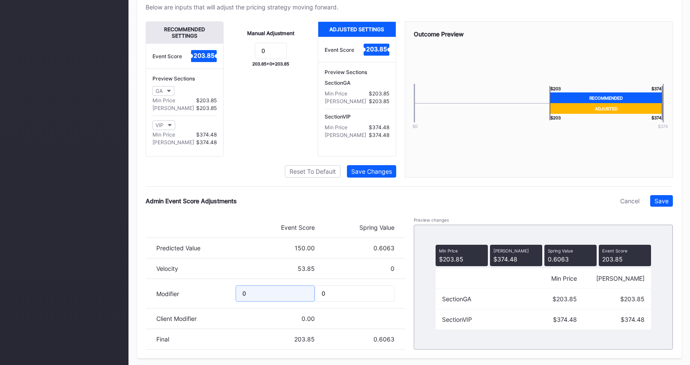
click at [293, 302] on input "0" at bounding box center [275, 294] width 79 height 16
type input "-10.57"
click at [669, 205] on button "Save" at bounding box center [661, 201] width 23 height 12
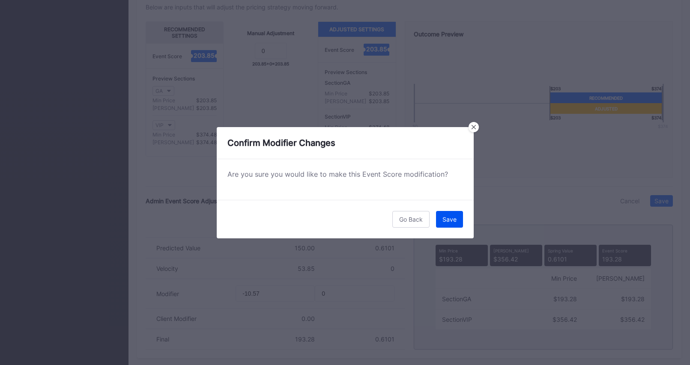
click at [445, 214] on button "Save" at bounding box center [449, 219] width 27 height 17
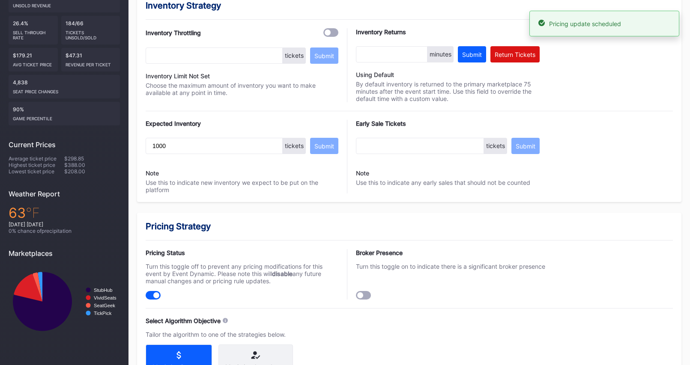
scroll to position [0, 0]
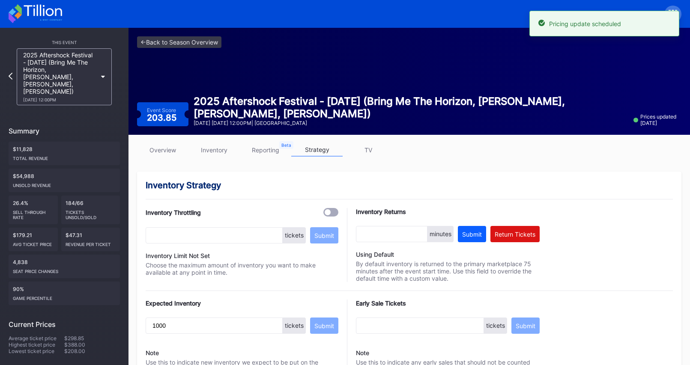
click at [173, 65] on div "<- Back to Season Overview Event Score 203.85 2025 Aftershock Festival - [DATE]…" at bounding box center [408, 81] width 561 height 107
click at [150, 150] on link "overview" at bounding box center [162, 149] width 51 height 13
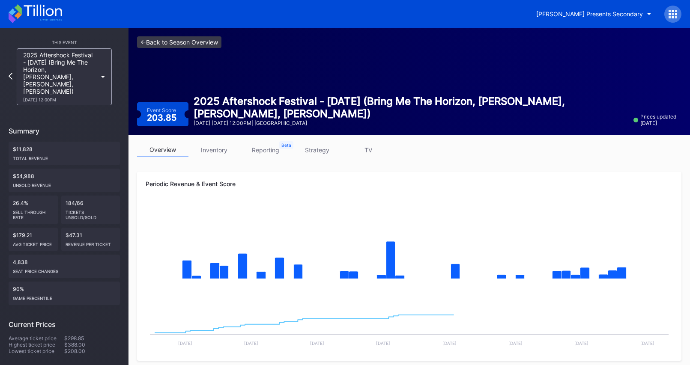
click at [190, 42] on link "<- Back to Season Overview" at bounding box center [179, 42] width 84 height 12
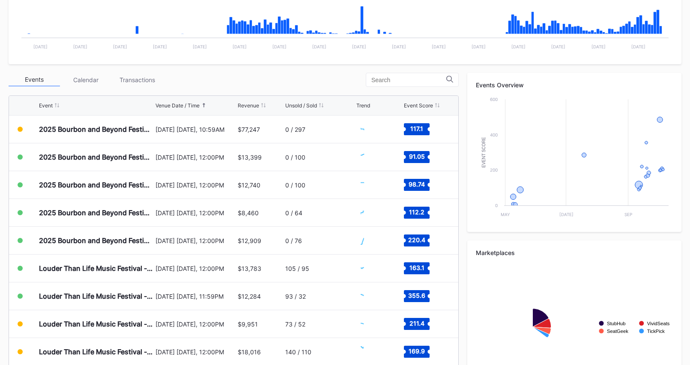
scroll to position [290, 0]
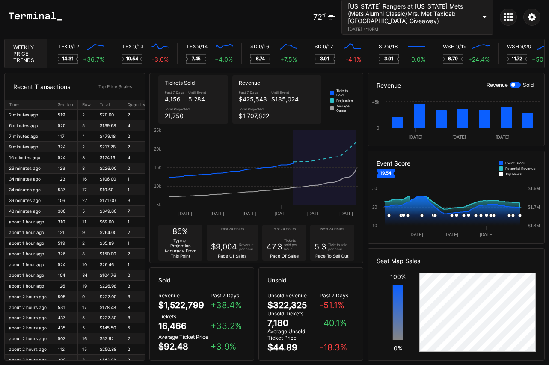
scroll to position [0, 4561]
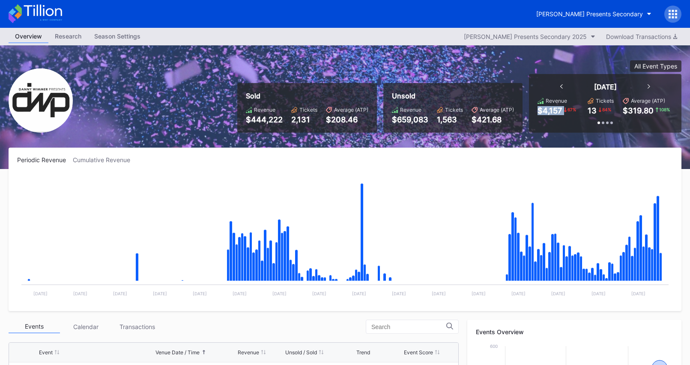
drag, startPoint x: 537, startPoint y: 110, endPoint x: 567, endPoint y: 112, distance: 29.6
click at [567, 112] on div "[DATE] Revenue $4,157 67 % Tickets 13 84 % Average (ATP) $319.80 108 % Past 7 D…" at bounding box center [605, 103] width 152 height 59
click at [53, 13] on icon at bounding box center [43, 11] width 38 height 12
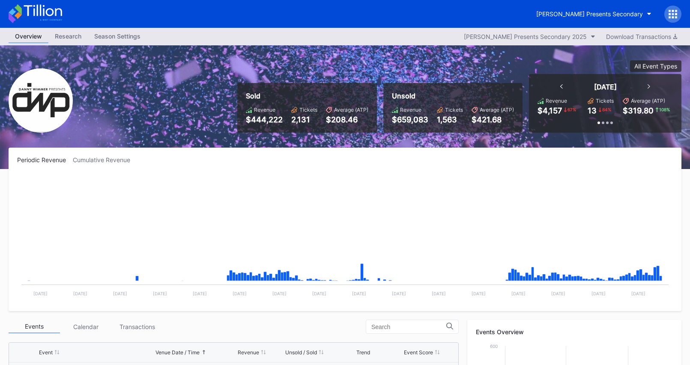
scroll to position [139, 0]
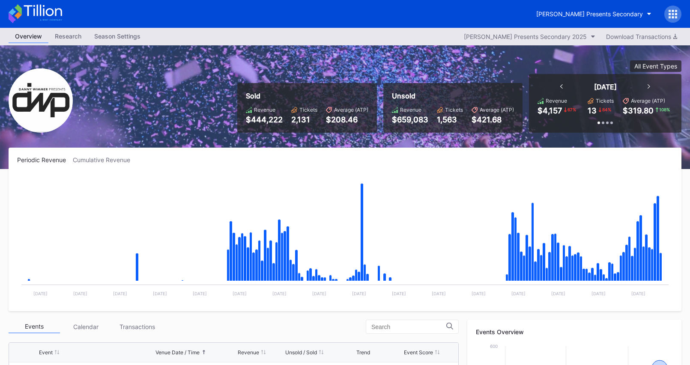
click at [34, 14] on icon at bounding box center [43, 11] width 38 height 12
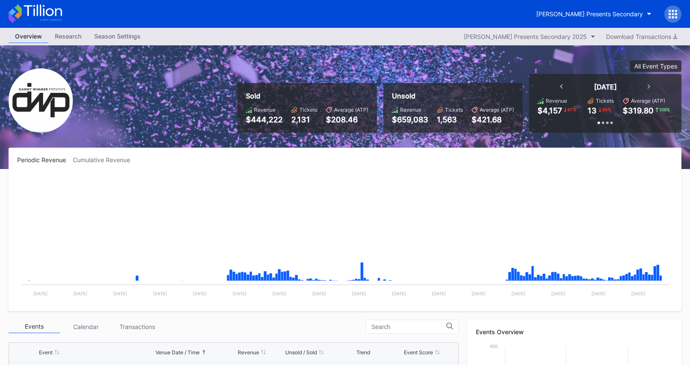
scroll to position [139, 0]
